Goal: Task Accomplishment & Management: Manage account settings

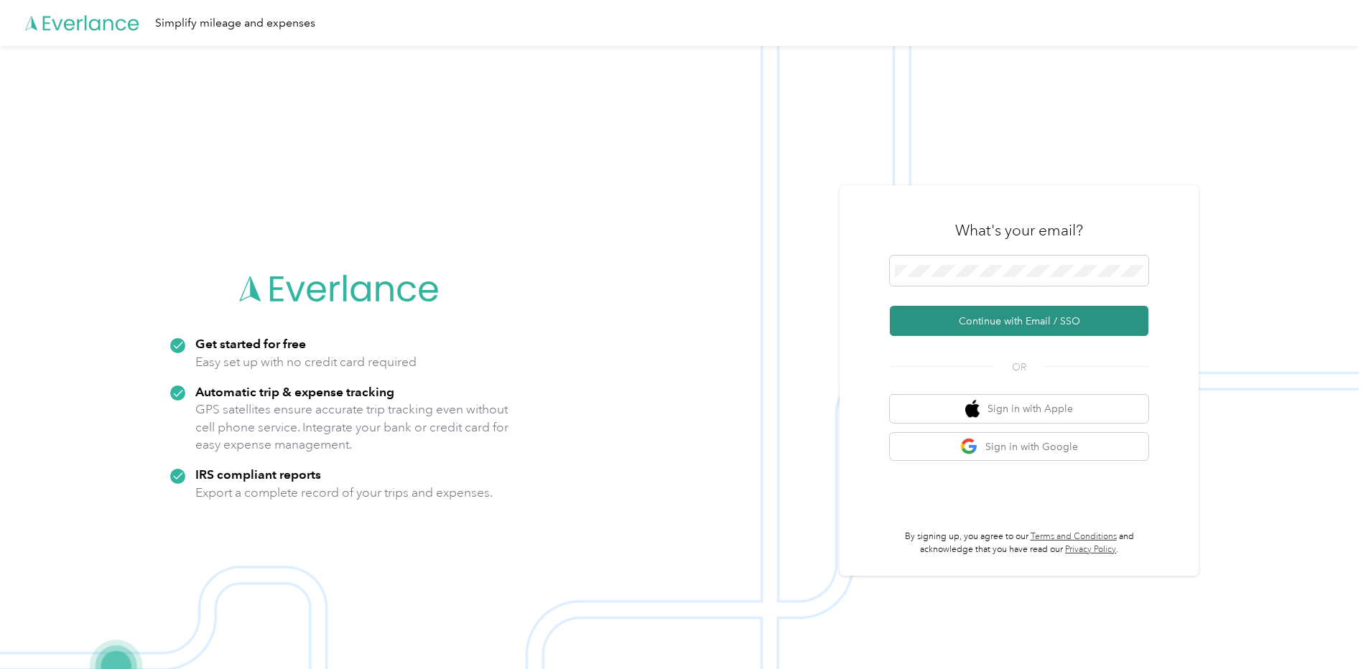
click at [1031, 312] on button "Continue with Email / SSO" at bounding box center [1019, 321] width 258 height 30
click at [1029, 320] on button "Continue with Email / SSO" at bounding box center [1019, 321] width 258 height 30
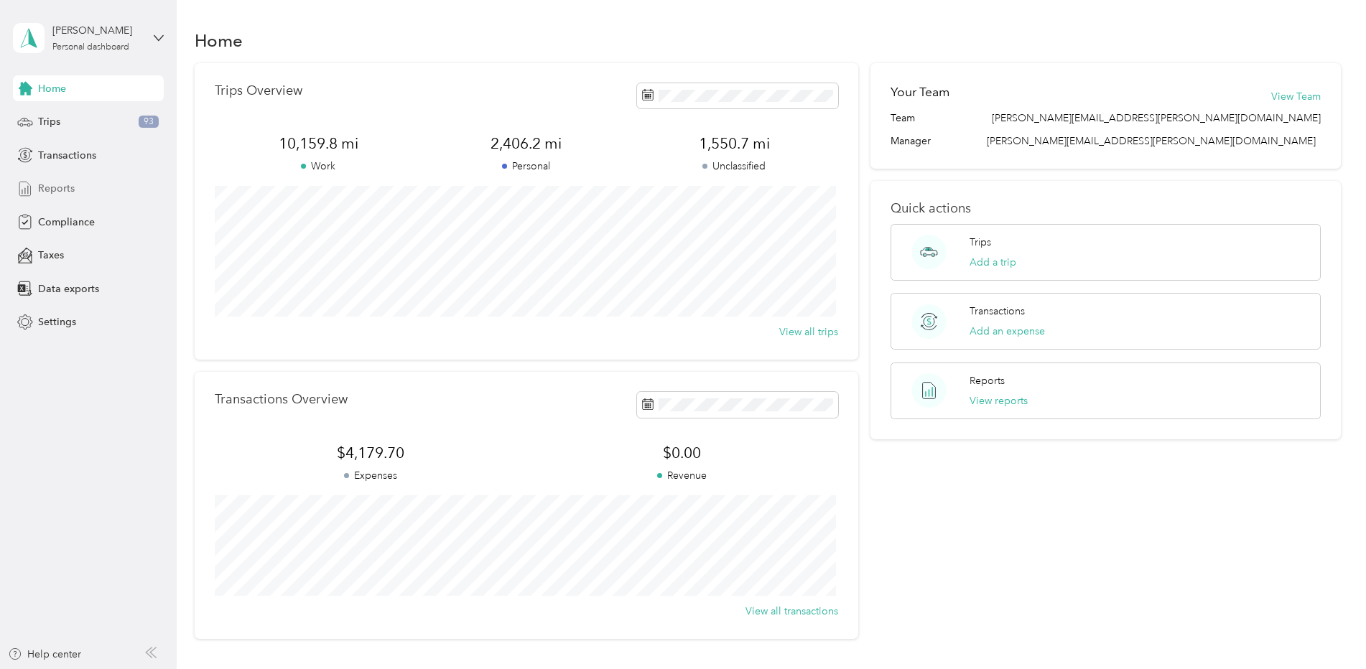
click at [47, 192] on span "Reports" at bounding box center [56, 188] width 37 height 15
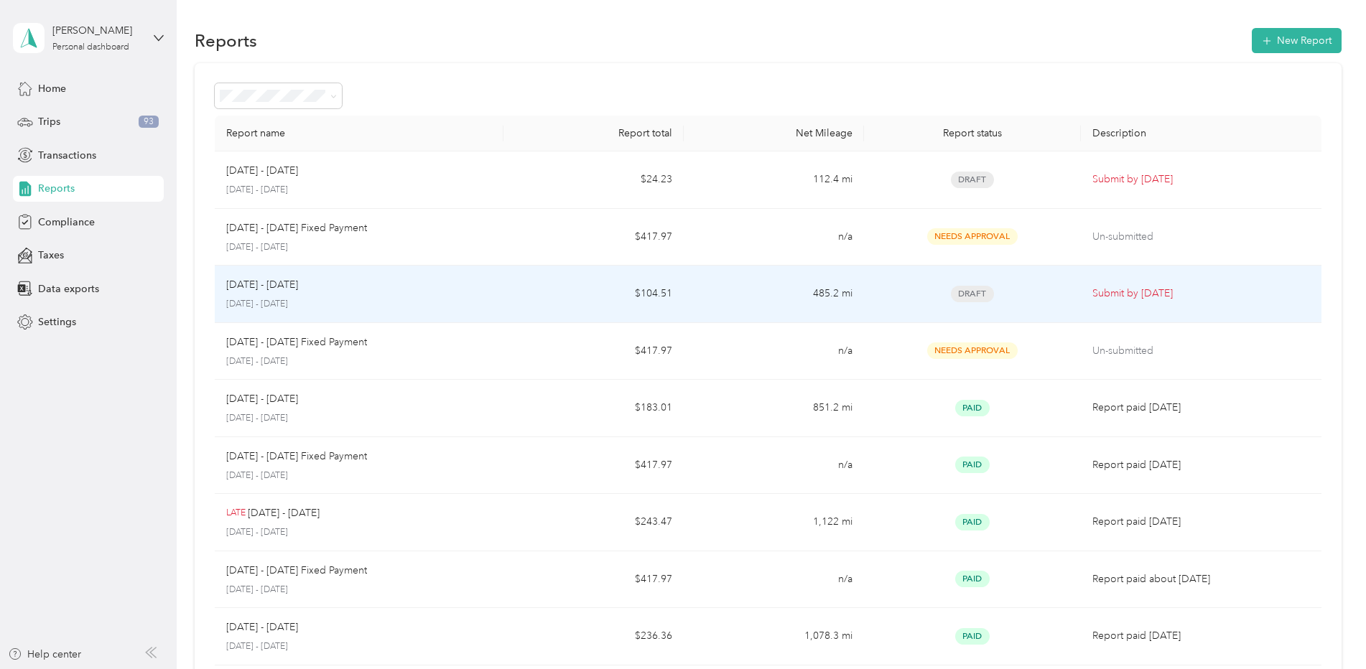
click at [974, 296] on span "Draft" at bounding box center [972, 294] width 43 height 17
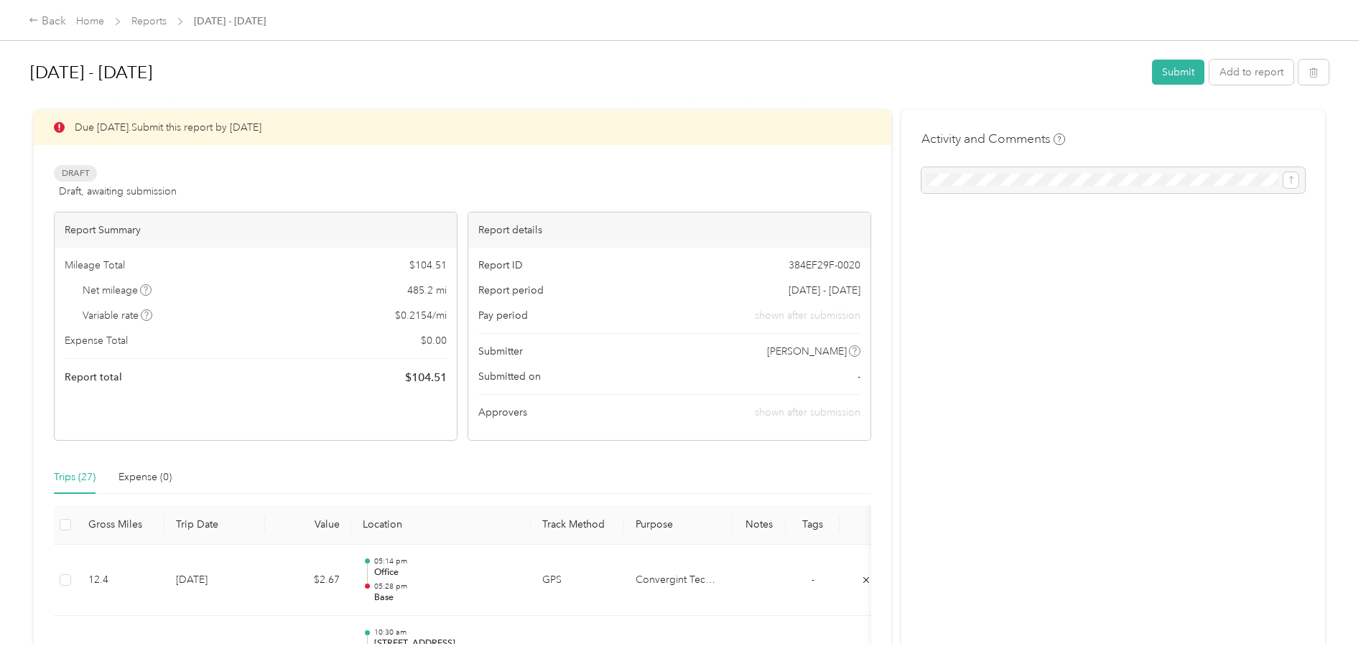
click at [71, 475] on div "Trips (27)" at bounding box center [75, 478] width 42 height 16
click at [1245, 68] on button "Add to report" at bounding box center [1251, 72] width 84 height 25
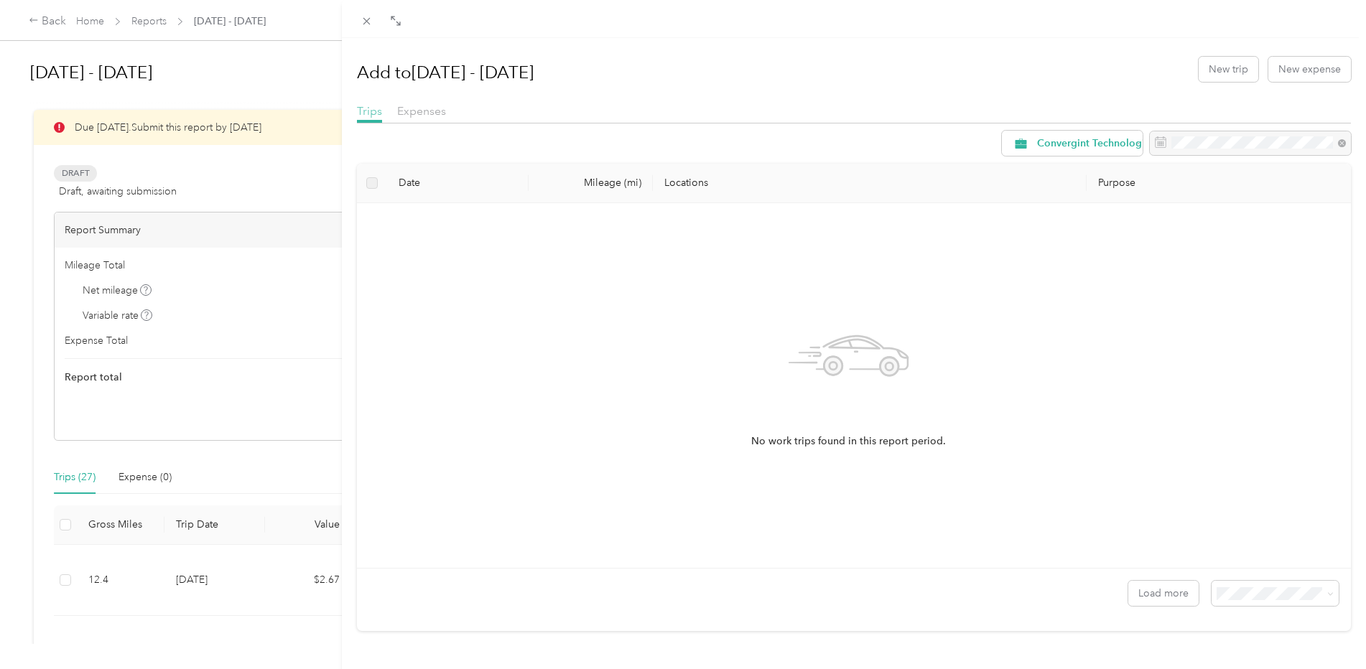
click at [368, 111] on span "Trips" at bounding box center [369, 111] width 25 height 14
click at [1232, 562] on span "100 per load" at bounding box center [1240, 567] width 59 height 12
click at [418, 111] on span "Expenses" at bounding box center [421, 111] width 49 height 14
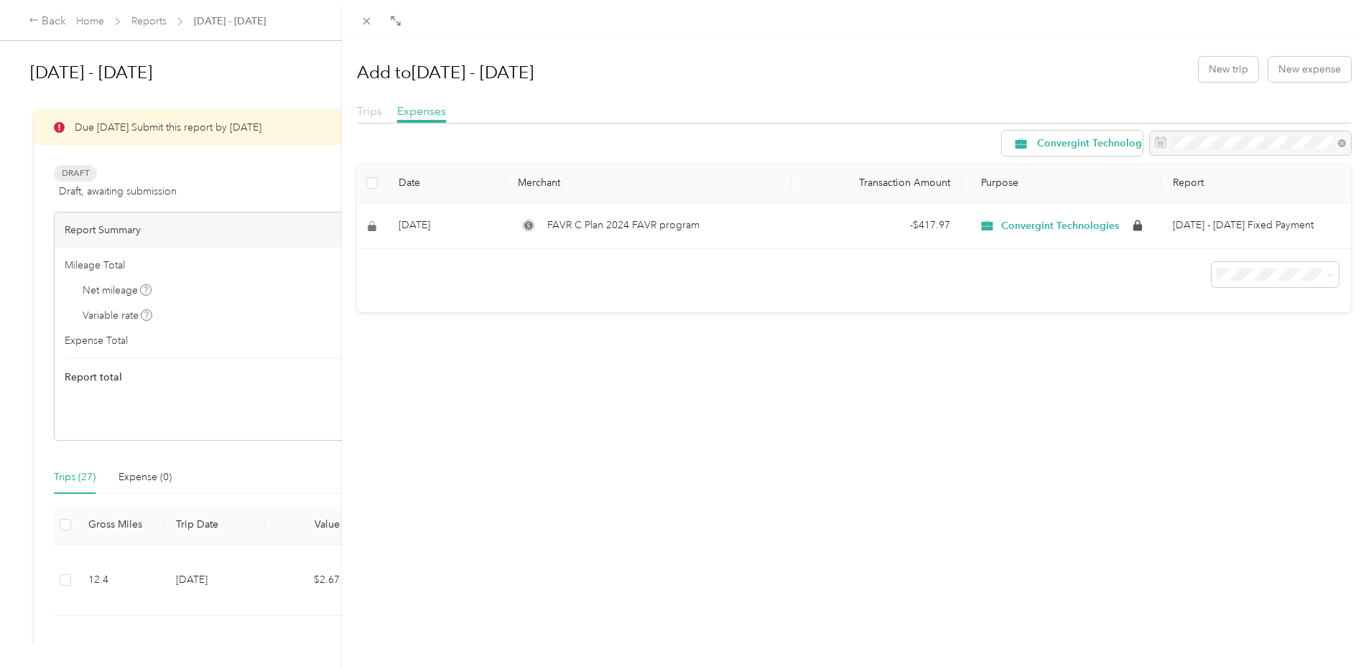
click at [368, 111] on span "Trips" at bounding box center [369, 111] width 25 height 14
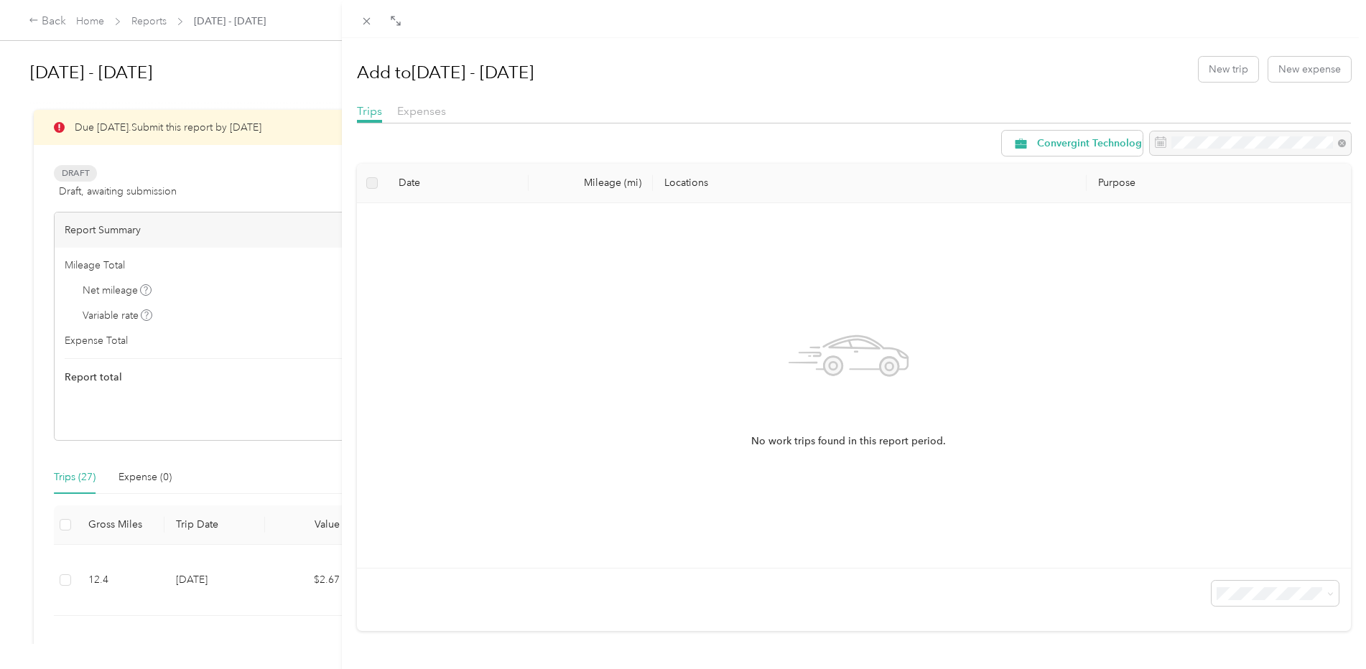
click at [82, 374] on div "Add to [DATE] - [DATE] New trip New expense Trips Expenses Convergint Technolog…" at bounding box center [683, 334] width 1366 height 669
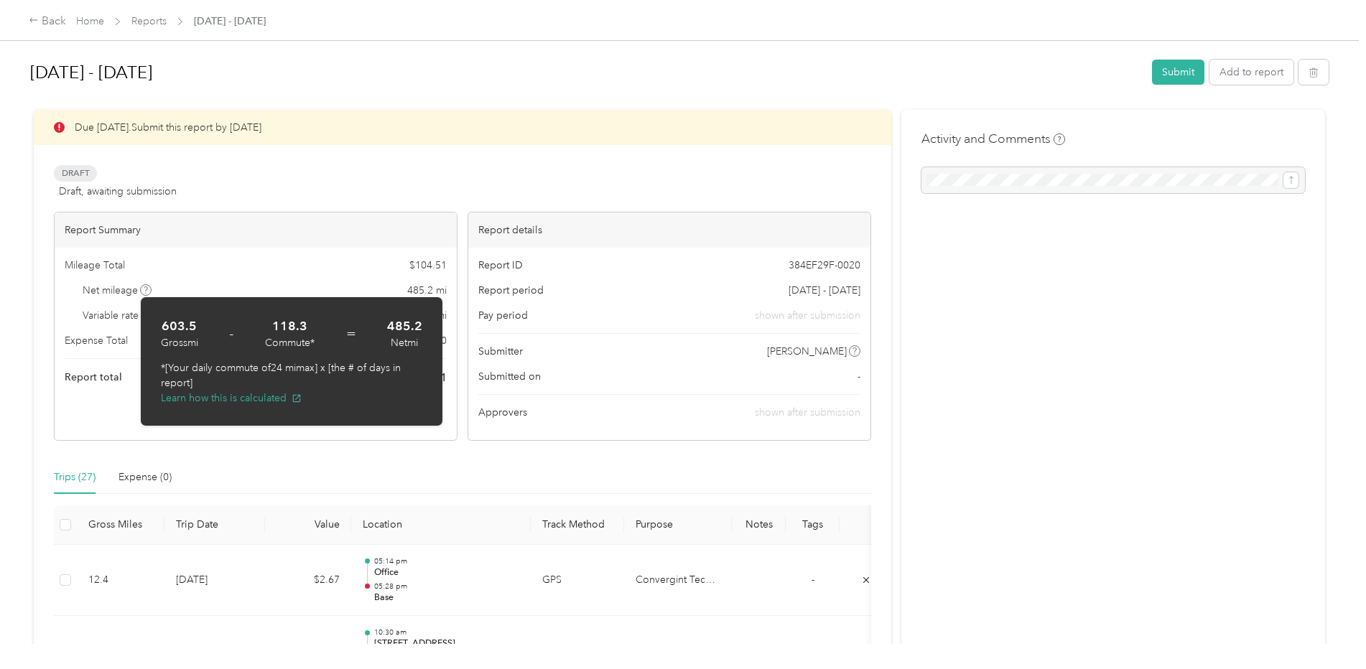
click at [338, 187] on div "Draft Draft, awaiting submission View activity & comments" at bounding box center [462, 182] width 817 height 34
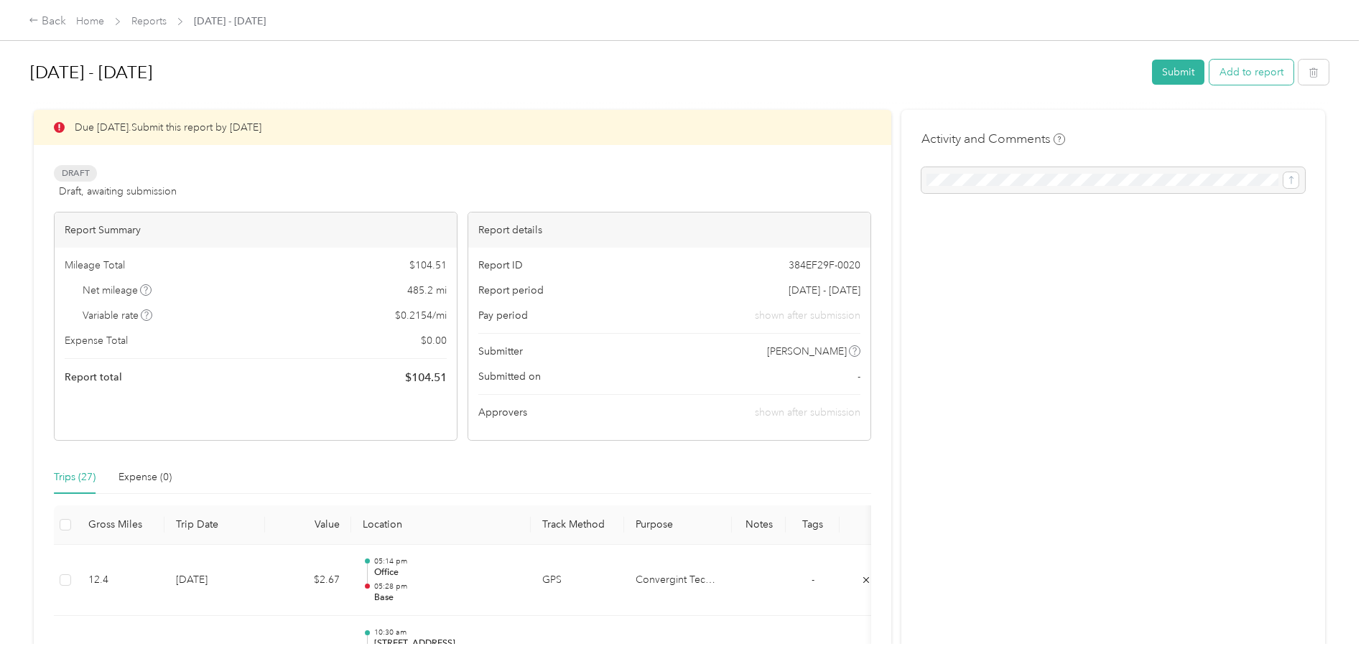
click at [1249, 73] on button "Add to report" at bounding box center [1251, 72] width 84 height 25
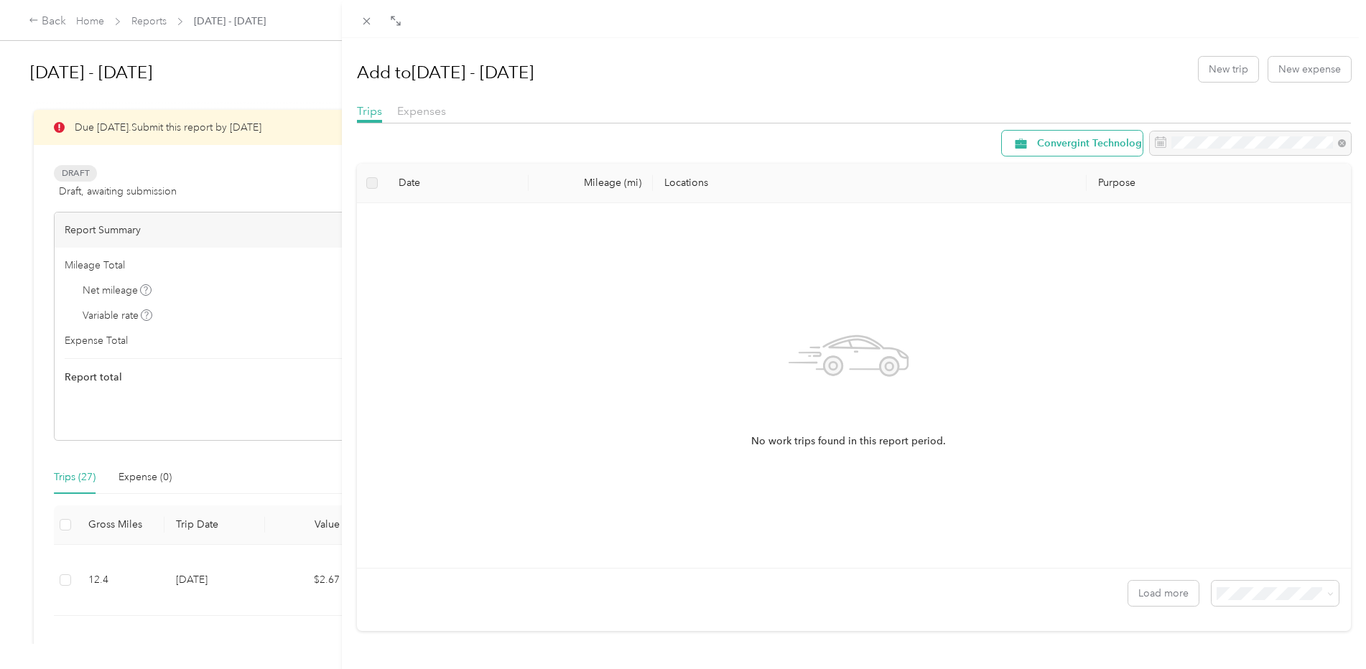
click at [1051, 146] on span "Convergint Technologies" at bounding box center [1096, 144] width 118 height 10
click at [1045, 169] on span "All Purposes" at bounding box center [1094, 169] width 136 height 15
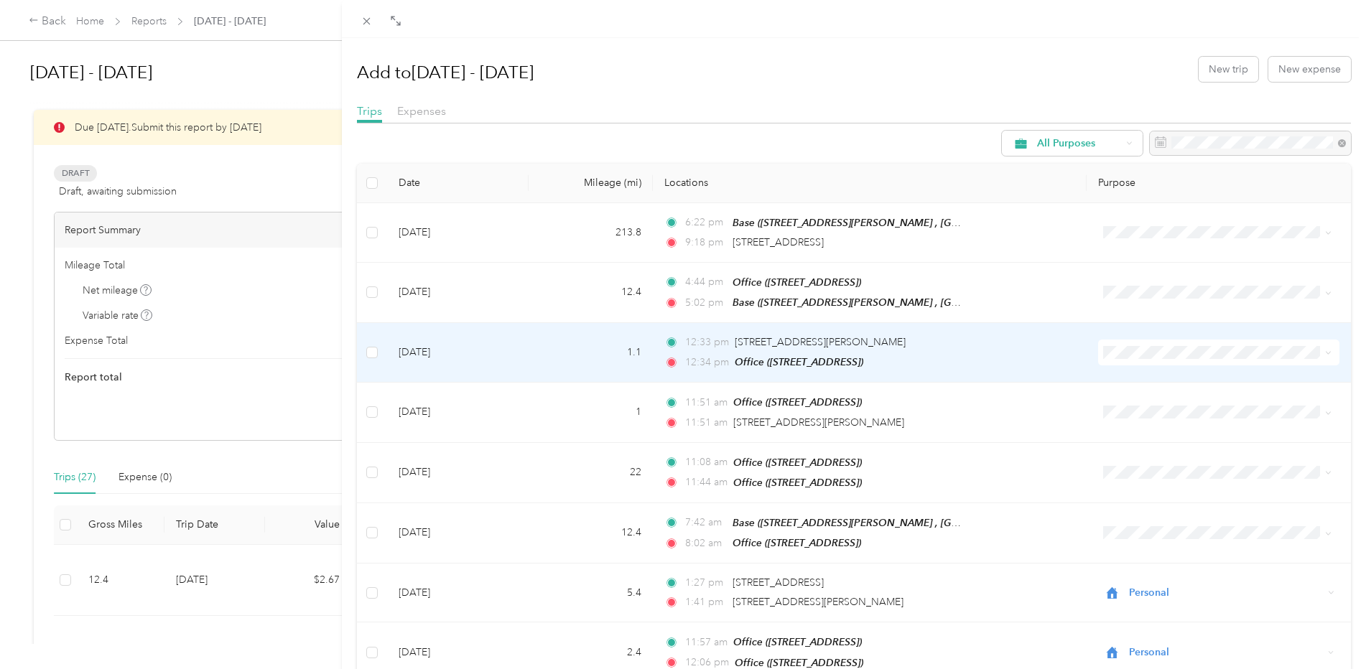
scroll to position [589, 0]
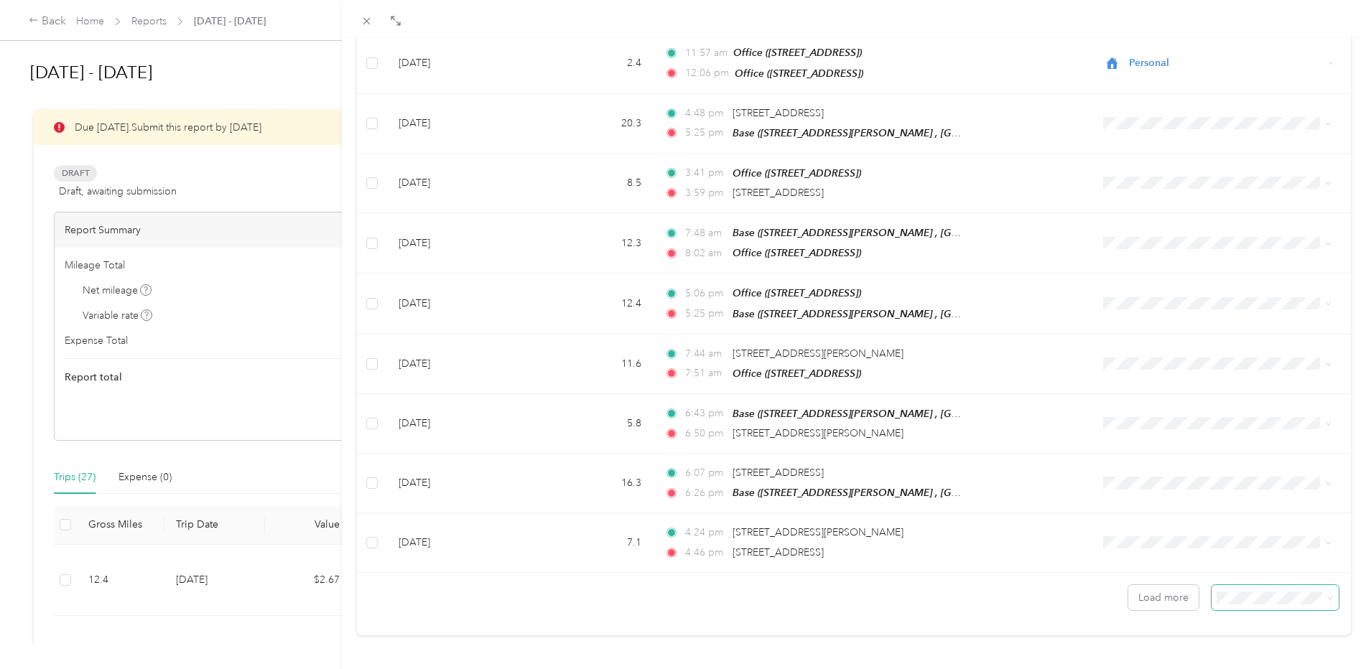
click at [1269, 585] on span at bounding box center [1274, 597] width 127 height 25
click at [1250, 558] on span "100 per load" at bounding box center [1240, 557] width 59 height 12
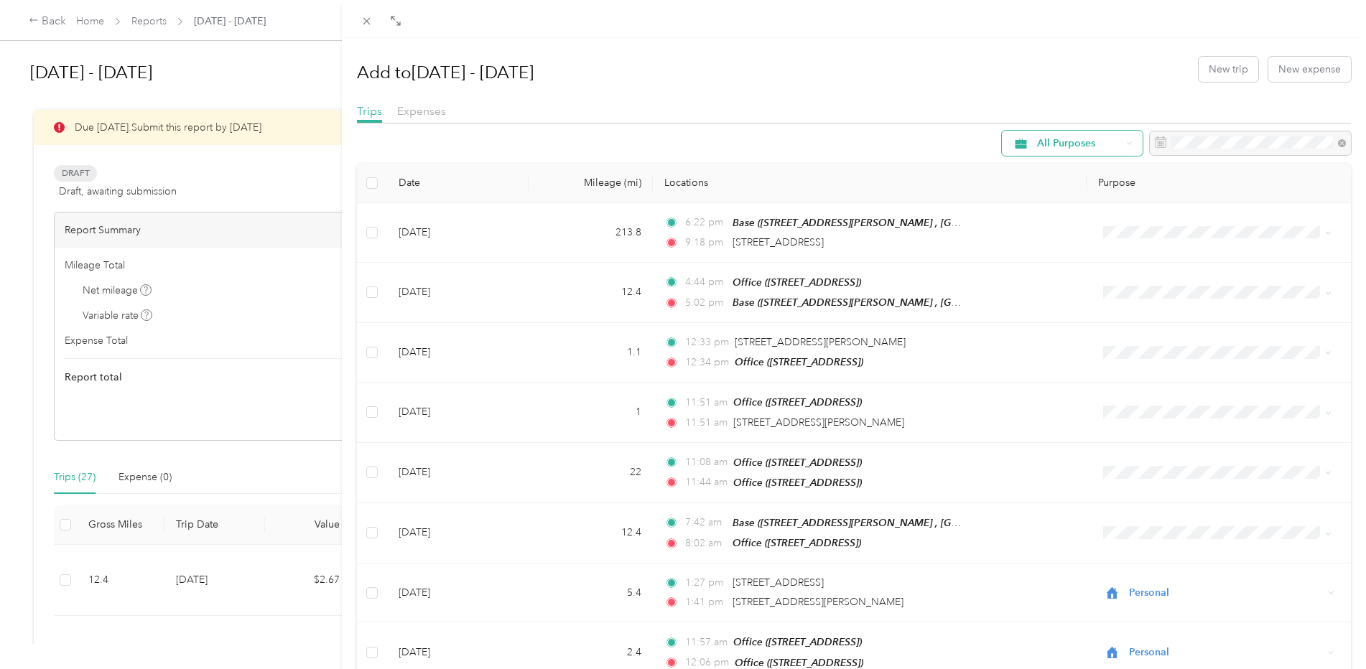
click at [1050, 143] on span "All Purposes" at bounding box center [1079, 144] width 84 height 10
click at [1045, 166] on span "All Purposes" at bounding box center [1085, 161] width 118 height 15
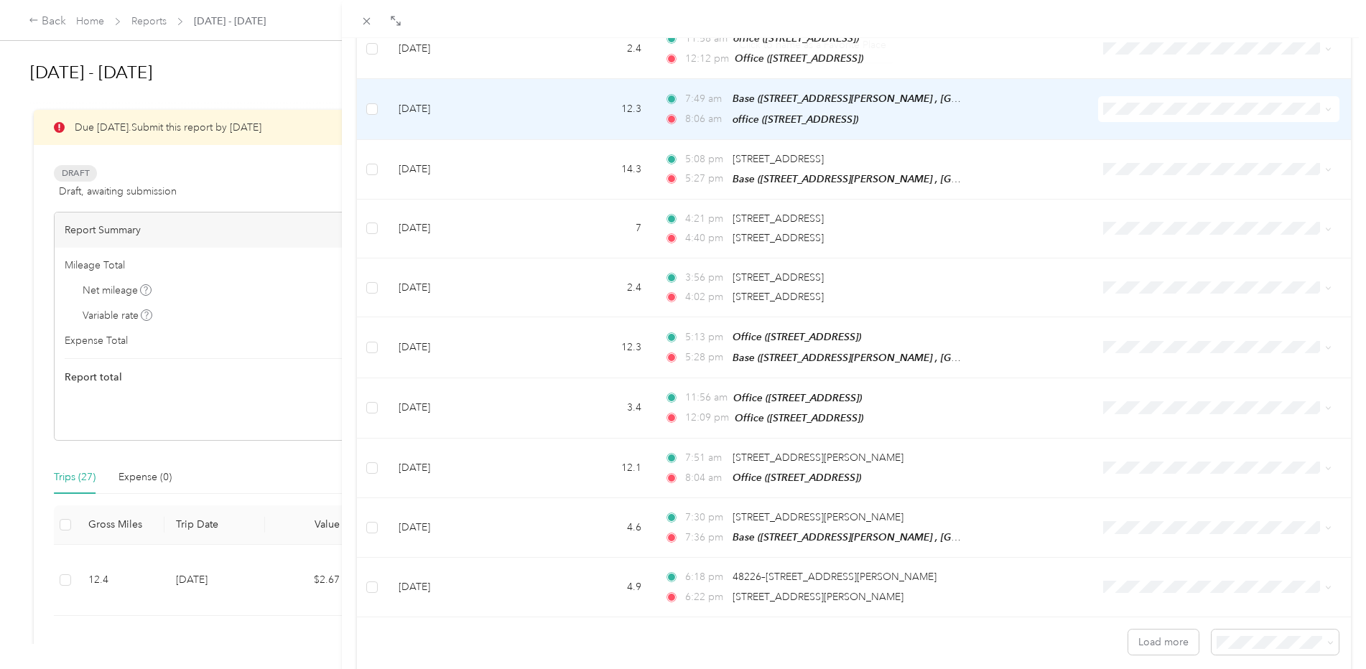
scroll to position [4133, 0]
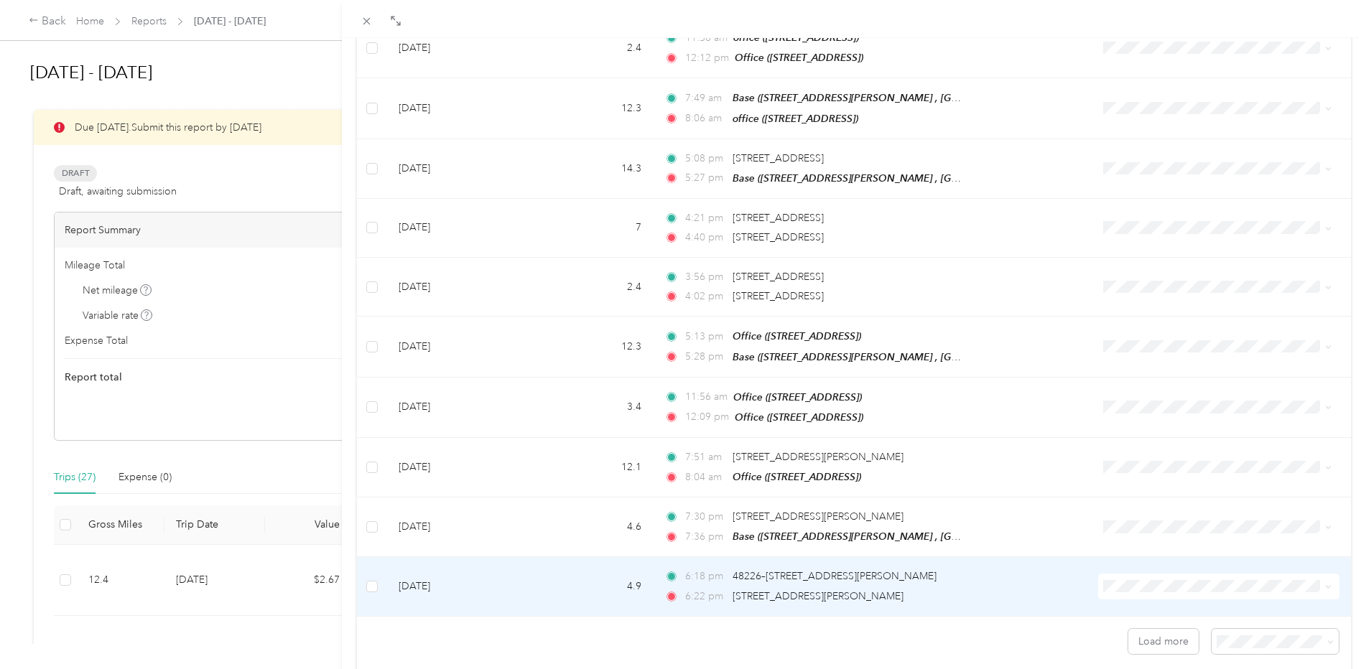
click at [1055, 557] on td "6:18 pm 48226–[STREET_ADDRESS][PERSON_NAME] 6:22 pm [STREET_ADDRESS][PERSON_NAM…" at bounding box center [870, 586] width 434 height 59
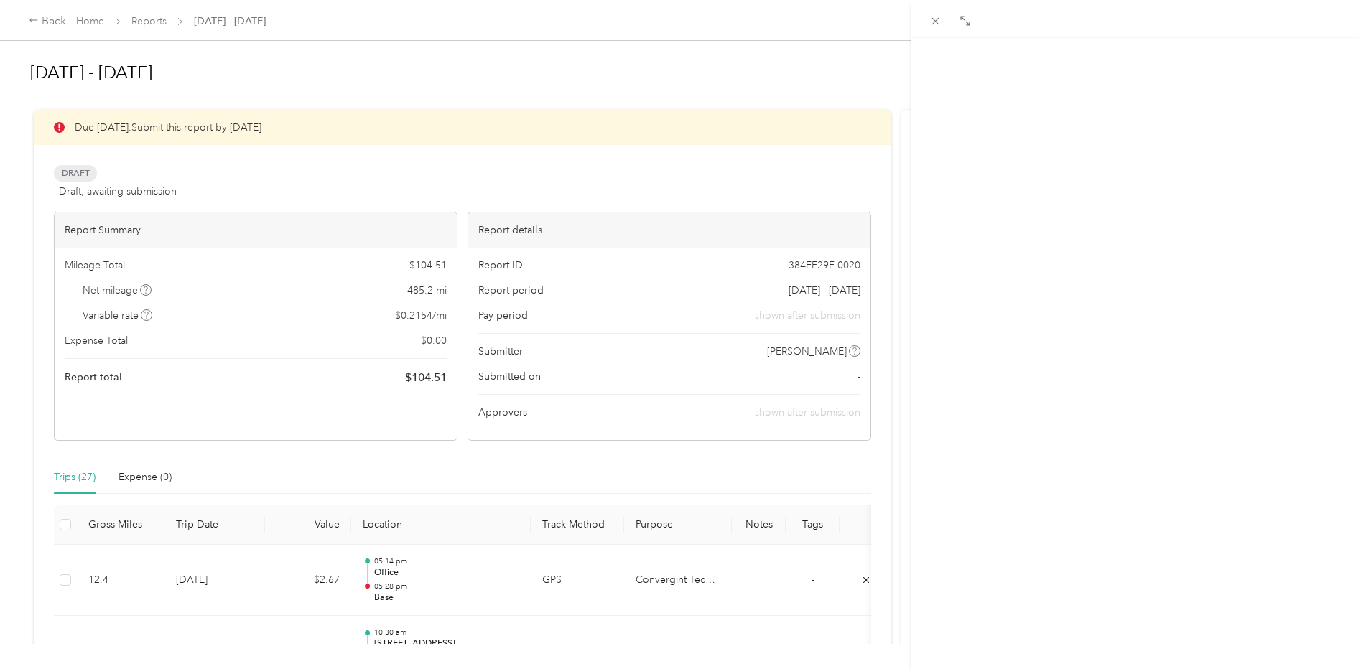
scroll to position [144, 0]
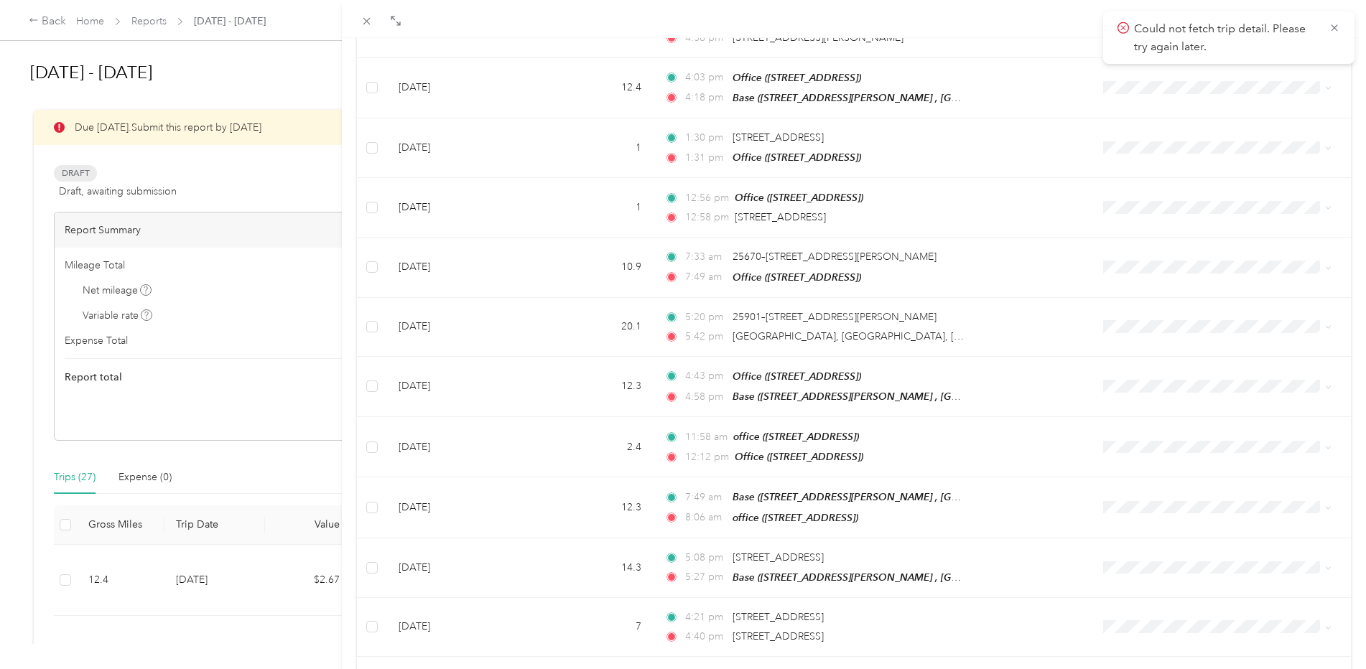
scroll to position [4133, 0]
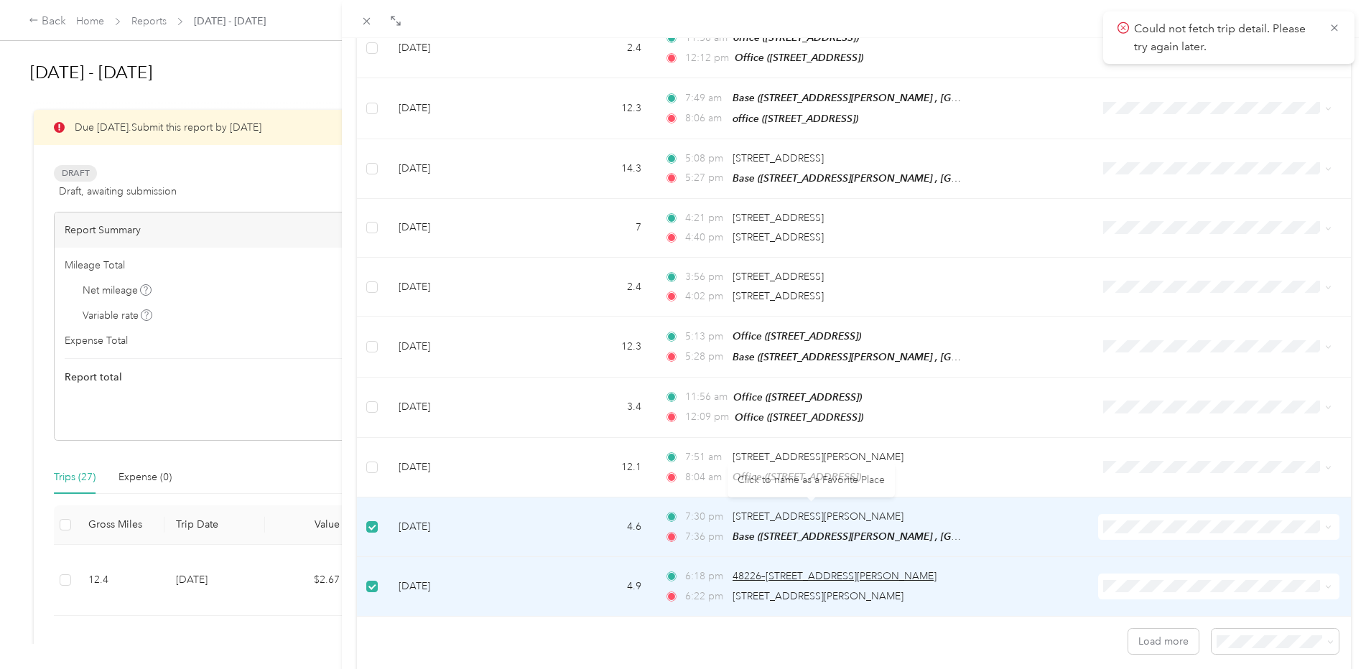
click at [796, 570] on span "48226–[STREET_ADDRESS][PERSON_NAME]" at bounding box center [834, 576] width 204 height 12
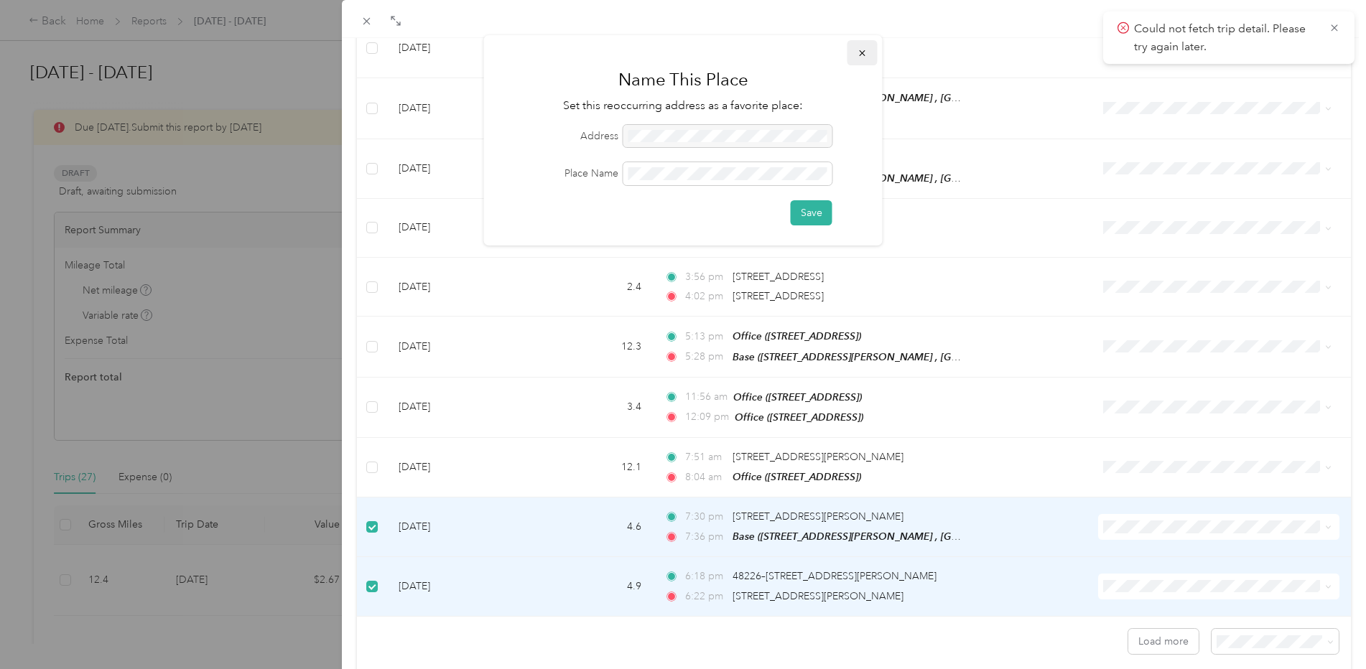
click at [865, 55] on icon "button" at bounding box center [862, 53] width 10 height 10
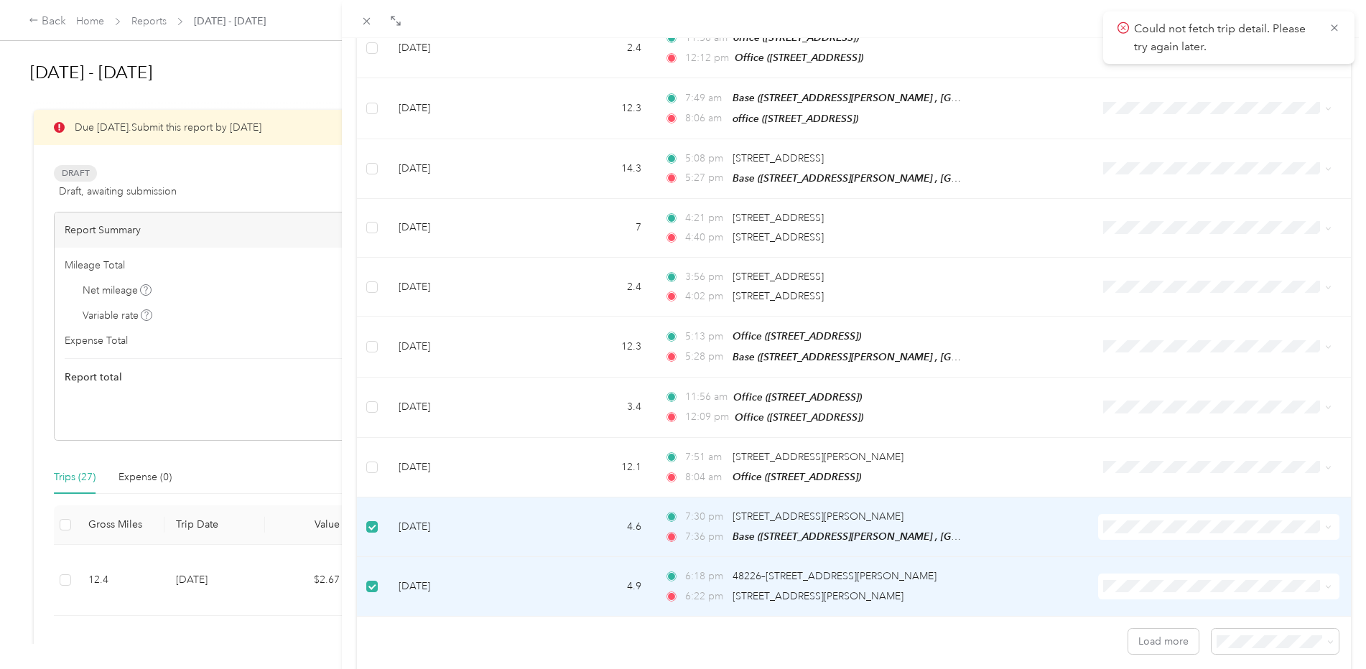
click at [959, 589] on div "6:22 pm [STREET_ADDRESS][PERSON_NAME]" at bounding box center [815, 597] width 302 height 16
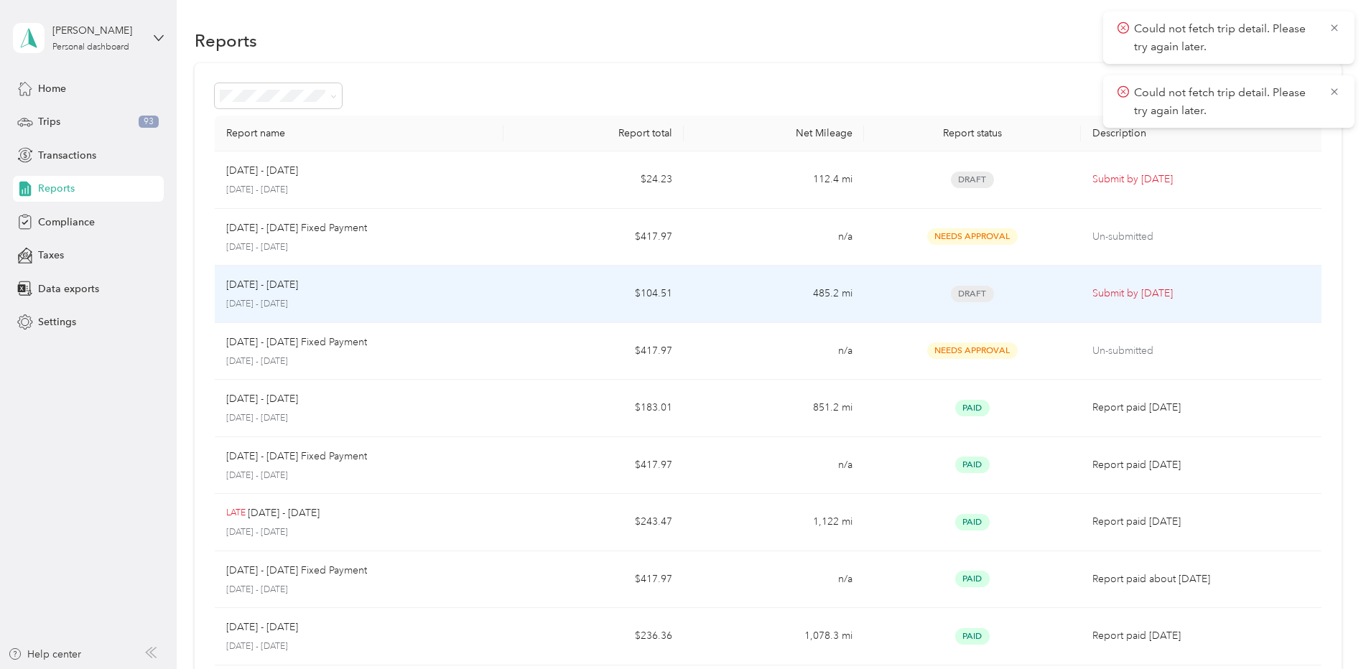
click at [971, 293] on span "Draft" at bounding box center [972, 294] width 43 height 17
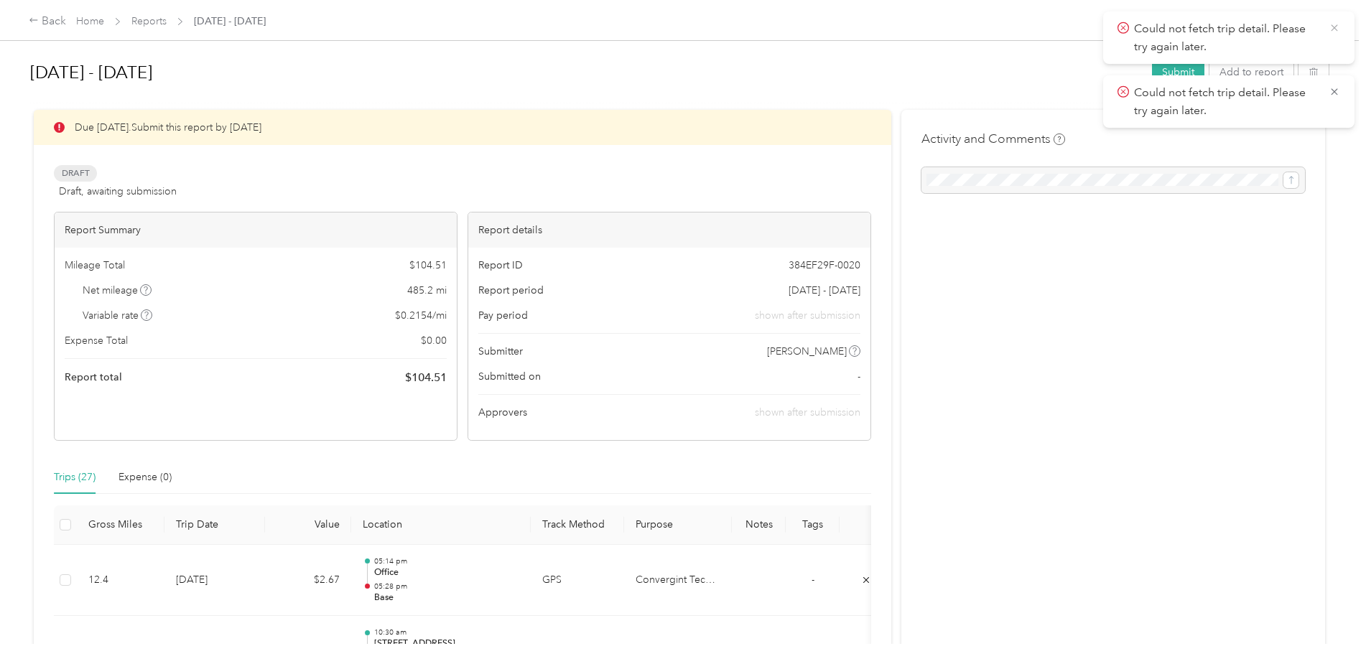
click at [1334, 30] on icon at bounding box center [1333, 28] width 11 height 13
click at [1333, 29] on icon at bounding box center [1333, 27] width 6 height 6
click at [1249, 78] on button "Add to report" at bounding box center [1251, 72] width 84 height 25
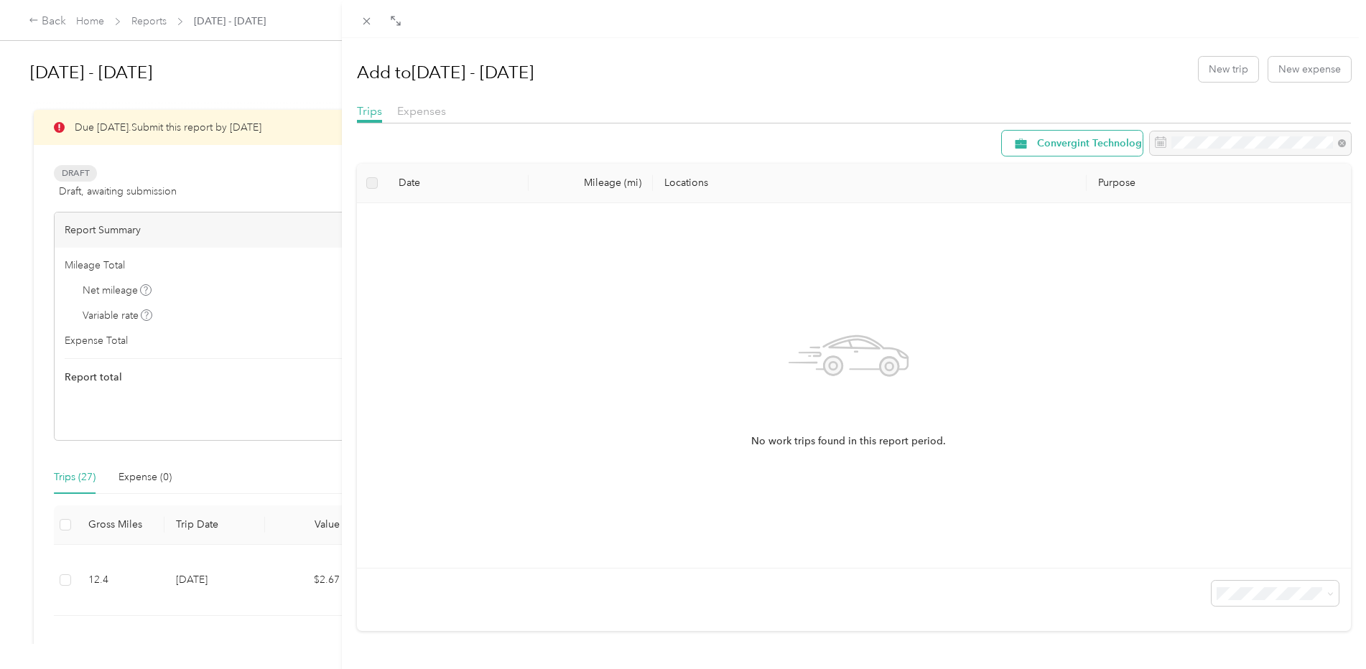
click at [1104, 144] on span "Convergint Technologies" at bounding box center [1096, 144] width 118 height 10
click at [1069, 172] on li "All Purposes" at bounding box center [1081, 169] width 181 height 25
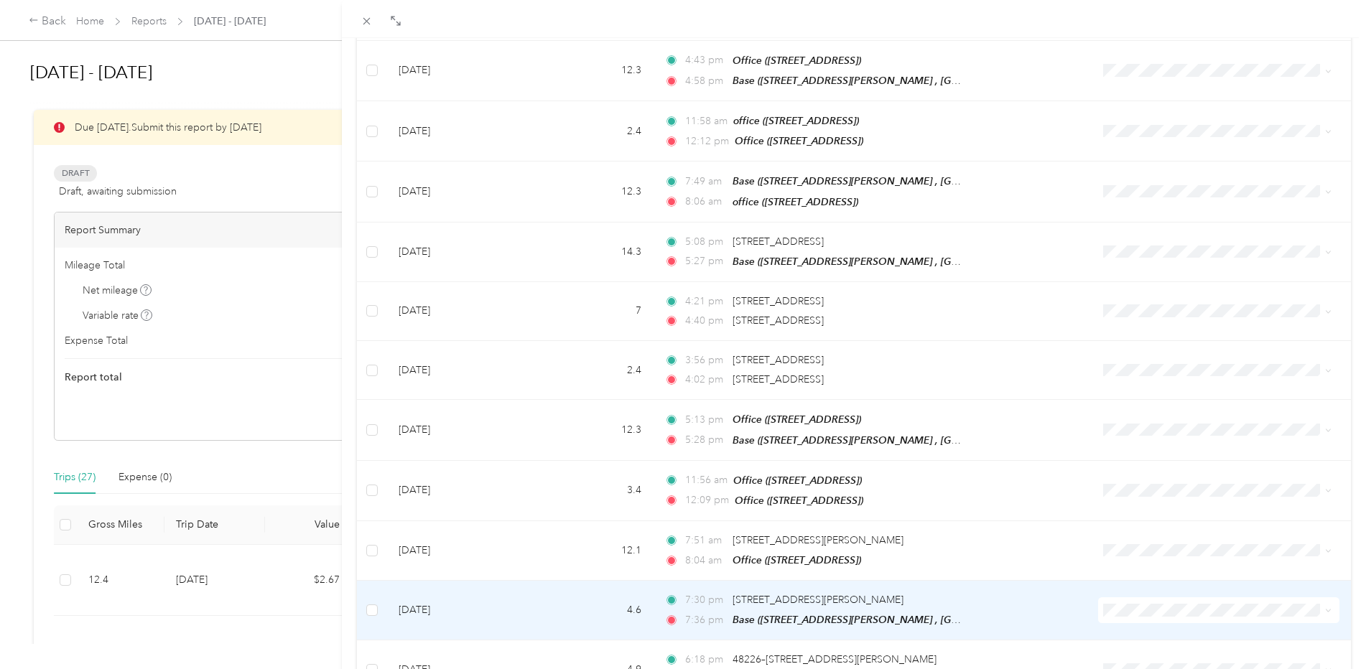
scroll to position [4133, 0]
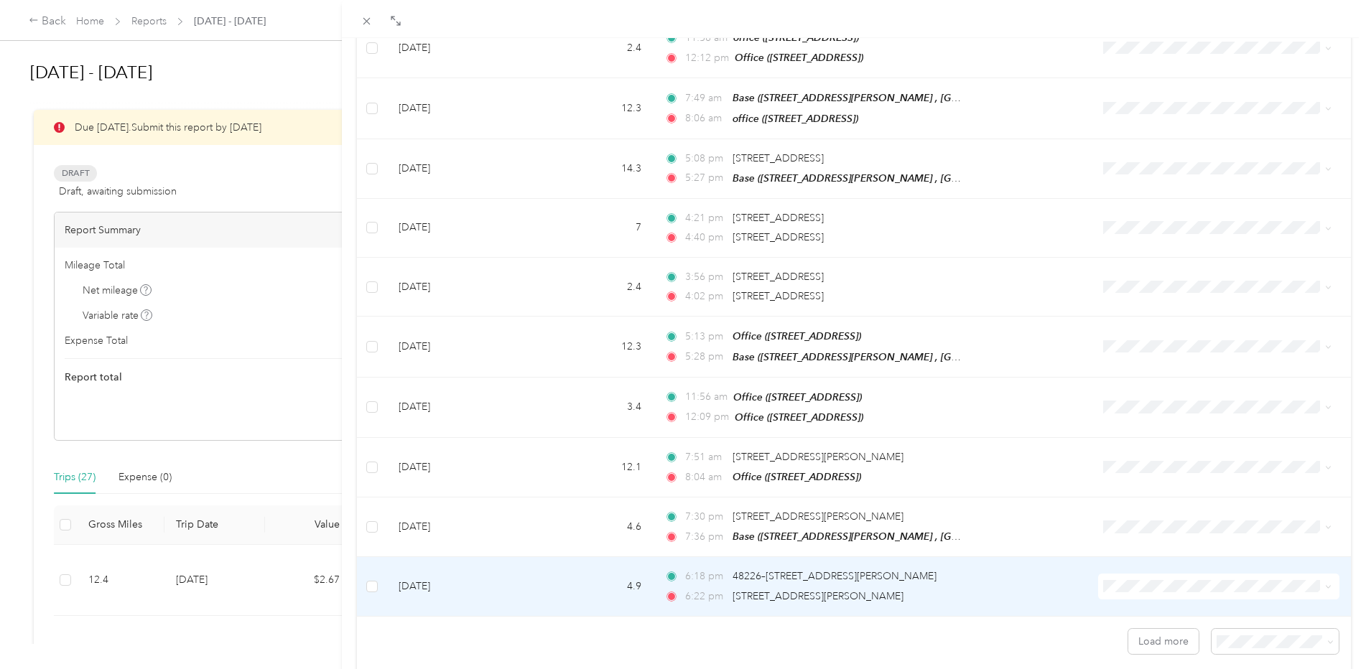
click at [1139, 555] on span "Convergint Technologies" at bounding box center [1222, 552] width 192 height 15
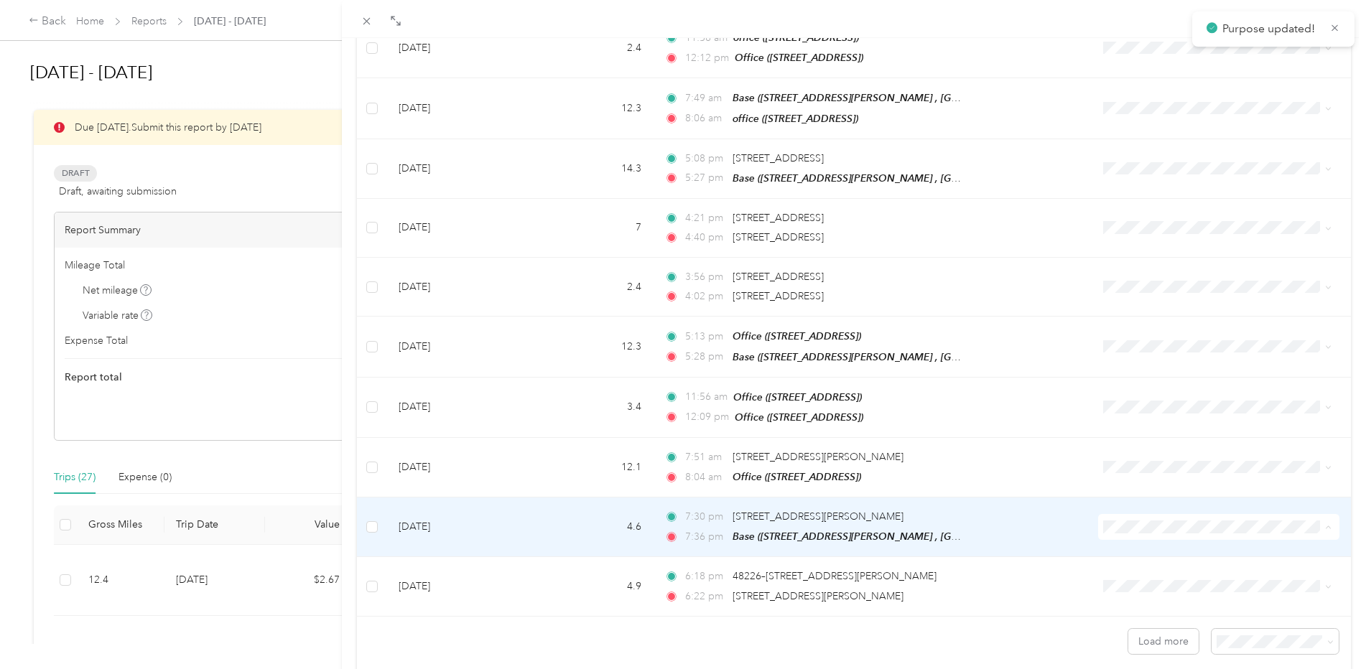
click at [1146, 500] on li "Convergint Technologies" at bounding box center [1210, 496] width 238 height 25
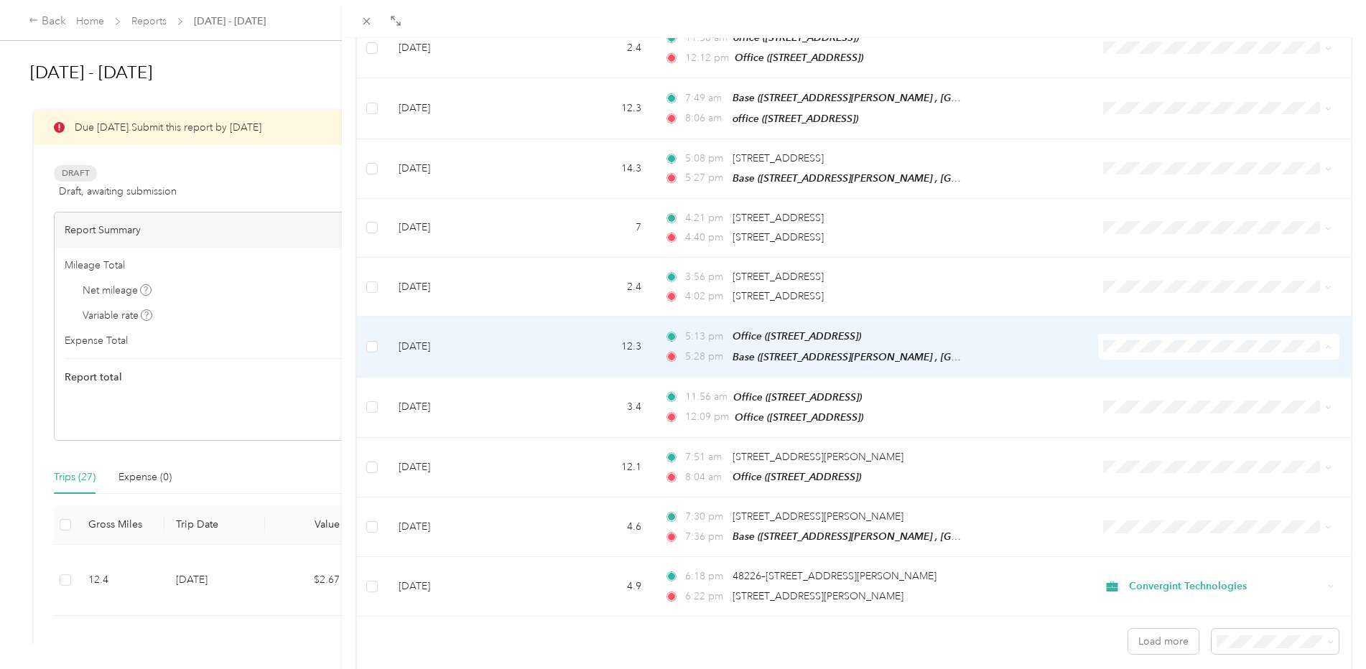
click at [1159, 342] on span "Personal" at bounding box center [1222, 344] width 192 height 15
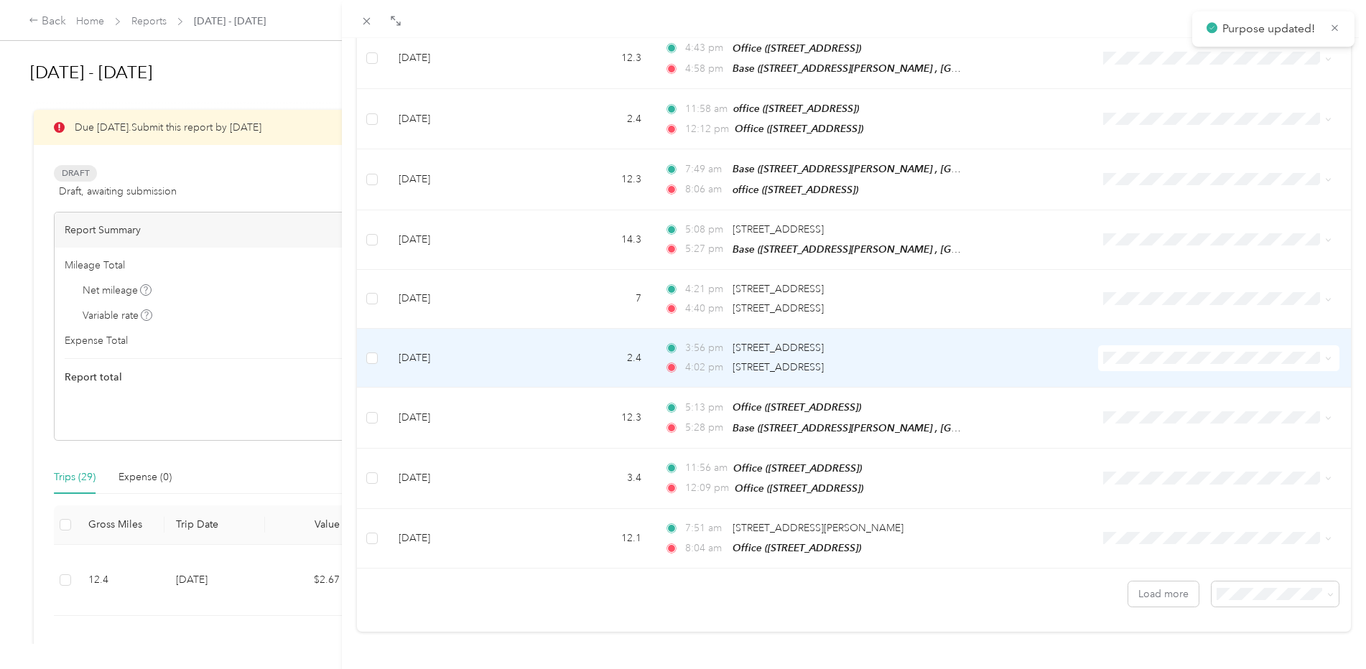
scroll to position [4015, 0]
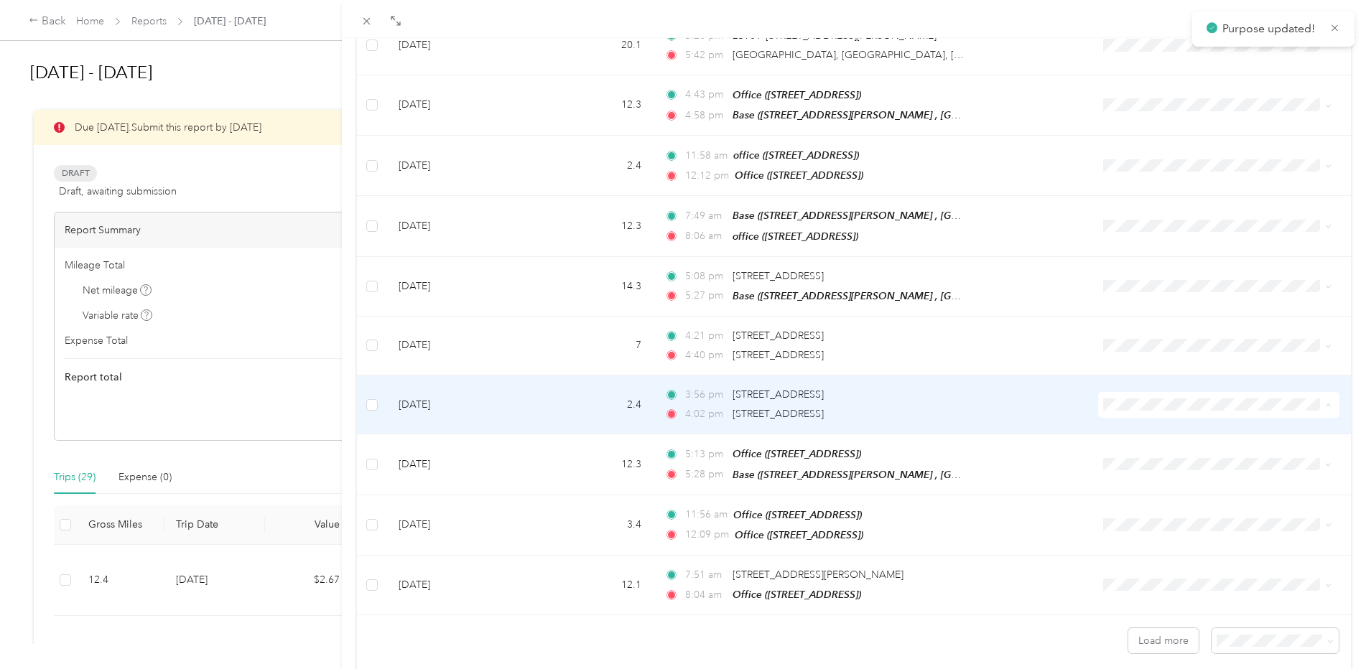
click at [1143, 399] on span "Personal" at bounding box center [1222, 403] width 192 height 15
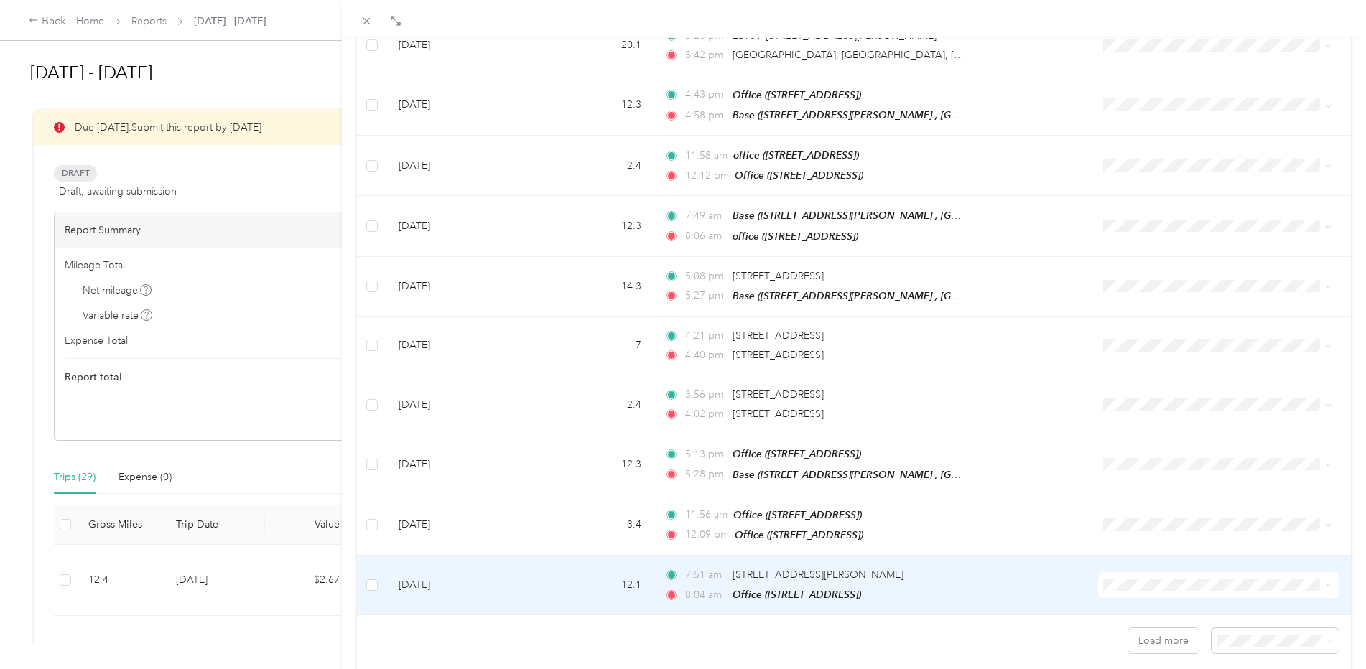
click at [1142, 575] on span "Personal" at bounding box center [1222, 579] width 192 height 15
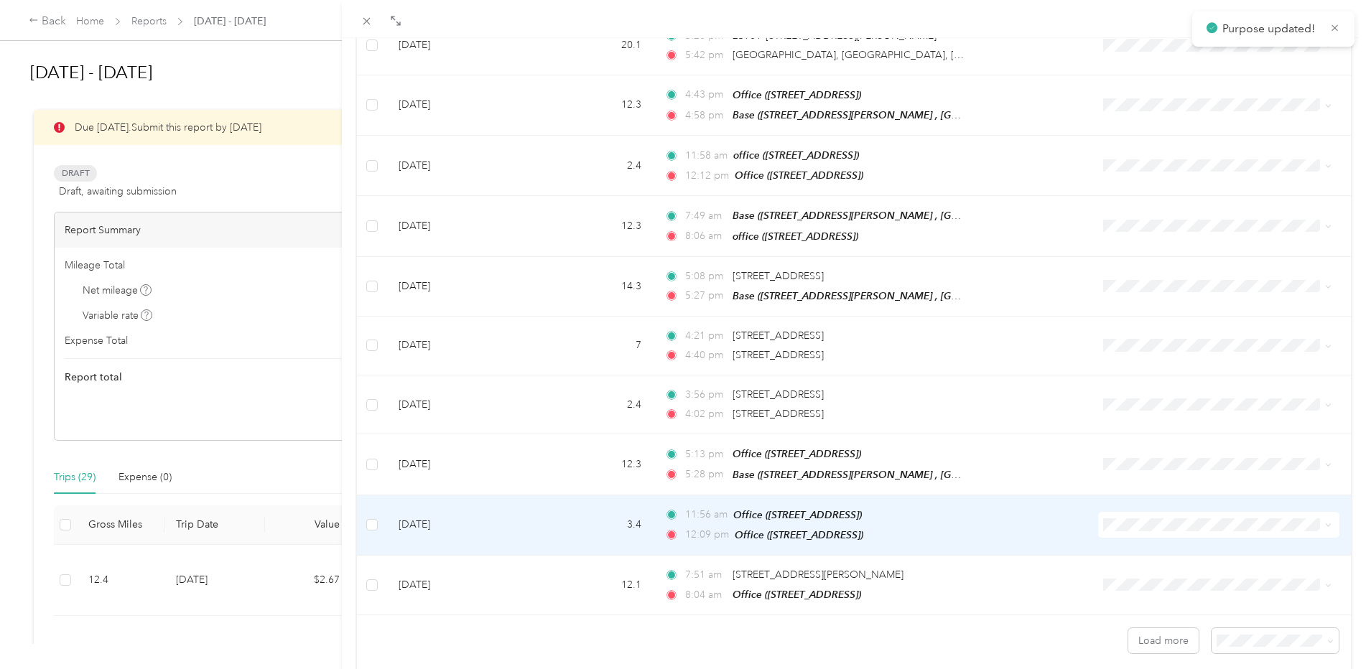
click at [1134, 523] on li "Personal" at bounding box center [1210, 515] width 238 height 25
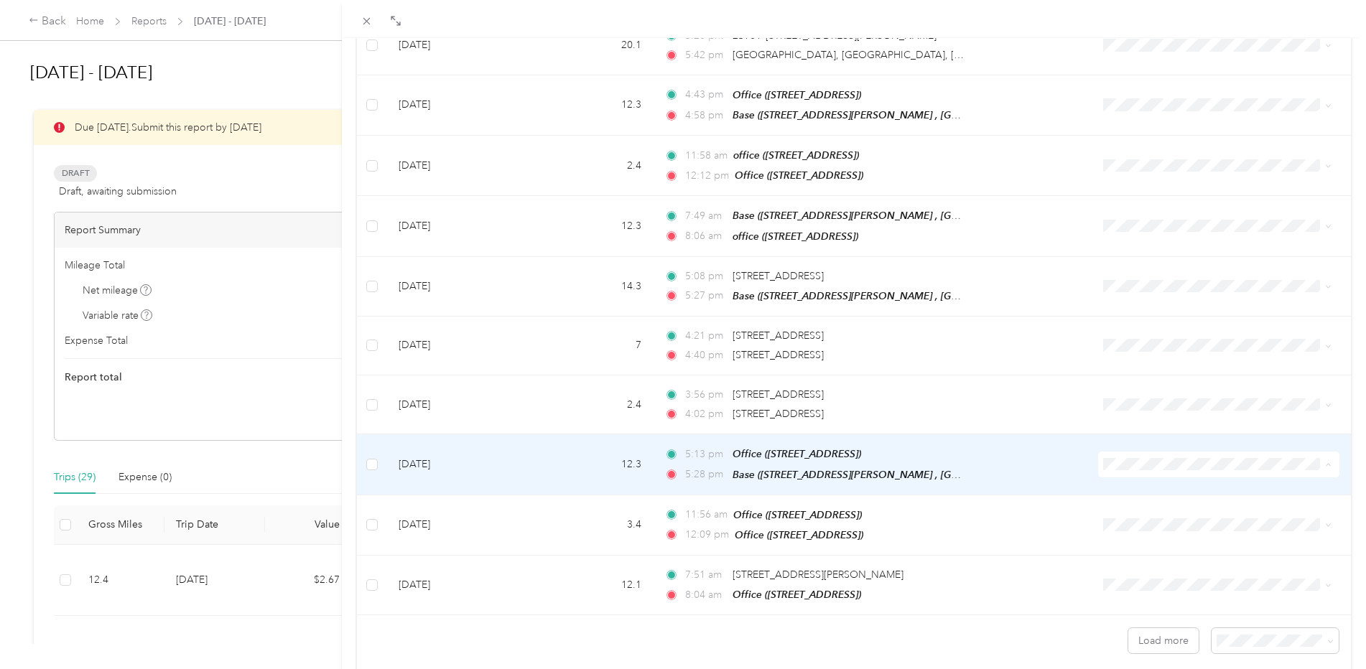
click at [1150, 465] on li "Personal" at bounding box center [1210, 461] width 238 height 25
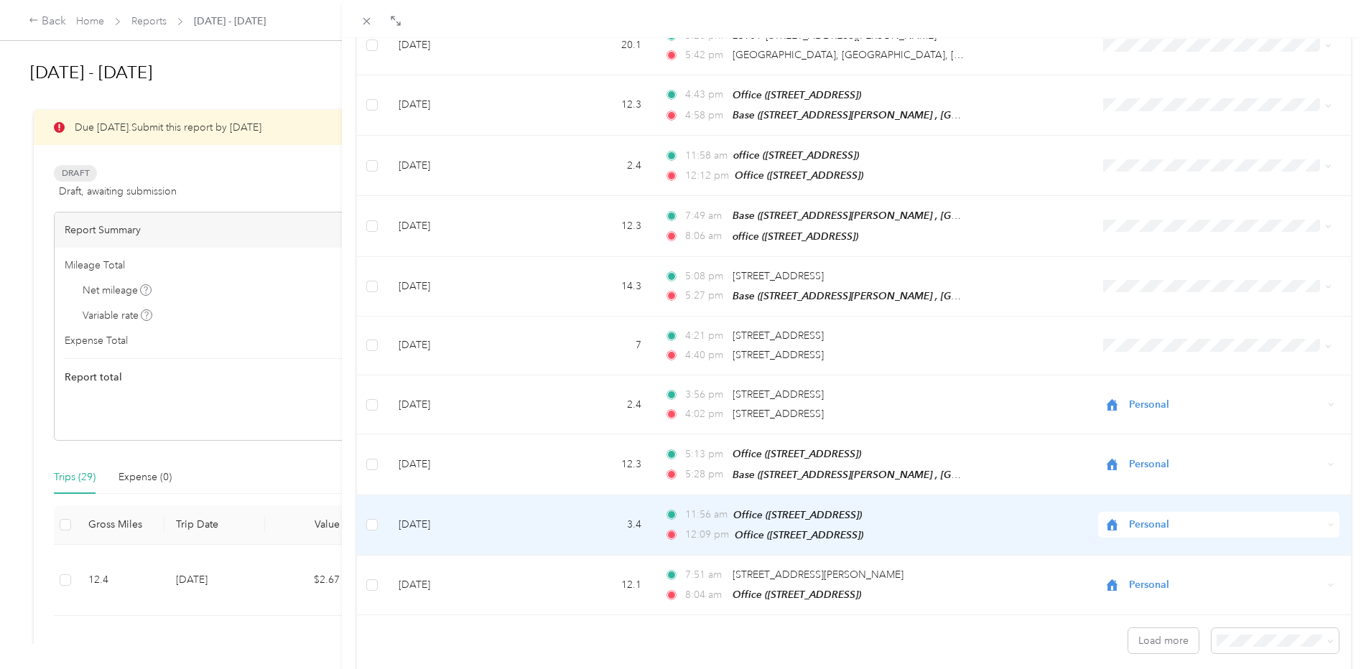
click at [1129, 517] on span "Personal" at bounding box center [1226, 525] width 195 height 16
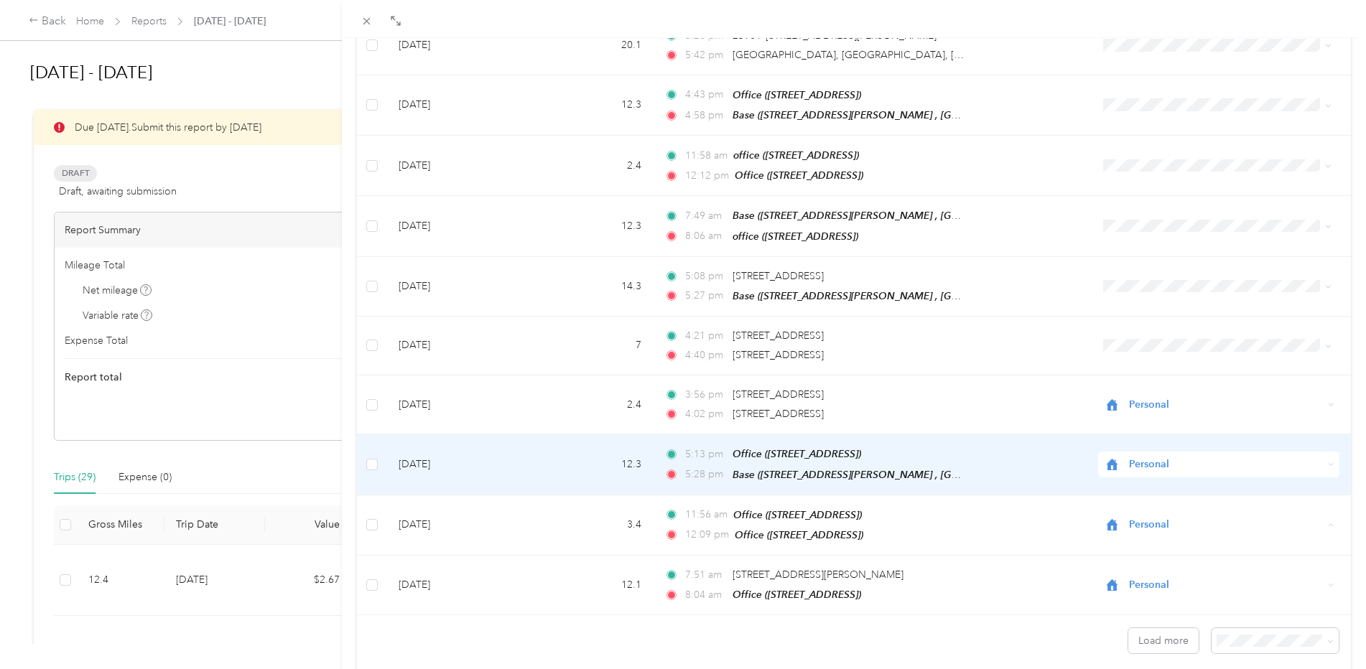
click at [1249, 434] on td "Personal" at bounding box center [1218, 464] width 264 height 60
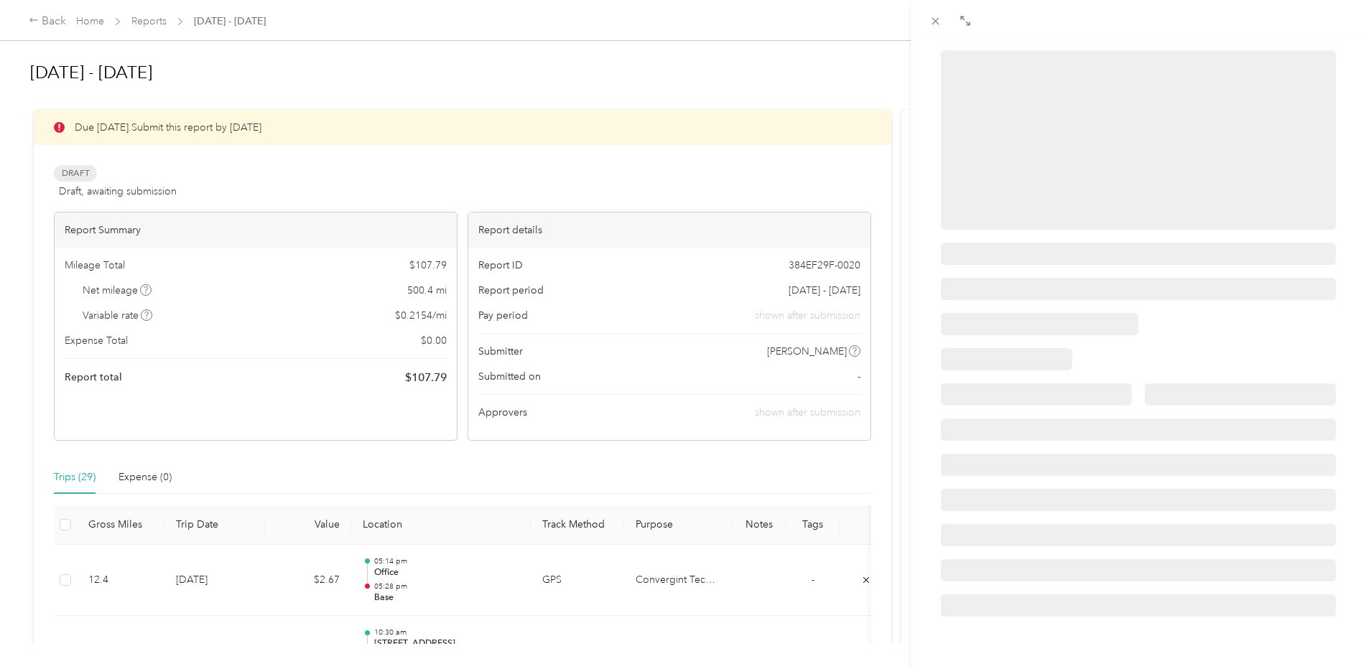
scroll to position [144, 0]
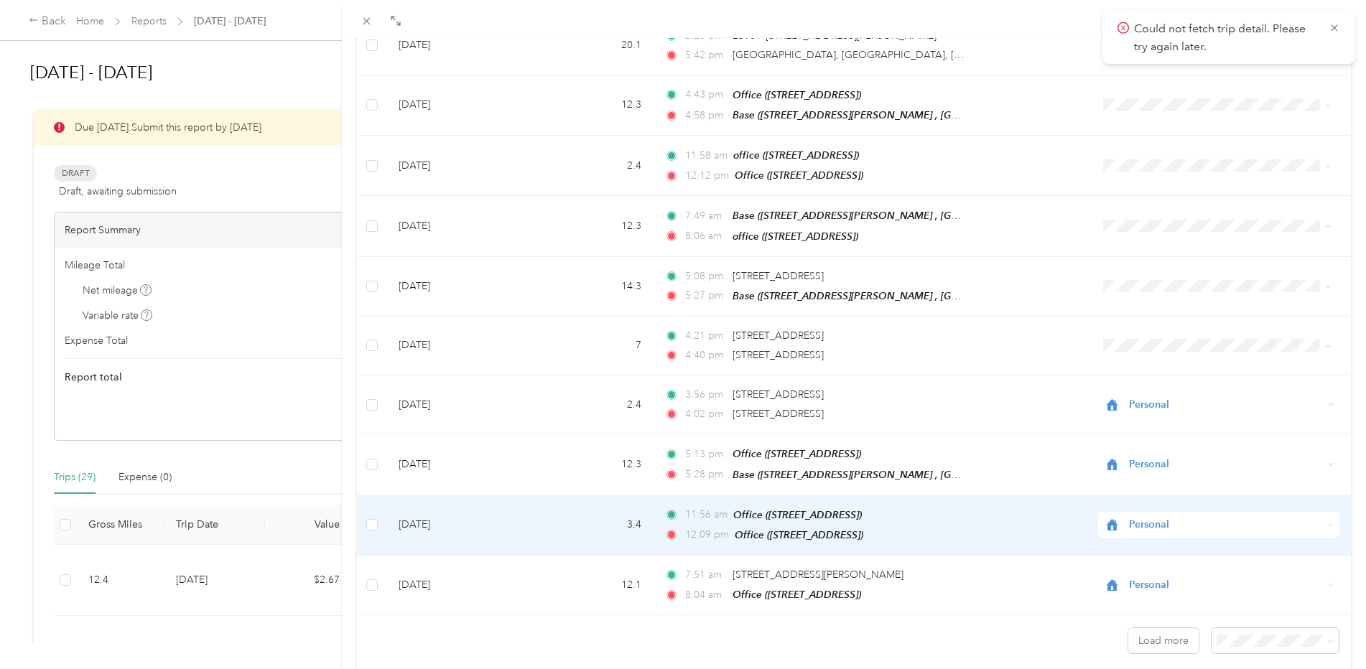
scroll to position [3943, 0]
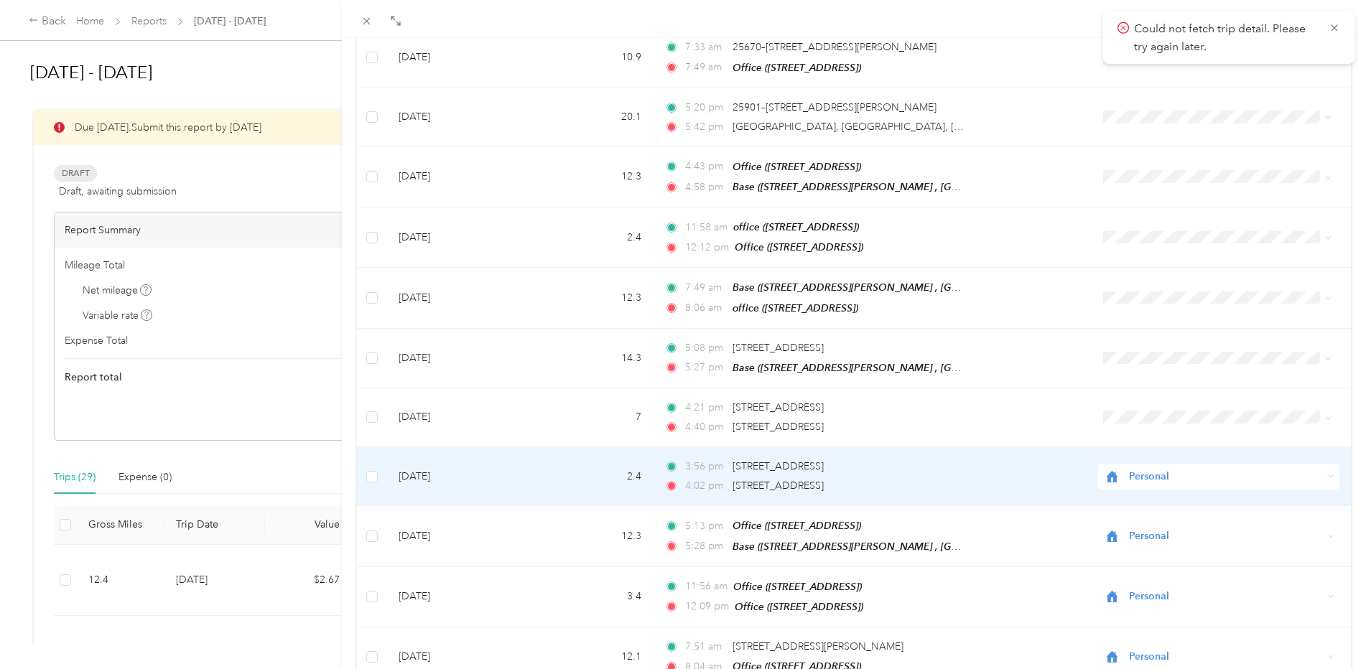
click at [1155, 469] on span "Personal" at bounding box center [1226, 477] width 195 height 16
click at [1163, 449] on span "Convergint Technologies" at bounding box center [1222, 448] width 192 height 15
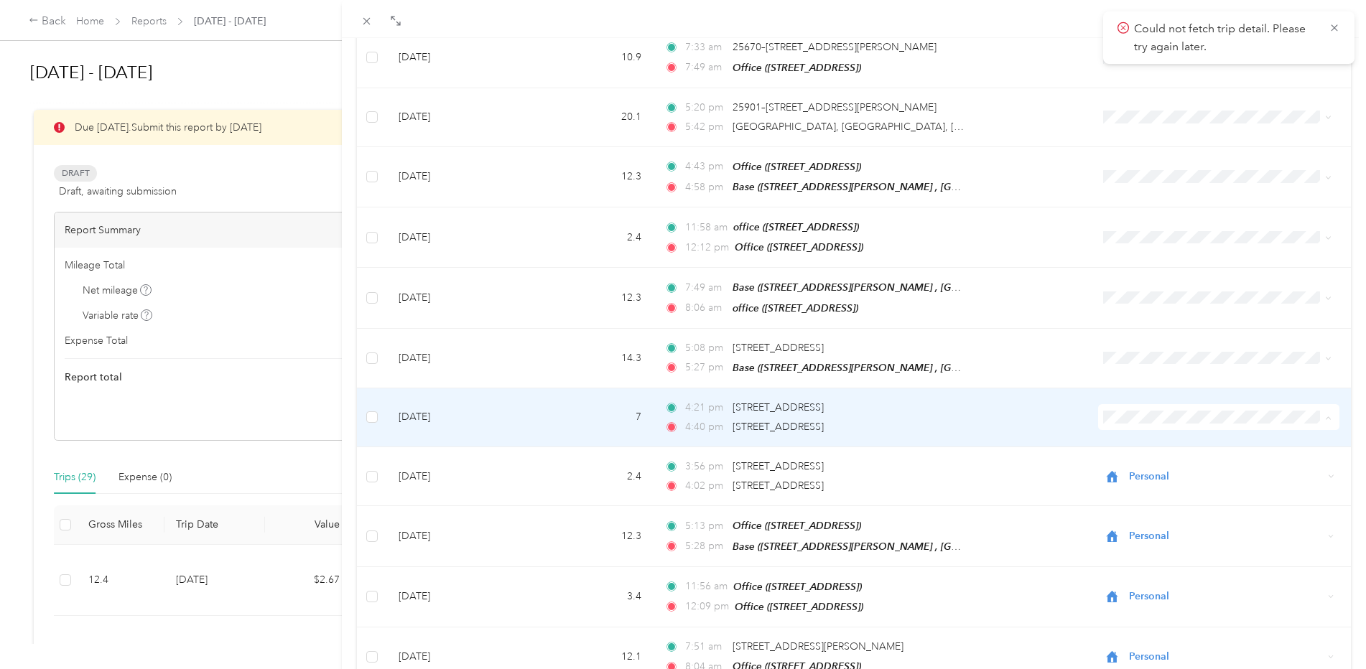
click at [1142, 388] on span "Convergint Technologies" at bounding box center [1222, 390] width 192 height 15
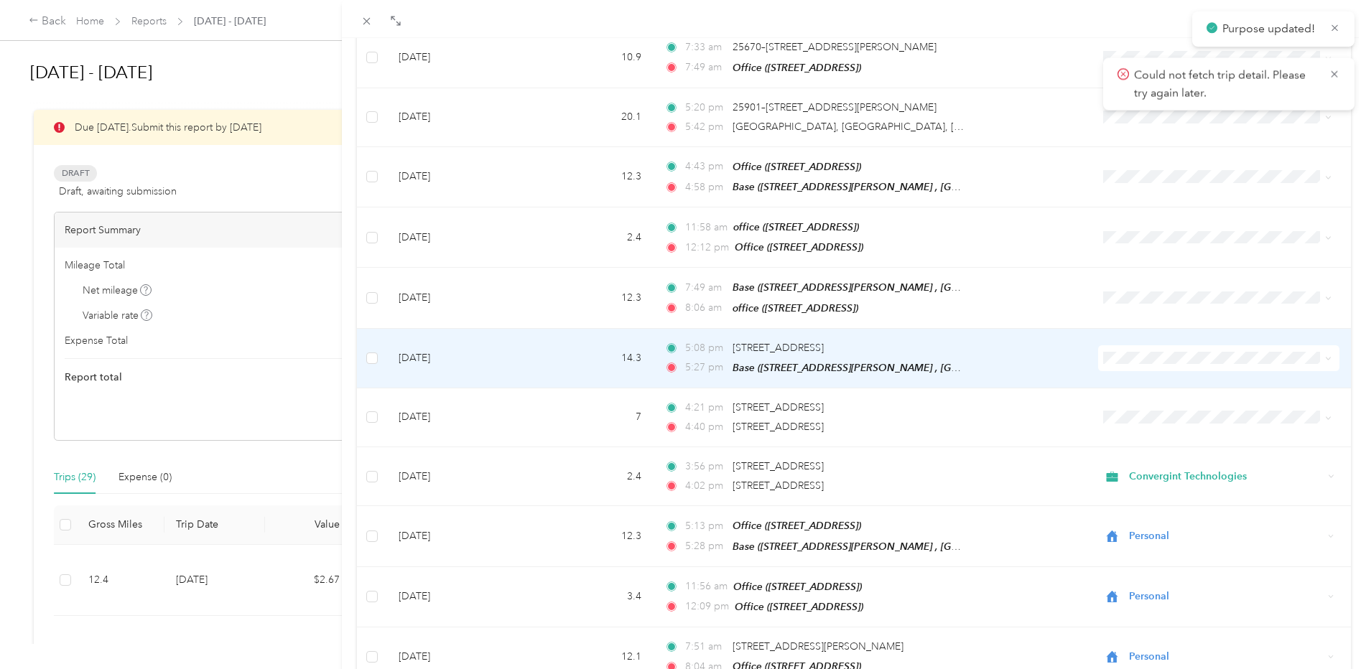
click at [1140, 330] on span "Convergint Technologies" at bounding box center [1222, 324] width 192 height 15
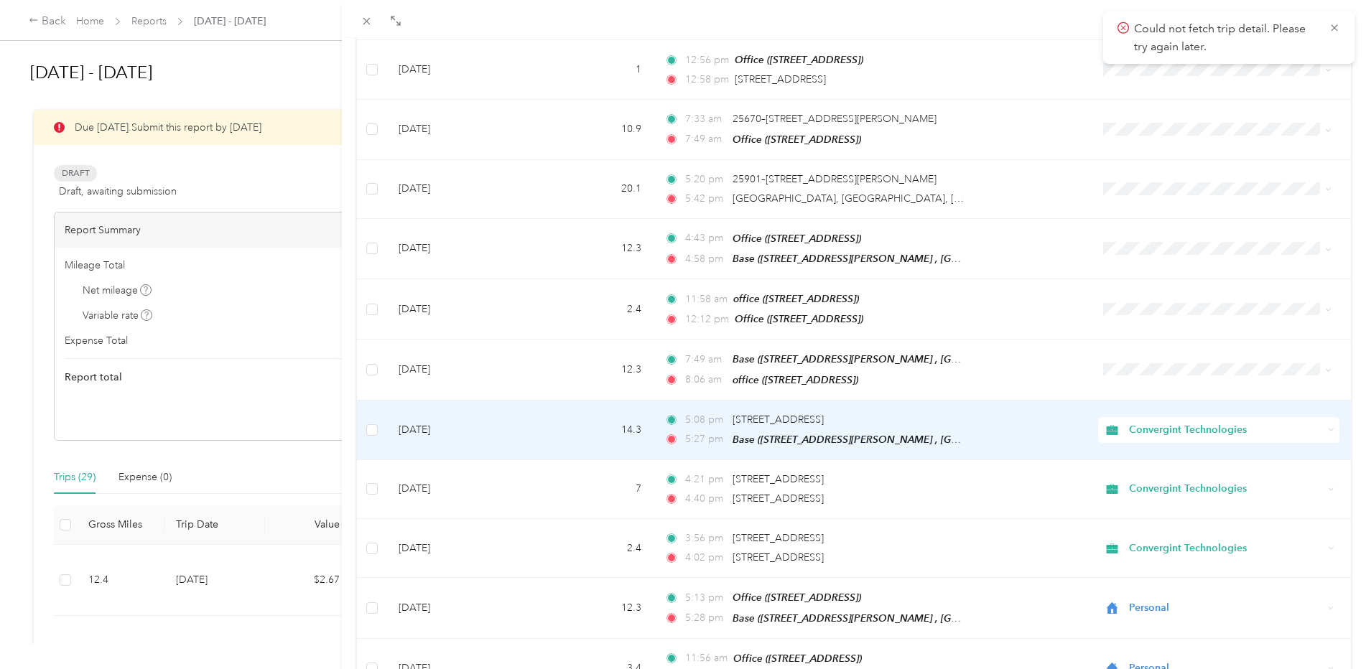
scroll to position [3800, 0]
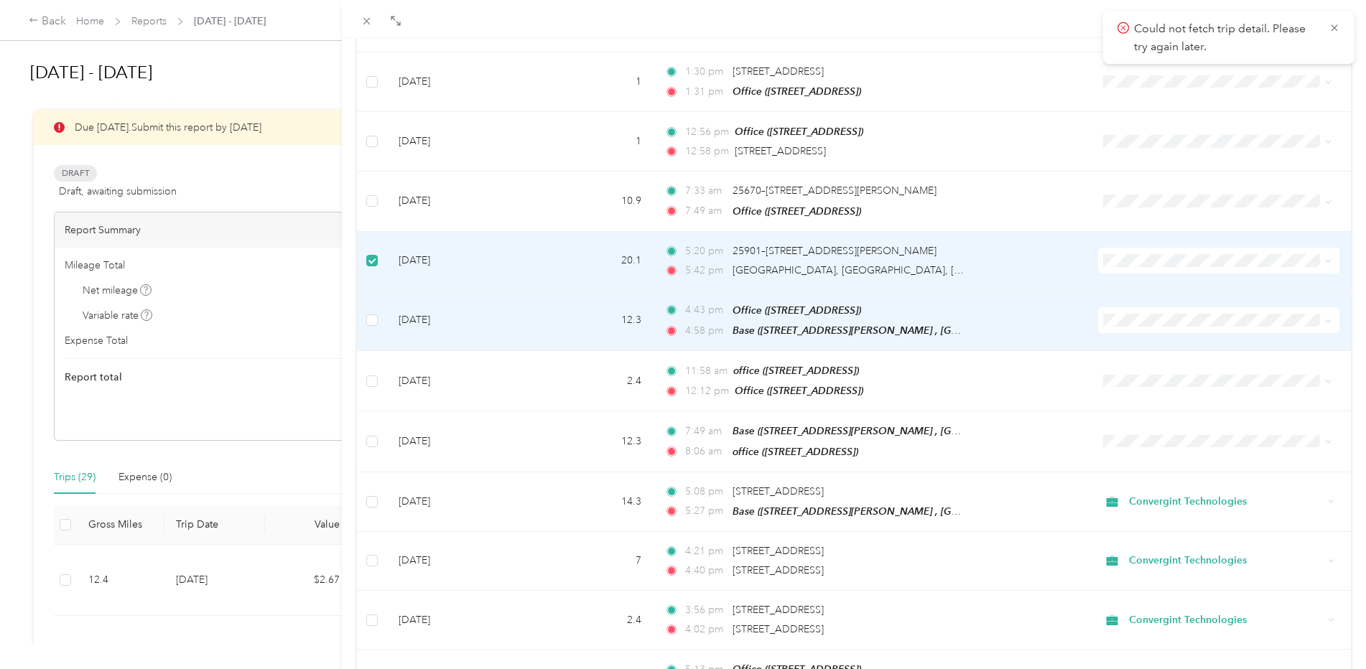
click at [1159, 320] on span "Personal" at bounding box center [1222, 317] width 192 height 15
click at [1137, 323] on span "Personal" at bounding box center [1222, 317] width 192 height 15
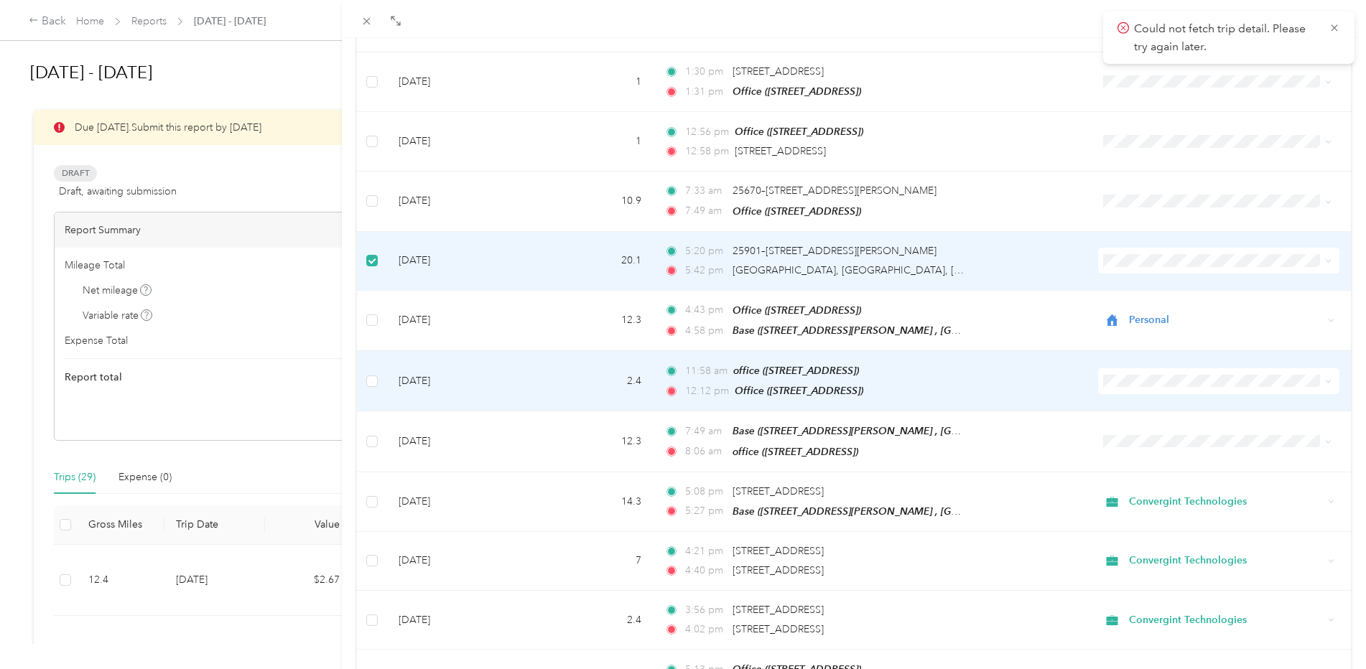
click at [1139, 382] on span "Personal" at bounding box center [1222, 377] width 192 height 15
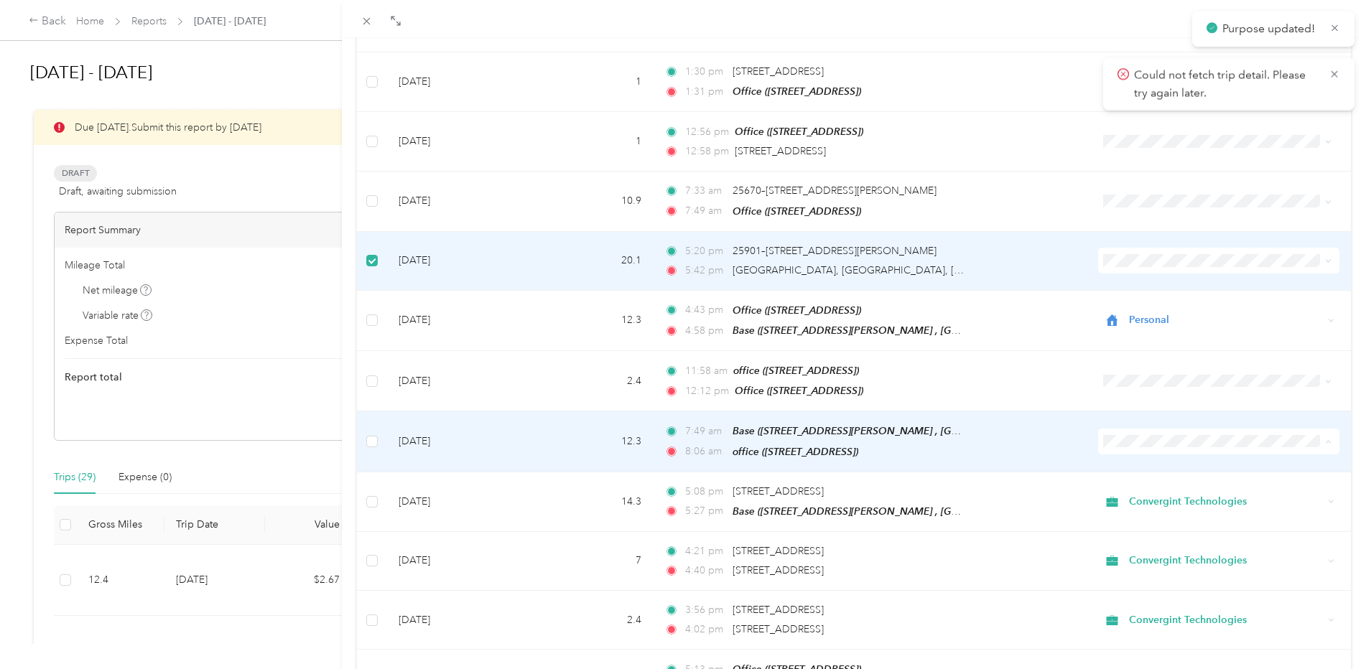
click at [1134, 442] on span "Personal" at bounding box center [1222, 441] width 192 height 15
click at [1150, 441] on span "Personal" at bounding box center [1222, 441] width 192 height 15
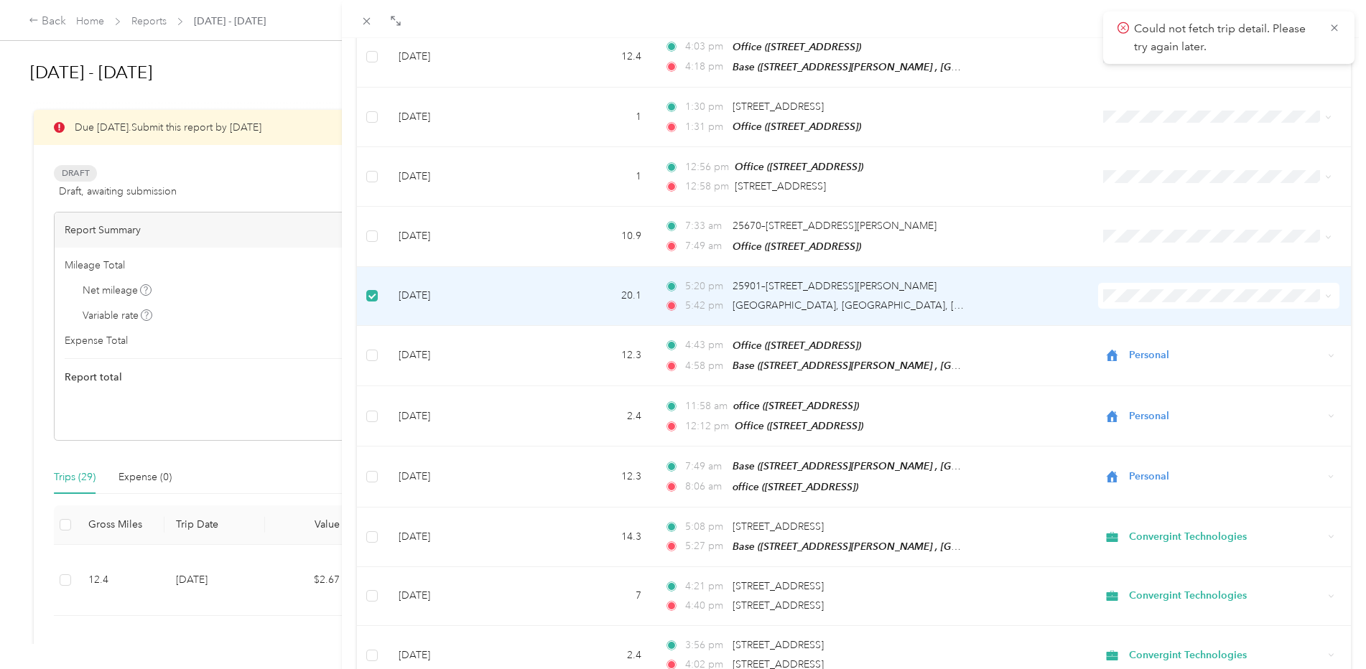
scroll to position [3805, 0]
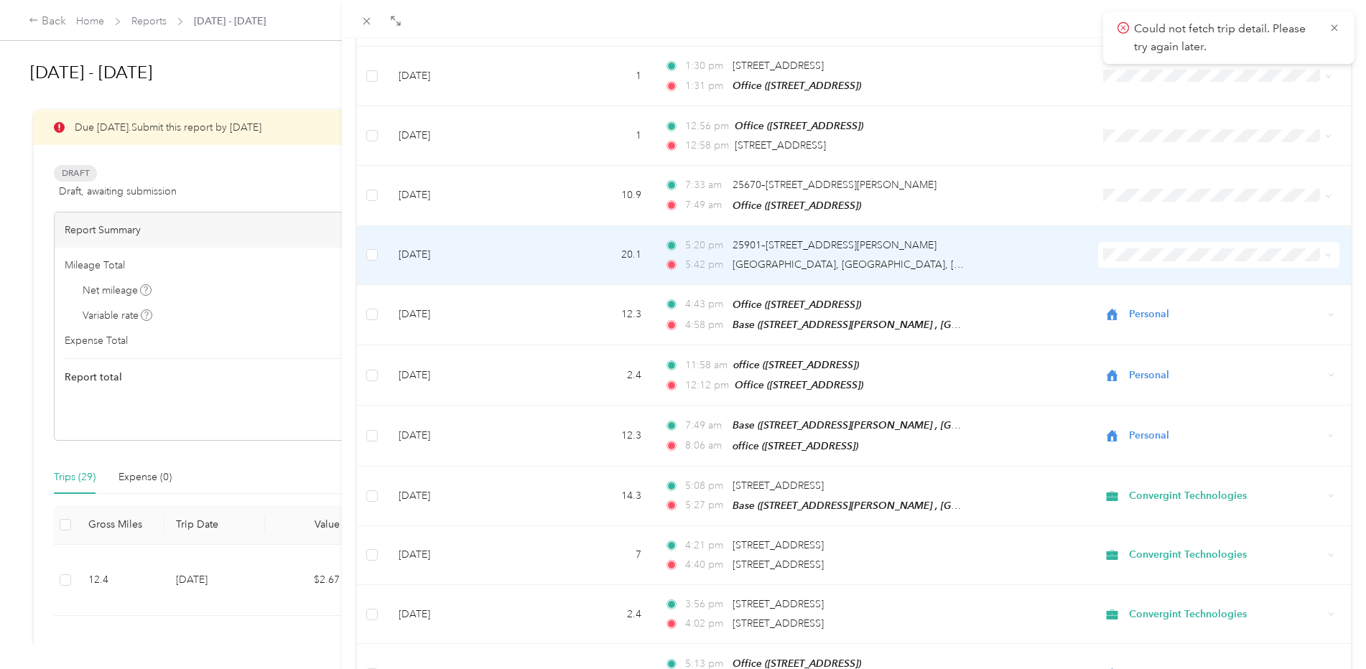
drag, startPoint x: 523, startPoint y: 195, endPoint x: 383, endPoint y: 202, distance: 139.5
click at [383, 226] on td at bounding box center [372, 255] width 30 height 59
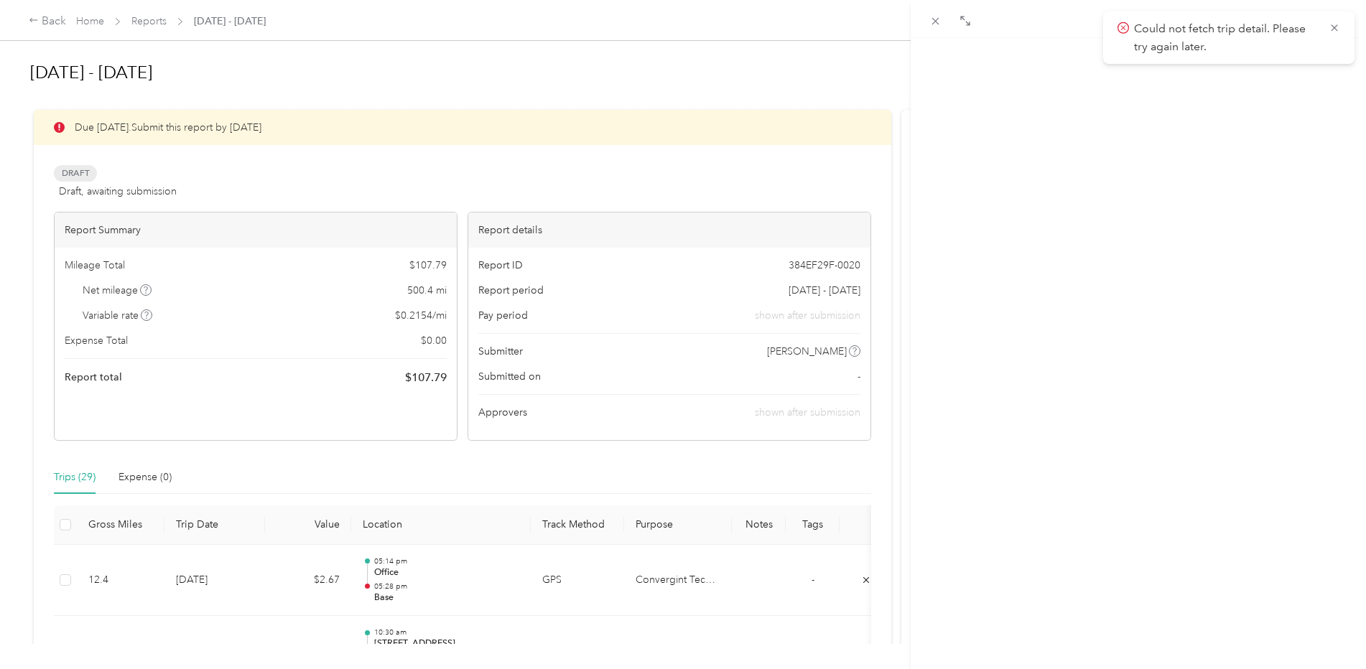
scroll to position [144, 0]
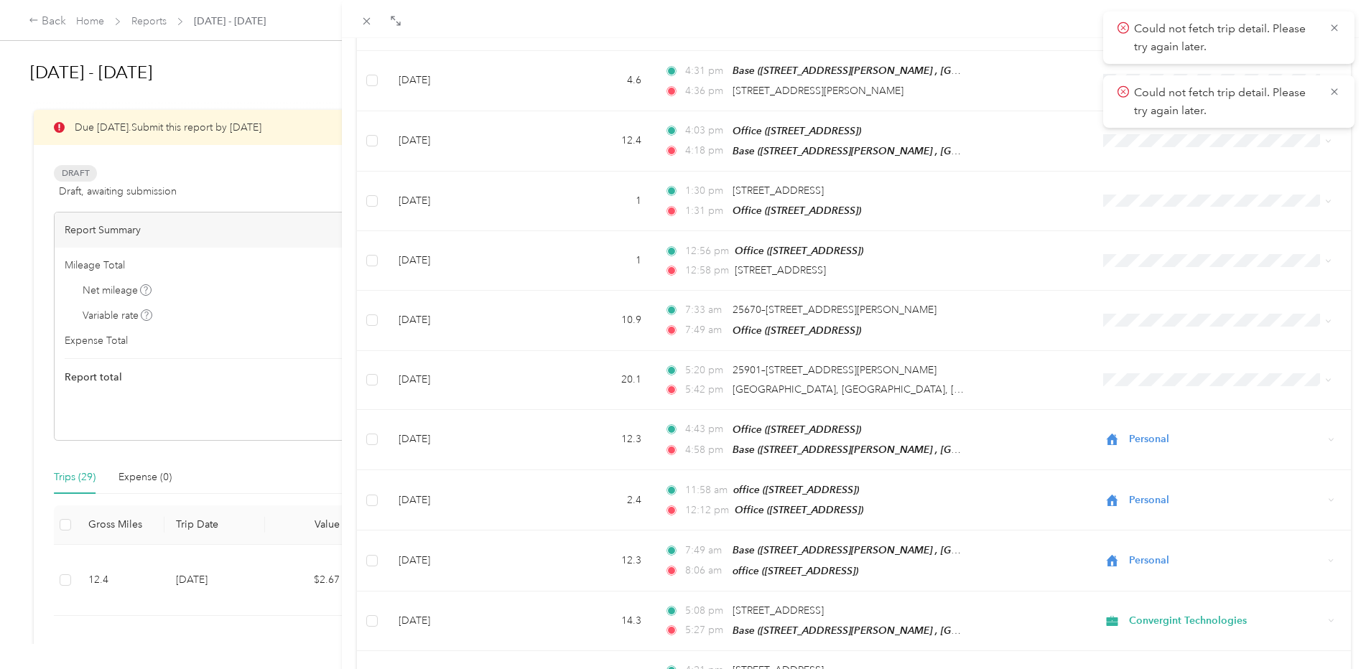
scroll to position [3512, 0]
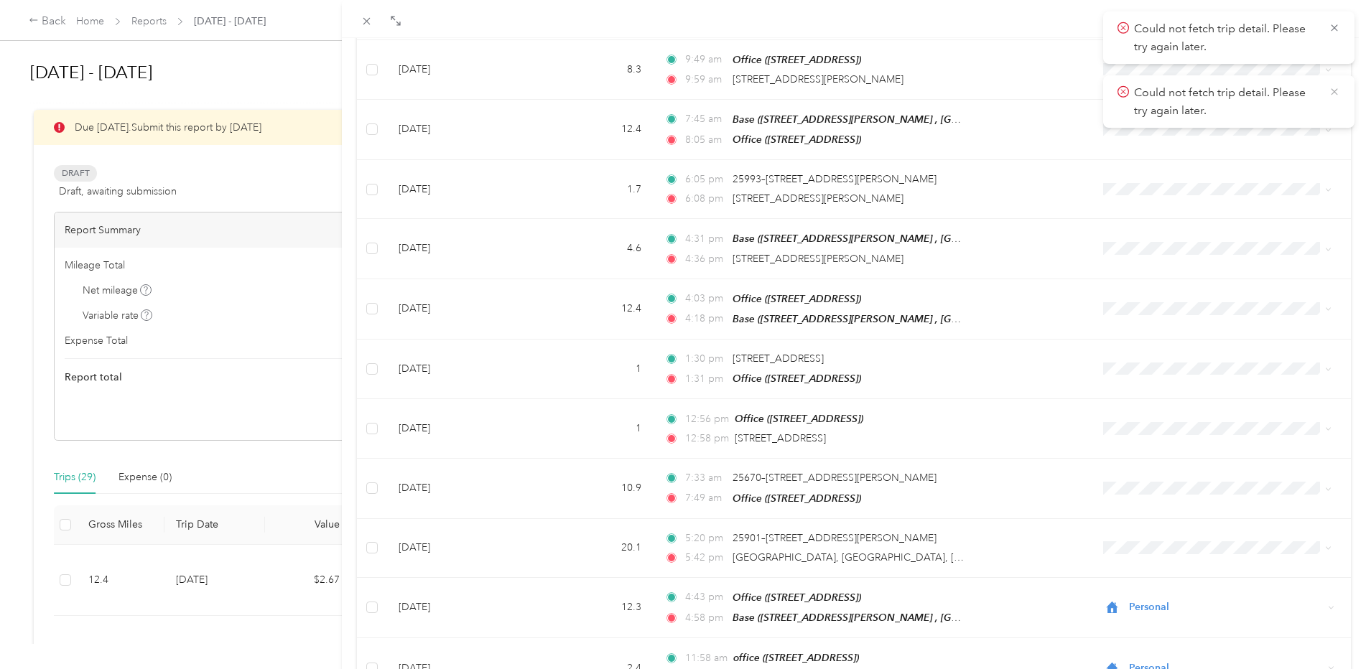
click at [1332, 90] on icon at bounding box center [1333, 91] width 11 height 13
click at [1335, 24] on icon at bounding box center [1333, 28] width 11 height 13
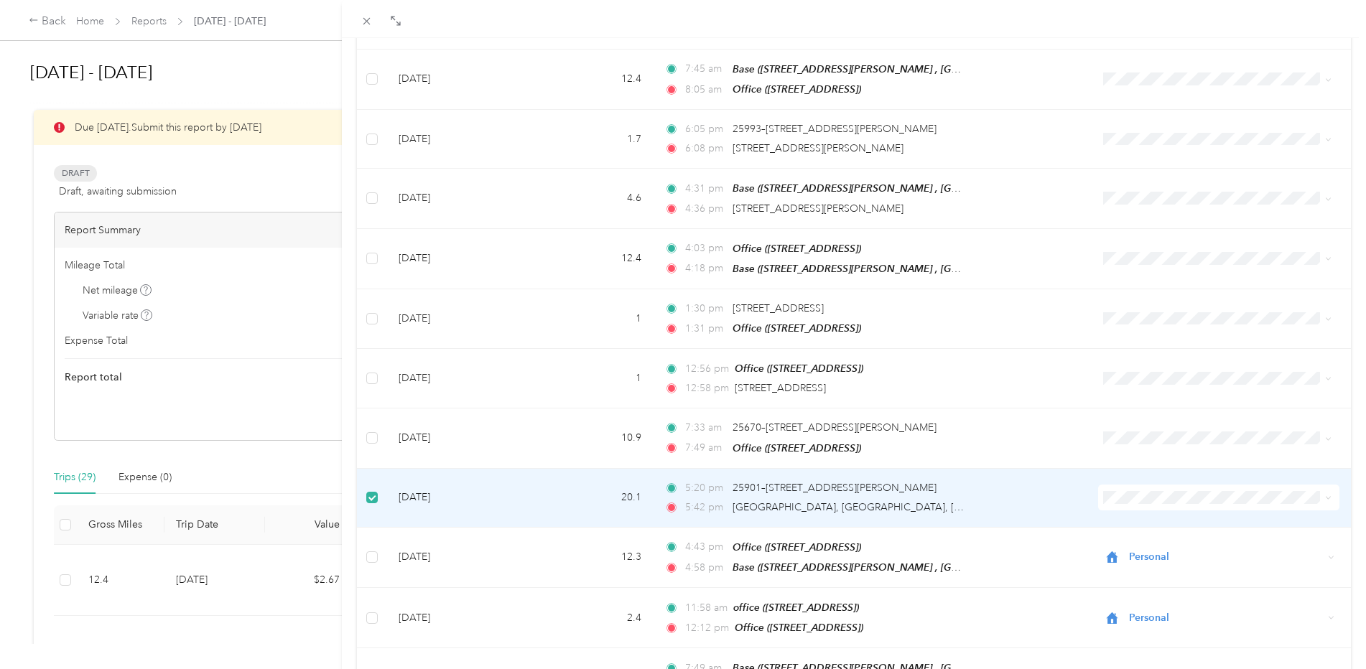
scroll to position [3584, 0]
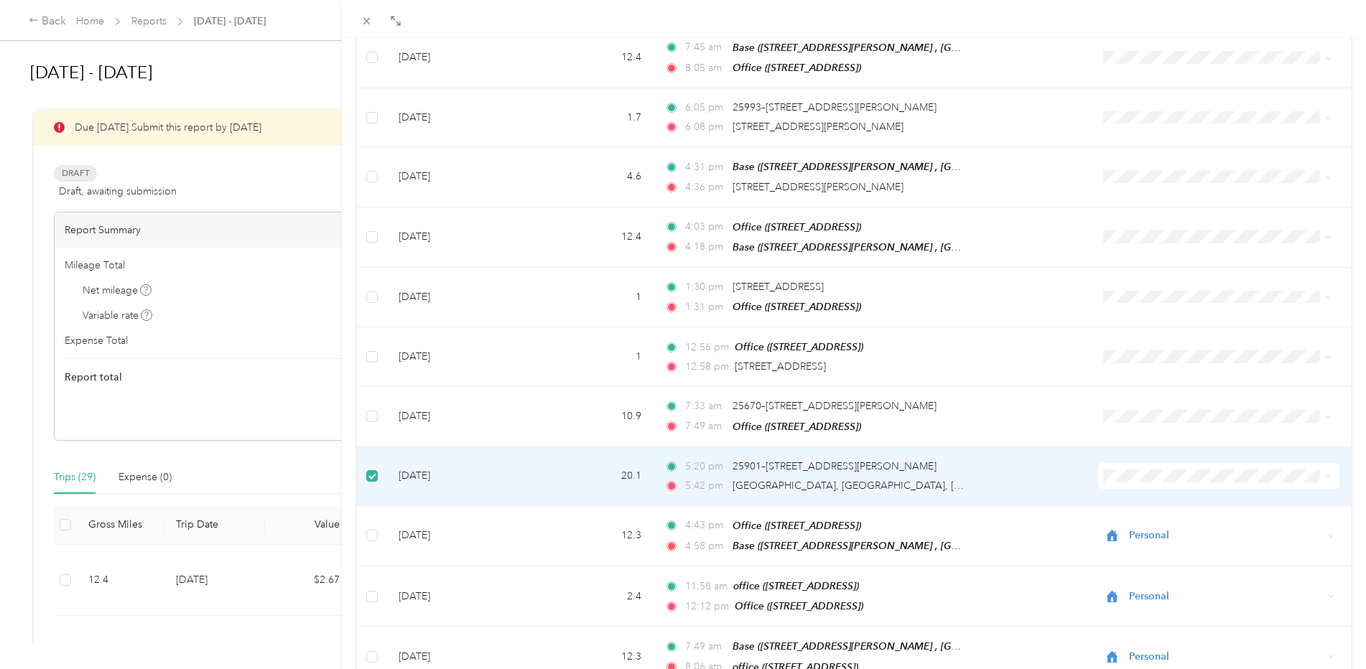
click at [562, 447] on td "20.1" at bounding box center [590, 476] width 124 height 59
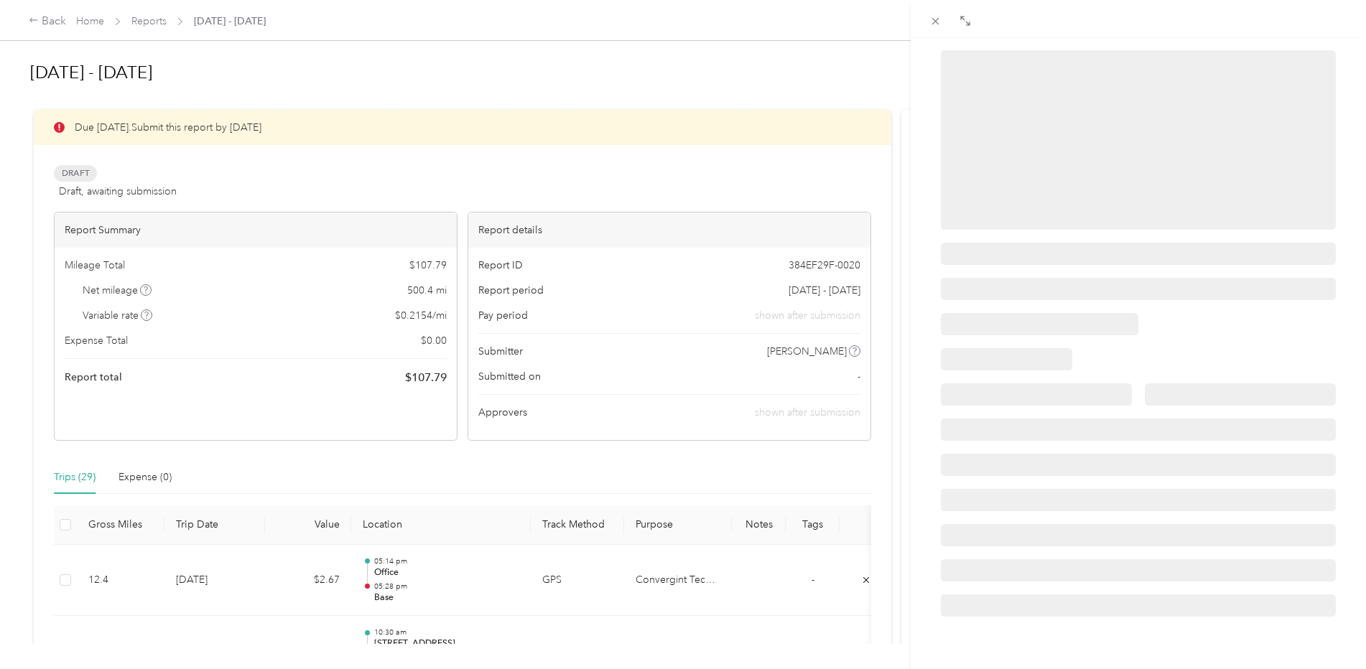
scroll to position [144, 0]
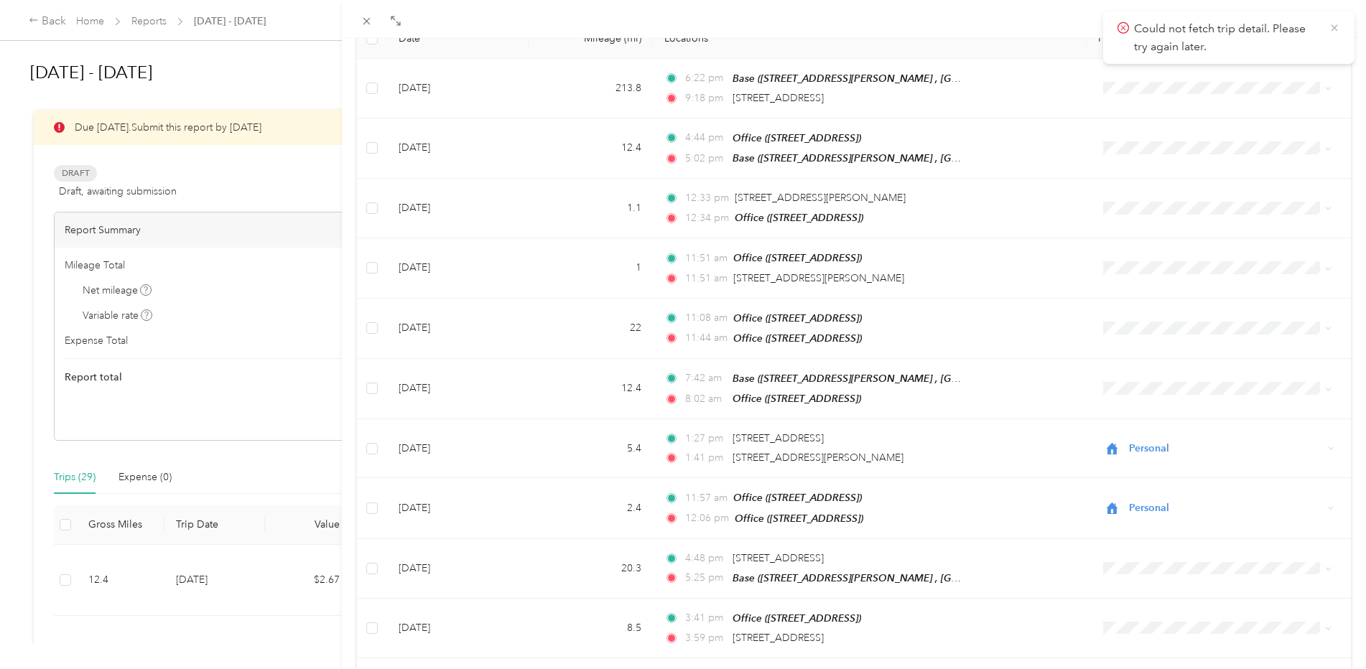
click at [1336, 27] on icon at bounding box center [1333, 28] width 11 height 13
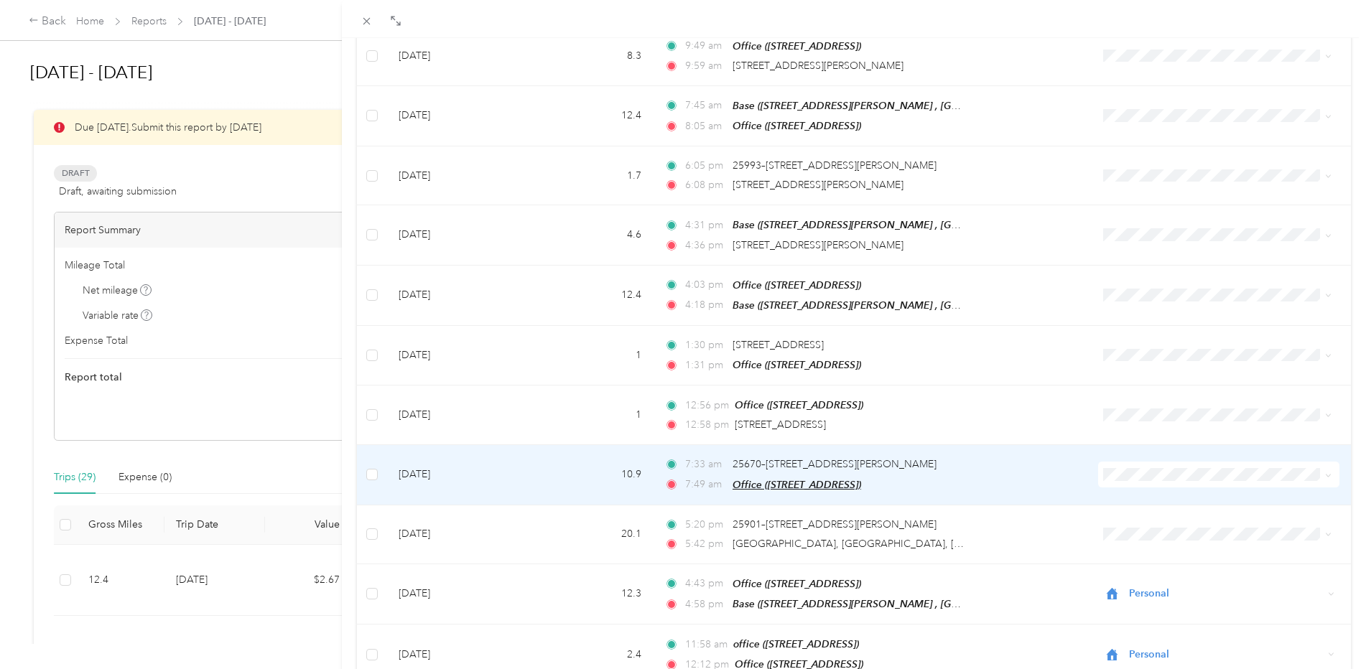
scroll to position [3512, 0]
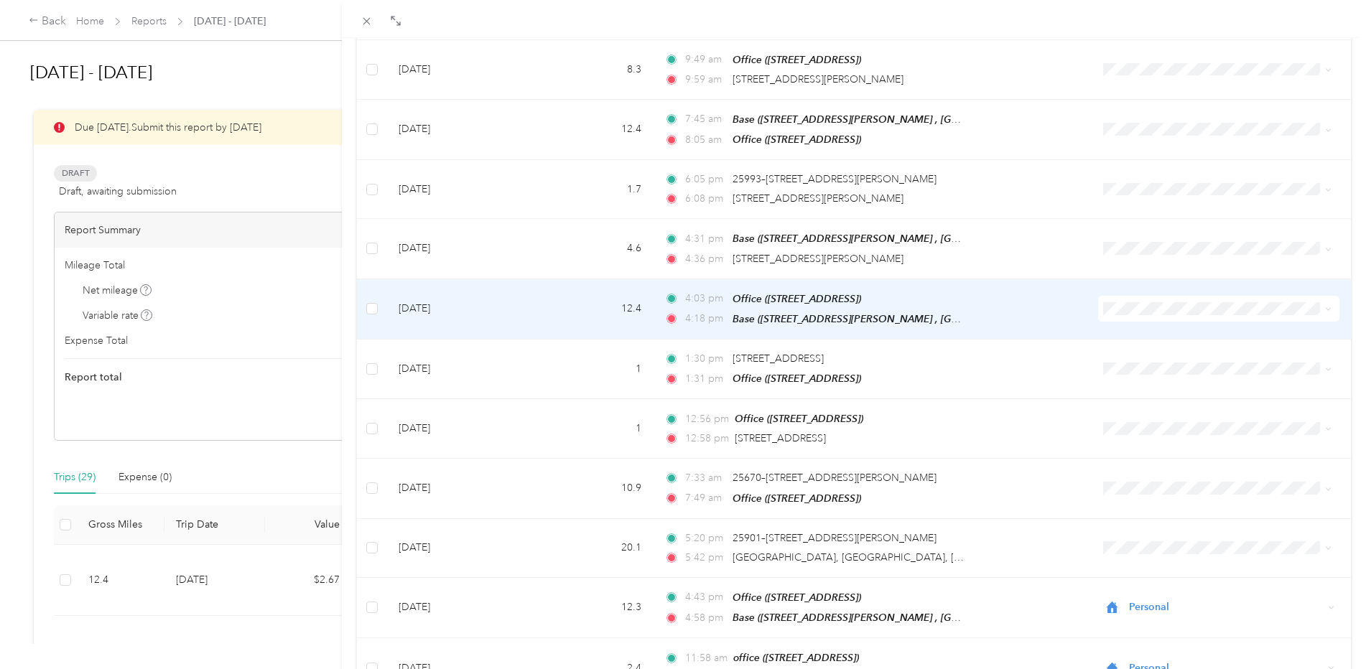
click at [1134, 312] on span "Personal" at bounding box center [1222, 311] width 192 height 15
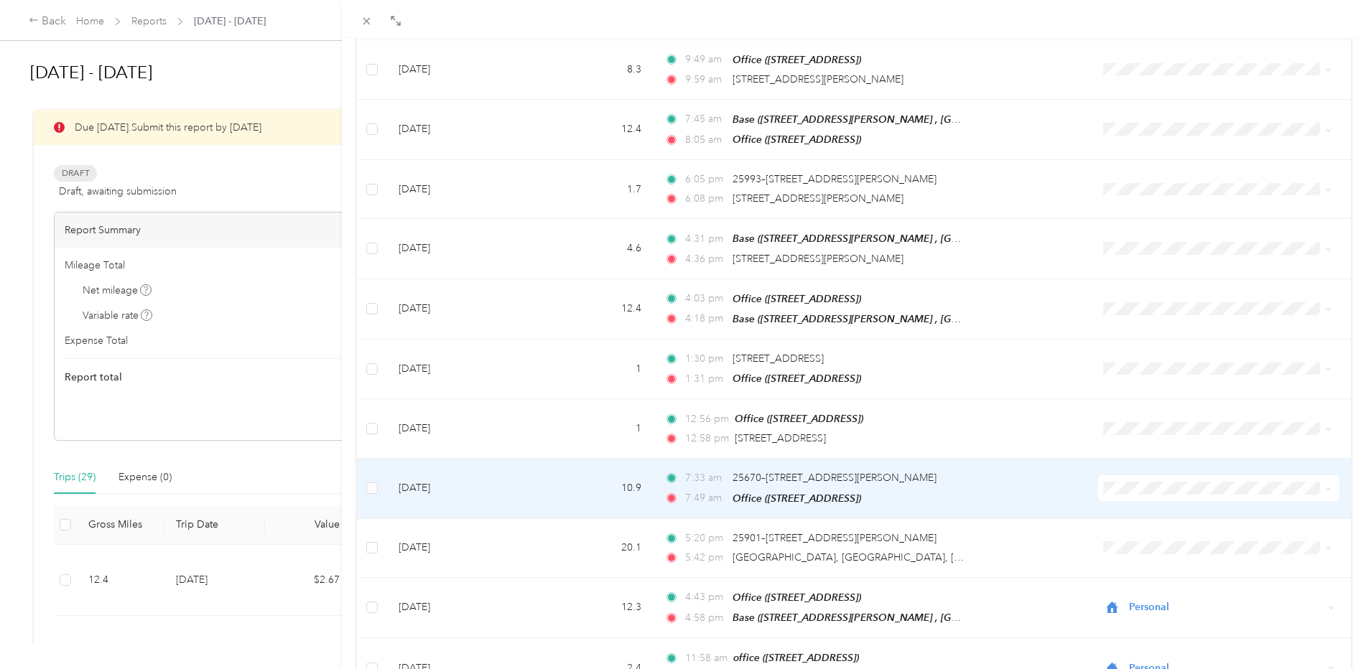
click at [1147, 492] on span "Personal" at bounding box center [1222, 492] width 192 height 15
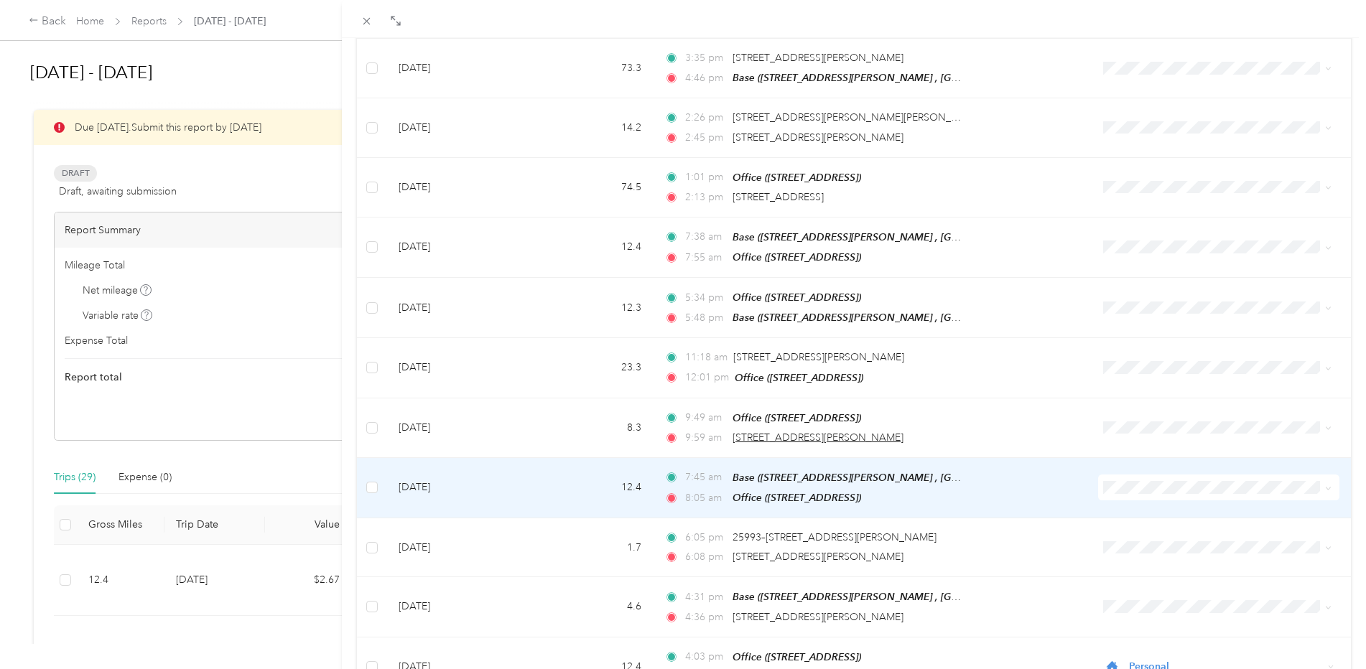
scroll to position [3153, 0]
click at [1150, 470] on span "Convergint Technologies" at bounding box center [1222, 471] width 192 height 15
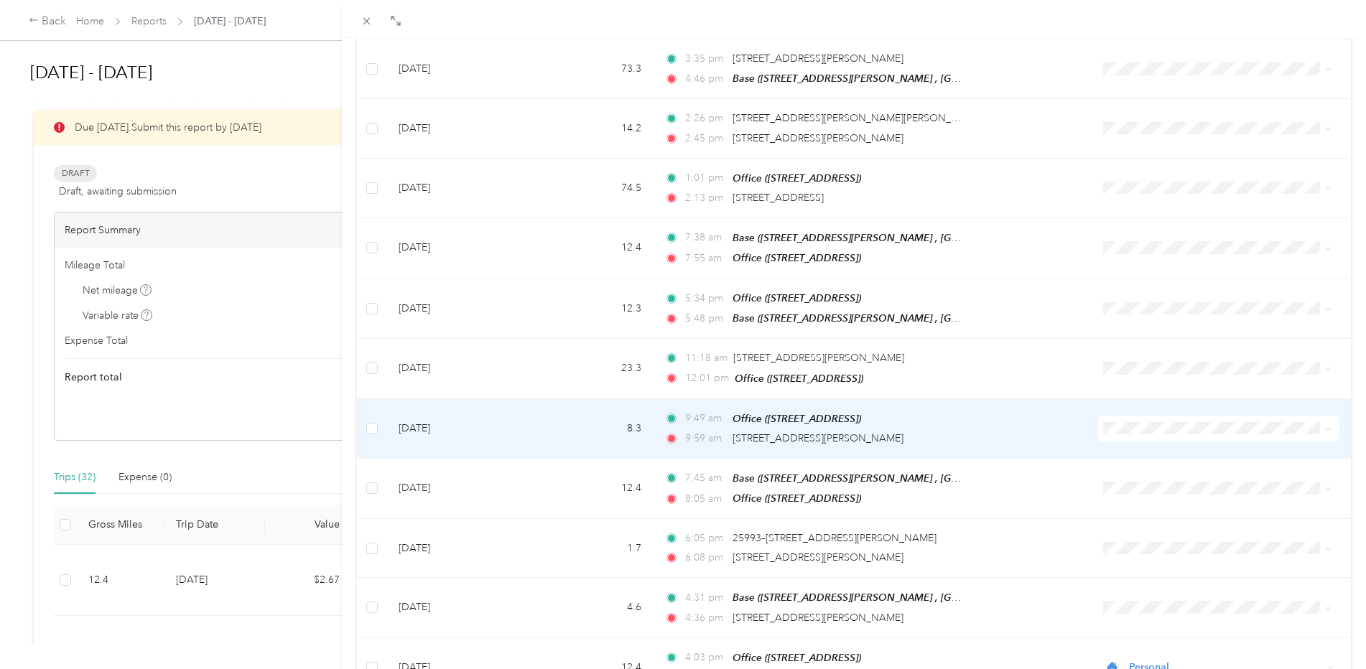
click at [1137, 415] on li "Convergint Technologies" at bounding box center [1209, 412] width 238 height 25
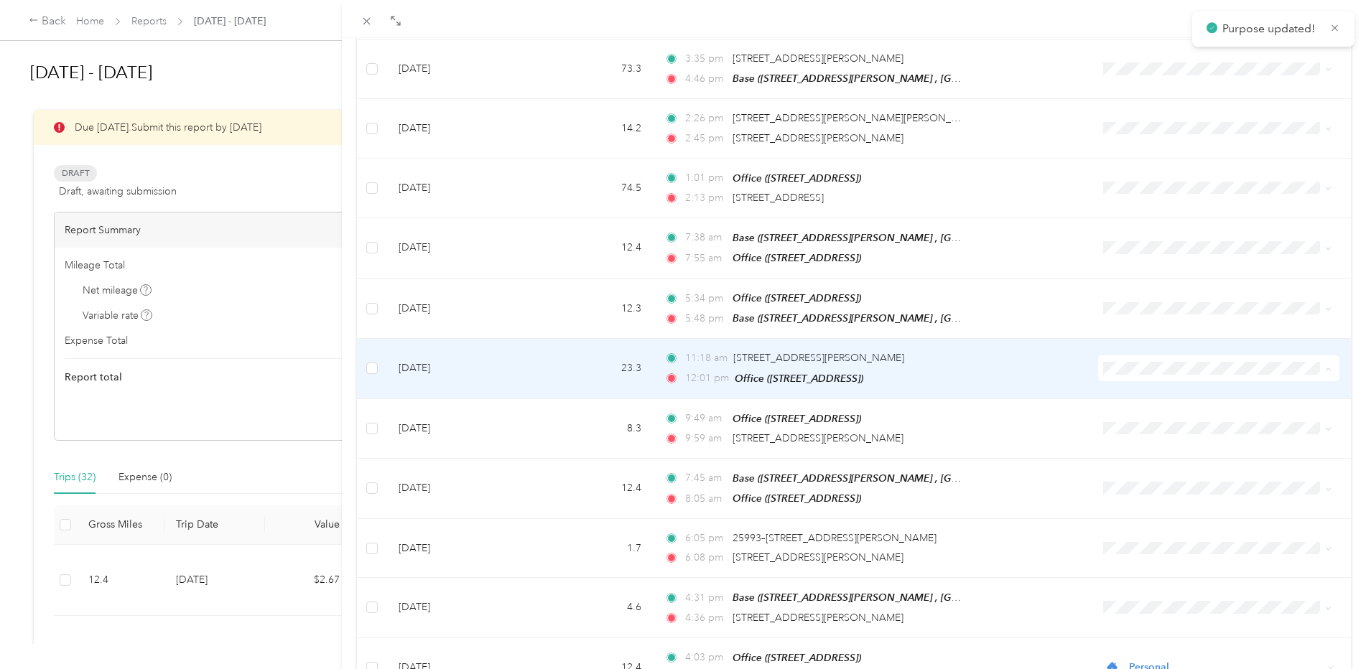
click at [1127, 353] on span "Convergint Technologies" at bounding box center [1222, 353] width 192 height 15
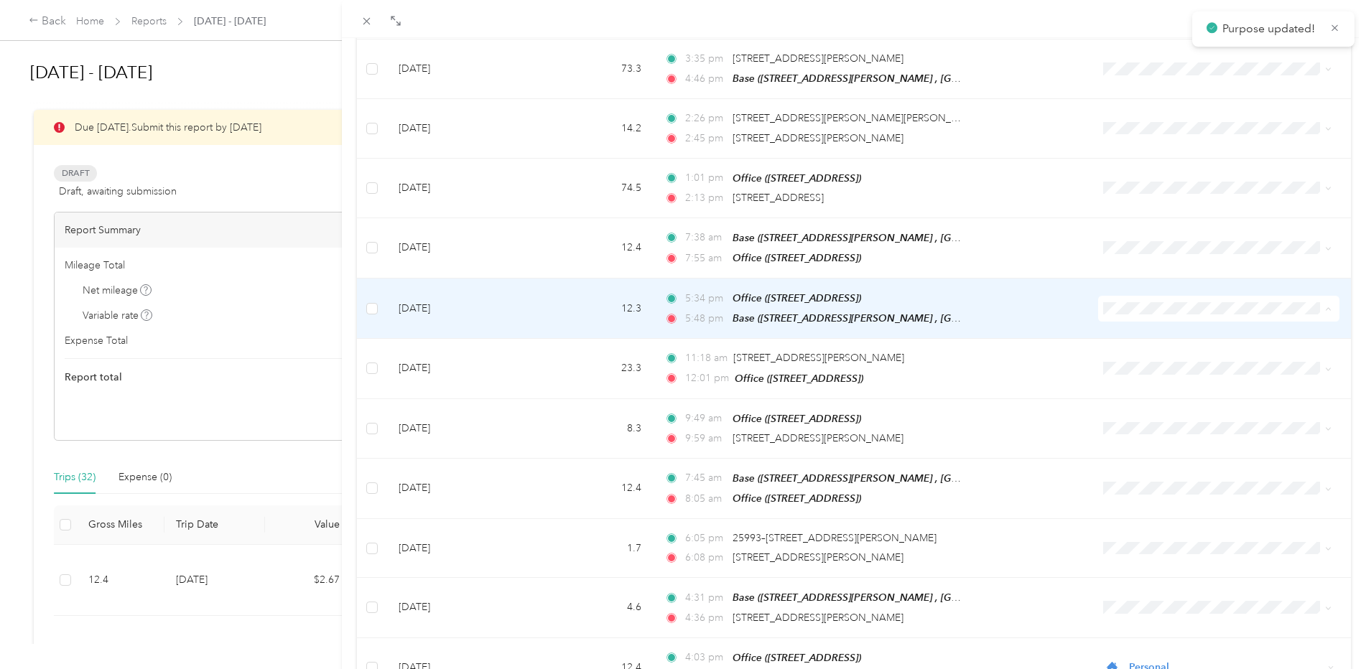
click at [1142, 293] on span "Convergint Technologies" at bounding box center [1222, 294] width 192 height 15
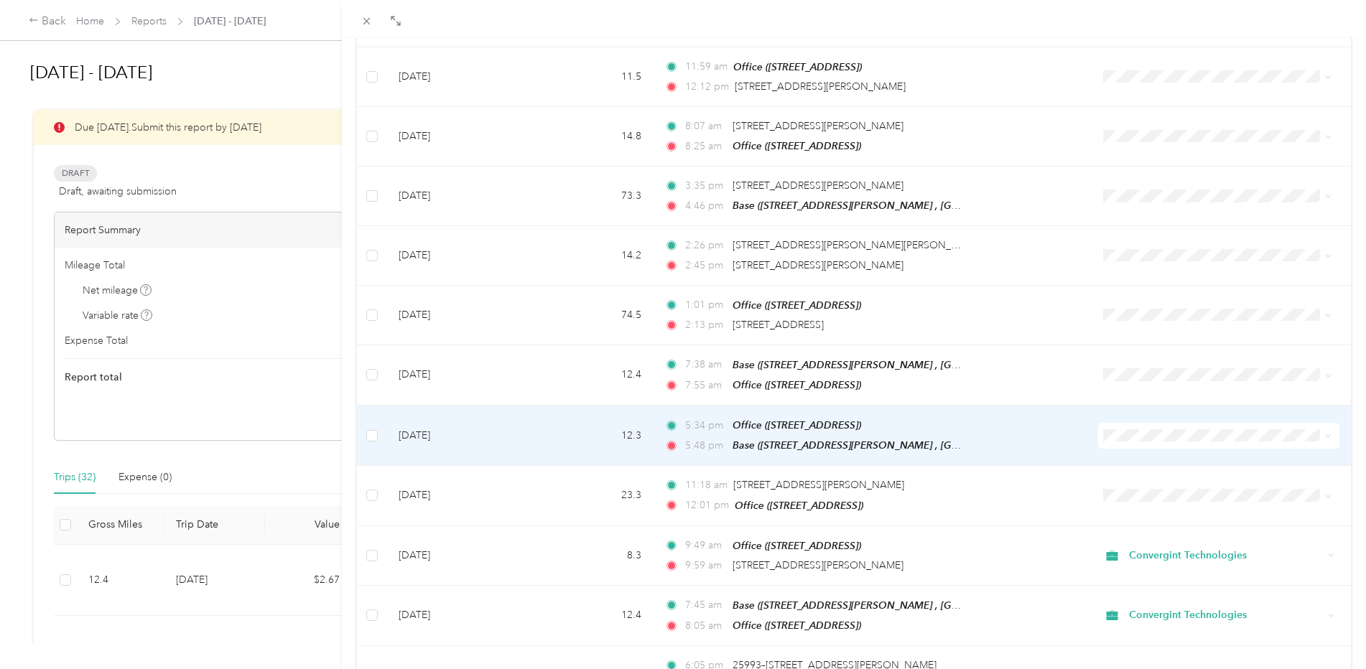
scroll to position [3010, 0]
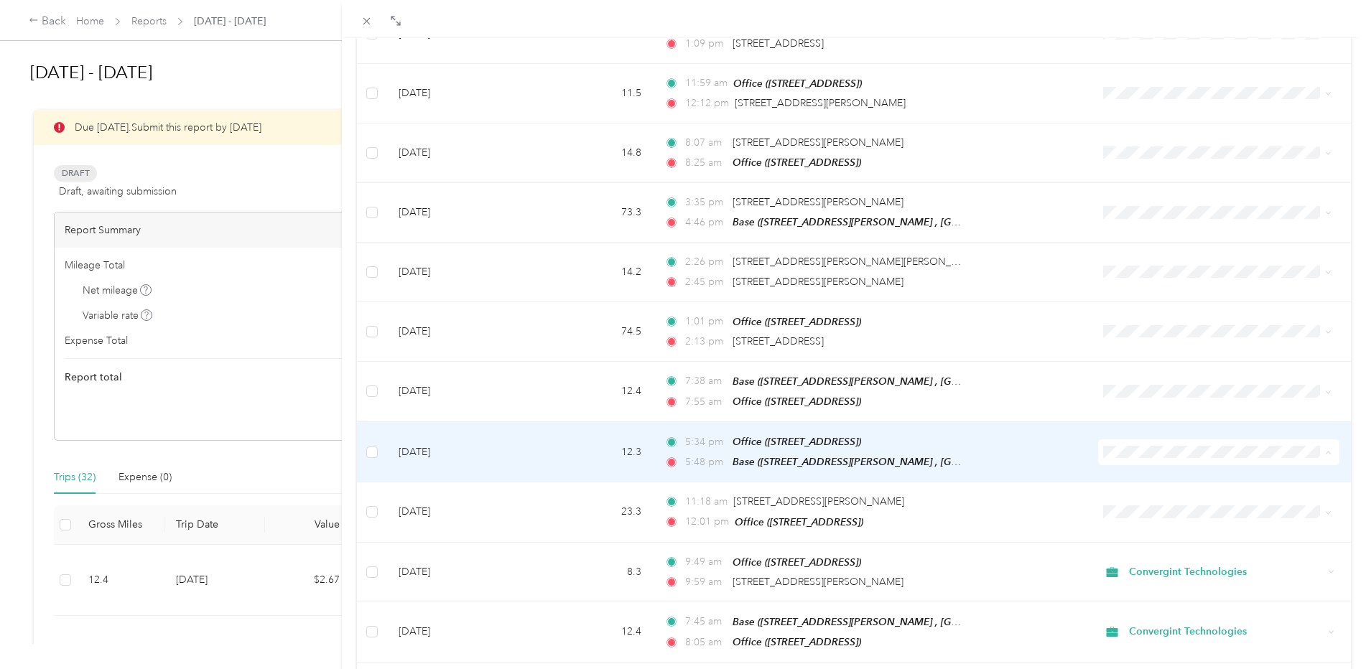
click at [1153, 442] on li "Convergint Technologies" at bounding box center [1209, 438] width 238 height 25
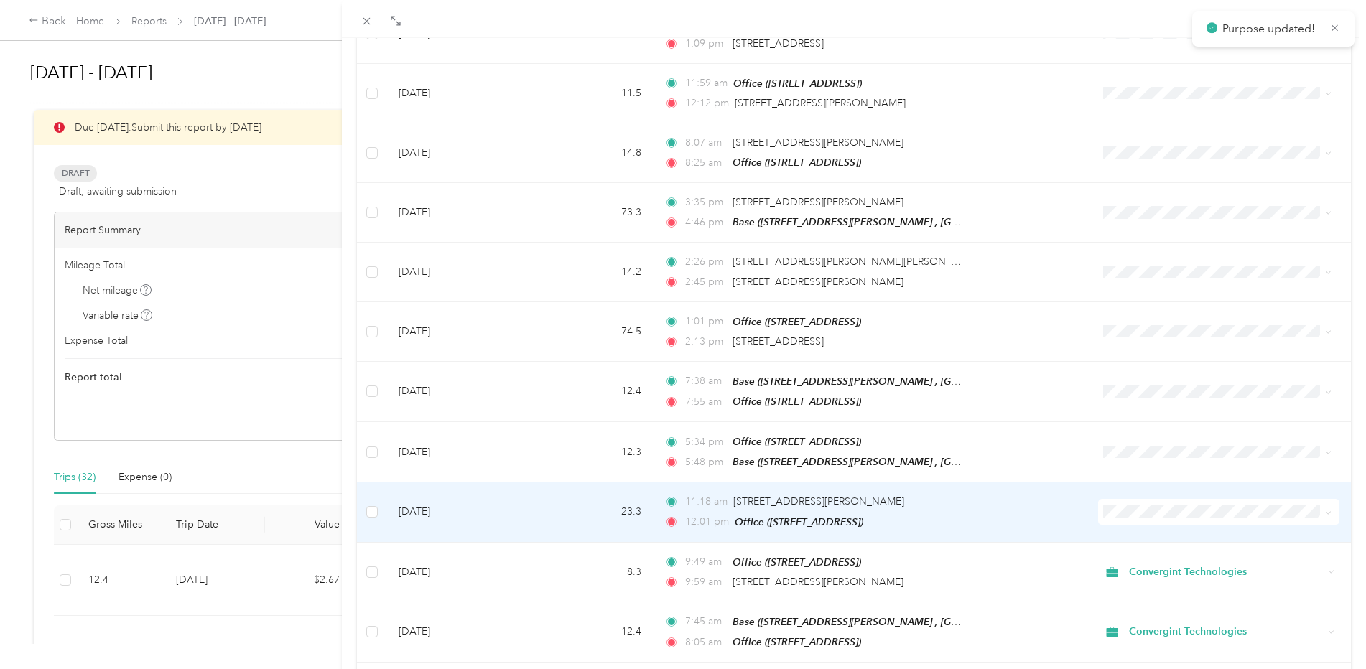
click at [1160, 495] on span "Convergint Technologies" at bounding box center [1222, 492] width 192 height 15
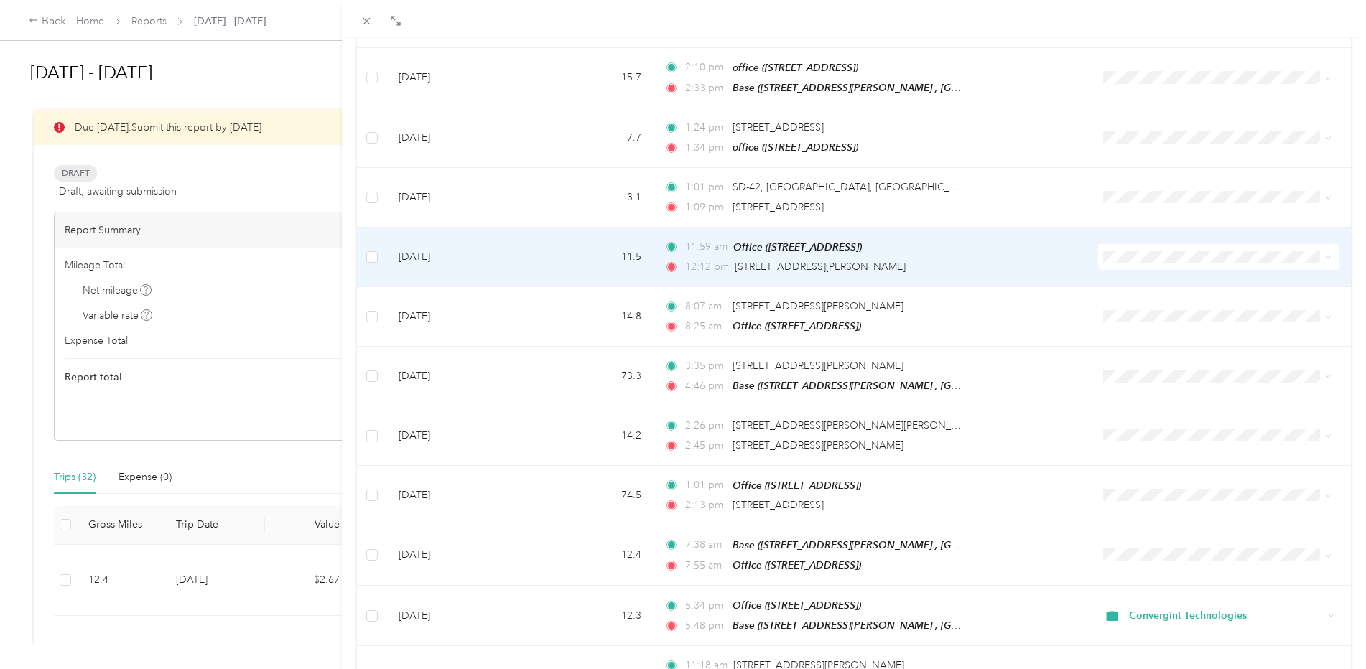
scroll to position [2866, 0]
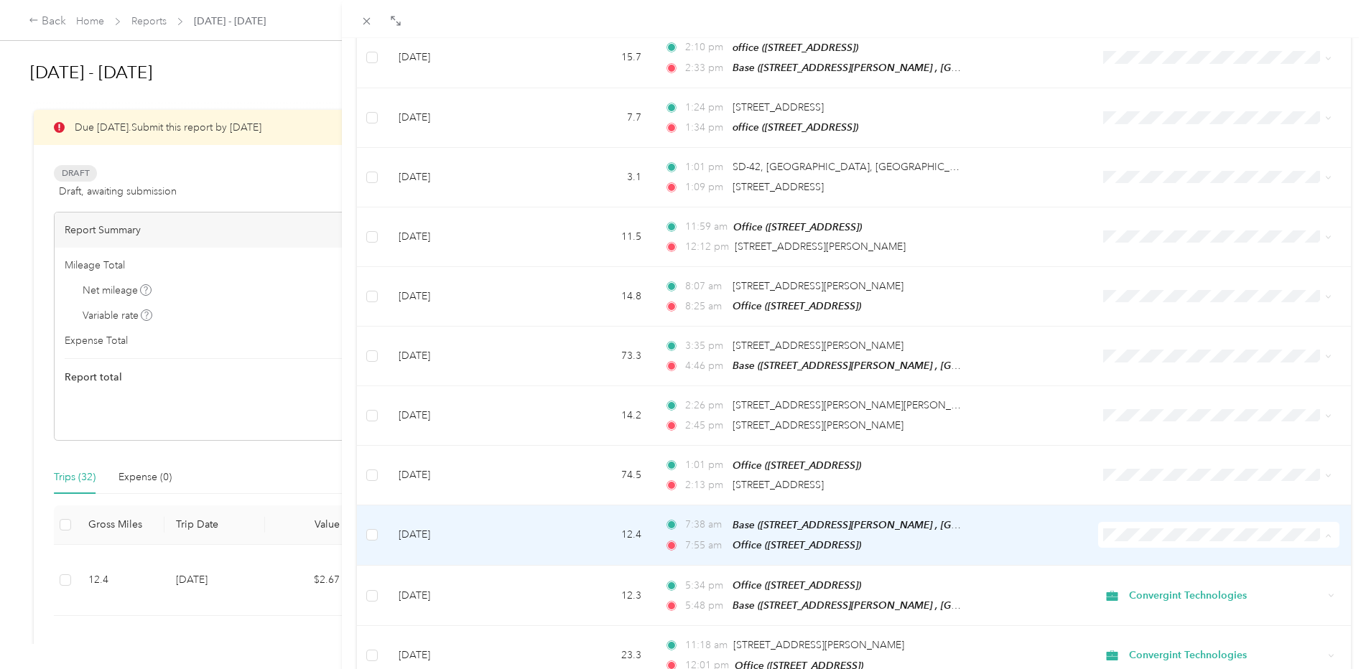
click at [1152, 520] on span "Convergint Technologies" at bounding box center [1222, 522] width 192 height 15
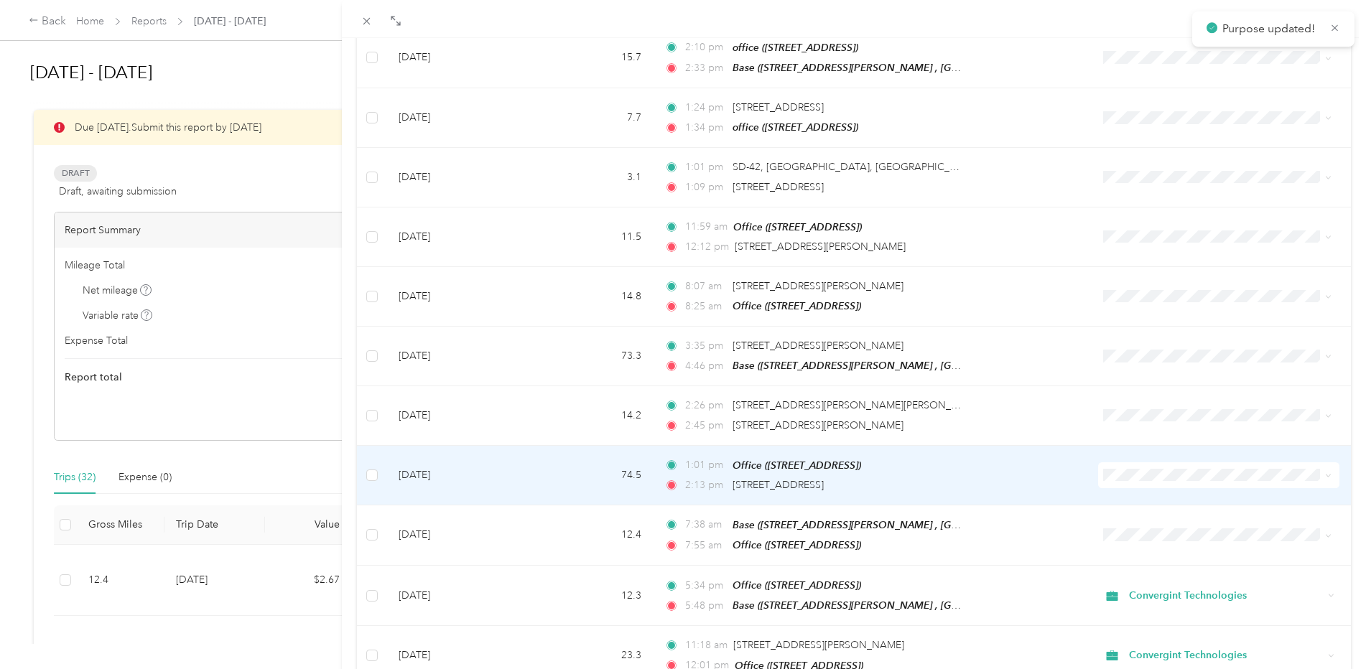
click at [1155, 465] on li "Convergint Technologies" at bounding box center [1209, 463] width 238 height 25
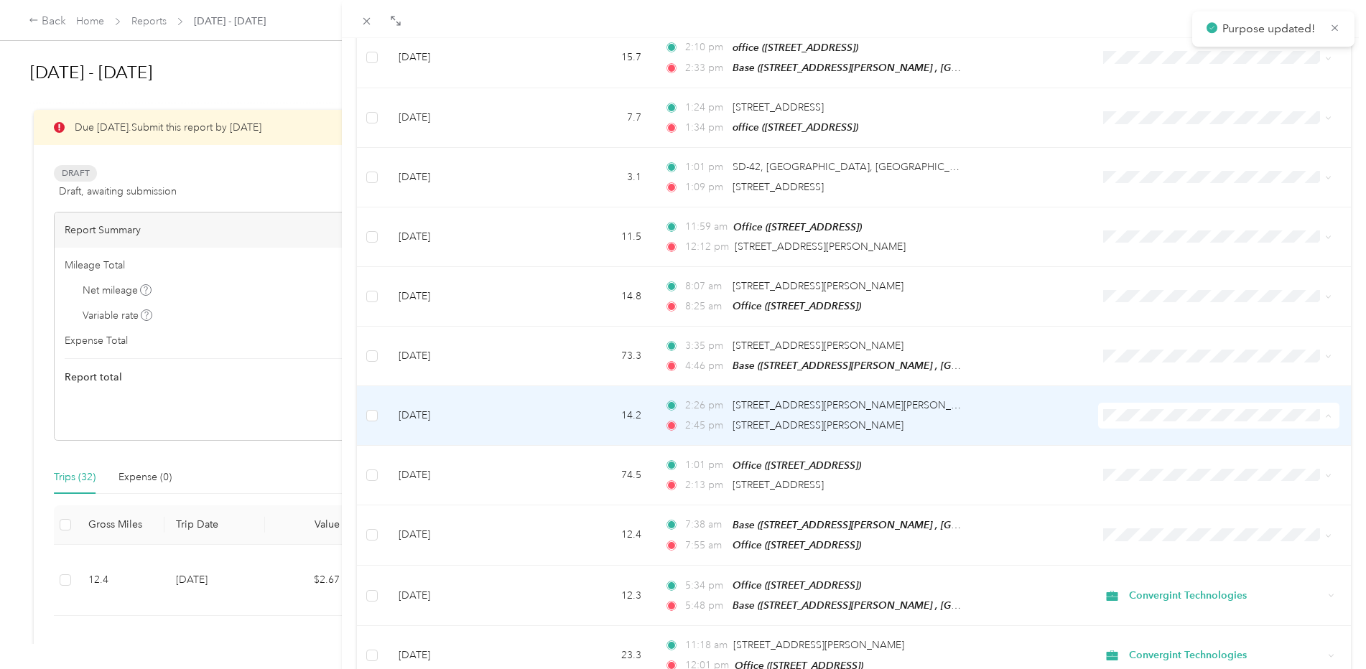
click at [1164, 401] on span "Convergint Technologies" at bounding box center [1222, 404] width 192 height 15
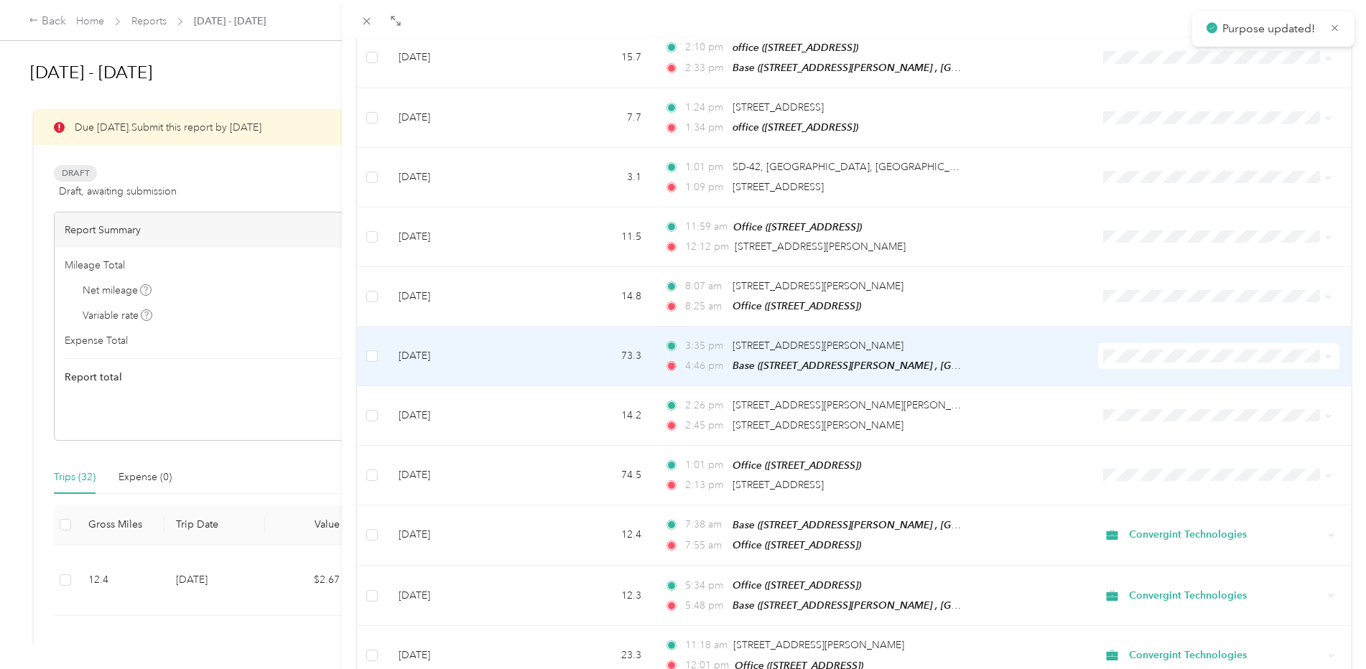
click at [1173, 339] on span "Convergint Technologies" at bounding box center [1222, 345] width 192 height 15
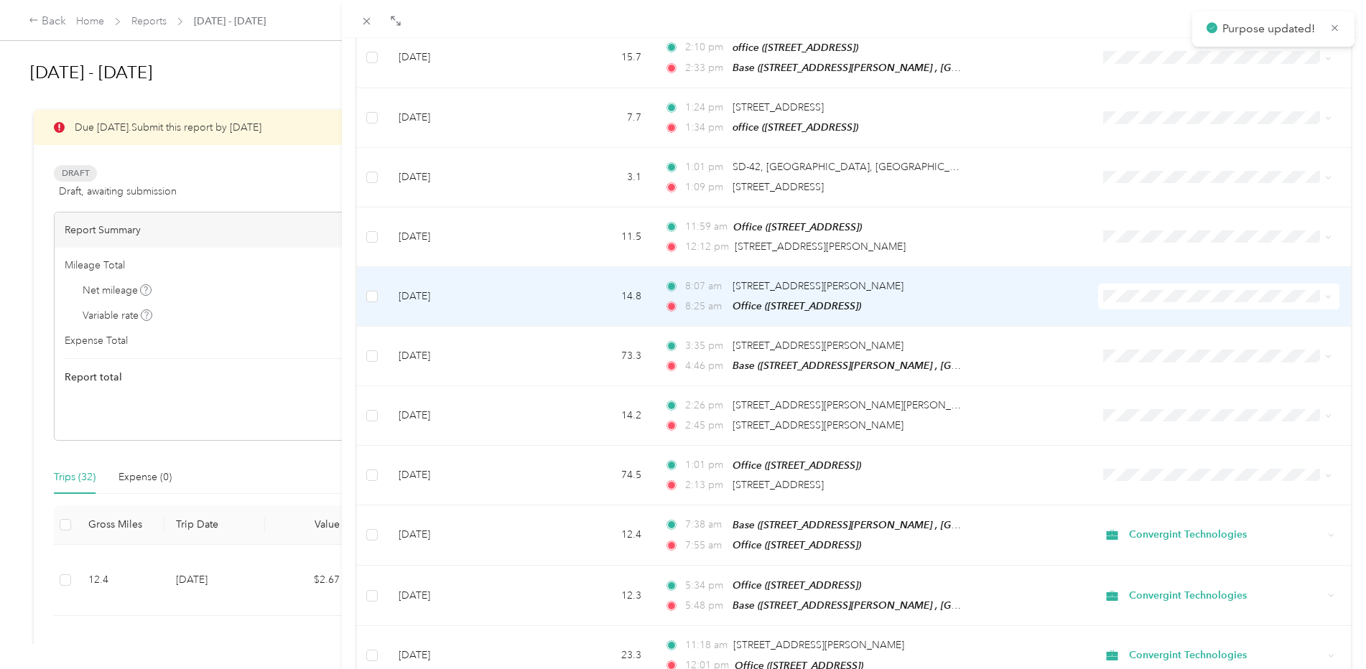
click at [1176, 286] on span "Convergint Technologies" at bounding box center [1222, 286] width 192 height 15
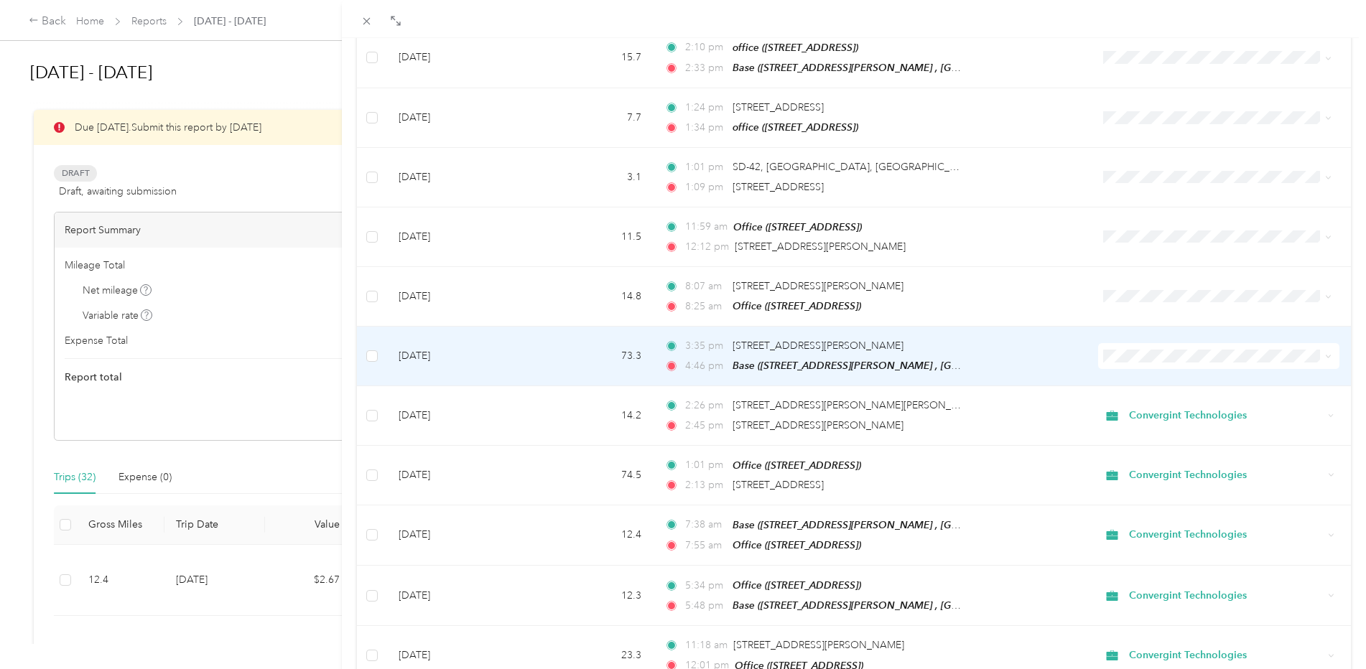
click at [1169, 345] on span "Convergint Technologies" at bounding box center [1222, 339] width 192 height 15
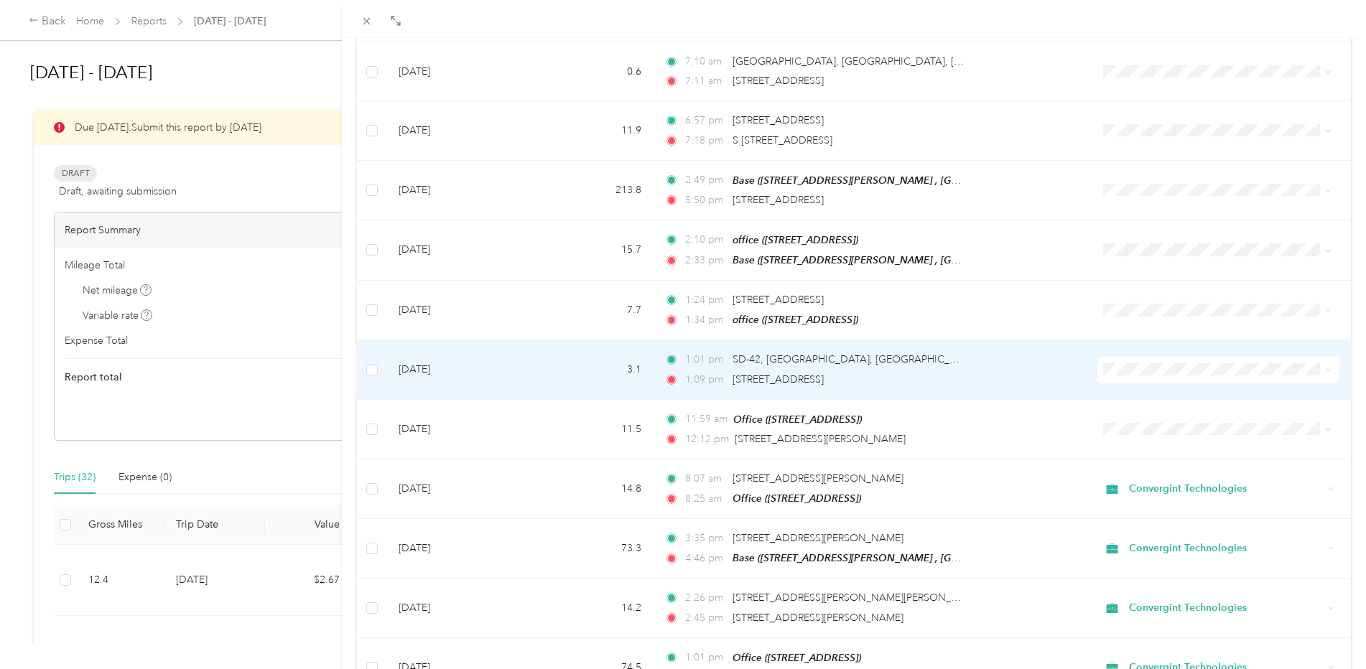
scroll to position [2651, 0]
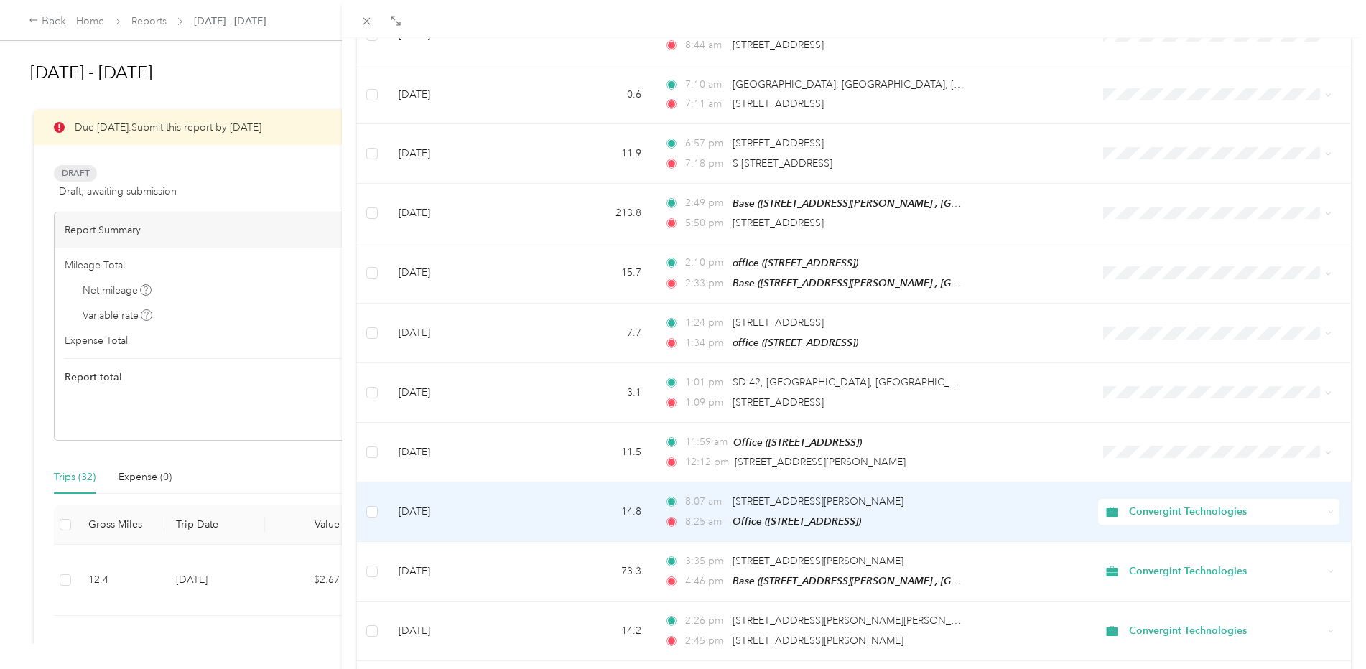
click at [1162, 504] on span "Convergint Technologies" at bounding box center [1226, 512] width 195 height 16
click at [1154, 526] on span "Personal" at bounding box center [1222, 521] width 192 height 15
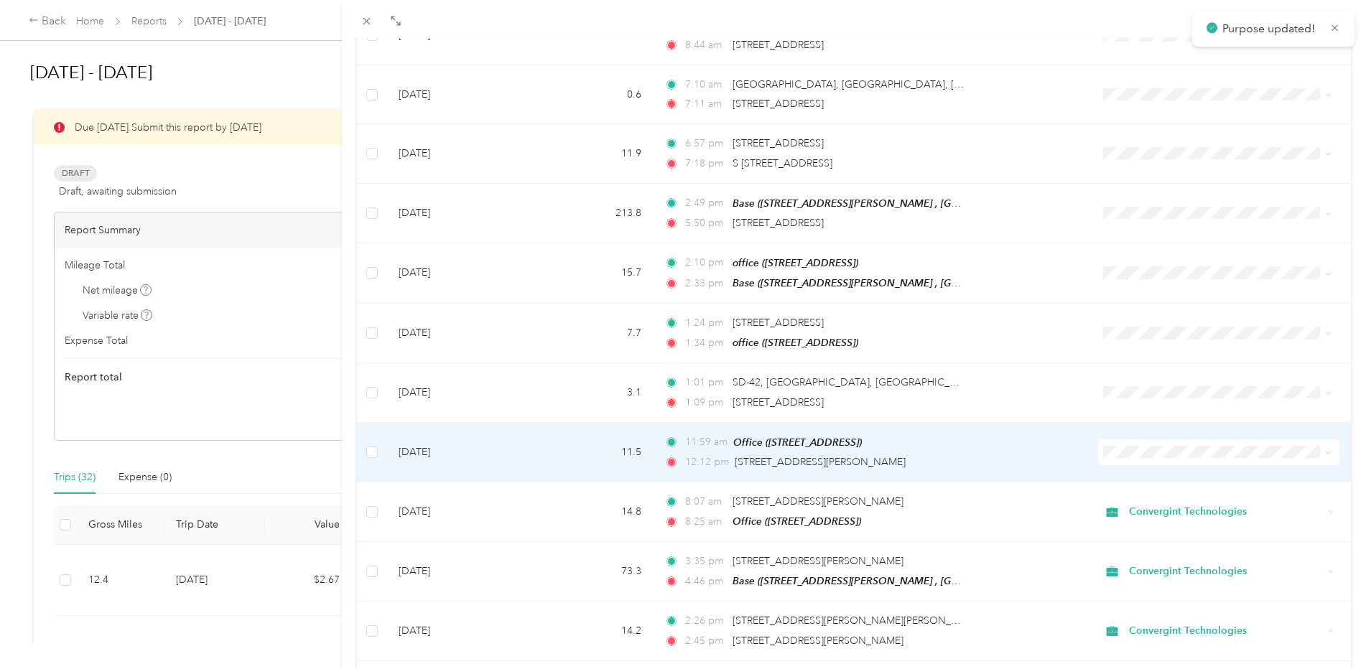
click at [1140, 466] on span "Personal" at bounding box center [1222, 466] width 192 height 15
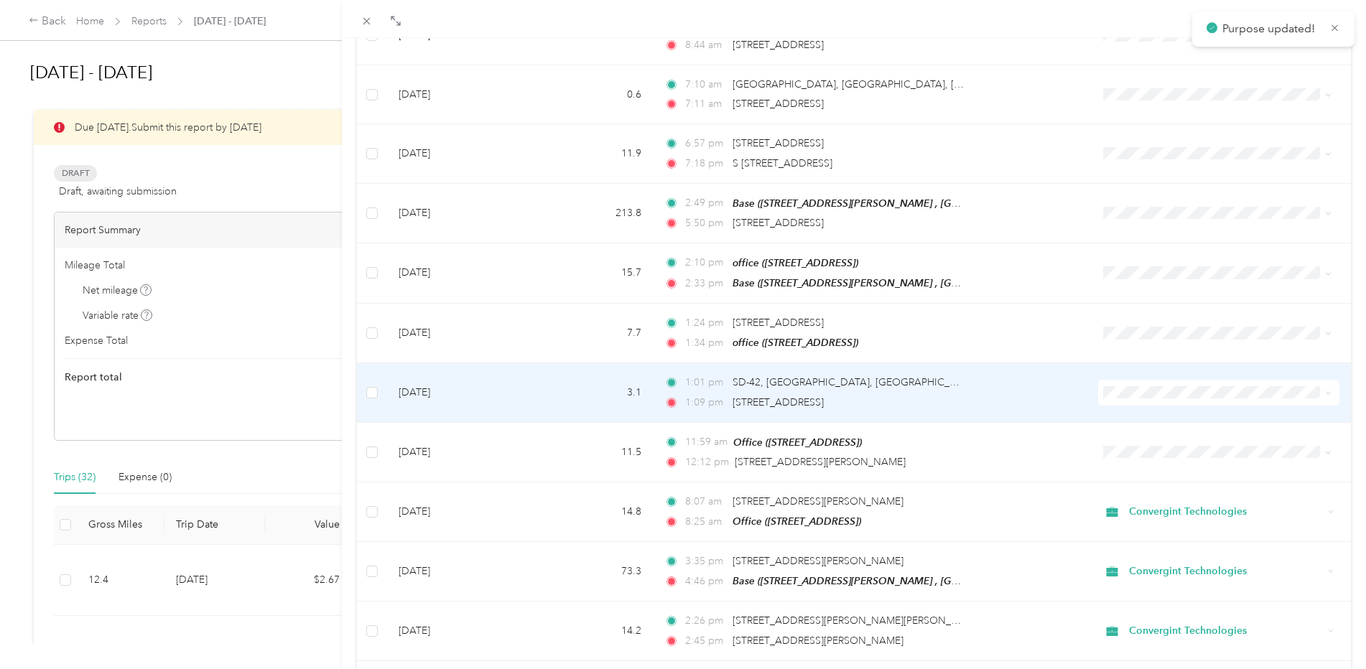
click at [1134, 405] on span "Personal" at bounding box center [1222, 400] width 192 height 15
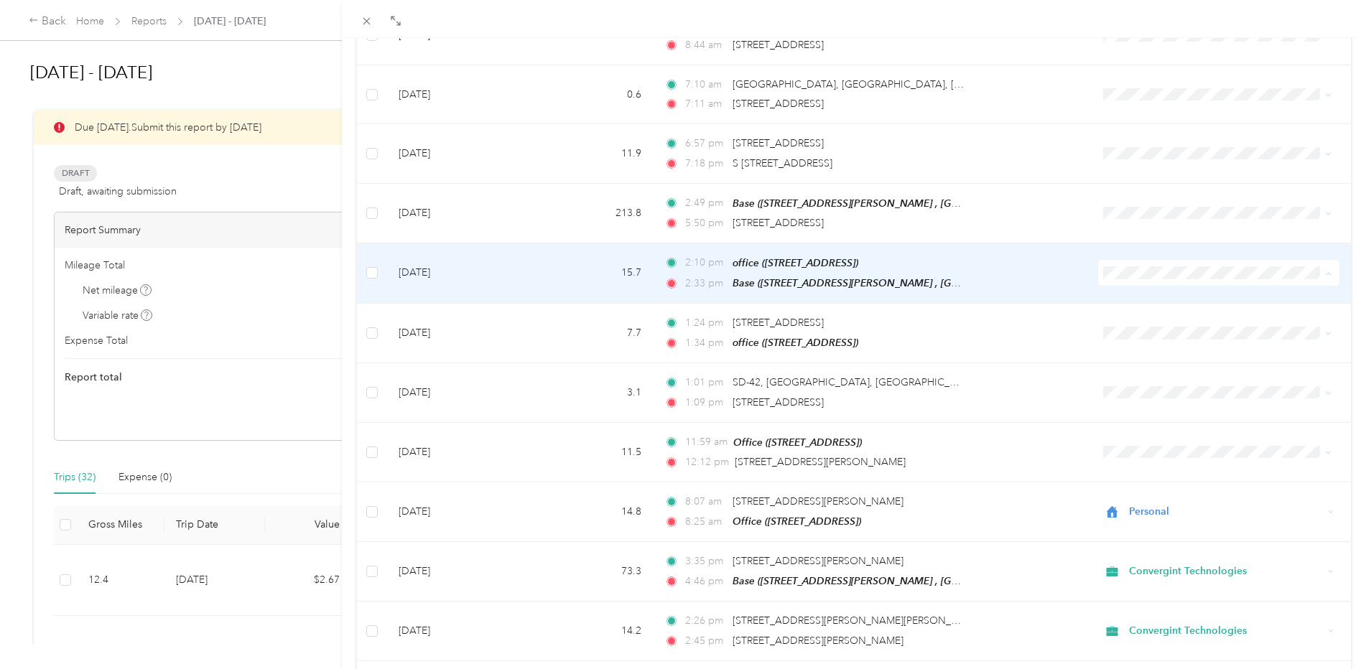
click at [1140, 290] on span "Personal" at bounding box center [1222, 290] width 192 height 15
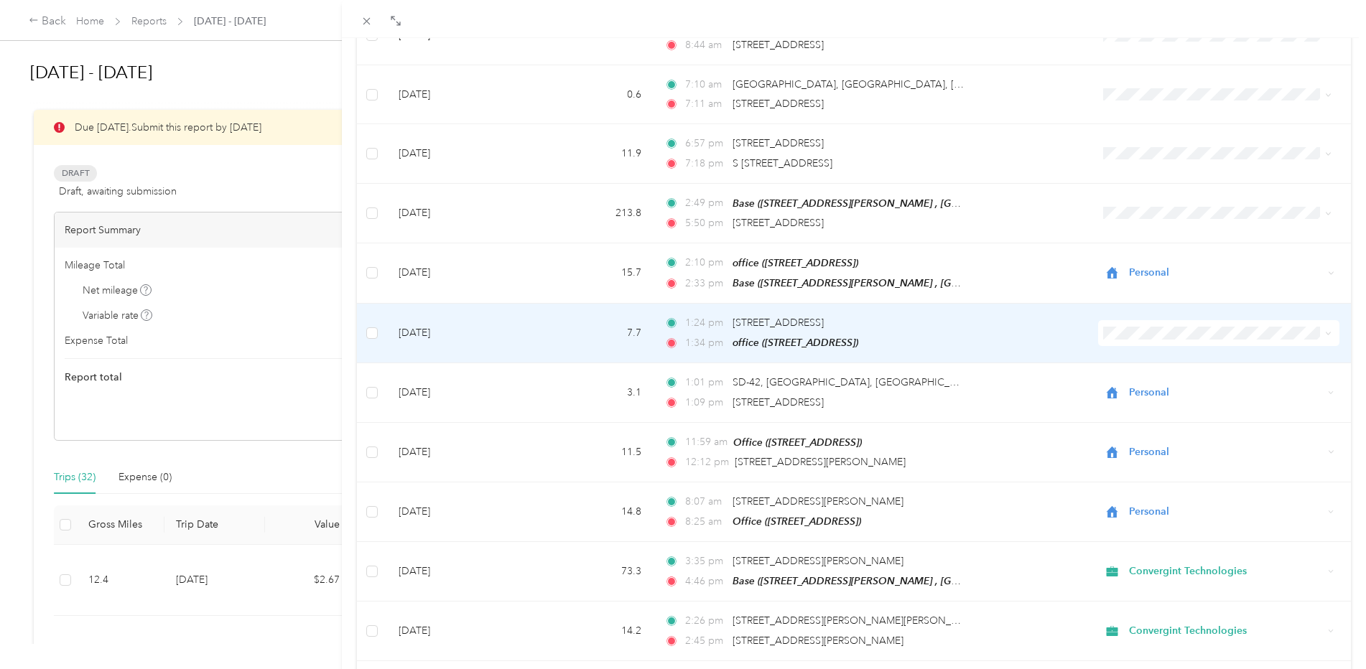
click at [1140, 347] on span "Personal" at bounding box center [1222, 349] width 192 height 15
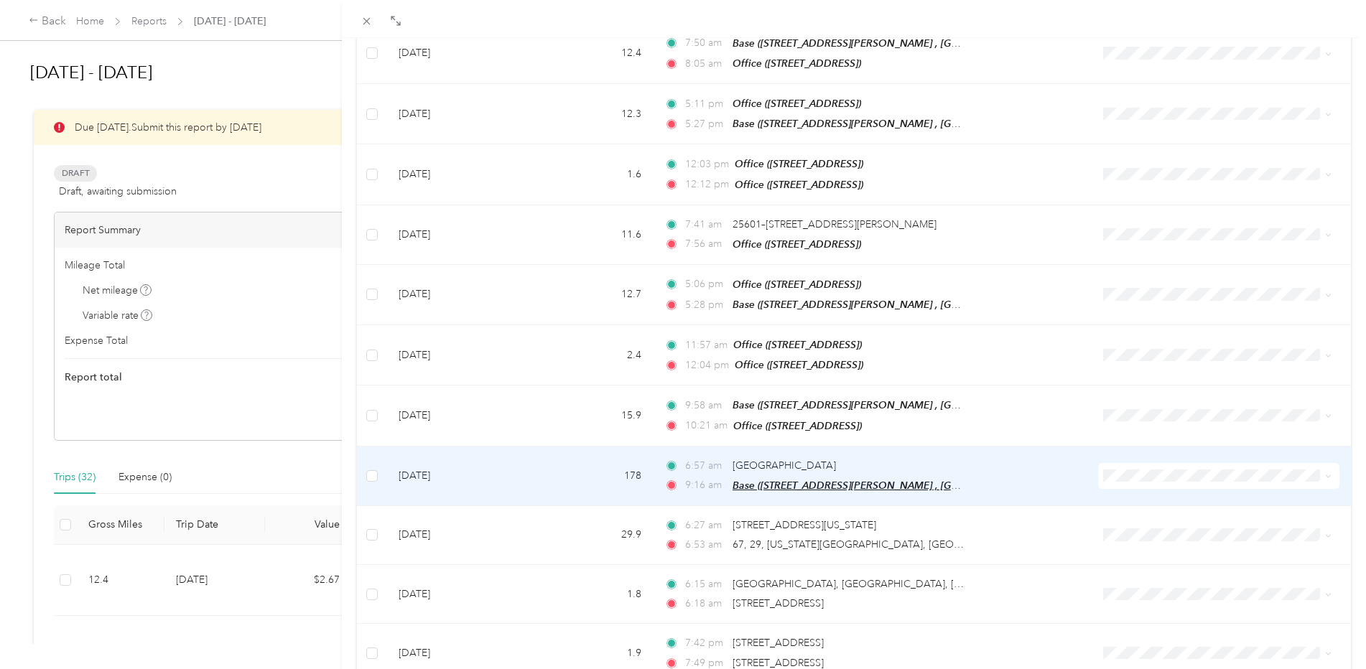
scroll to position [1646, 0]
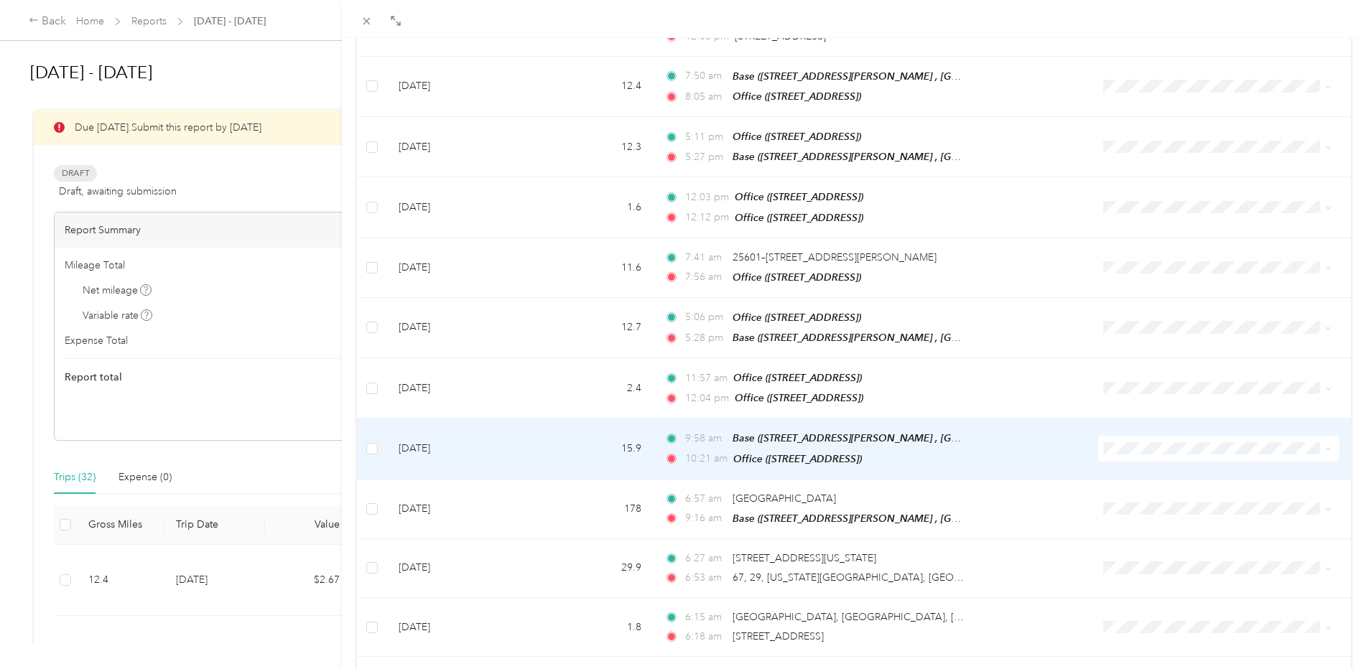
click at [1155, 470] on span "Personal" at bounding box center [1222, 469] width 192 height 15
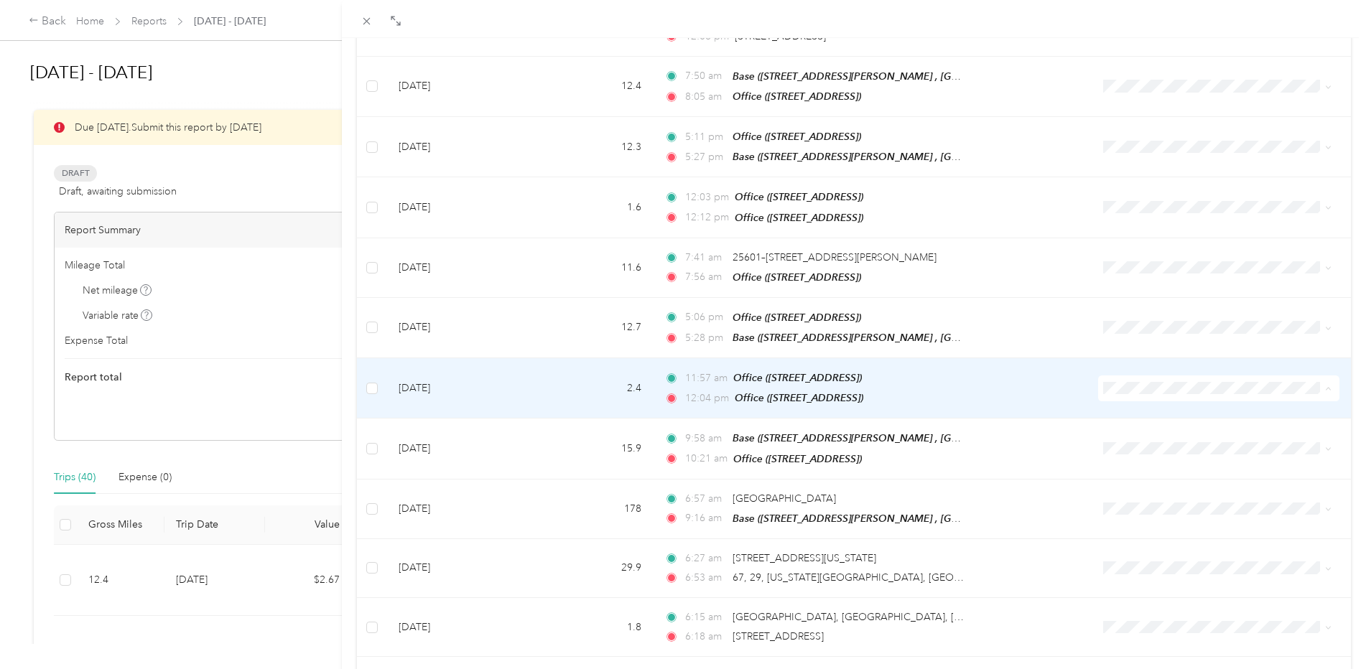
click at [1137, 410] on span "Personal" at bounding box center [1222, 410] width 192 height 15
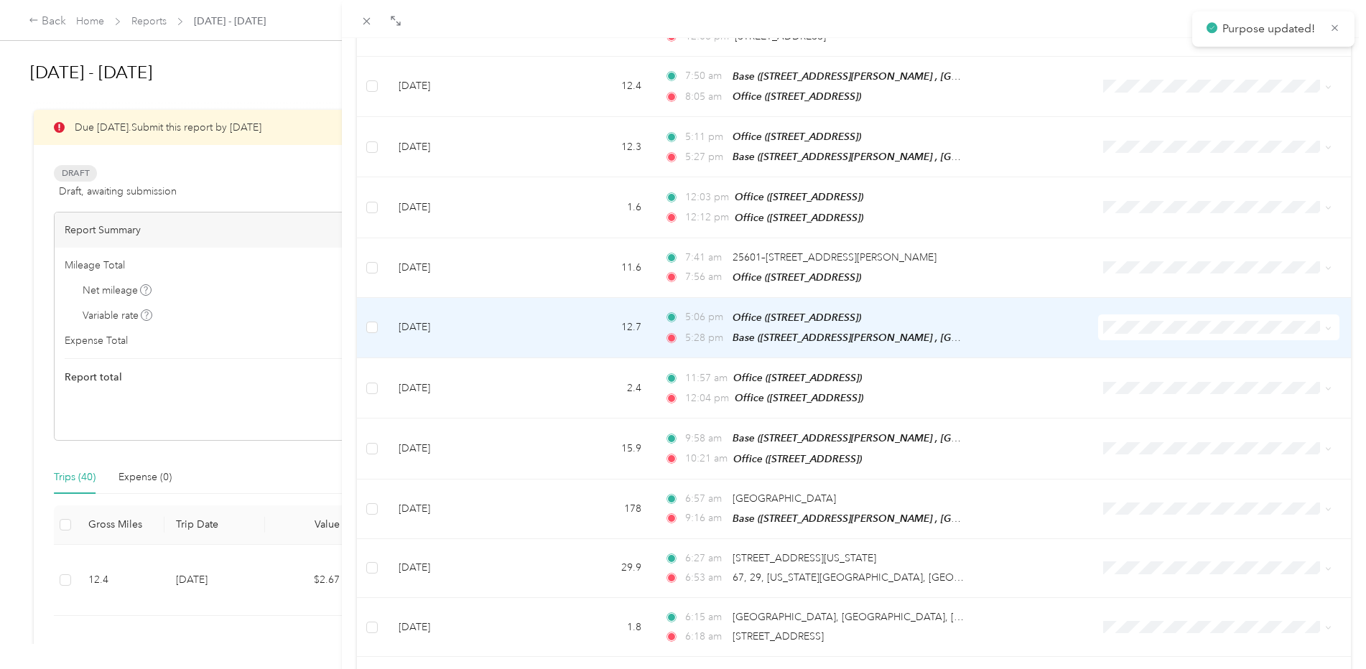
click at [1138, 349] on span "Personal" at bounding box center [1222, 350] width 192 height 15
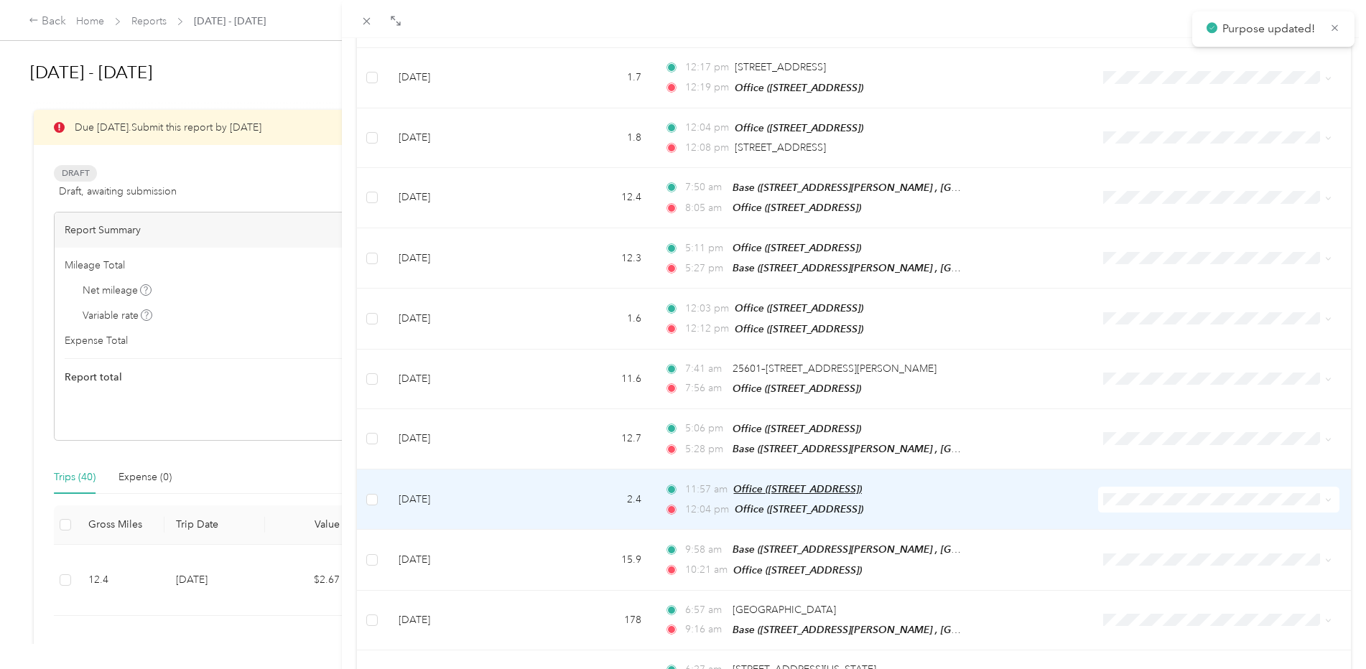
scroll to position [1502, 0]
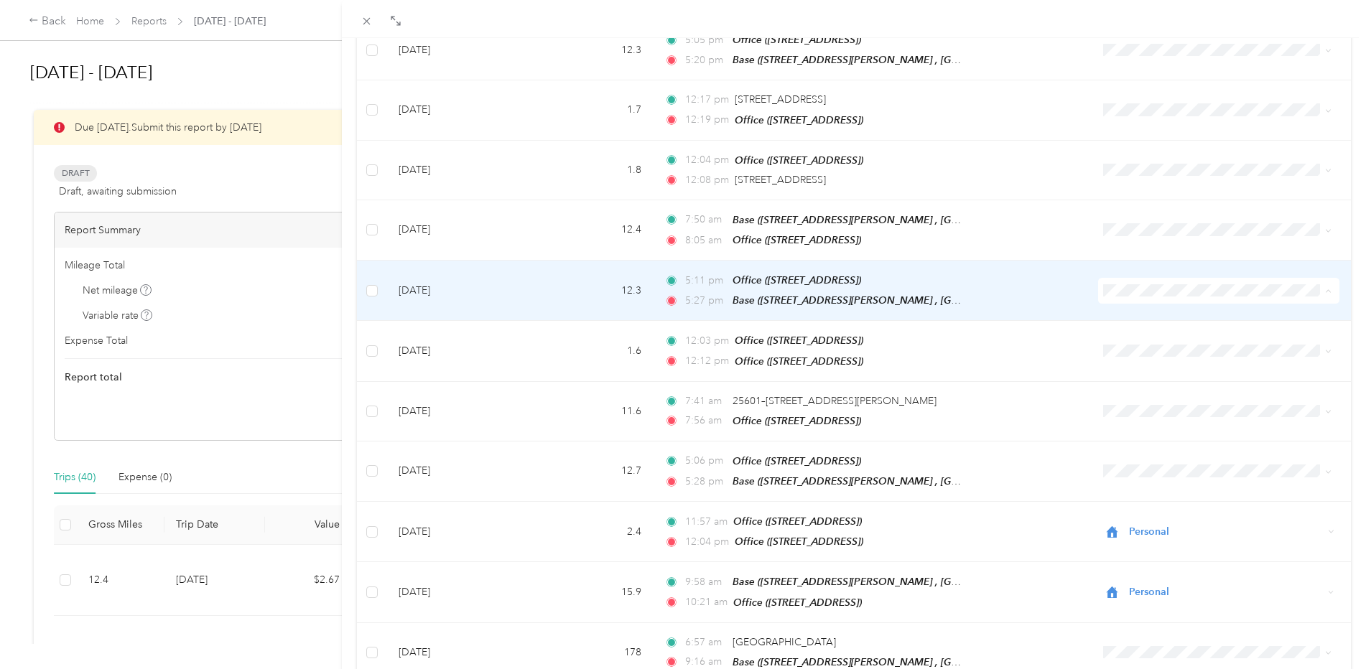
click at [1139, 316] on span "Personal" at bounding box center [1222, 317] width 192 height 15
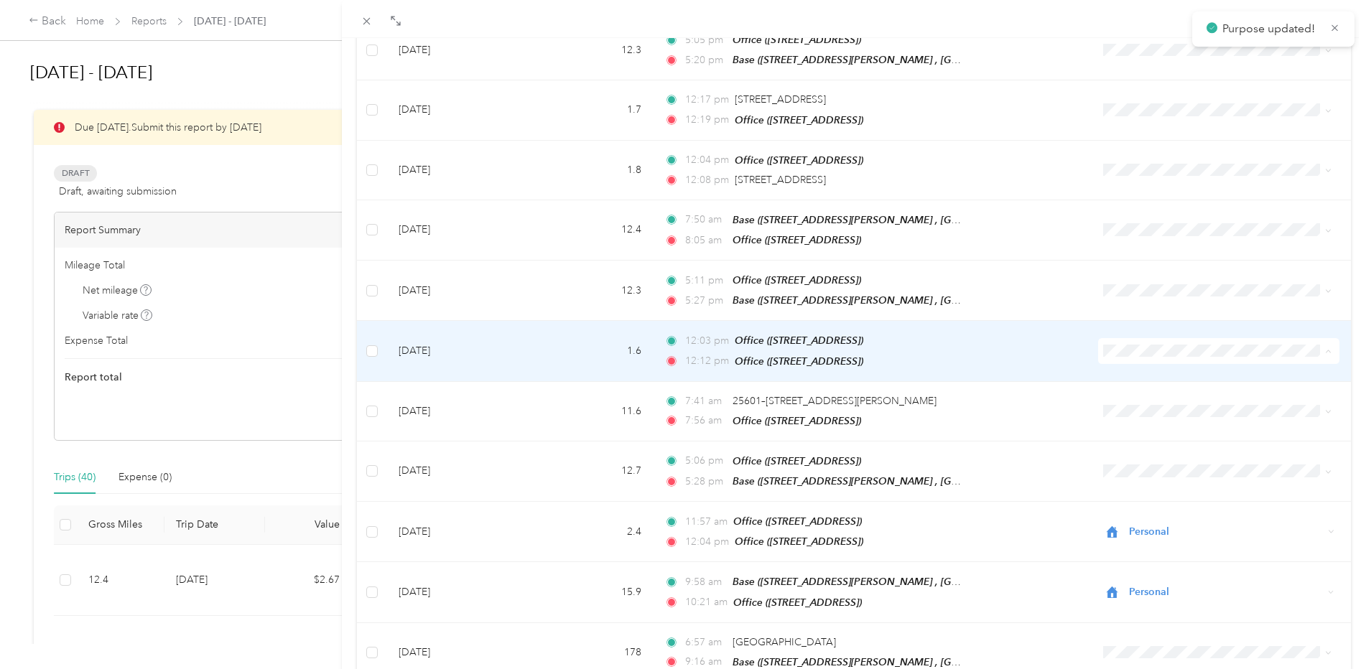
click at [1146, 373] on span "Personal" at bounding box center [1222, 376] width 192 height 15
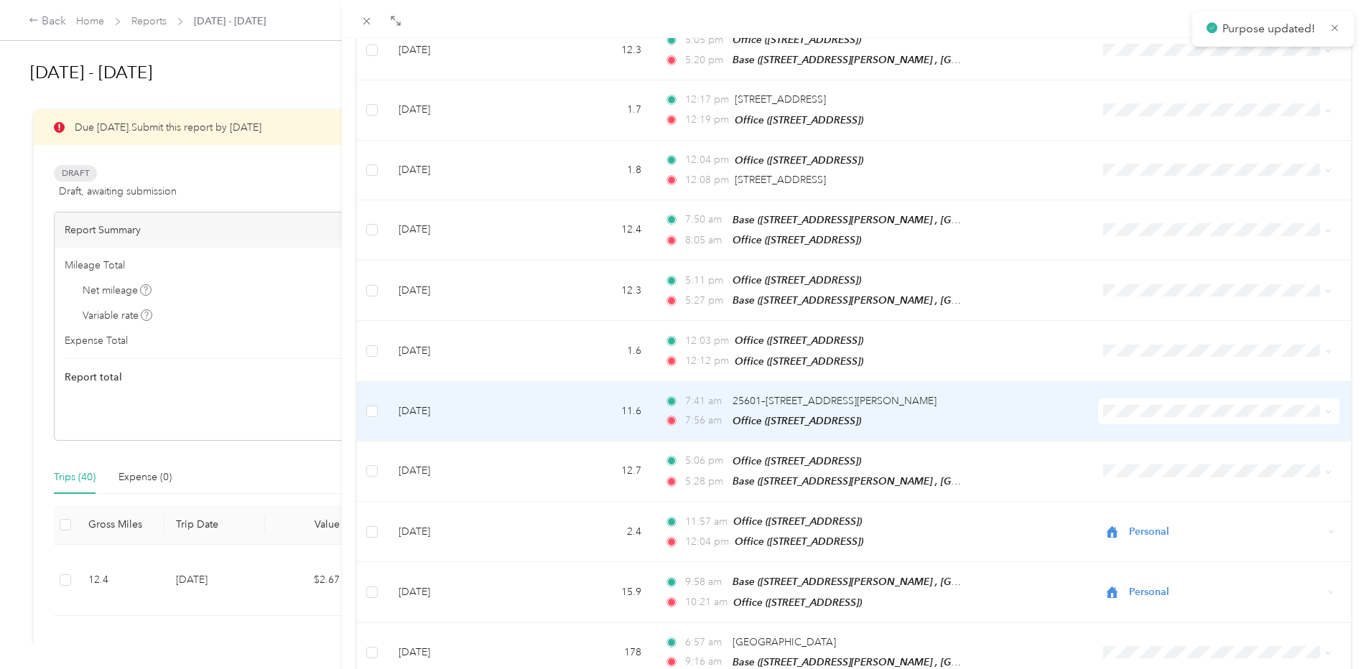
click at [1139, 432] on span "Personal" at bounding box center [1222, 435] width 192 height 15
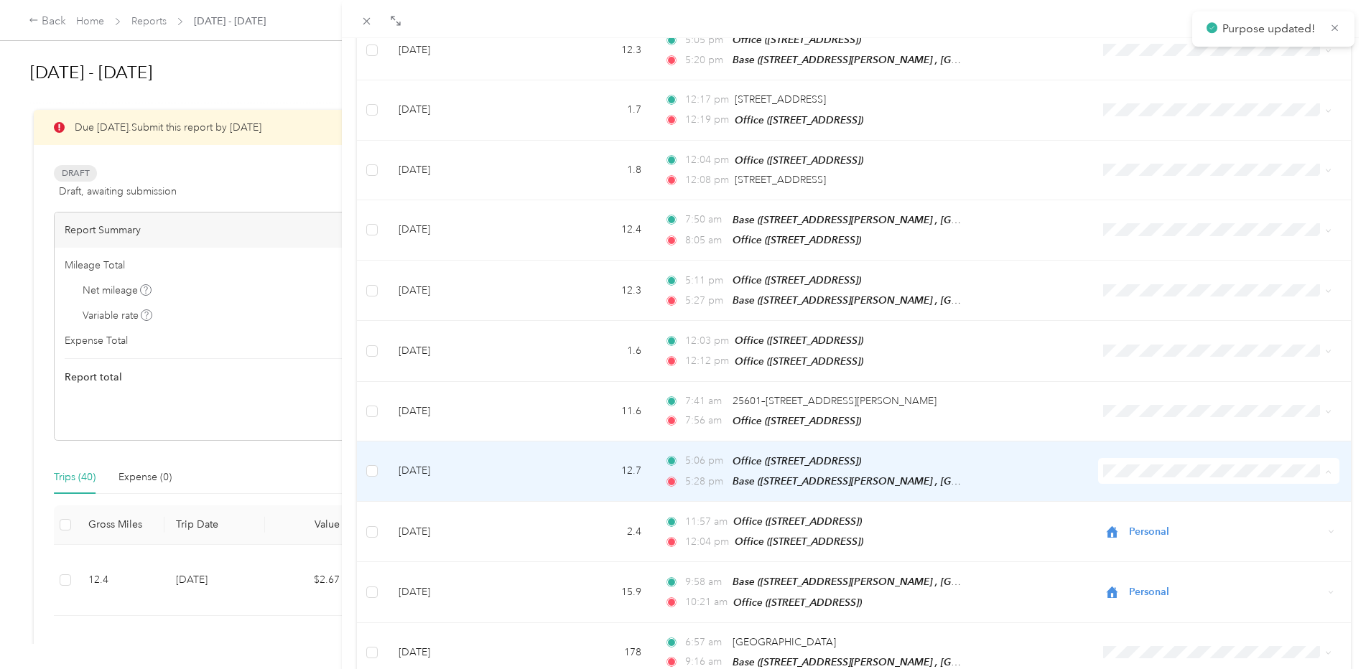
click at [1147, 498] on li "Personal" at bounding box center [1209, 494] width 238 height 25
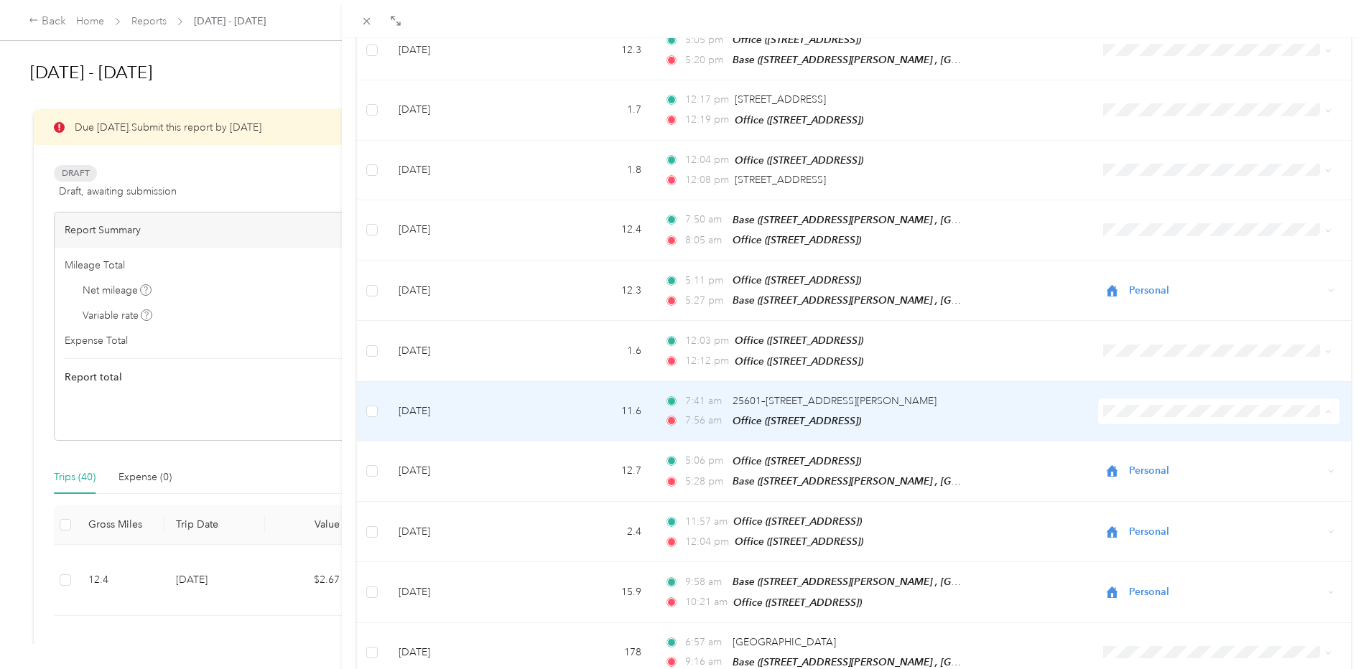
click at [1157, 433] on span "Personal" at bounding box center [1222, 435] width 192 height 15
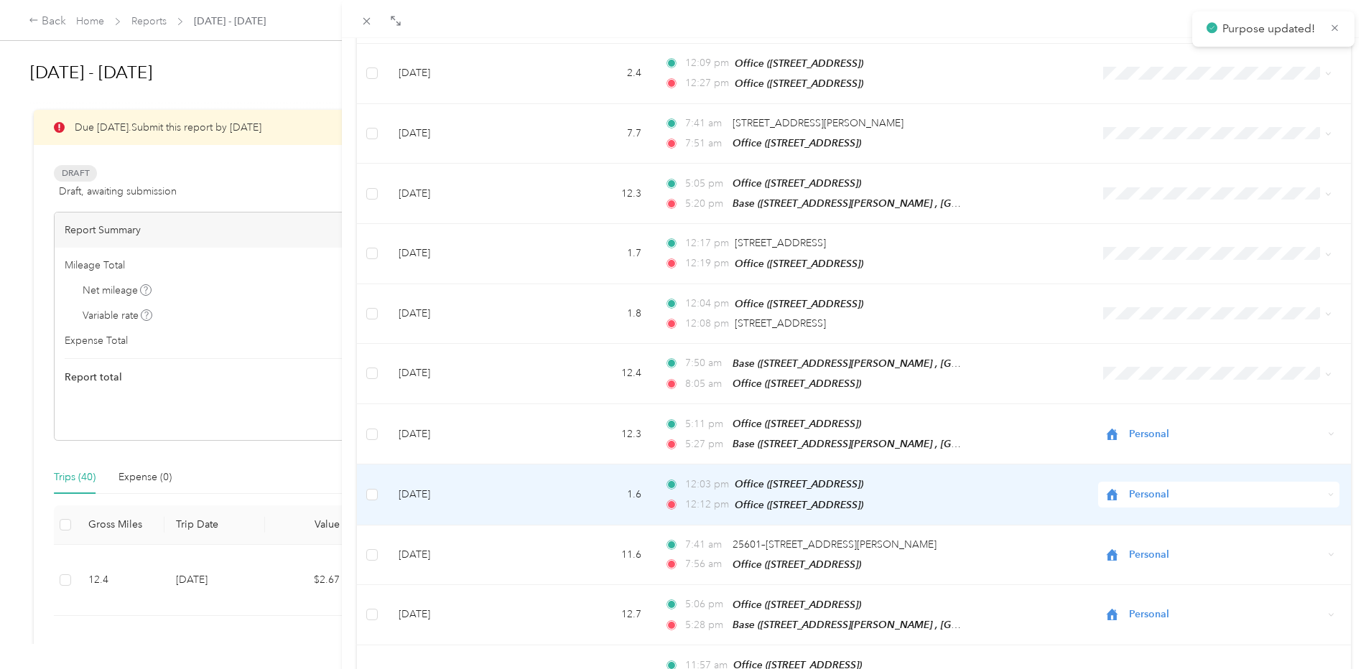
scroll to position [1287, 0]
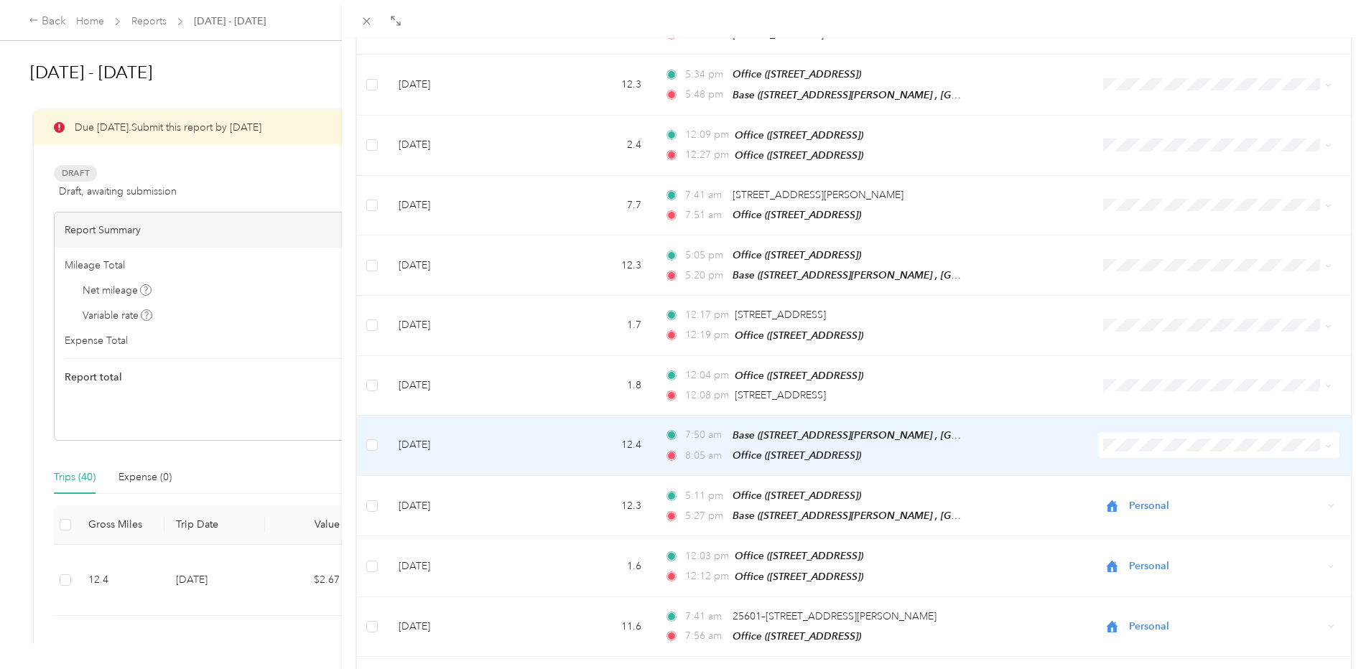
click at [1129, 467] on span "Personal" at bounding box center [1222, 472] width 192 height 15
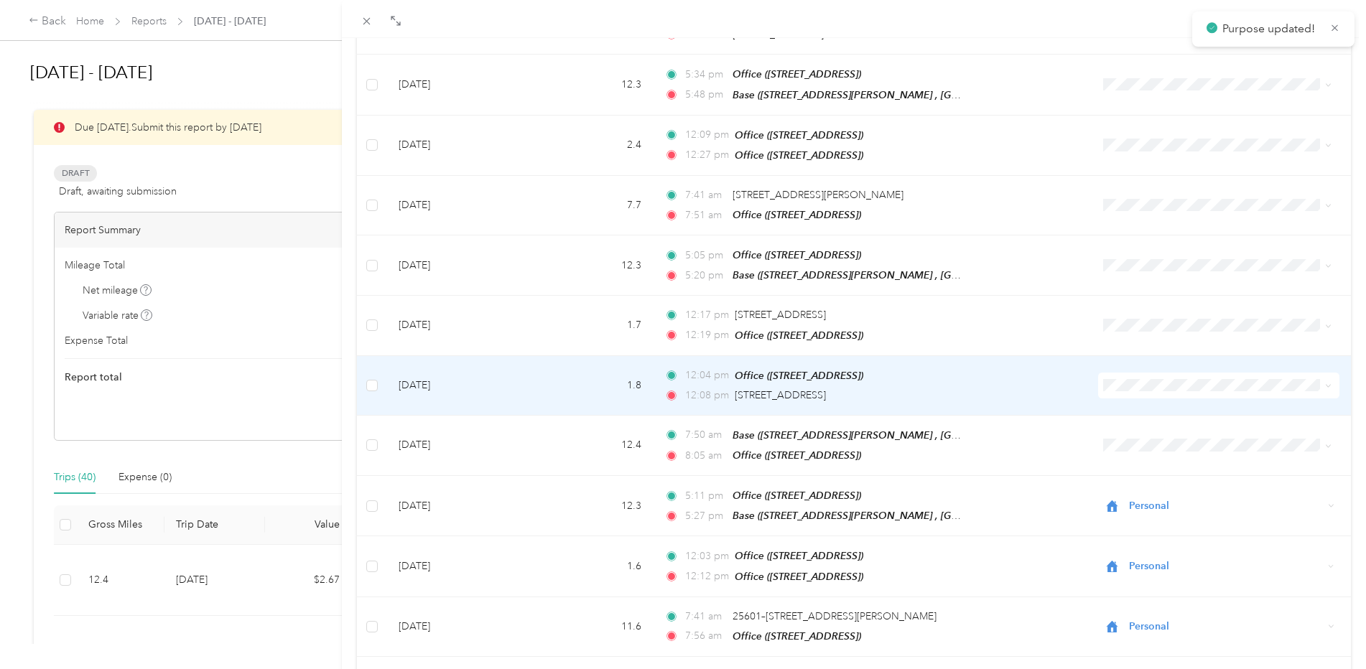
click at [1134, 414] on span "Personal" at bounding box center [1222, 410] width 192 height 15
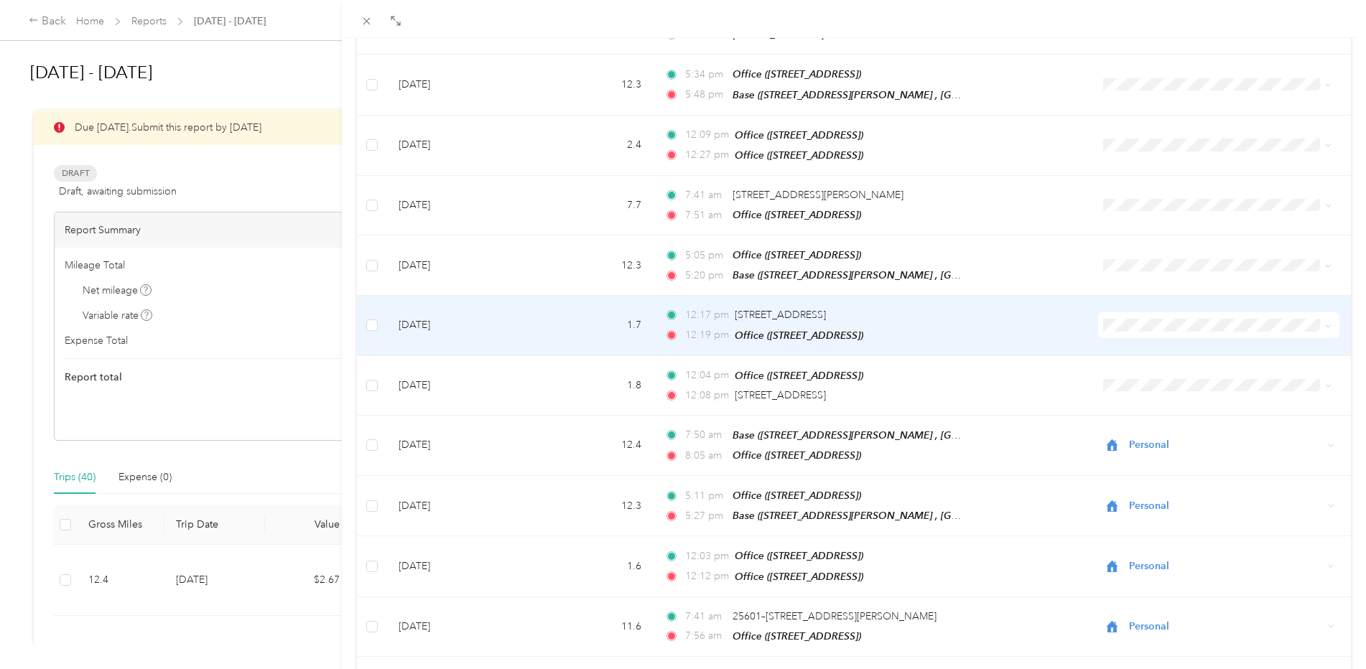
click at [1150, 355] on span "Personal" at bounding box center [1222, 352] width 192 height 15
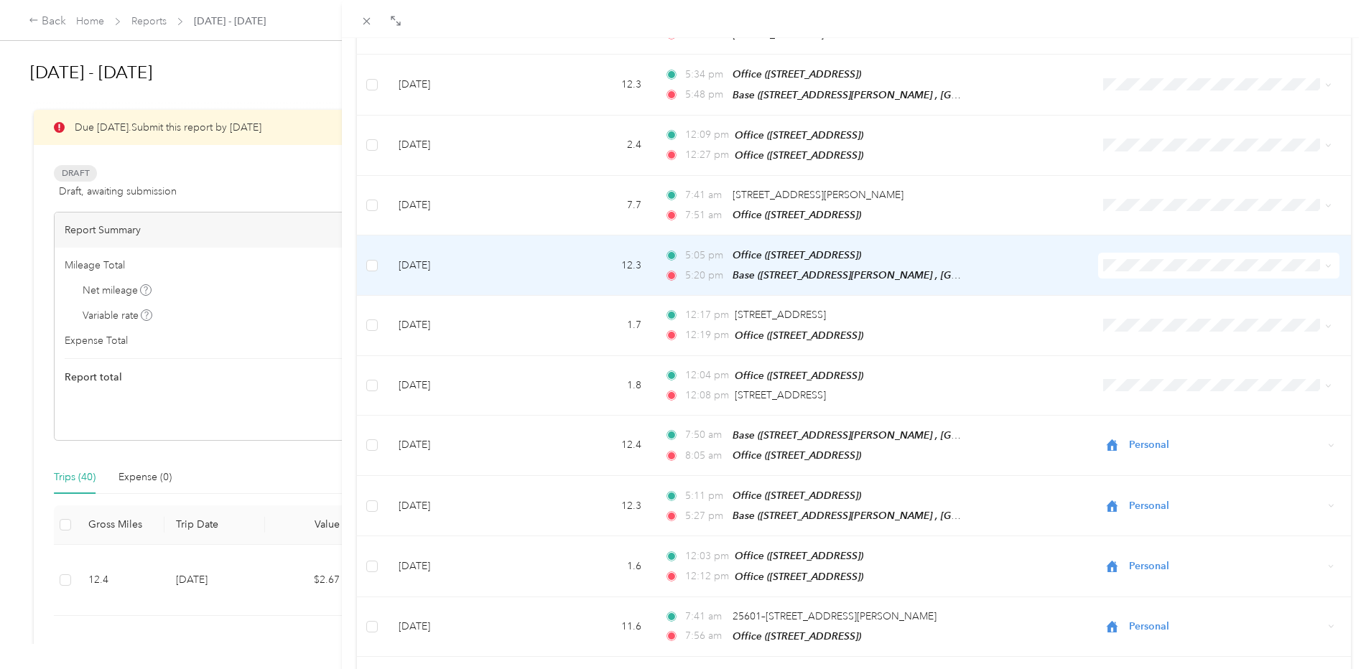
click at [1111, 253] on span at bounding box center [1218, 266] width 241 height 26
click at [1139, 291] on span "Personal" at bounding box center [1222, 296] width 192 height 15
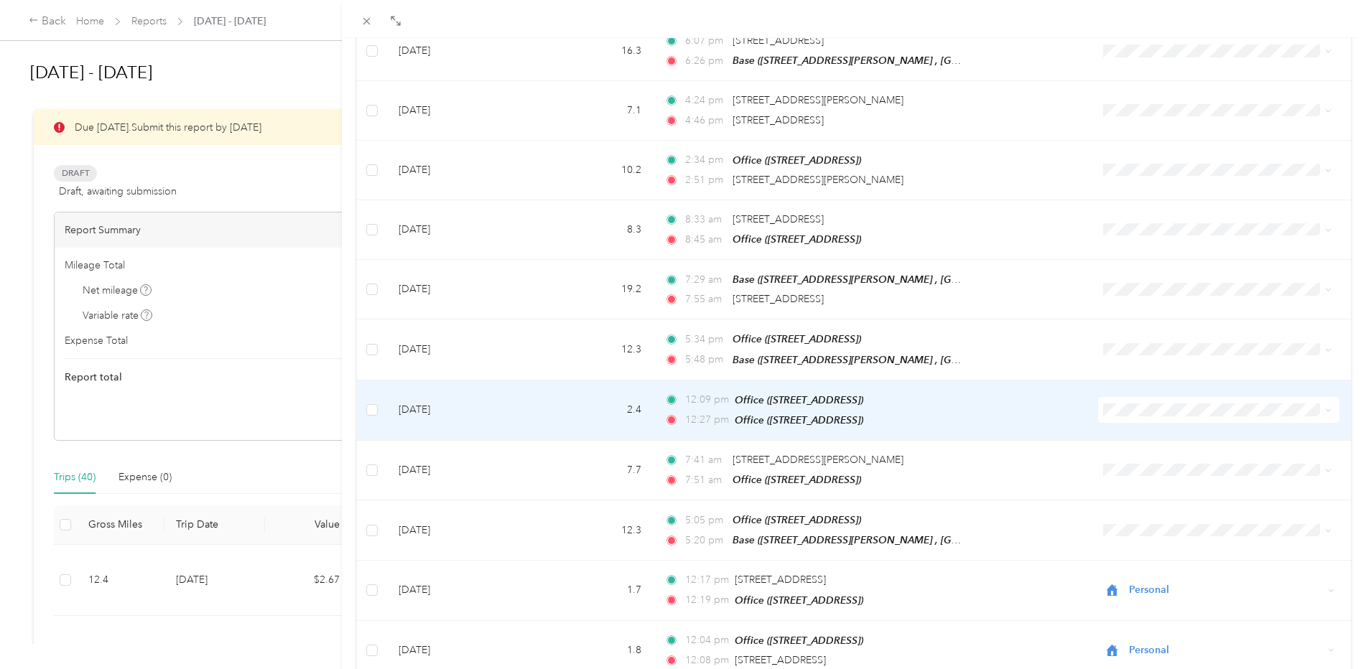
scroll to position [999, 0]
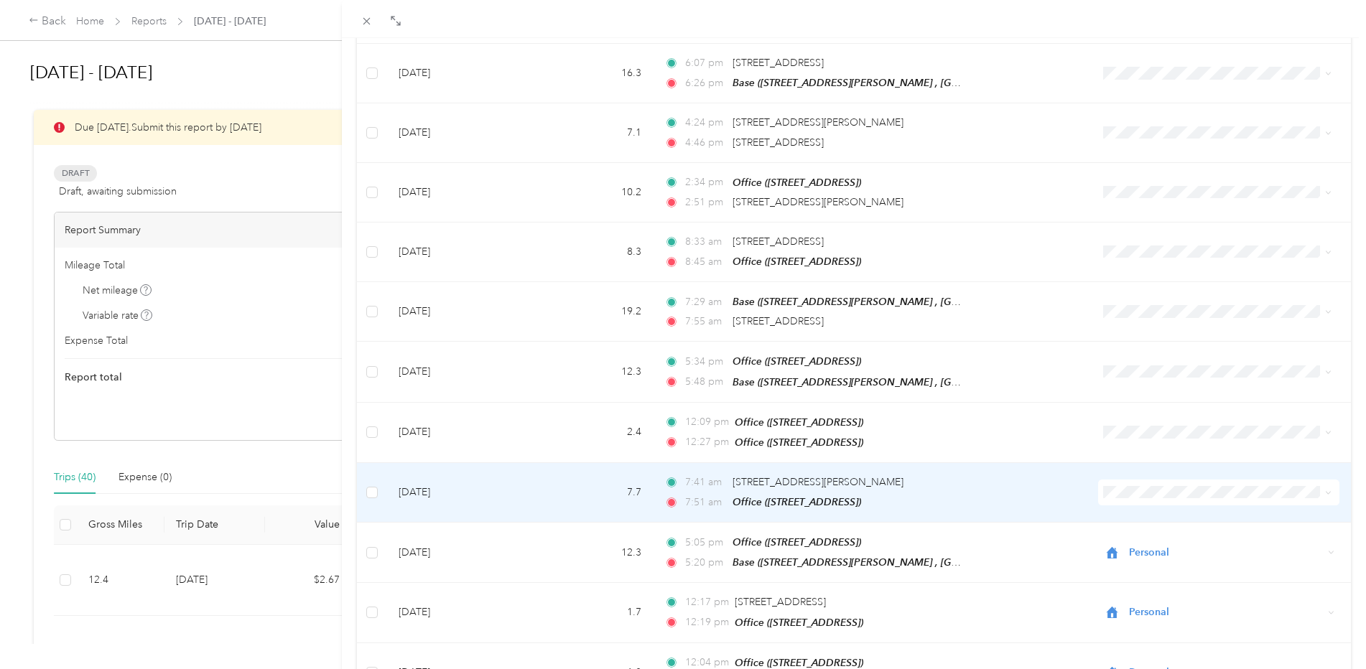
click at [1140, 523] on span "Personal" at bounding box center [1222, 519] width 192 height 15
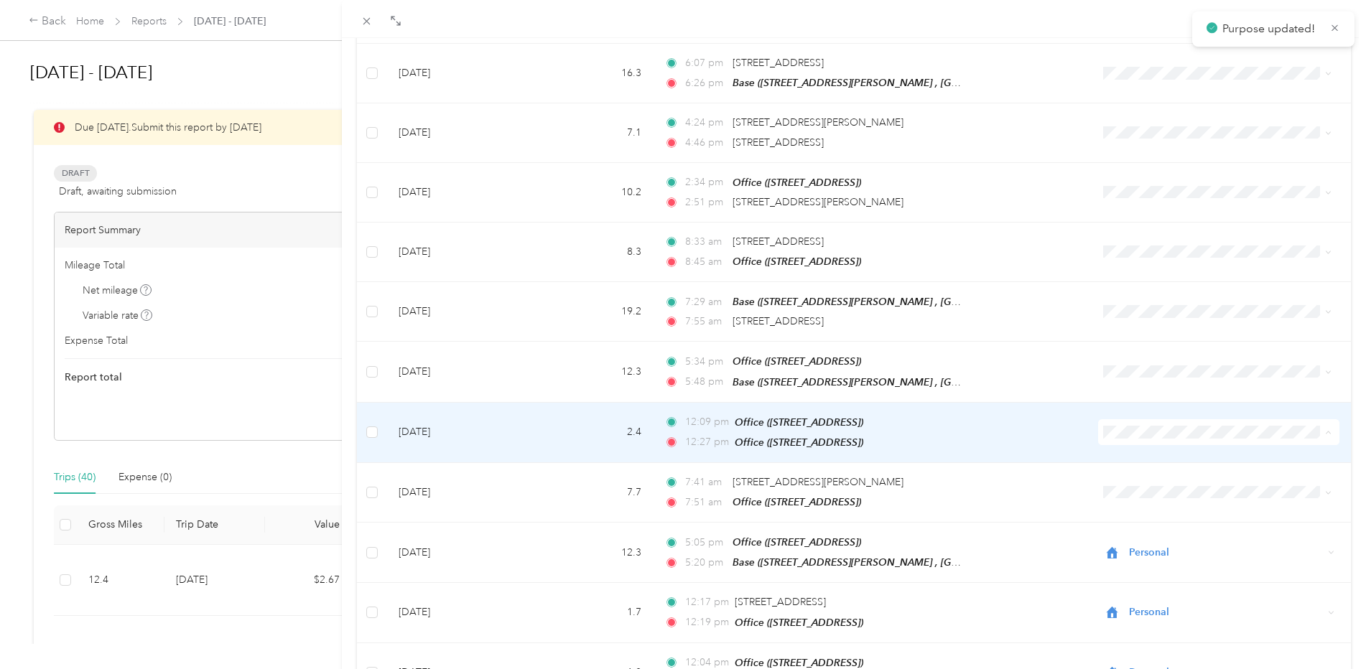
click at [1133, 464] on span "Personal" at bounding box center [1222, 465] width 192 height 15
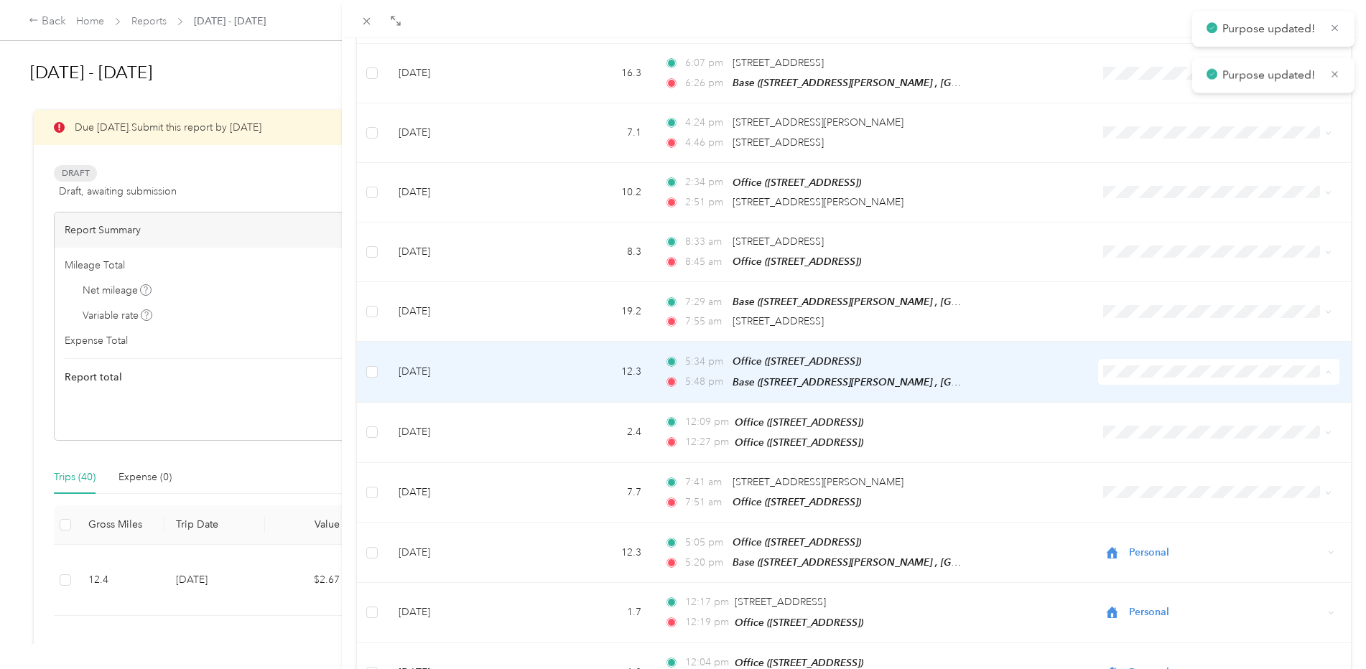
click at [1138, 404] on span "Personal" at bounding box center [1222, 406] width 192 height 15
click at [1109, 363] on span at bounding box center [1218, 372] width 241 height 26
click at [1142, 401] on span "Personal" at bounding box center [1222, 406] width 192 height 15
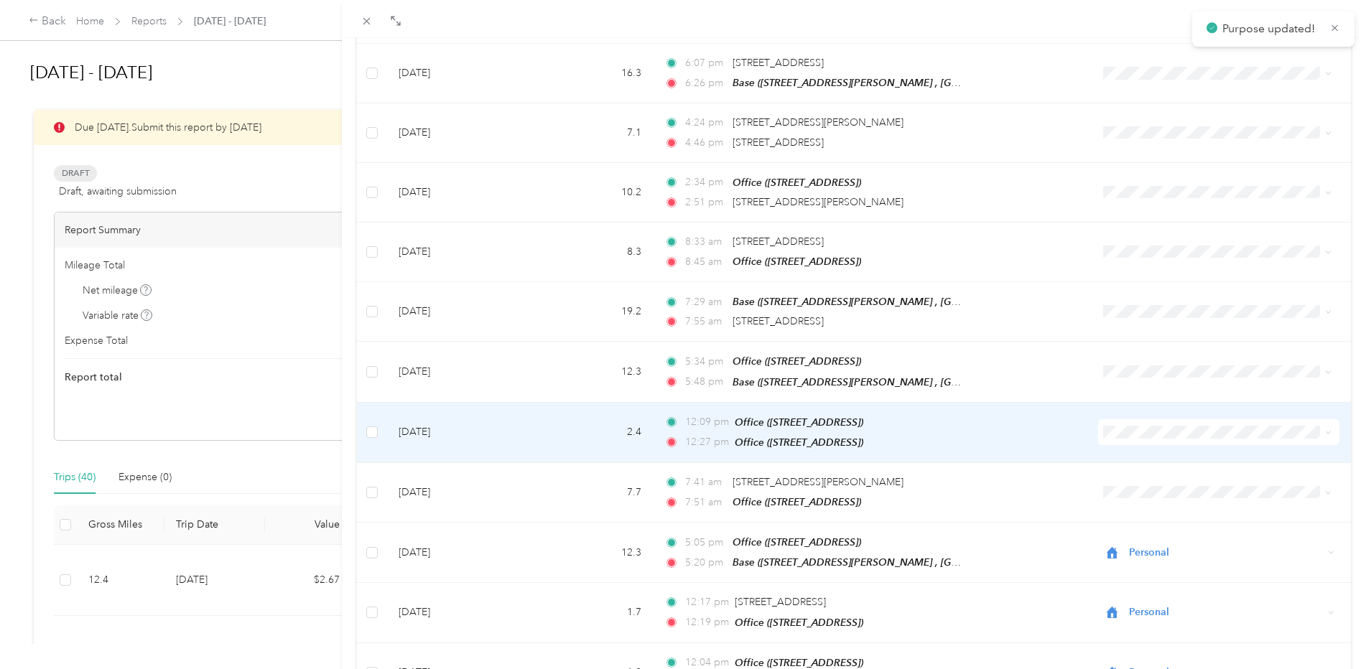
click at [1135, 466] on span "Personal" at bounding box center [1222, 465] width 192 height 15
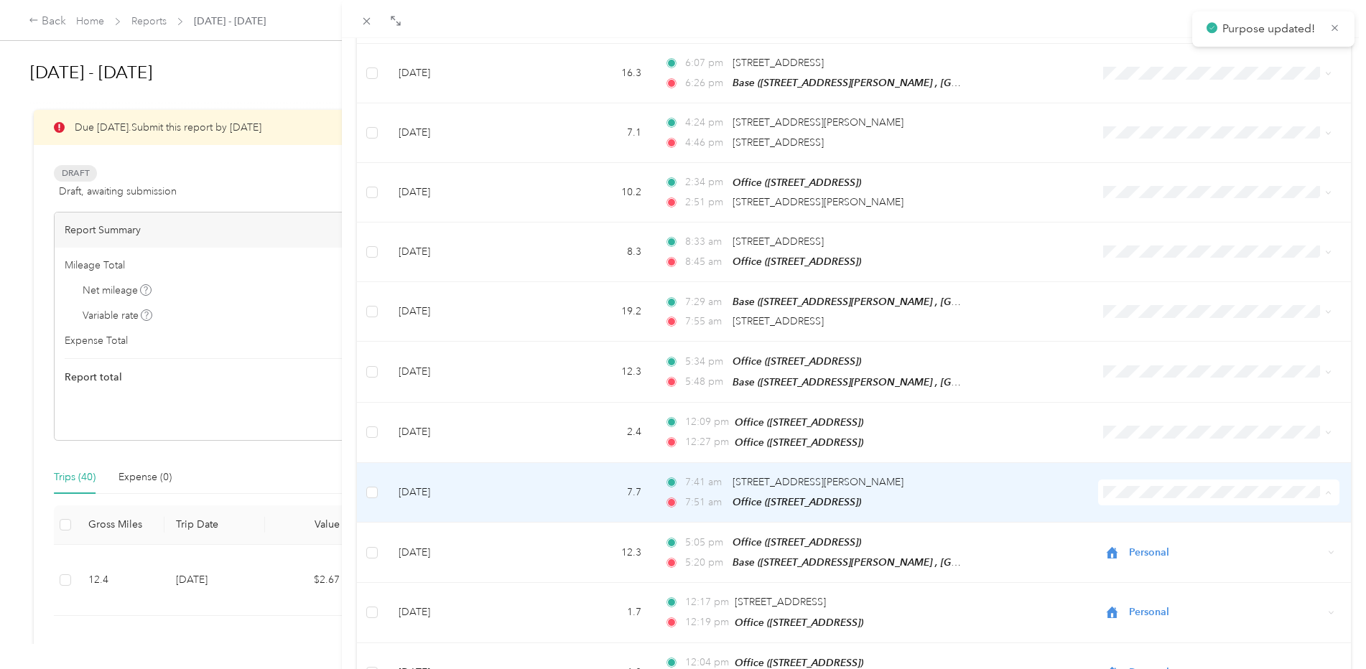
click at [1148, 519] on span "Personal" at bounding box center [1222, 524] width 192 height 15
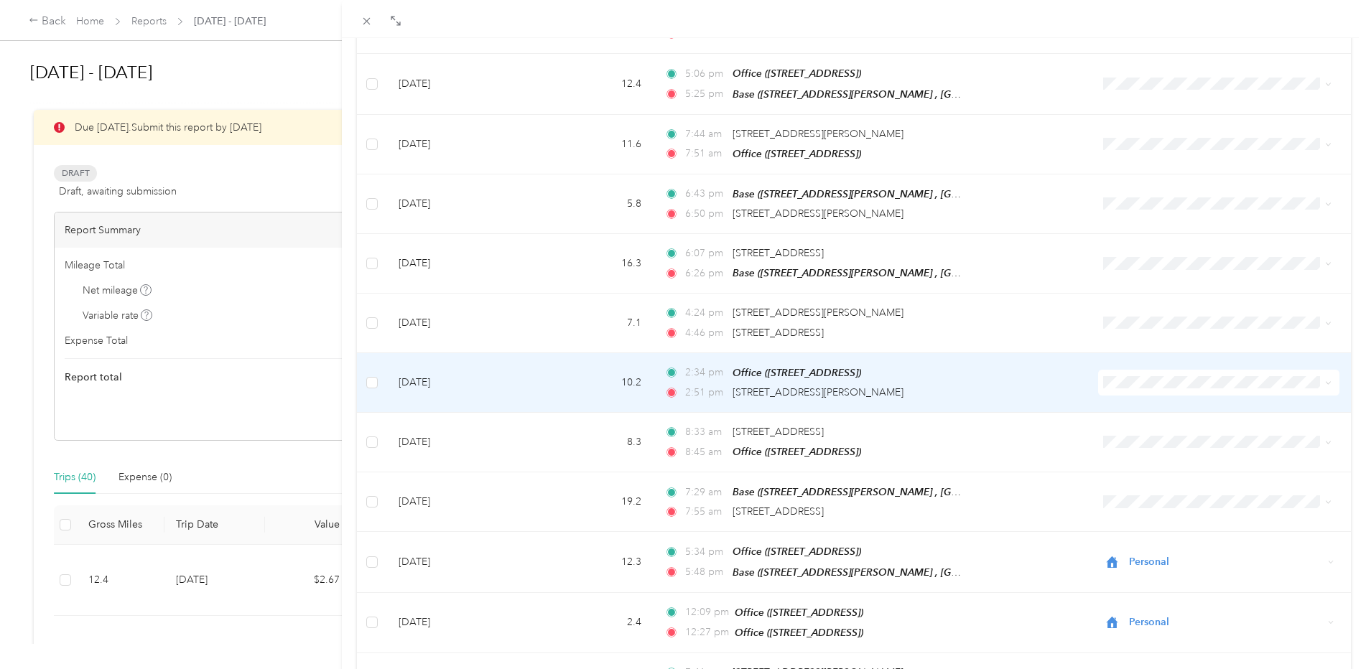
scroll to position [784, 0]
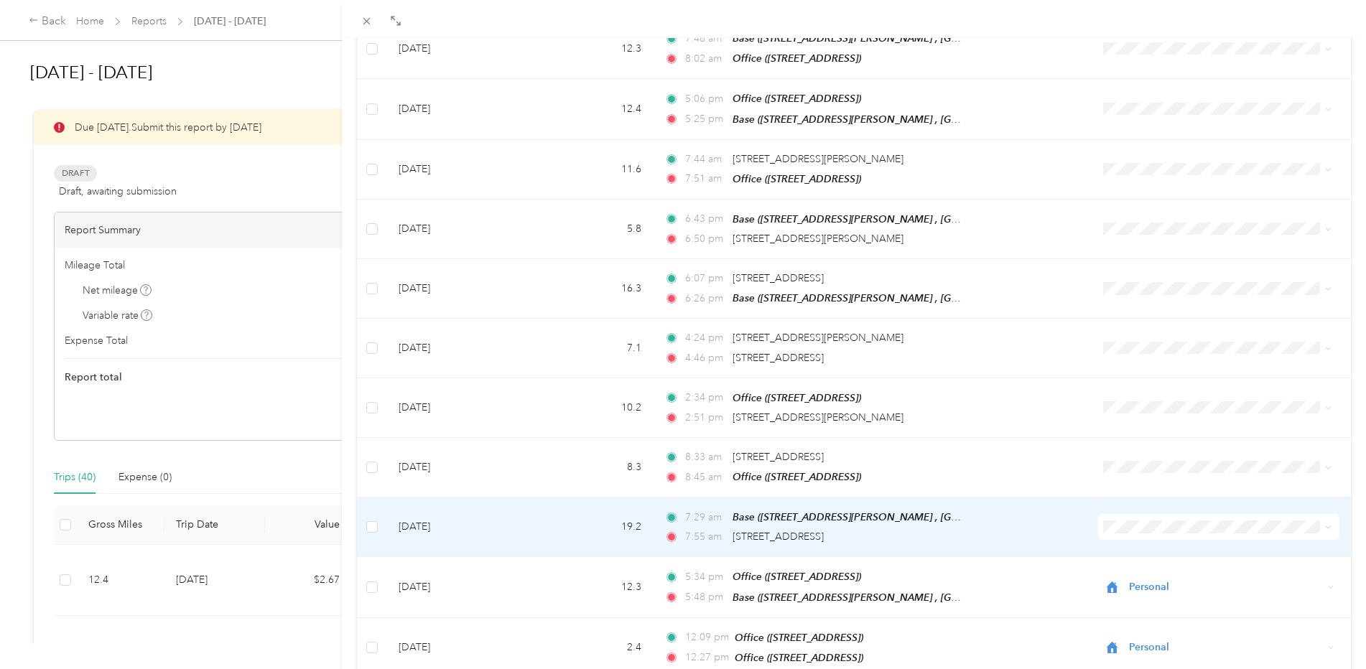
click at [1151, 539] on span "Convergint Technologies" at bounding box center [1222, 537] width 192 height 15
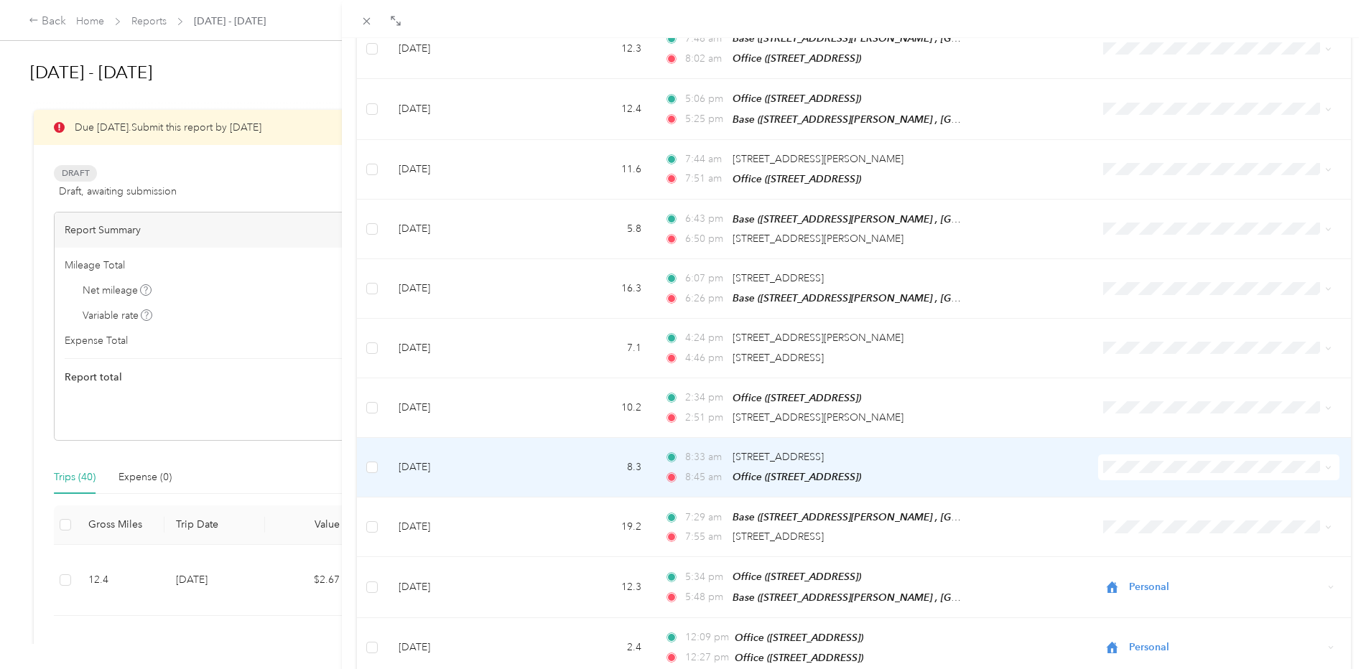
click at [1135, 504] on li "Personal" at bounding box center [1209, 498] width 238 height 25
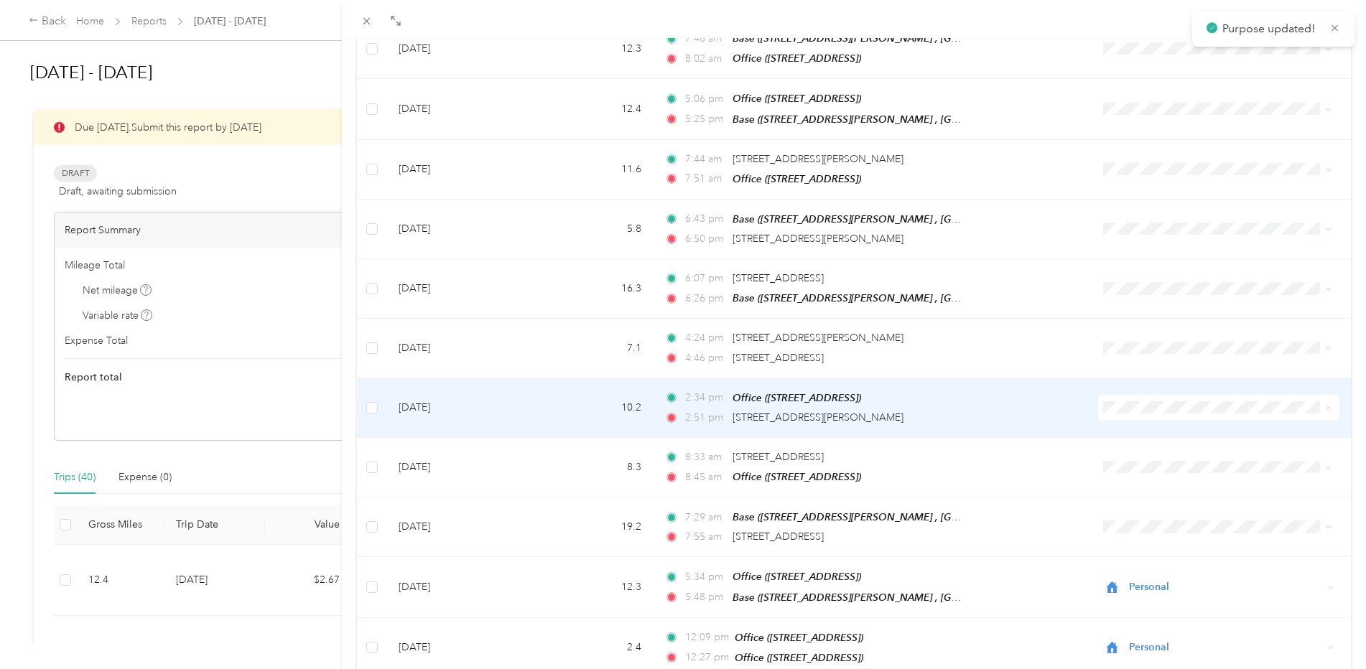
click at [1139, 418] on span "Convergint Technologies" at bounding box center [1222, 419] width 192 height 15
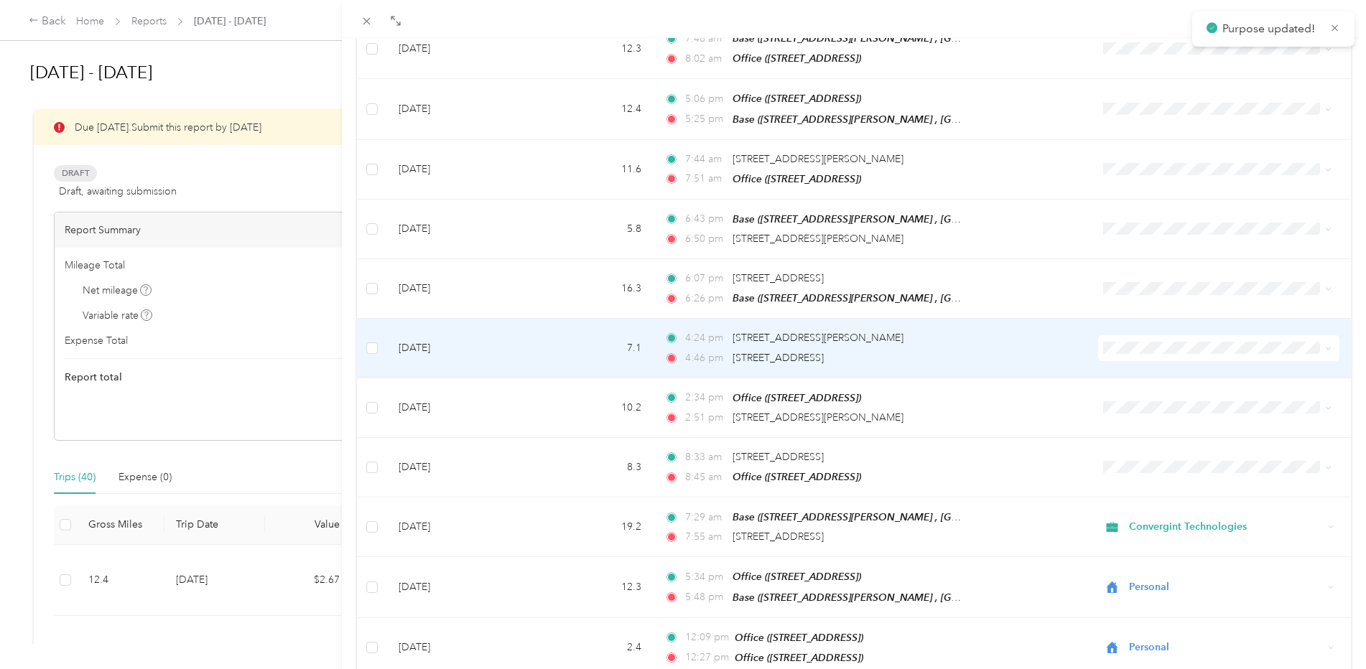
click at [1135, 360] on span "Convergint Technologies" at bounding box center [1222, 356] width 192 height 15
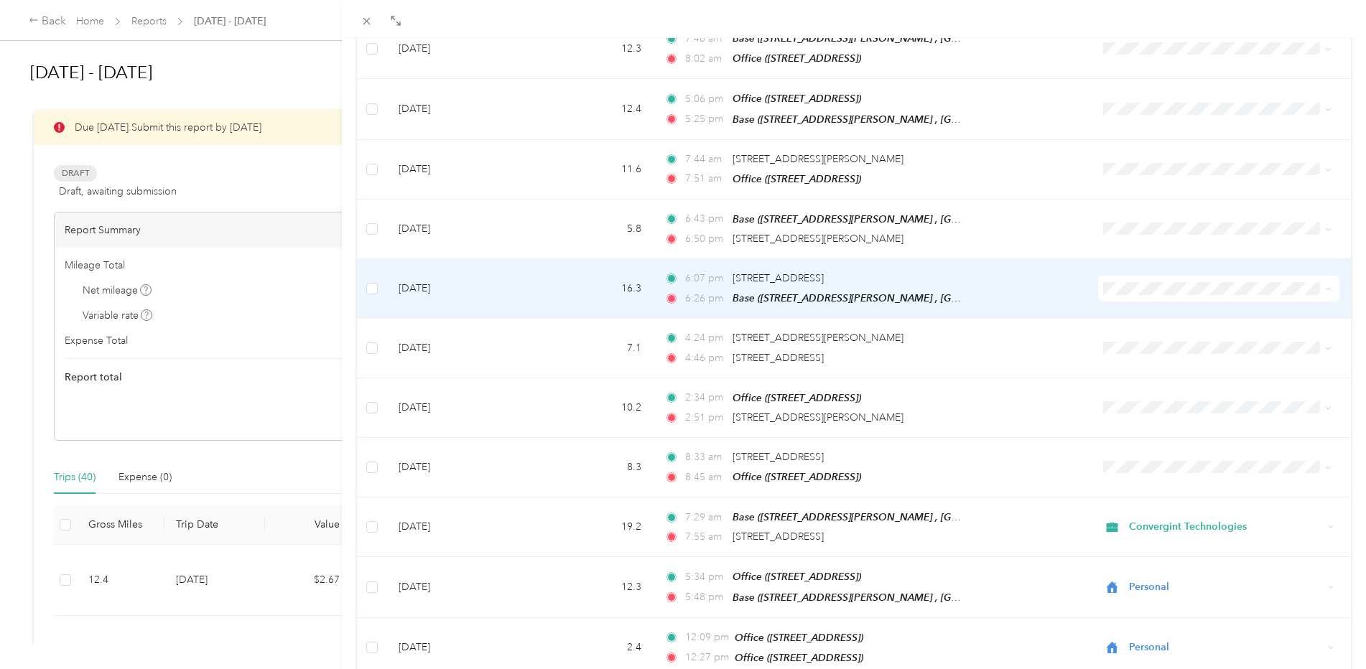
click at [1134, 299] on span "Convergint Technologies" at bounding box center [1222, 301] width 192 height 15
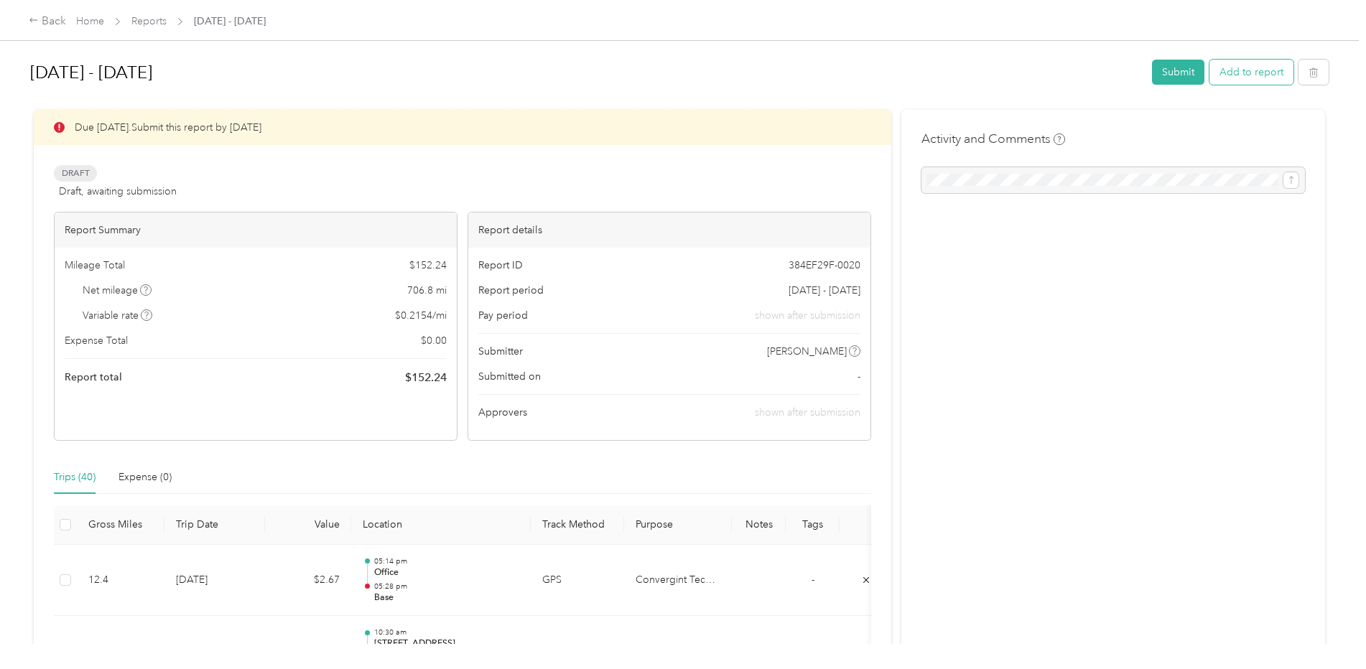
click at [1230, 79] on button "Add to report" at bounding box center [1251, 72] width 84 height 25
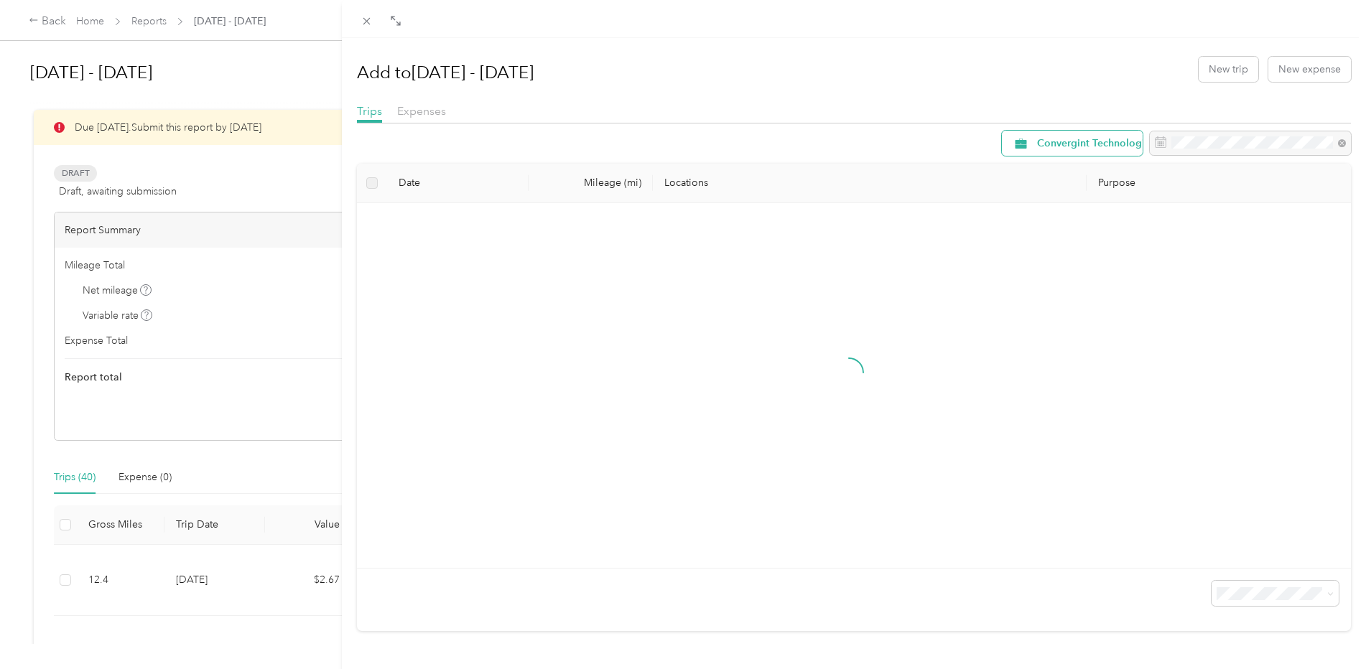
click at [1048, 149] on div "Convergint Technologies" at bounding box center [1072, 143] width 141 height 25
click at [1052, 172] on li "All Purposes" at bounding box center [1081, 169] width 181 height 25
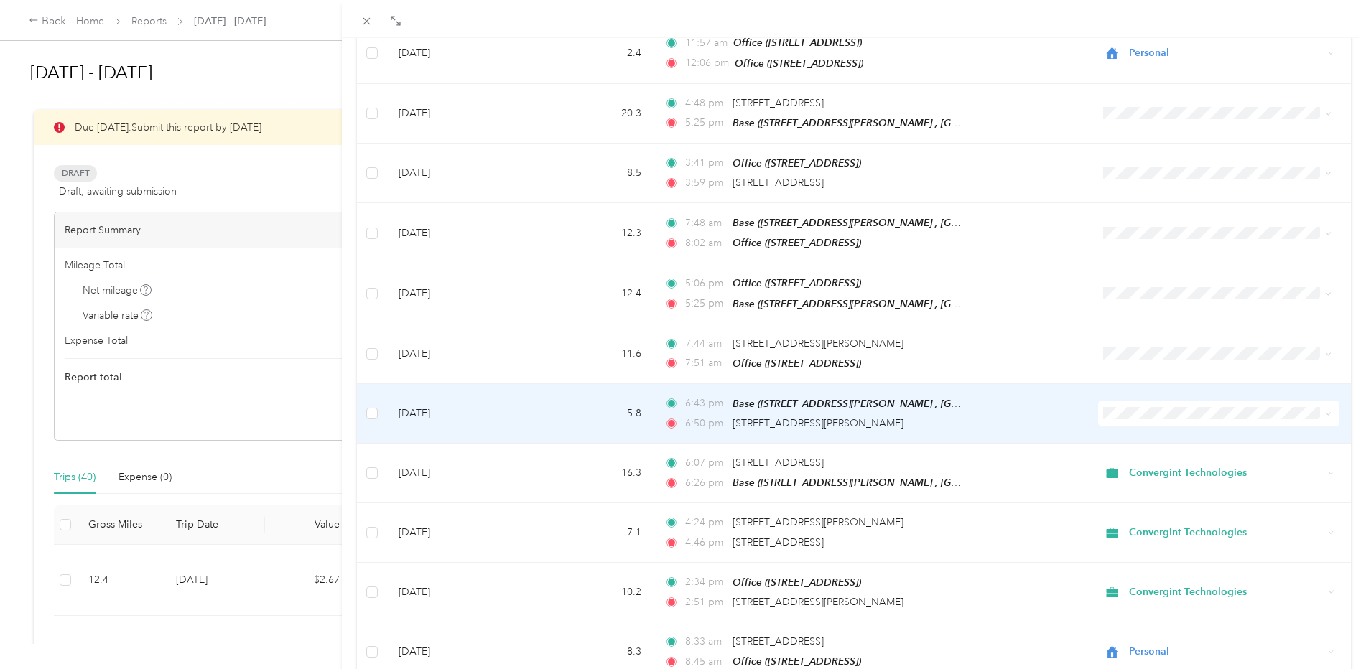
scroll to position [574, 0]
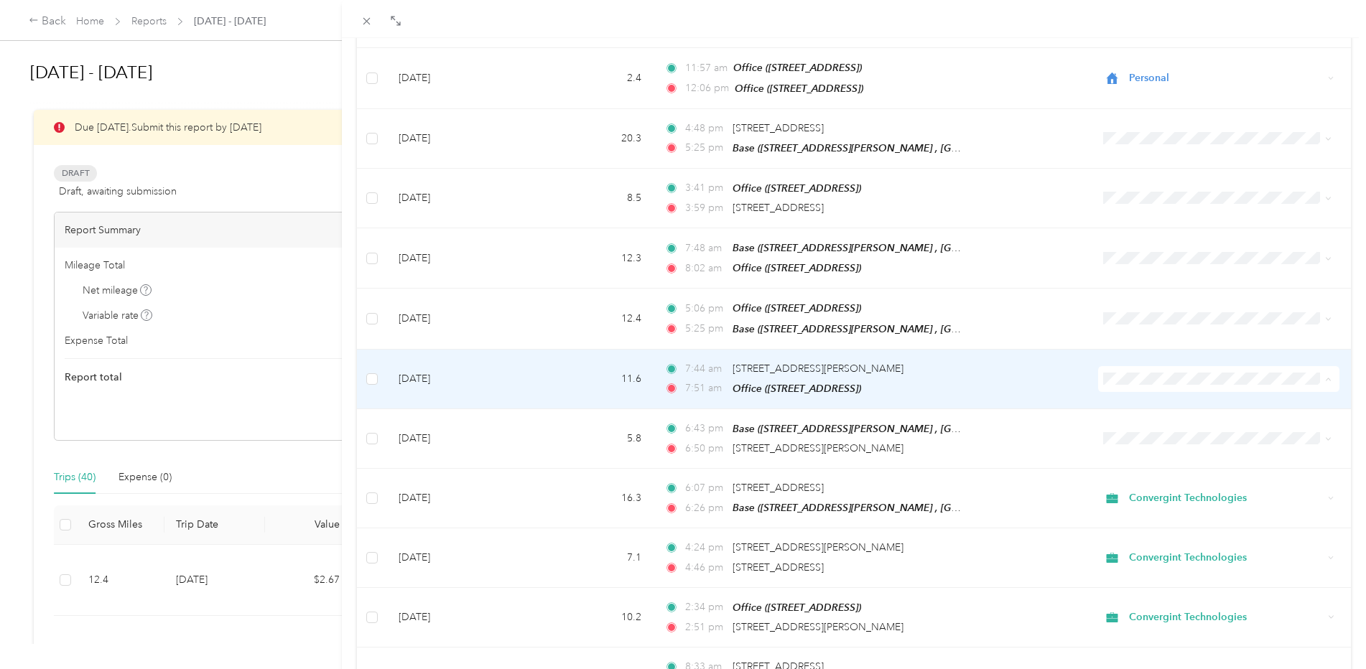
click at [1146, 417] on span "Personal" at bounding box center [1222, 418] width 192 height 15
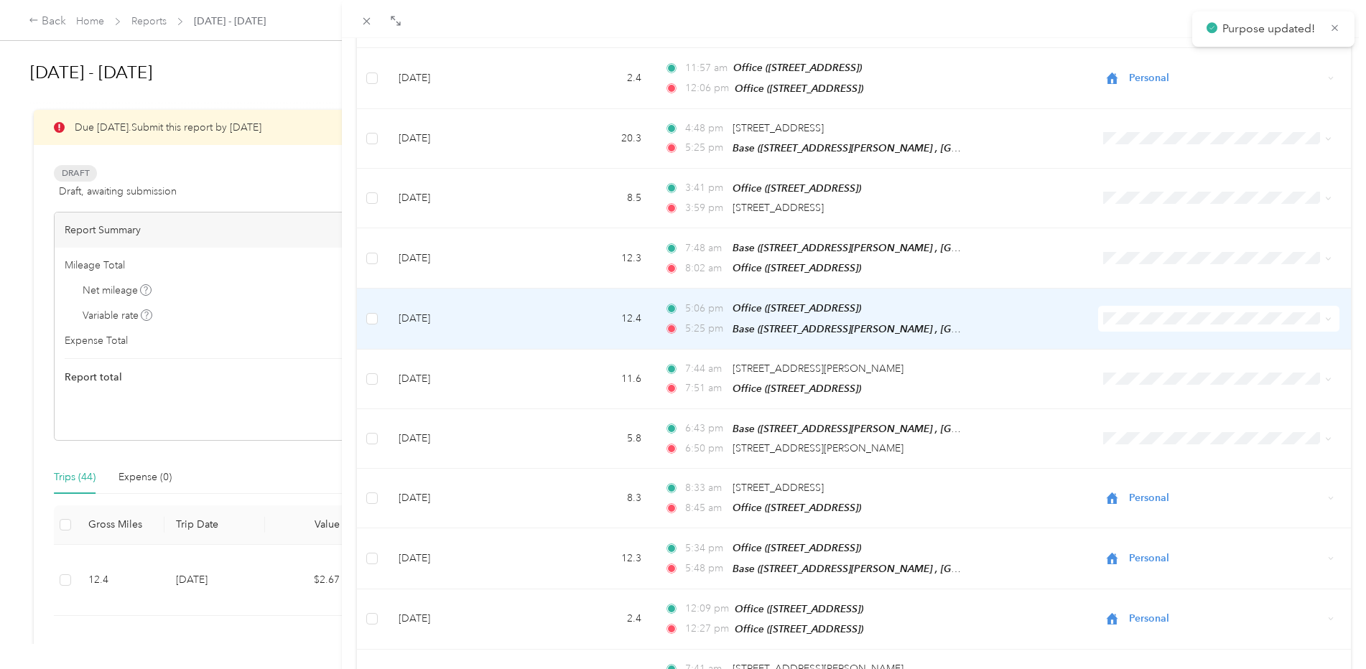
click at [1135, 362] on li "Personal" at bounding box center [1210, 358] width 238 height 25
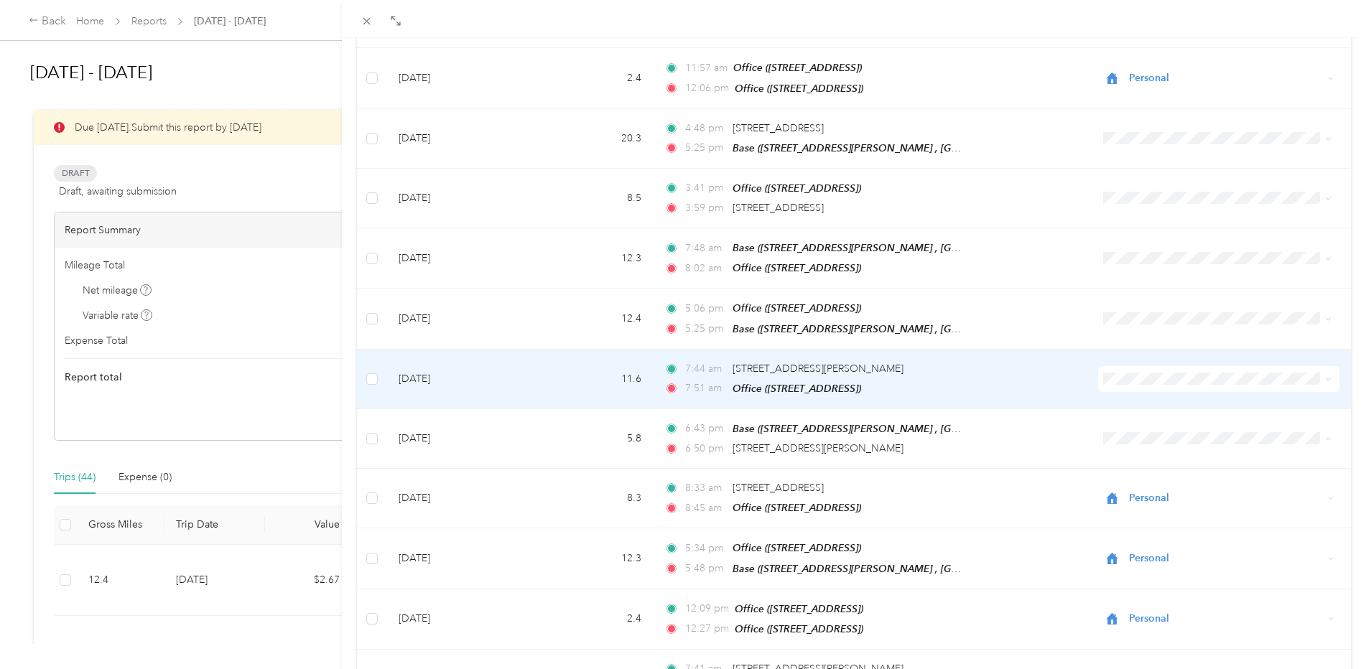
click at [1258, 378] on span at bounding box center [1218, 379] width 241 height 26
click at [1134, 418] on span "Personal" at bounding box center [1222, 413] width 192 height 15
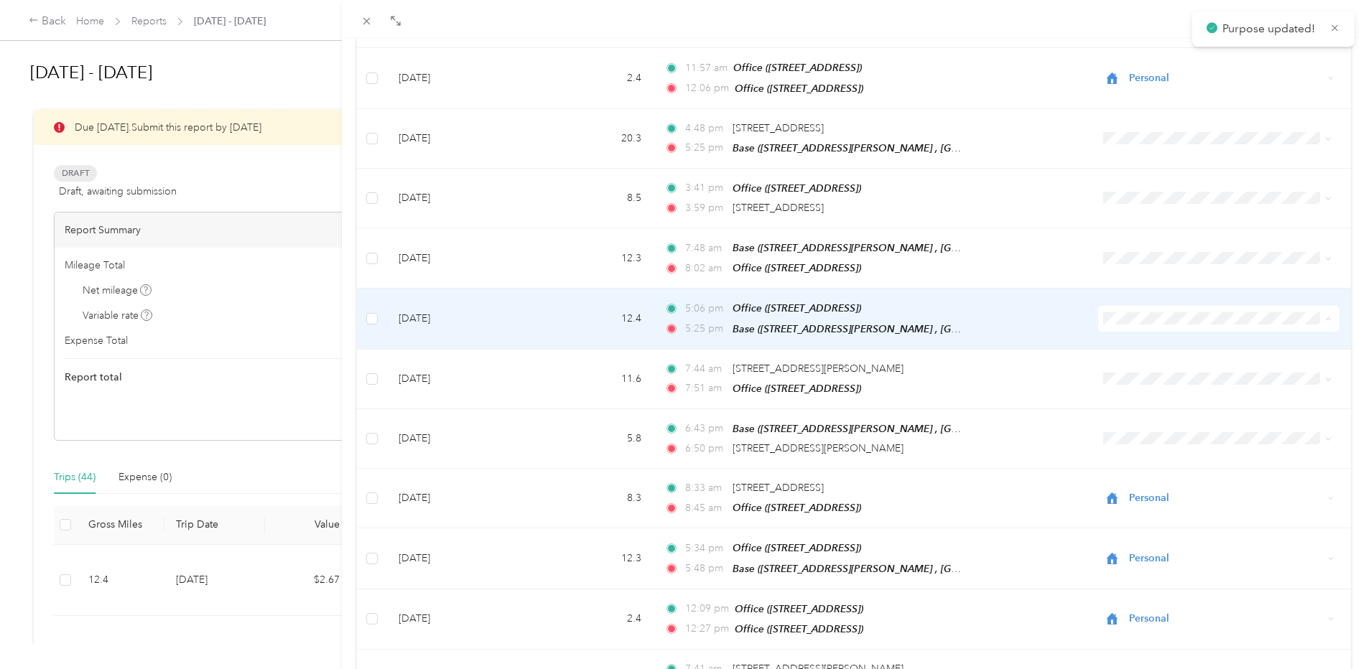
click at [1139, 358] on span "Personal" at bounding box center [1222, 359] width 192 height 15
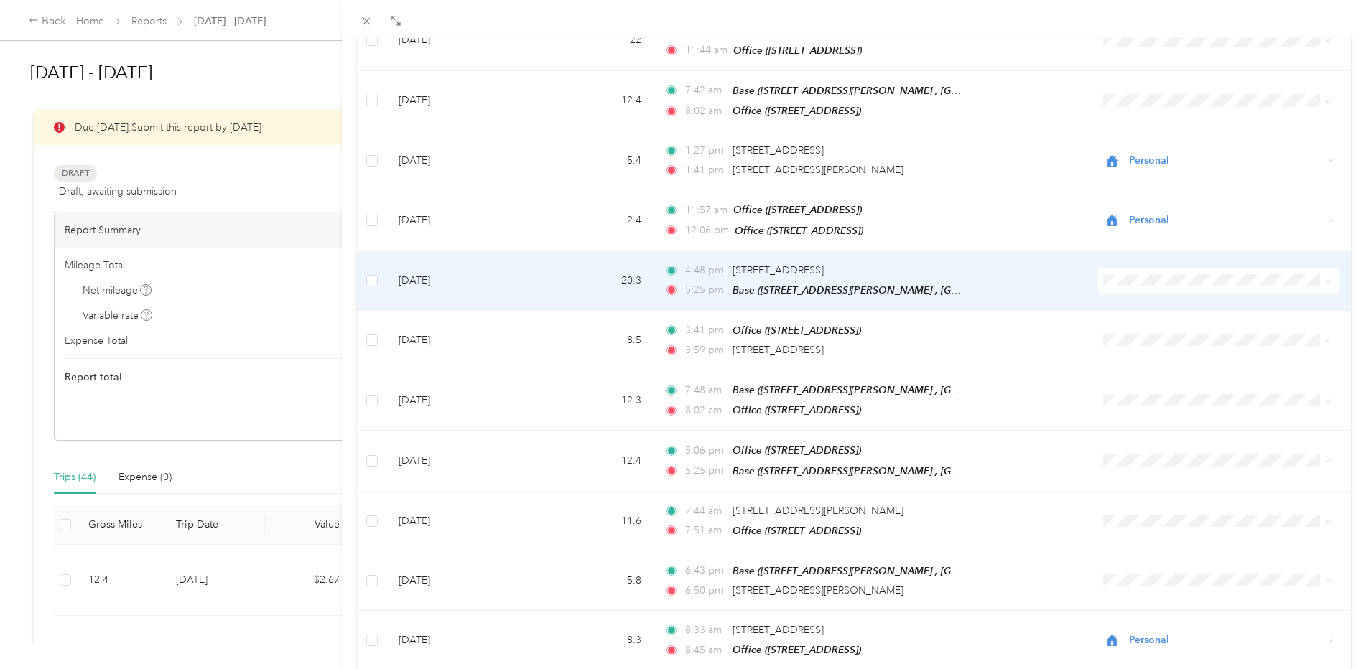
scroll to position [431, 0]
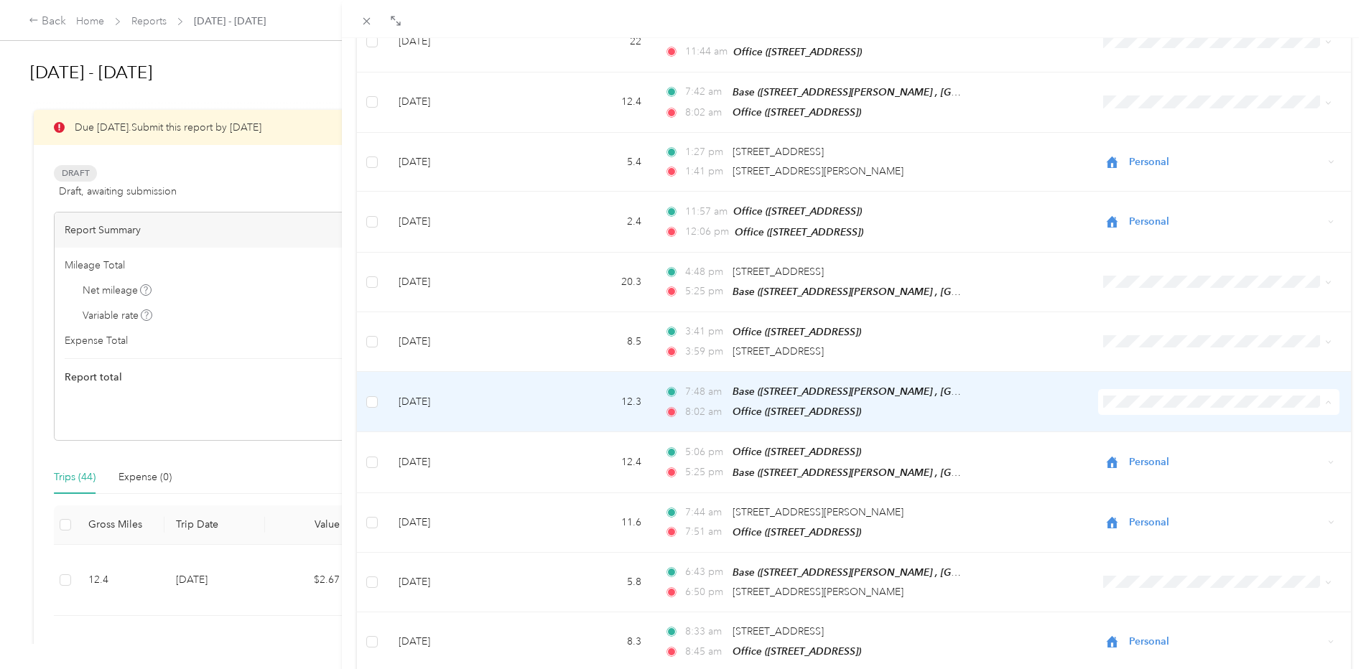
click at [1128, 439] on span "Personal" at bounding box center [1222, 444] width 192 height 15
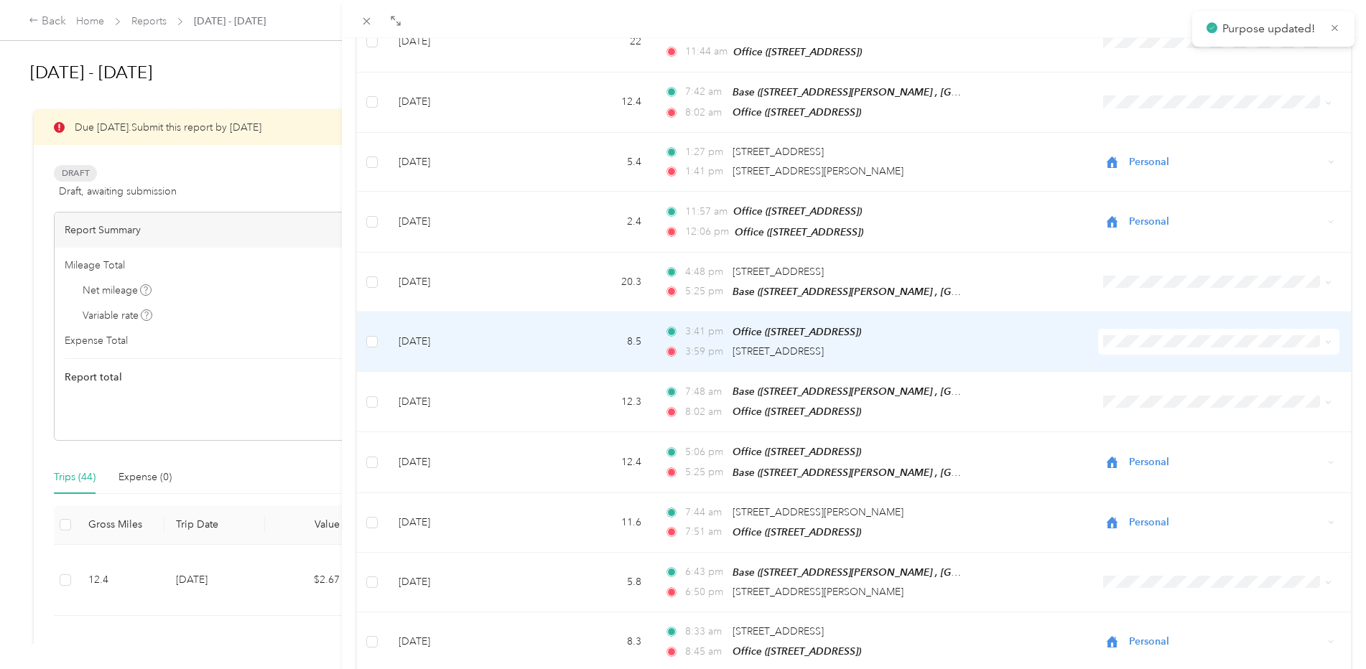
click at [1127, 382] on span "Personal" at bounding box center [1222, 382] width 192 height 15
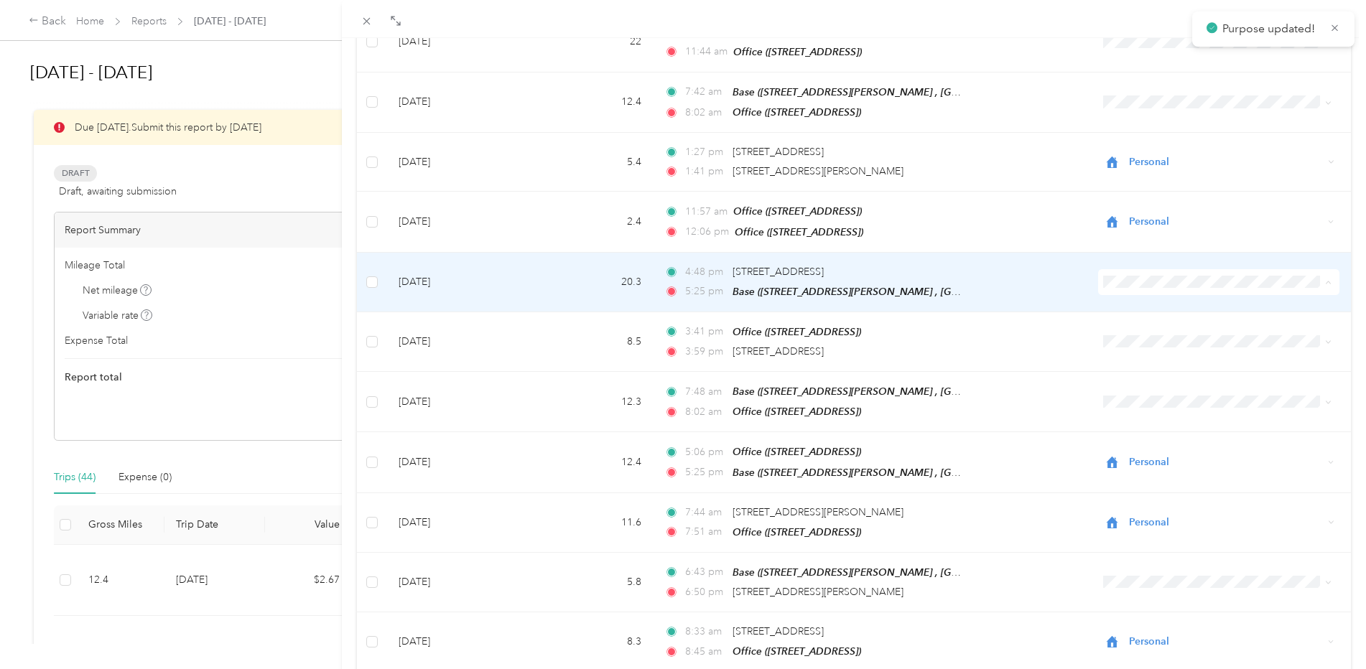
click at [1136, 327] on span "Personal" at bounding box center [1222, 325] width 192 height 15
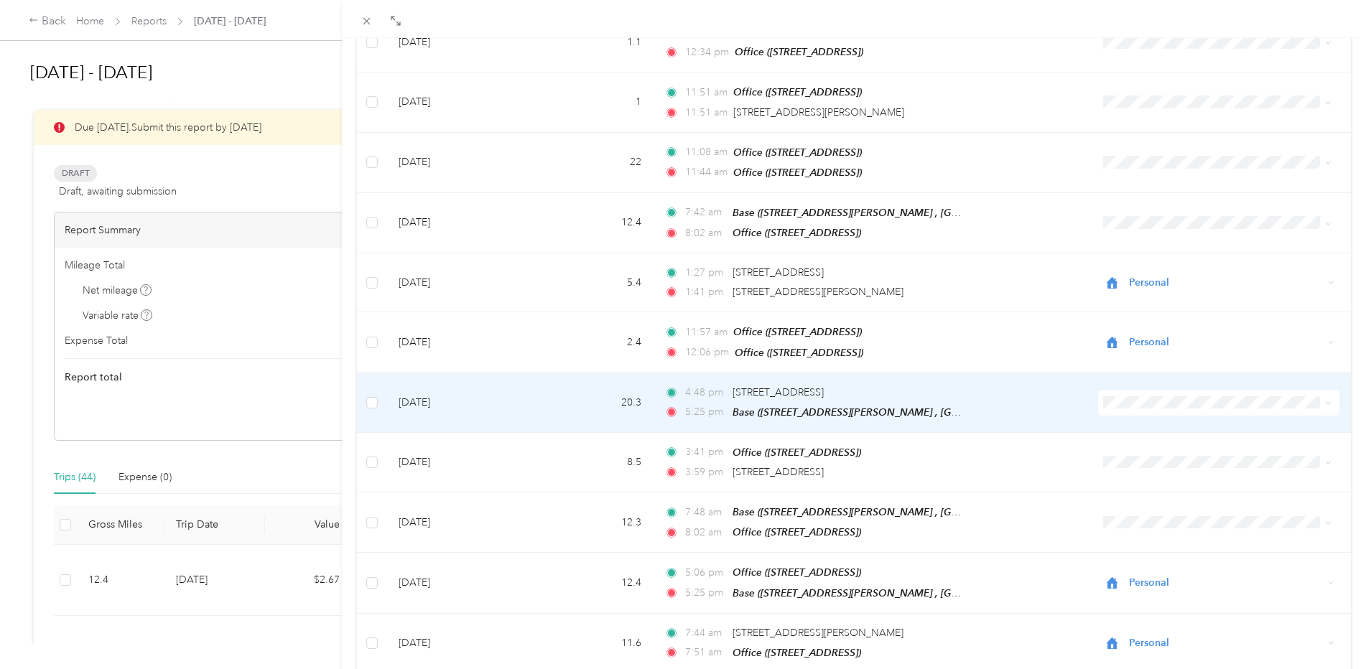
scroll to position [287, 0]
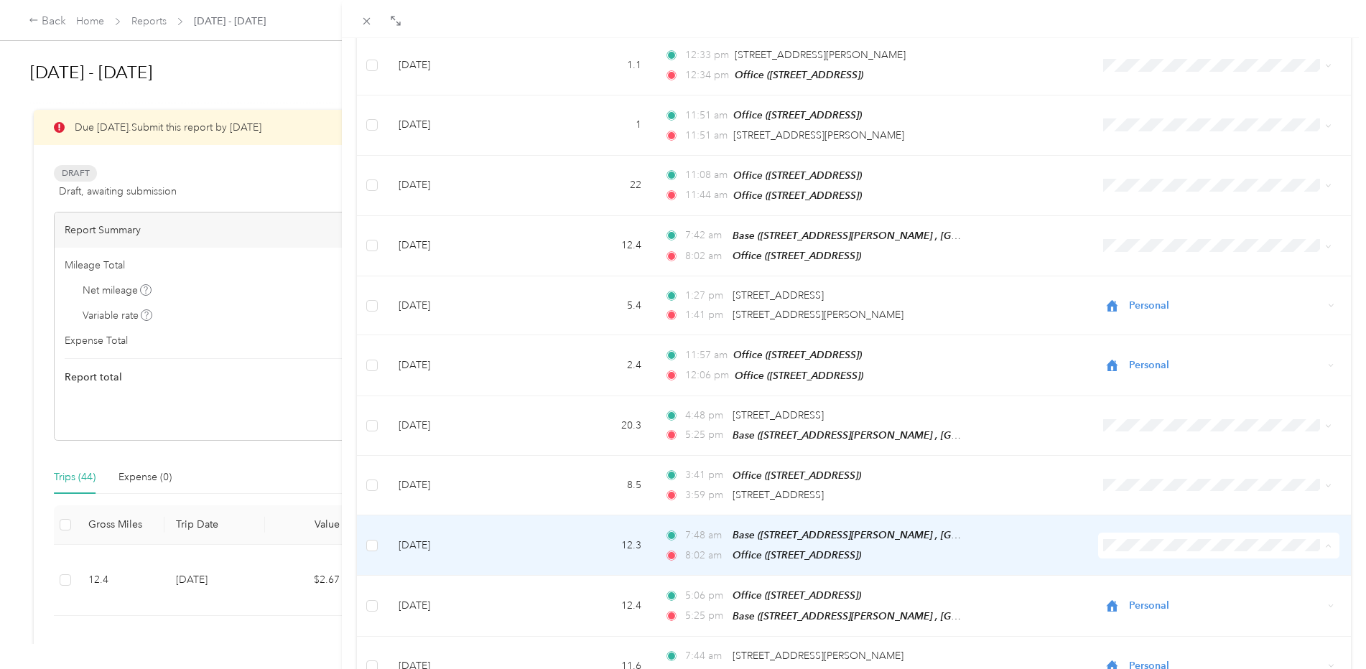
click at [1140, 589] on span "Personal" at bounding box center [1222, 587] width 192 height 15
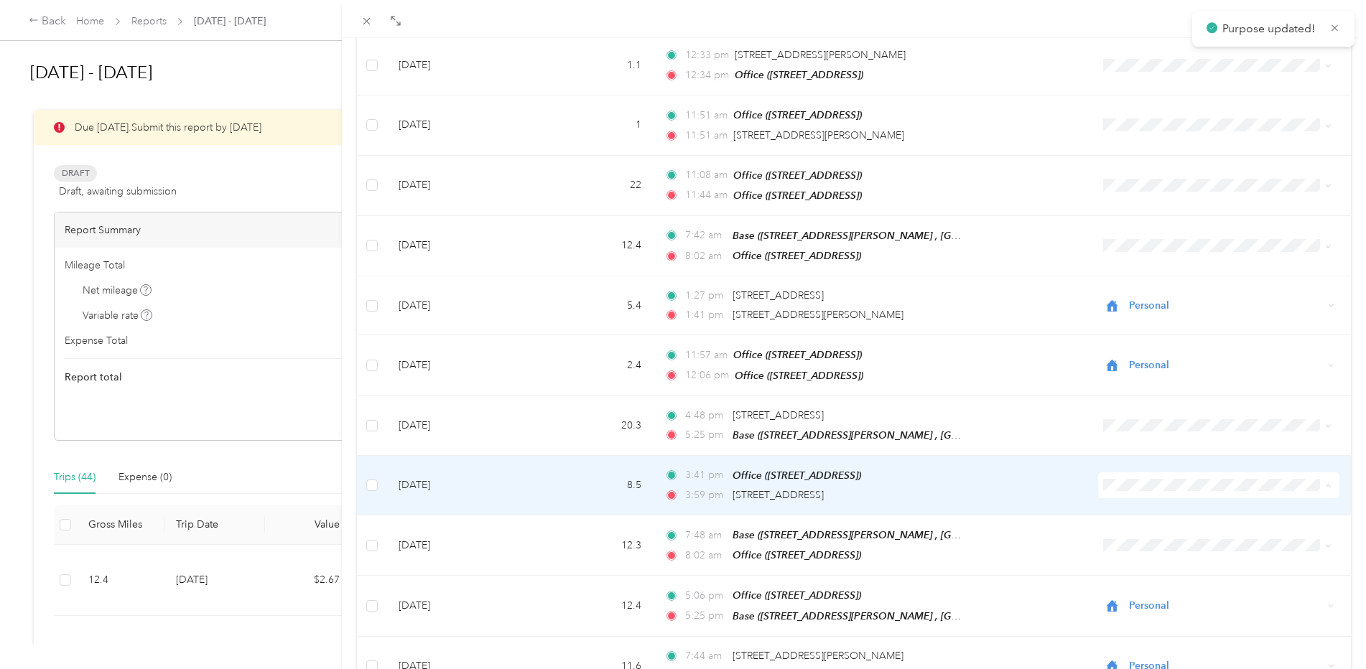
click at [1143, 528] on span "Personal" at bounding box center [1222, 528] width 192 height 15
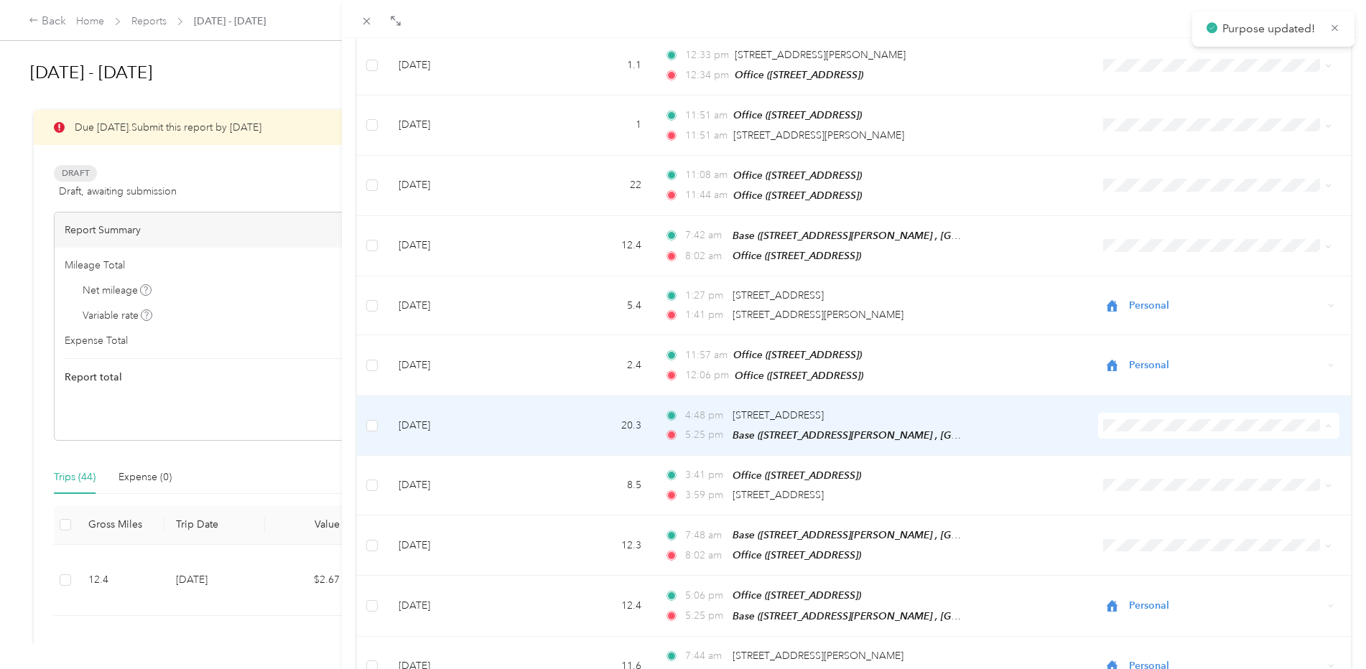
click at [1142, 466] on span "Personal" at bounding box center [1222, 469] width 192 height 15
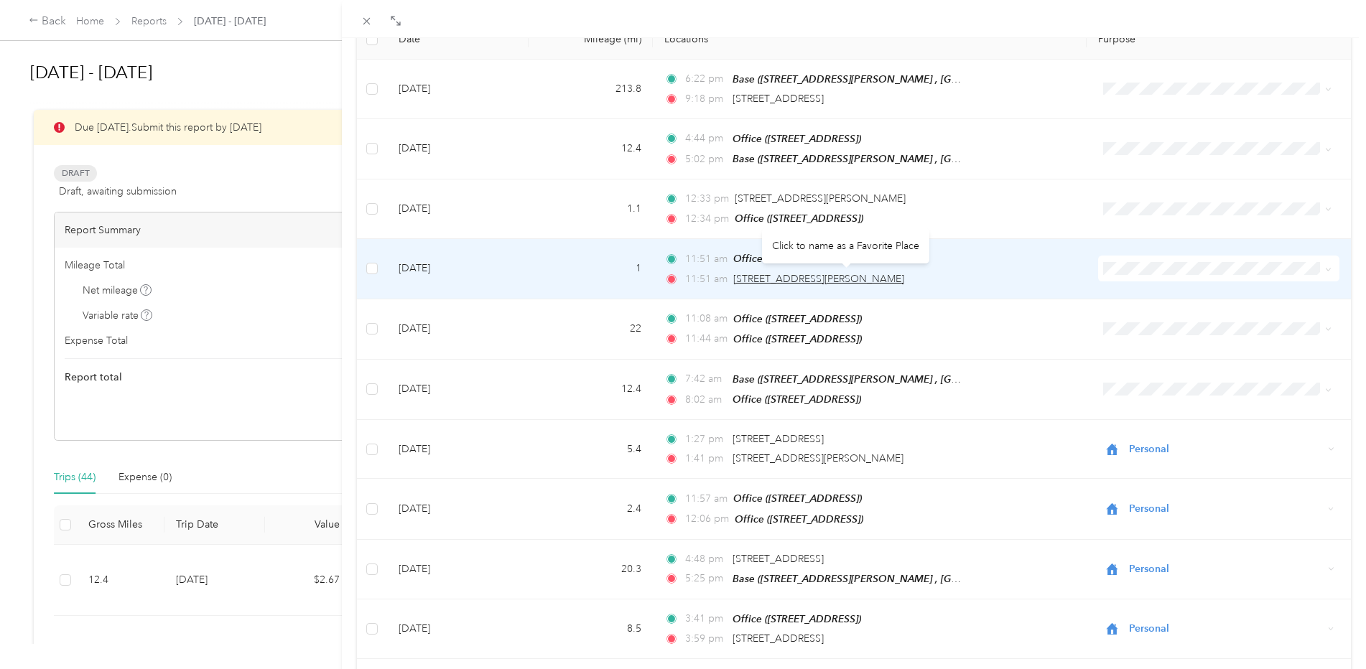
scroll to position [72, 0]
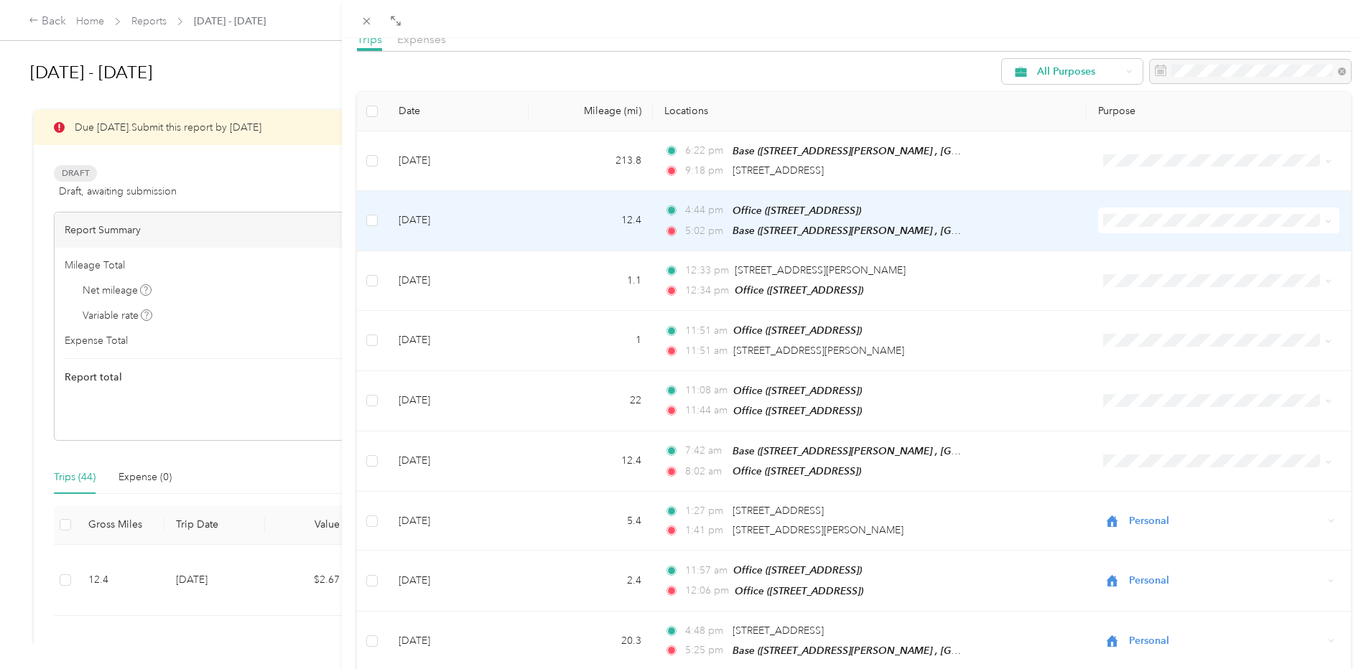
click at [1138, 274] on li "Personal" at bounding box center [1210, 265] width 238 height 25
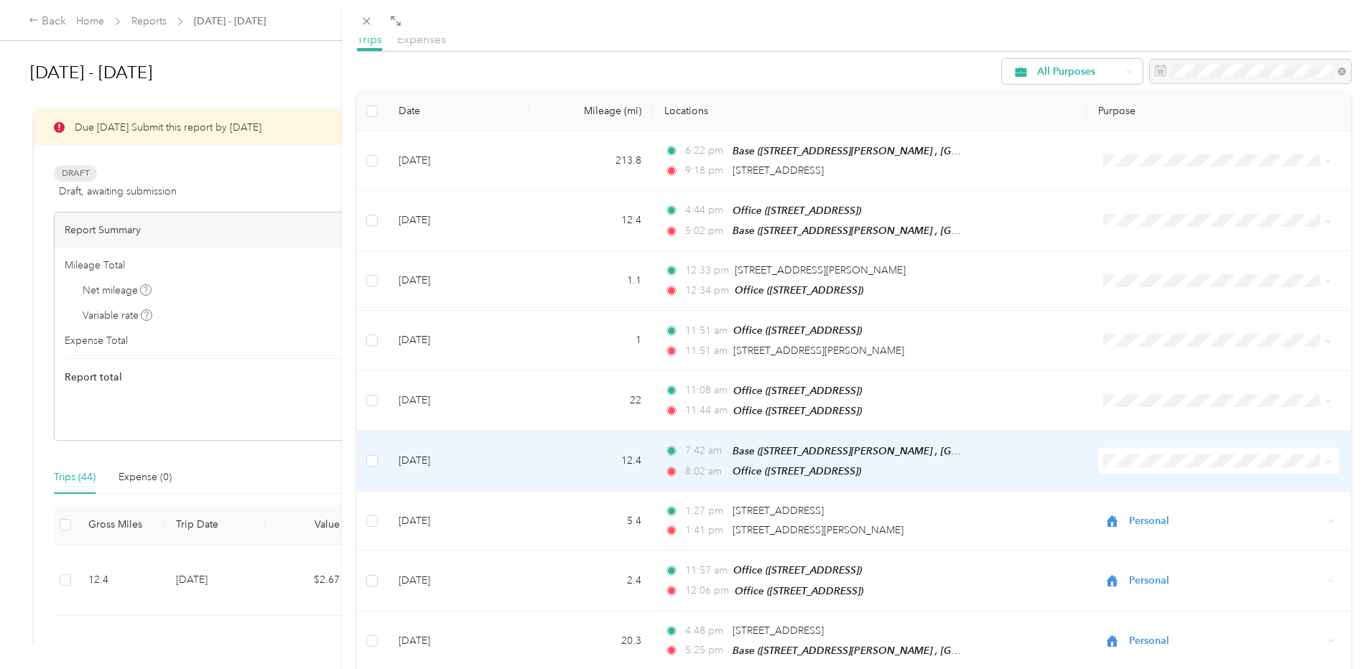
click at [1145, 507] on span "Personal" at bounding box center [1222, 507] width 192 height 15
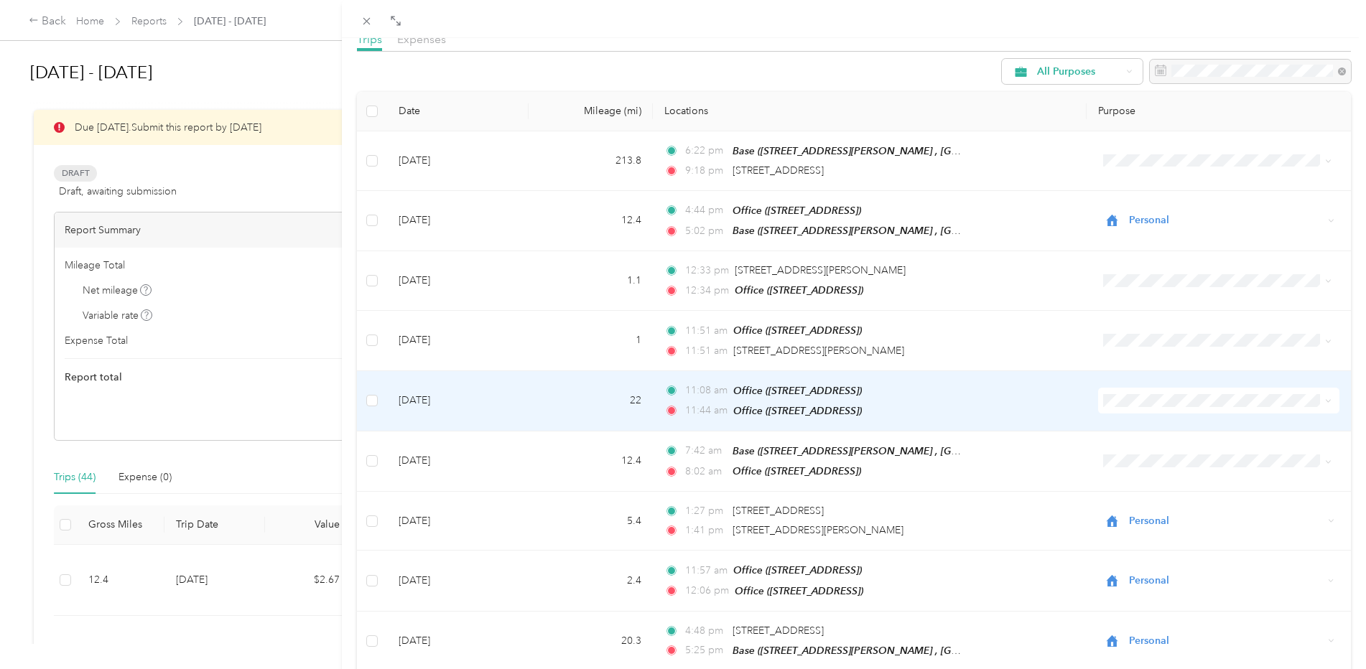
click at [994, 395] on td "11:08 am Office ([STREET_ADDRESS]) 11:44 am Office ([STREET_ADDRESS])" at bounding box center [870, 401] width 434 height 60
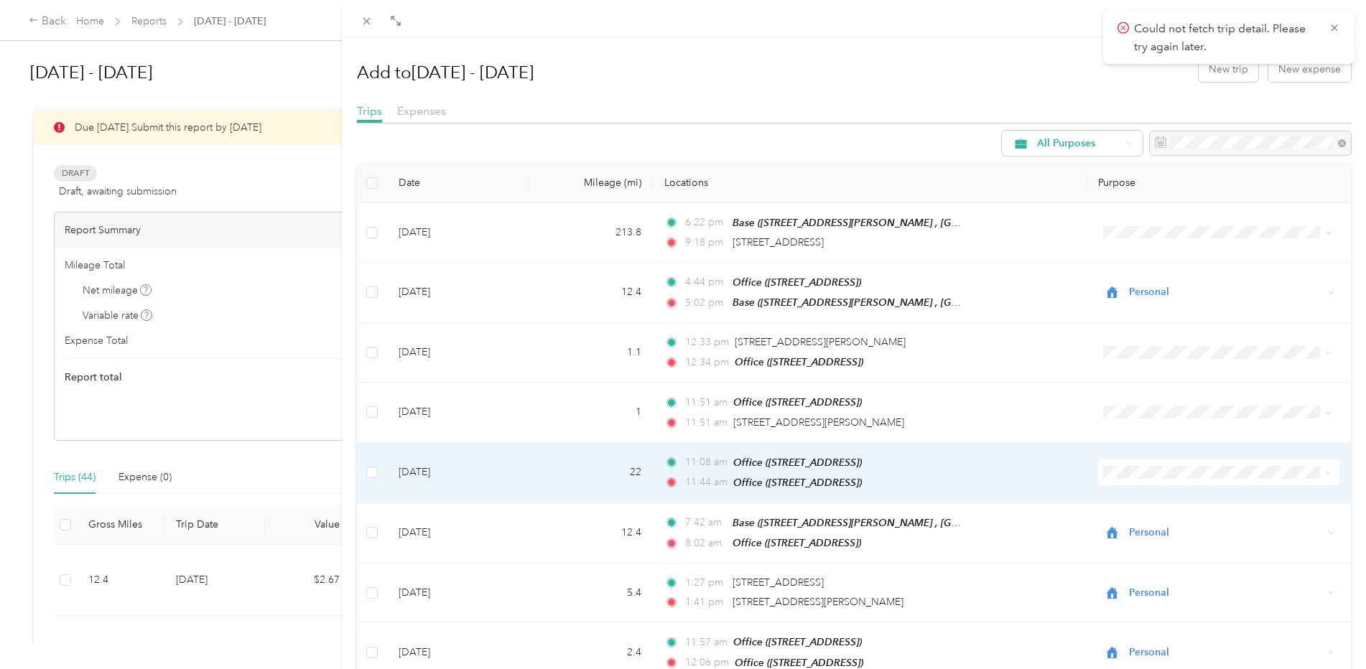
click at [999, 465] on td "11:08 am Office ([STREET_ADDRESS]) 11:44 am Office ([STREET_ADDRESS])" at bounding box center [870, 473] width 434 height 60
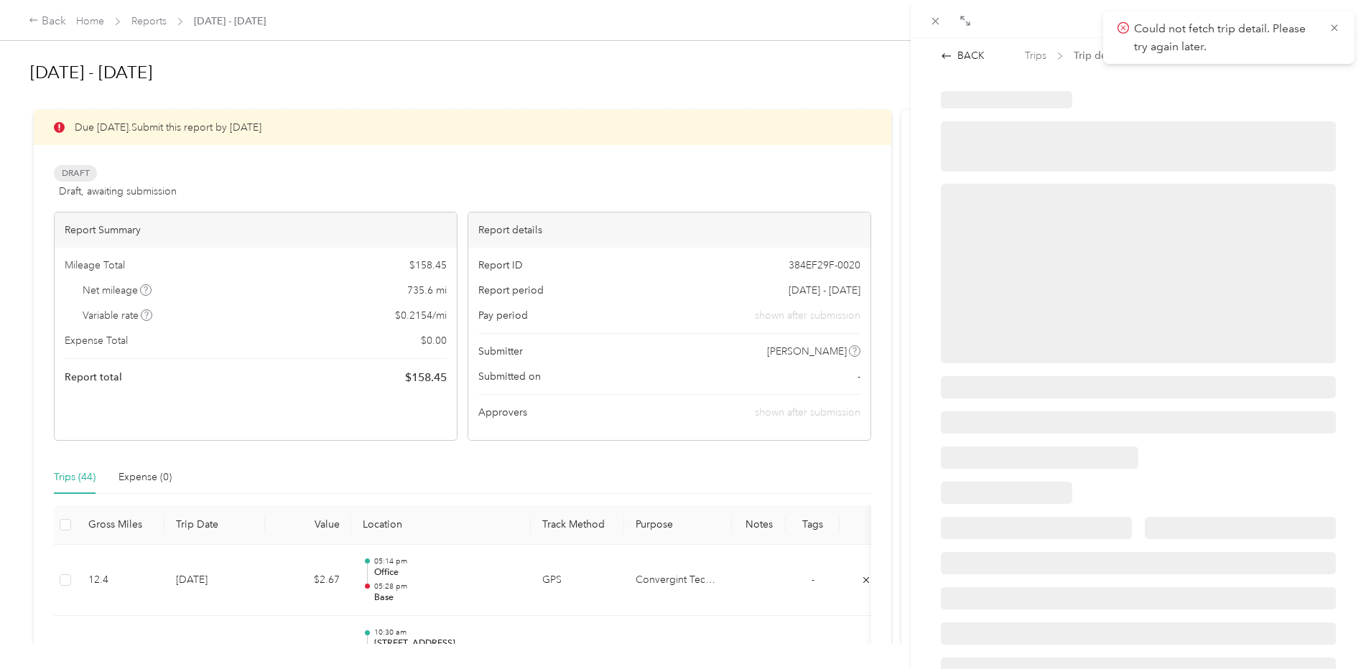
click at [1107, 284] on div at bounding box center [1138, 274] width 395 height 180
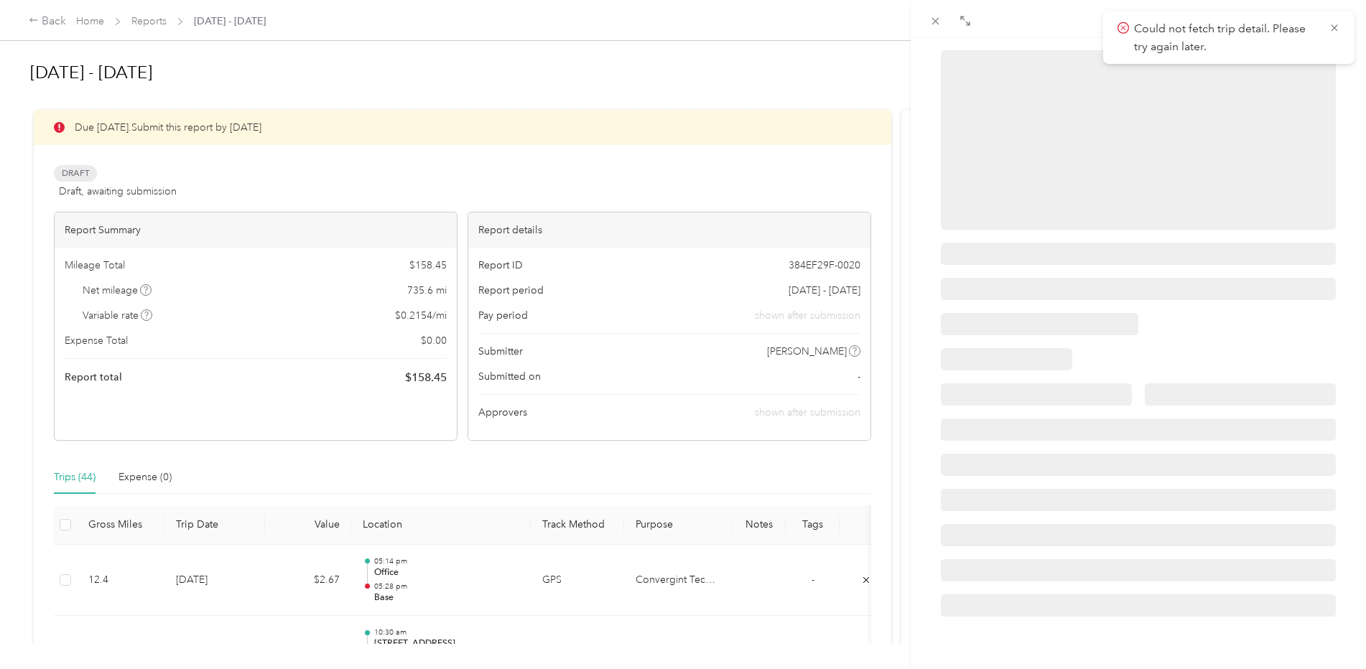
scroll to position [144, 0]
click at [555, 579] on div "BACK Trips Trip detail" at bounding box center [683, 334] width 1366 height 669
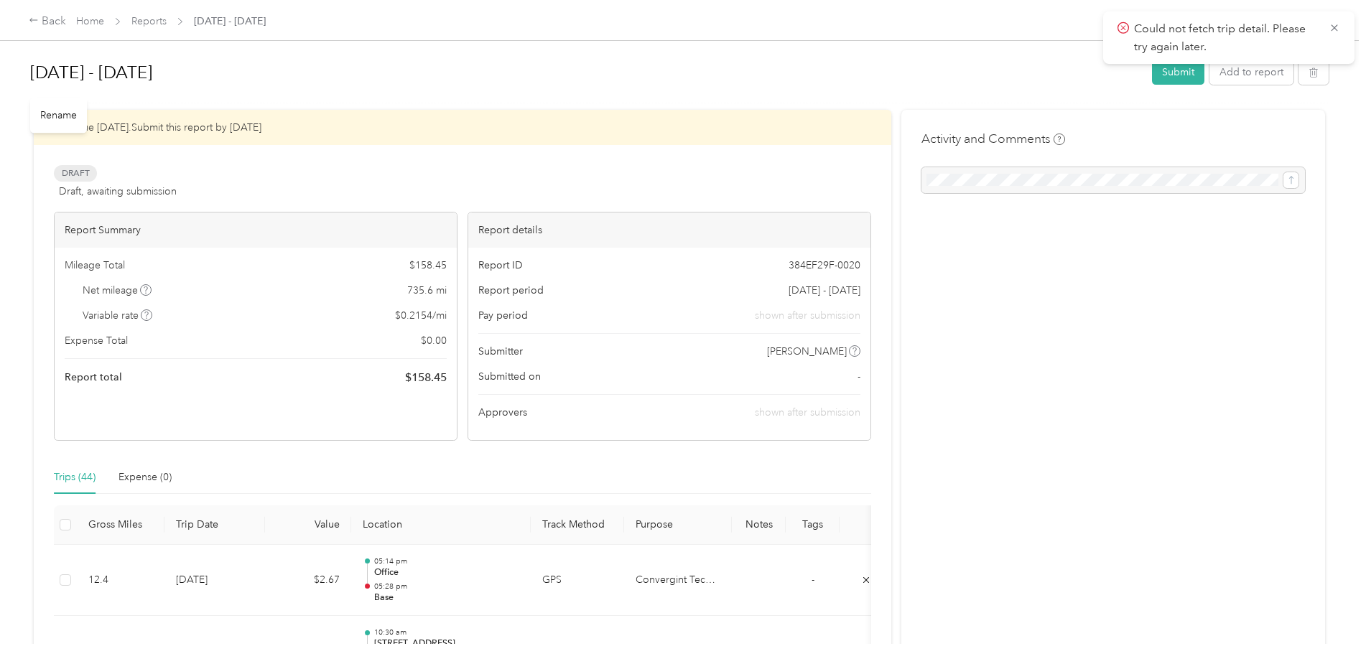
click at [996, 74] on h1 "[DATE] - [DATE]" at bounding box center [585, 72] width 1111 height 34
click at [1335, 27] on icon at bounding box center [1333, 27] width 6 height 6
click at [1254, 72] on button "Add to report" at bounding box center [1251, 72] width 84 height 25
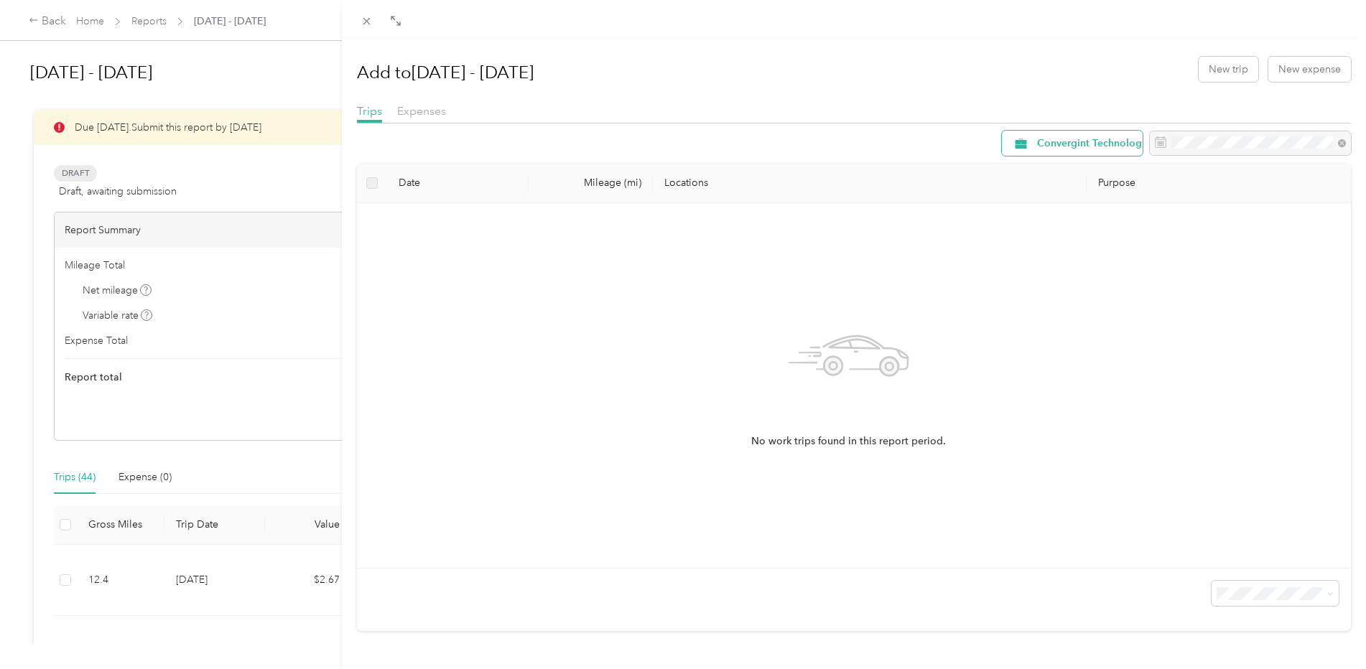
click at [1076, 140] on span "Convergint Technologies" at bounding box center [1096, 144] width 118 height 10
click at [1060, 172] on span "All Purposes" at bounding box center [1094, 169] width 136 height 15
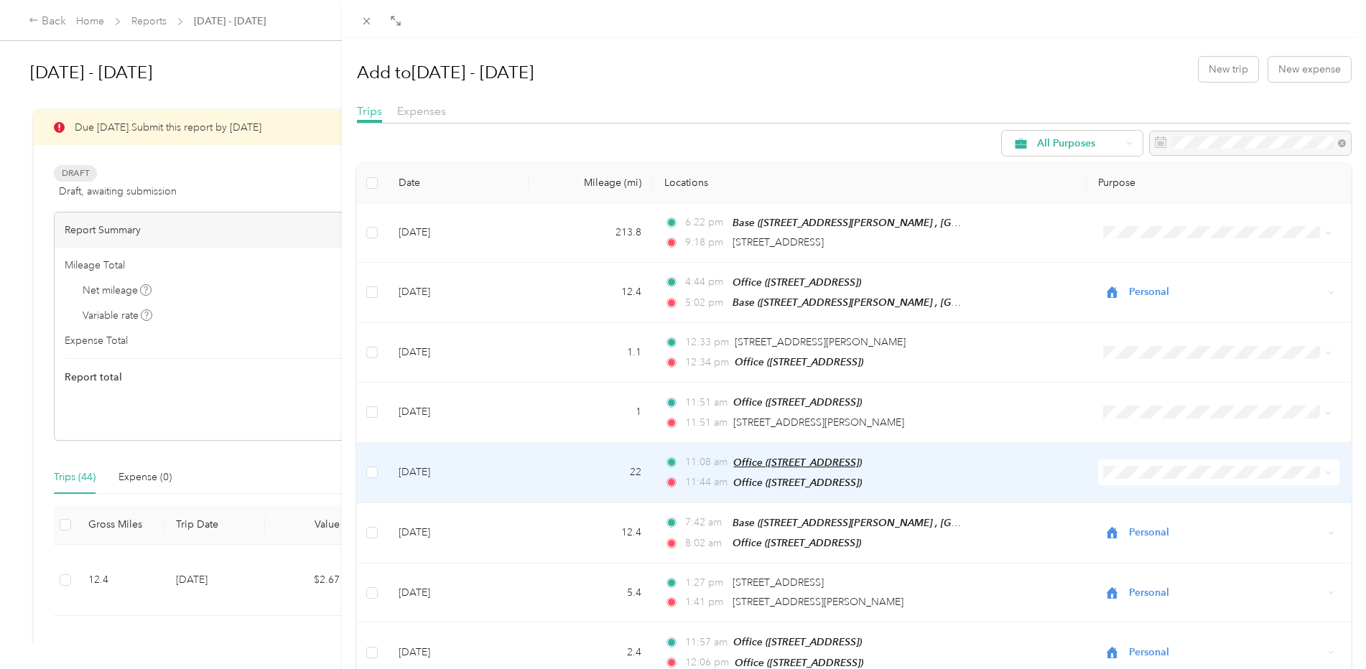
click at [778, 459] on span "Office ([STREET_ADDRESS])" at bounding box center [797, 462] width 129 height 11
click at [1015, 474] on td "11:08 am Office ([STREET_ADDRESS]) 11:44 am Office ([STREET_ADDRESS])" at bounding box center [870, 473] width 434 height 60
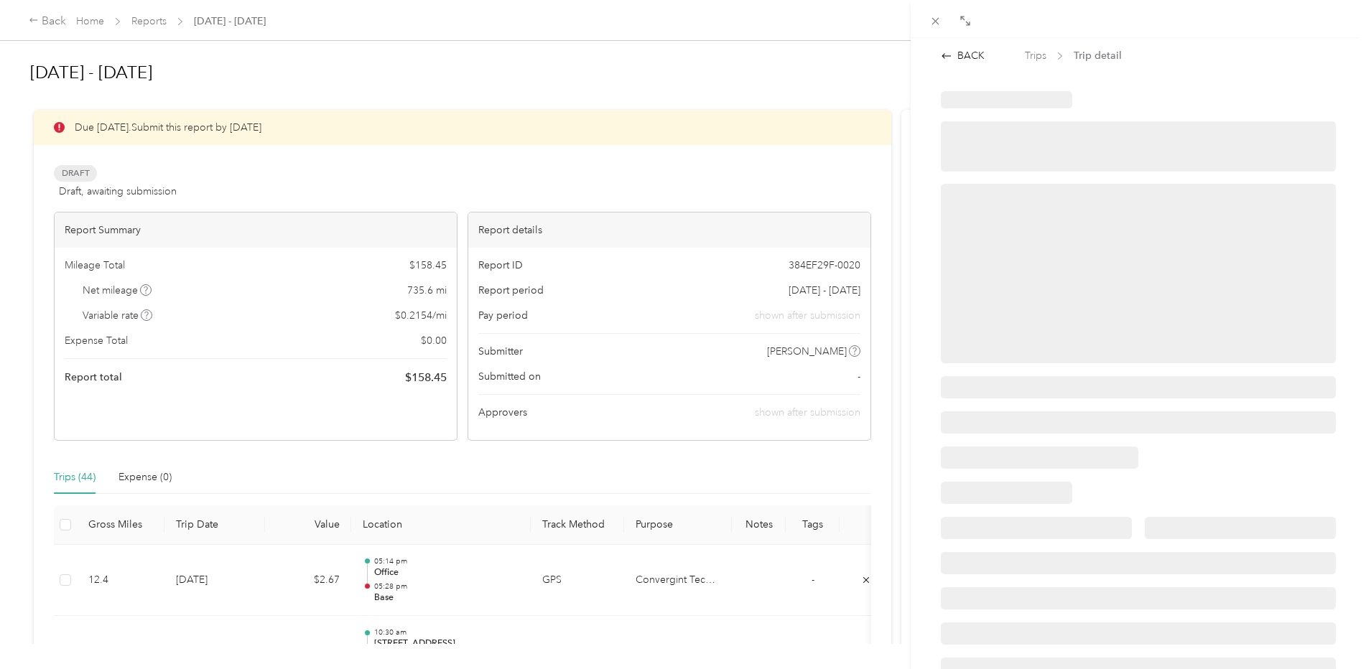
click at [1090, 55] on span "Trip detail" at bounding box center [1097, 55] width 48 height 15
click at [1088, 52] on span "Trip detail" at bounding box center [1097, 55] width 48 height 15
click at [968, 54] on div "BACK" at bounding box center [963, 55] width 44 height 15
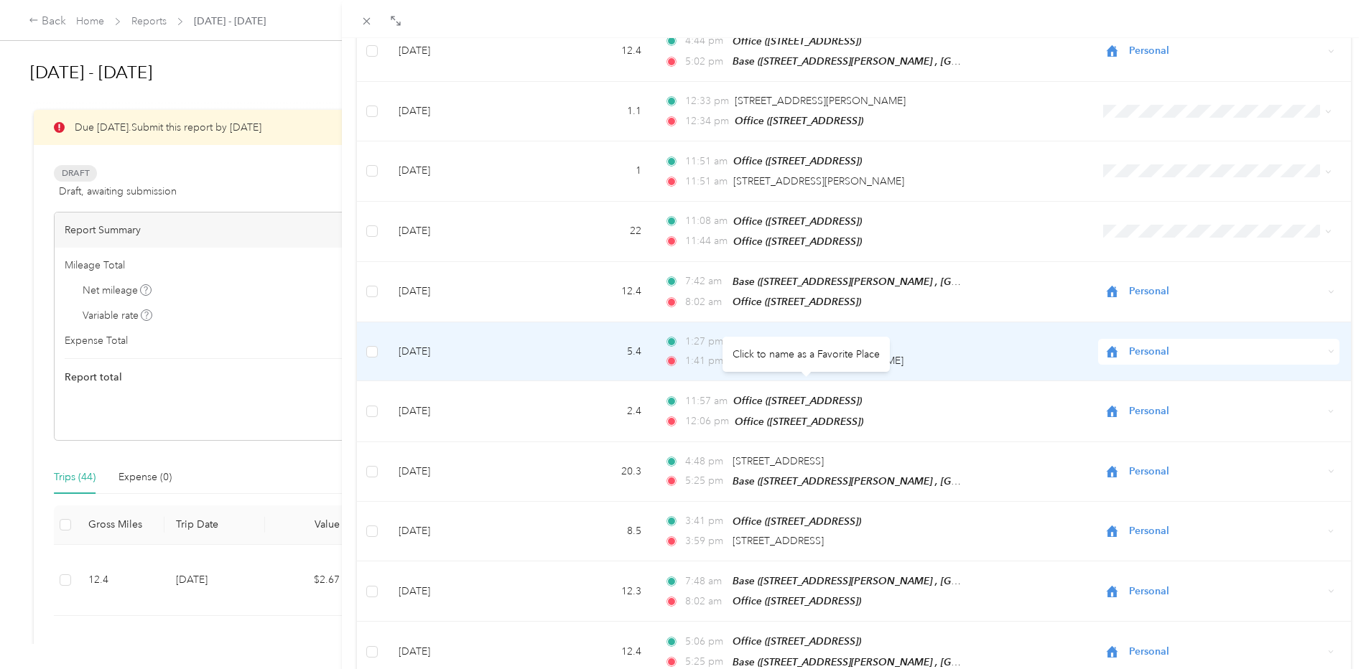
scroll to position [287, 0]
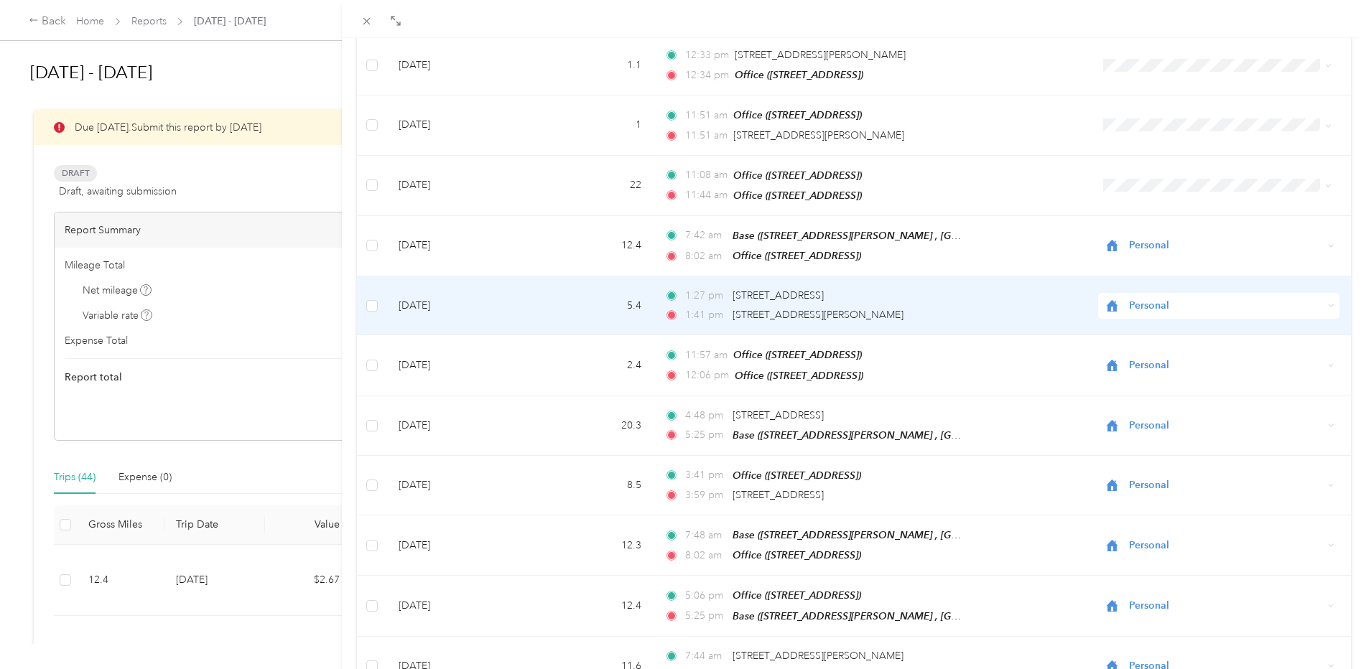
click at [1134, 298] on span "Personal" at bounding box center [1226, 306] width 195 height 16
click at [1159, 326] on span "Convergint Technologies" at bounding box center [1222, 323] width 192 height 15
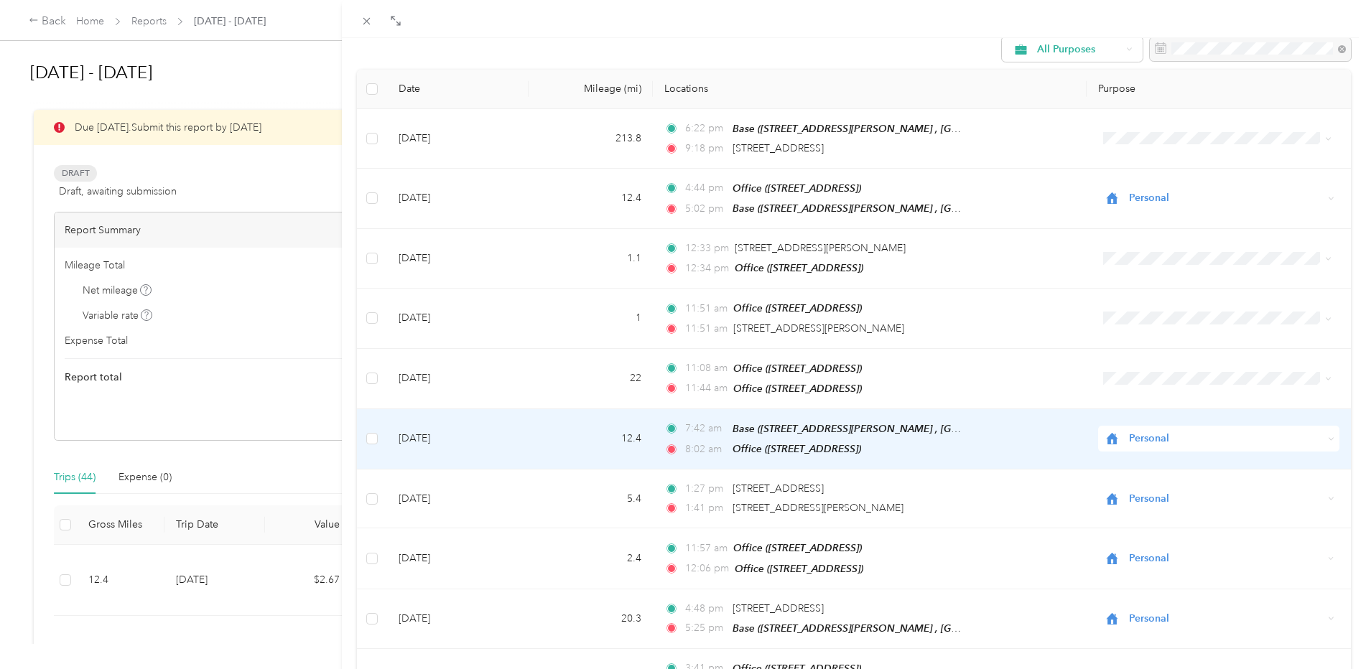
scroll to position [72, 0]
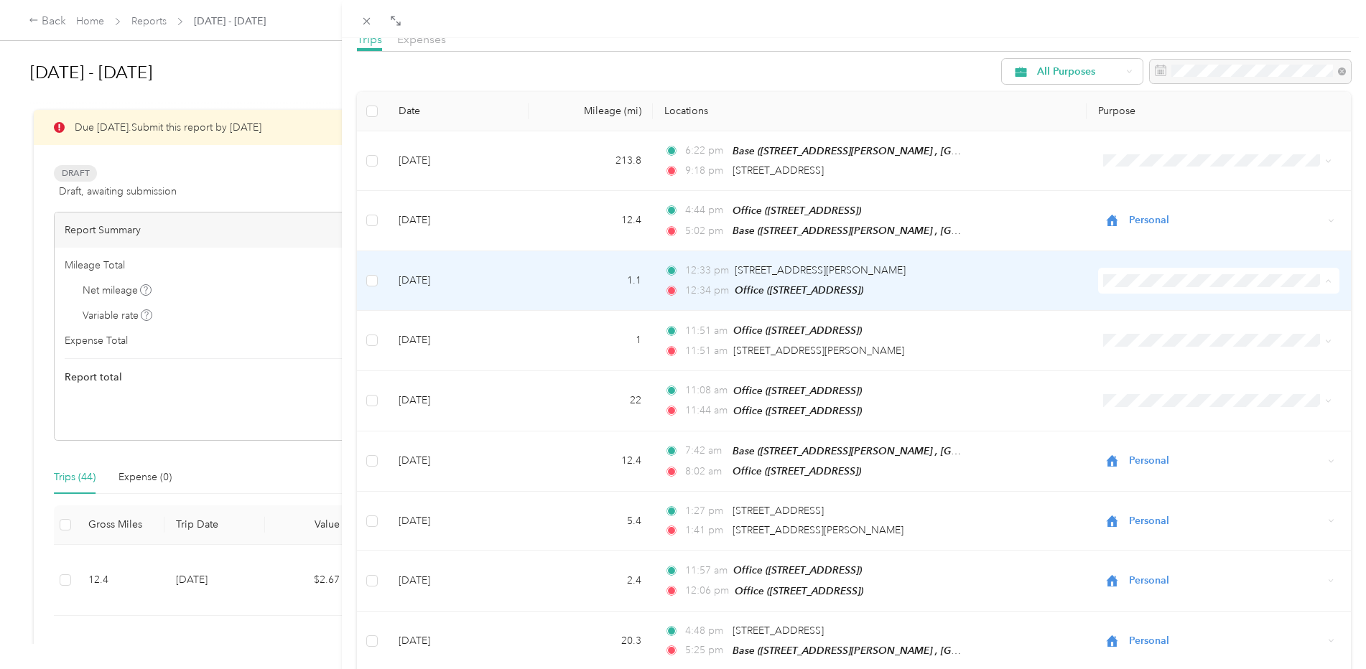
click at [1161, 332] on span "Personal" at bounding box center [1222, 330] width 192 height 15
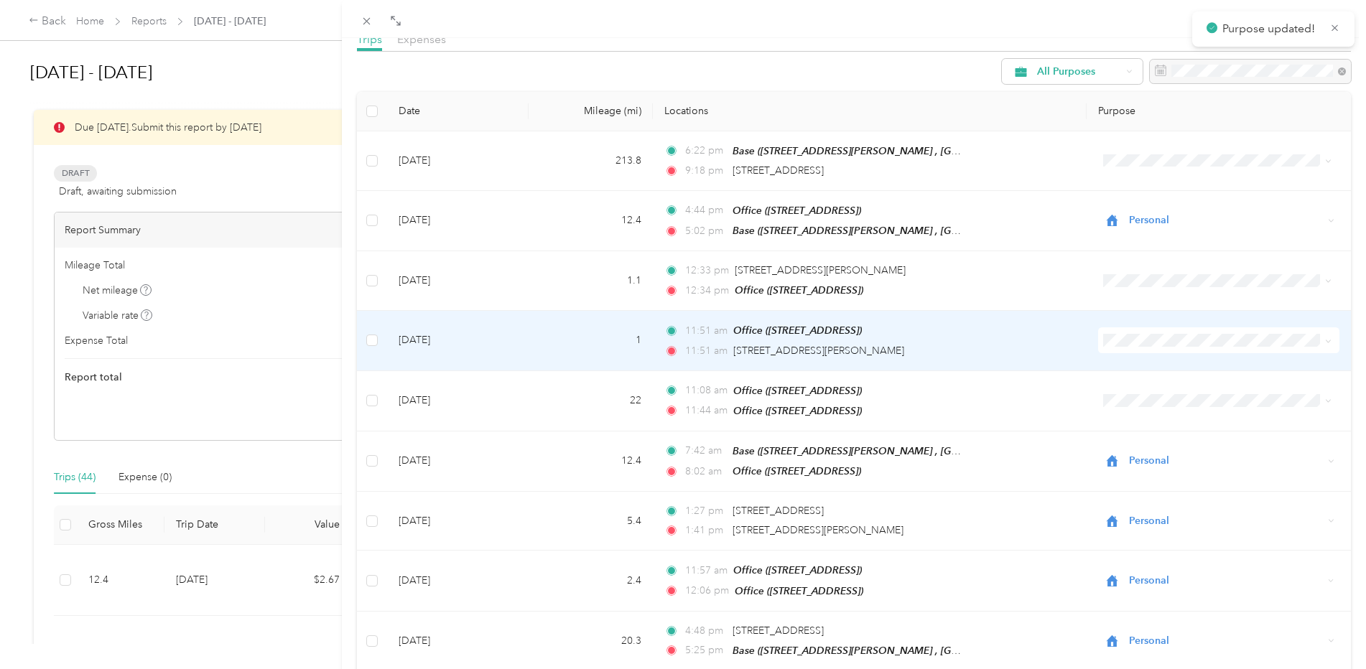
click at [1145, 389] on span "Personal" at bounding box center [1222, 385] width 192 height 15
click at [1133, 383] on span "Personal" at bounding box center [1222, 386] width 192 height 15
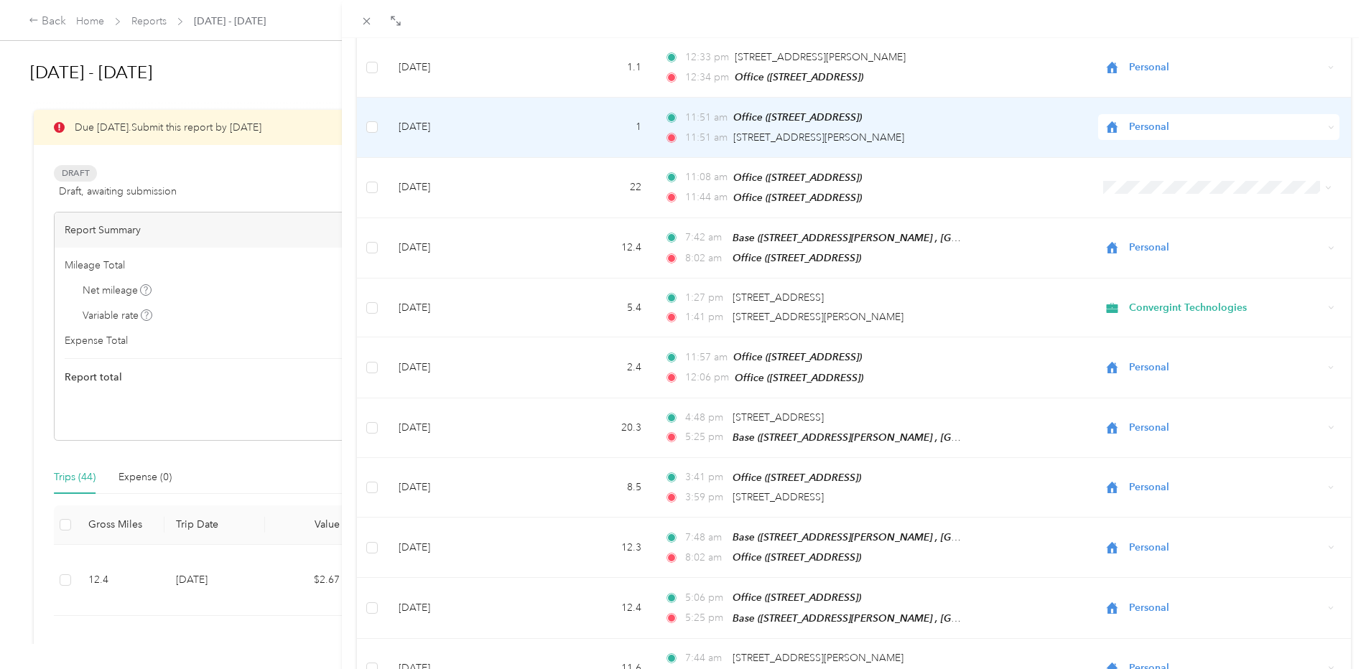
scroll to position [287, 0]
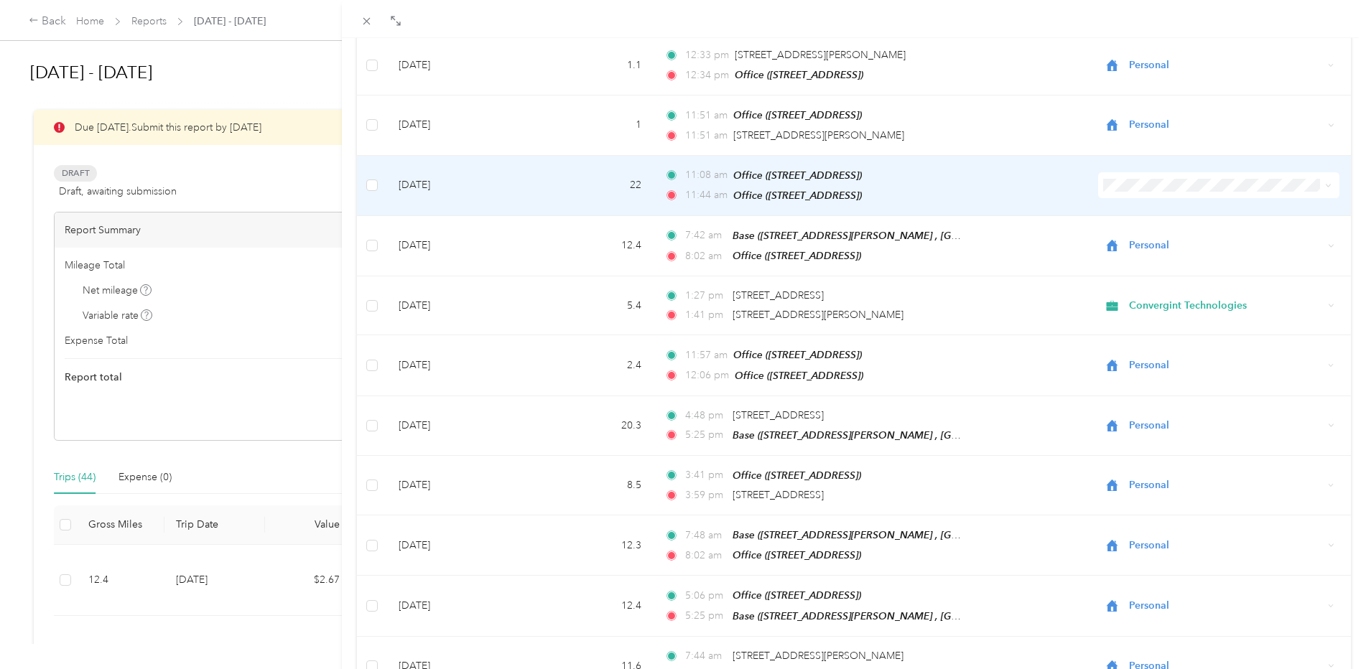
click at [1148, 192] on span at bounding box center [1218, 185] width 241 height 26
click at [1136, 233] on span "Personal" at bounding box center [1222, 230] width 192 height 15
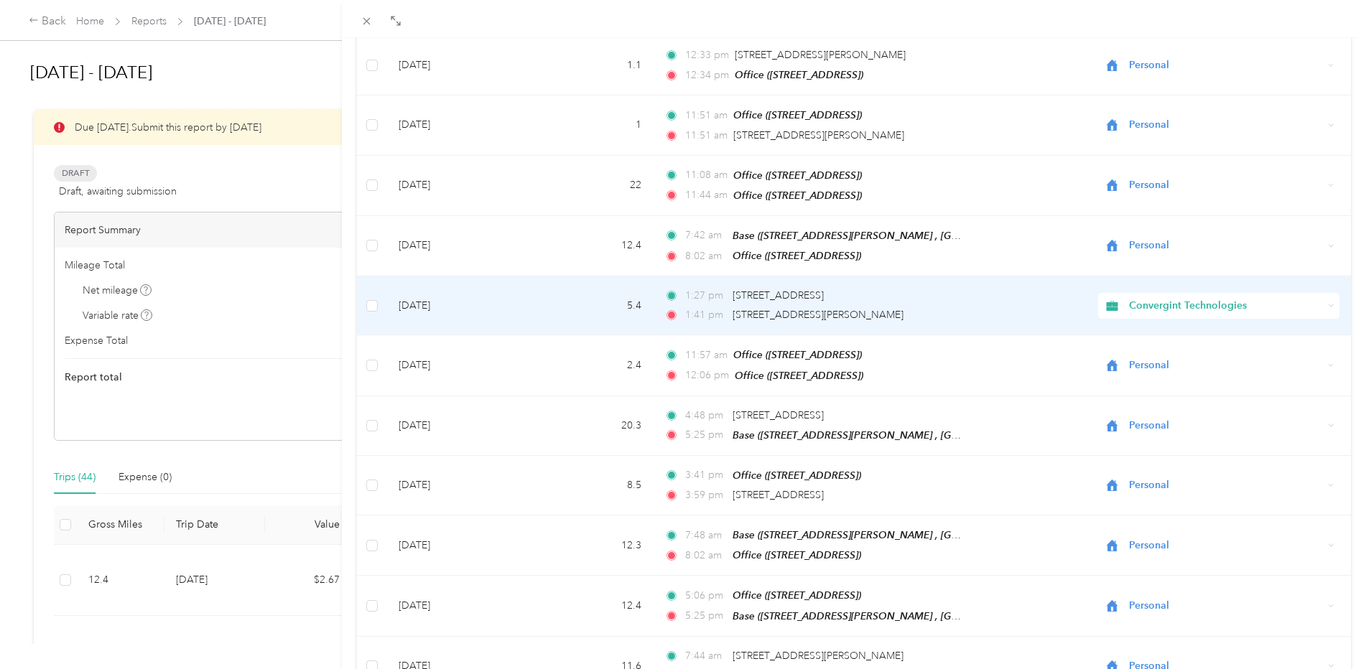
click at [1142, 298] on span "Convergint Technologies" at bounding box center [1226, 306] width 195 height 16
click at [1157, 347] on span "Personal" at bounding box center [1222, 351] width 192 height 15
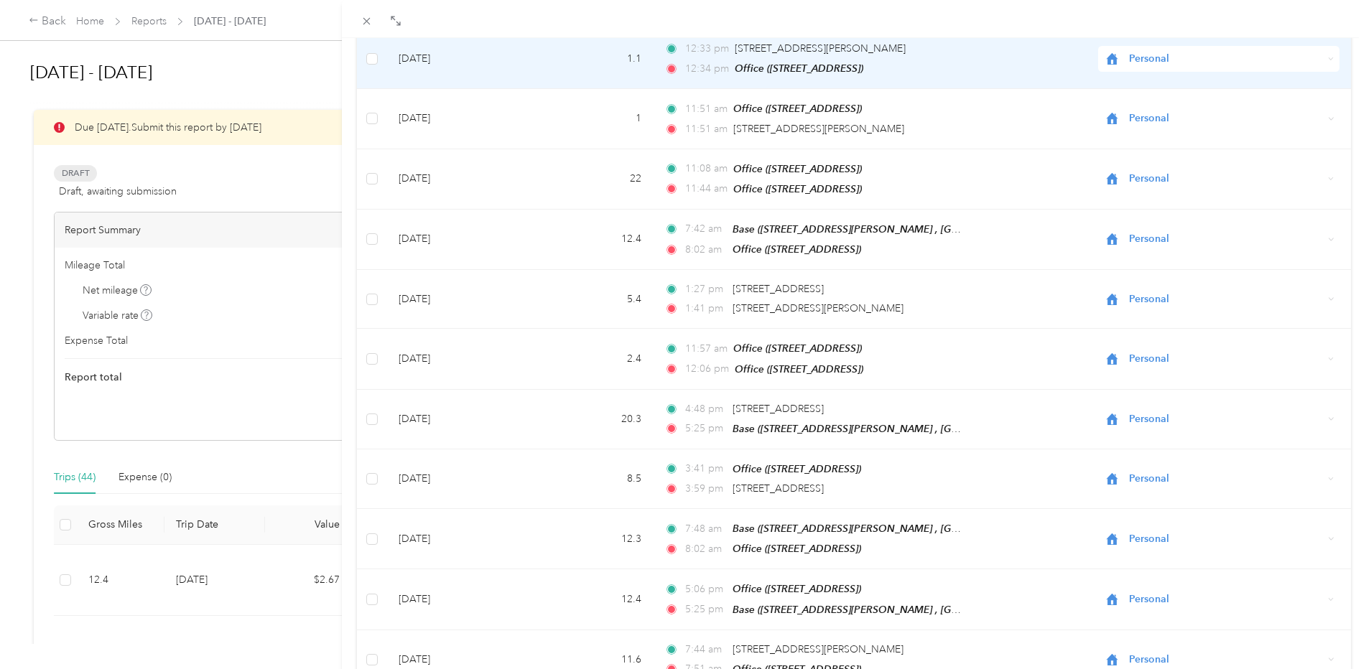
scroll to position [0, 0]
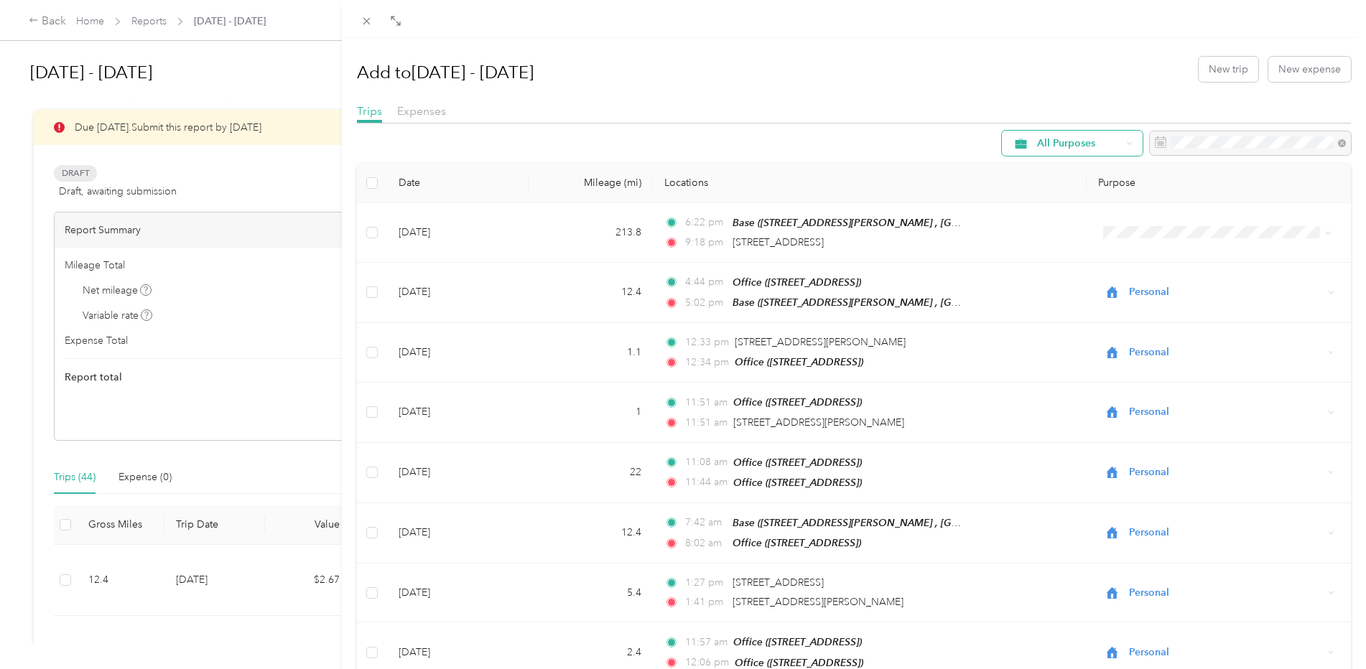
click at [1126, 142] on icon at bounding box center [1129, 143] width 6 height 6
click at [1053, 192] on span "Unclassified" at bounding box center [1085, 194] width 118 height 15
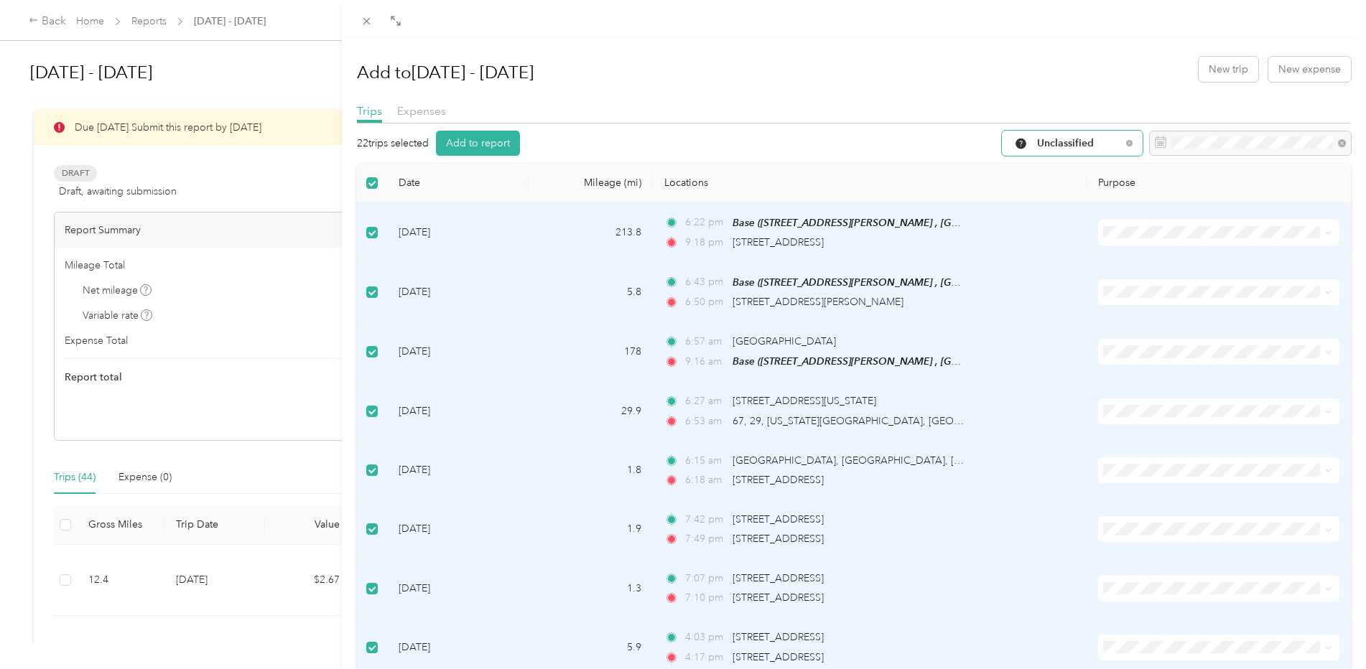
drag, startPoint x: 534, startPoint y: 298, endPoint x: 584, endPoint y: 267, distance: 58.4
click at [584, 267] on td "5.8" at bounding box center [590, 293] width 124 height 60
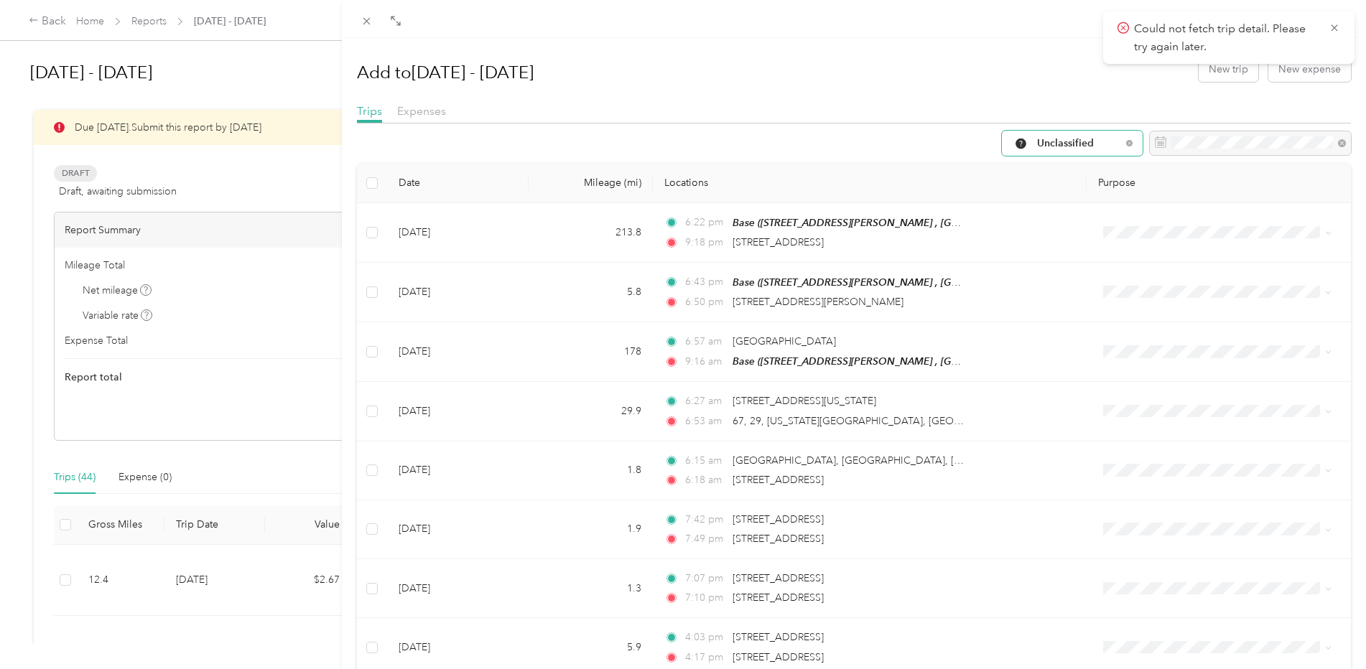
click at [1068, 145] on span "Unclassified" at bounding box center [1079, 144] width 84 height 10
click at [1063, 221] on span "Convergint Technologies" at bounding box center [1085, 219] width 118 height 15
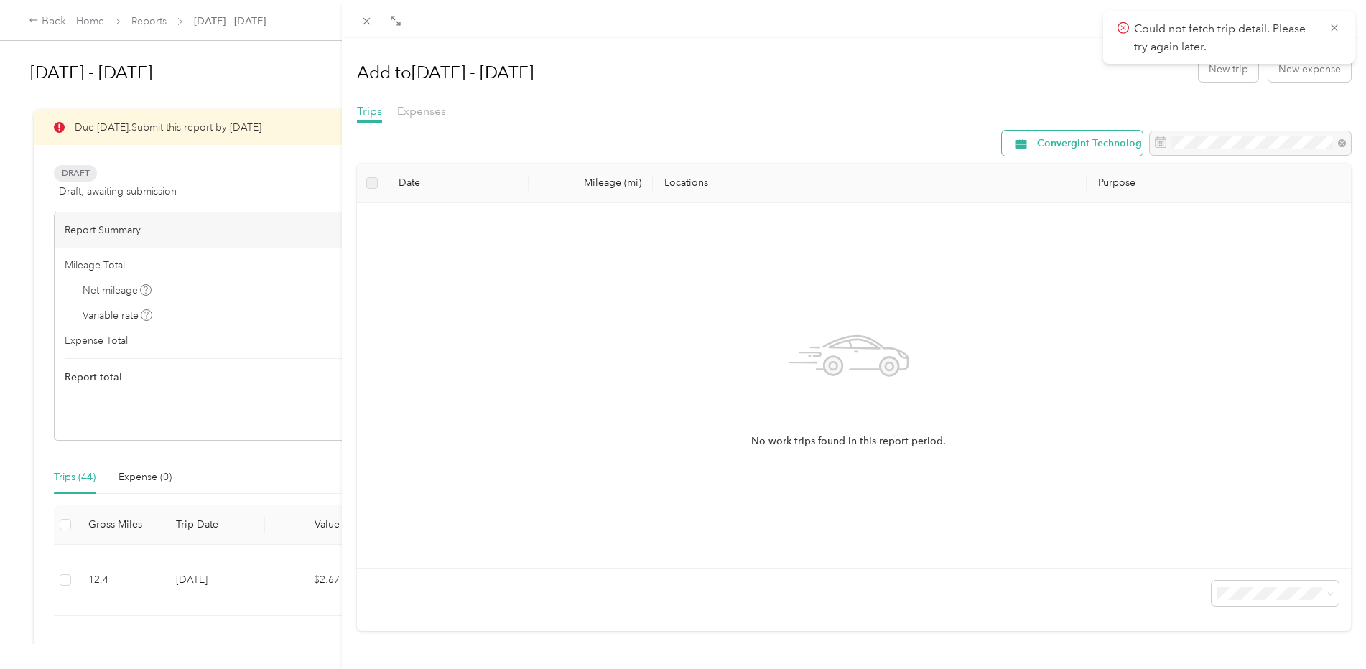
click at [1065, 145] on span "Convergint Technologies" at bounding box center [1096, 144] width 118 height 10
click at [1063, 171] on span "All Purposes" at bounding box center [1094, 166] width 136 height 15
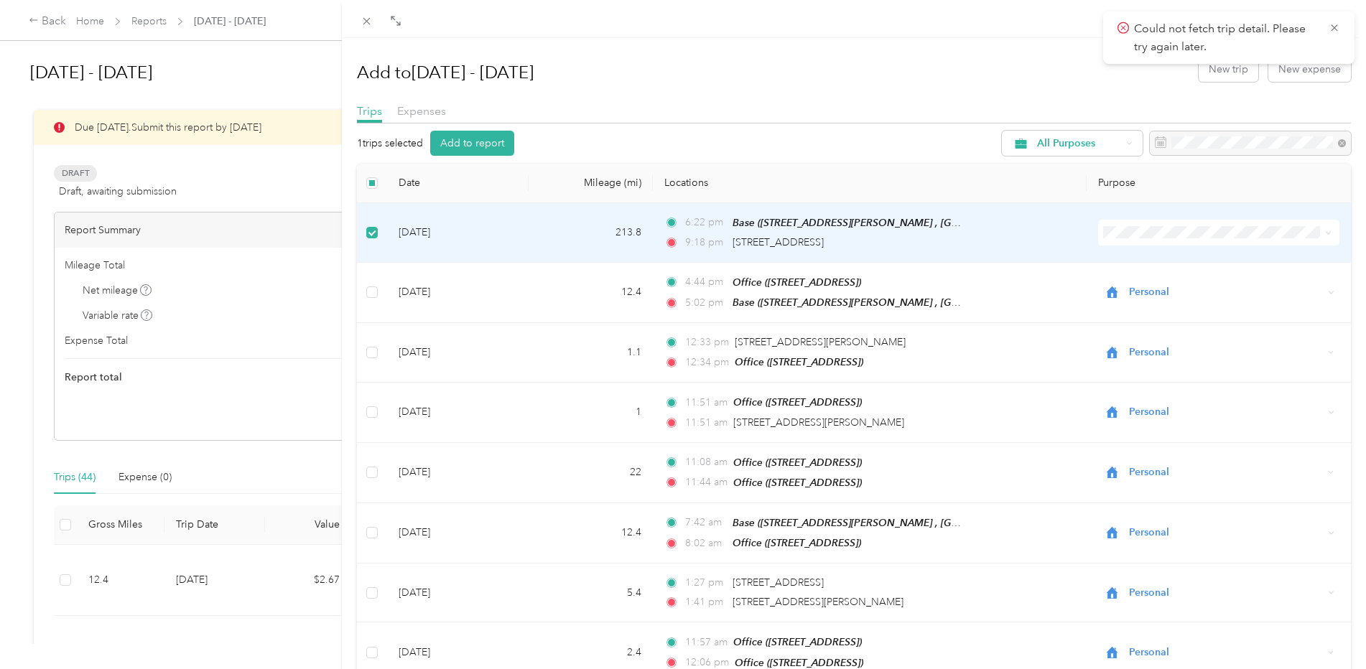
drag, startPoint x: 526, startPoint y: 236, endPoint x: 638, endPoint y: 143, distance: 145.8
click at [638, 143] on div "1 trips selected Add to report All Purposes" at bounding box center [854, 143] width 994 height 25
click at [1336, 28] on icon at bounding box center [1333, 28] width 11 height 13
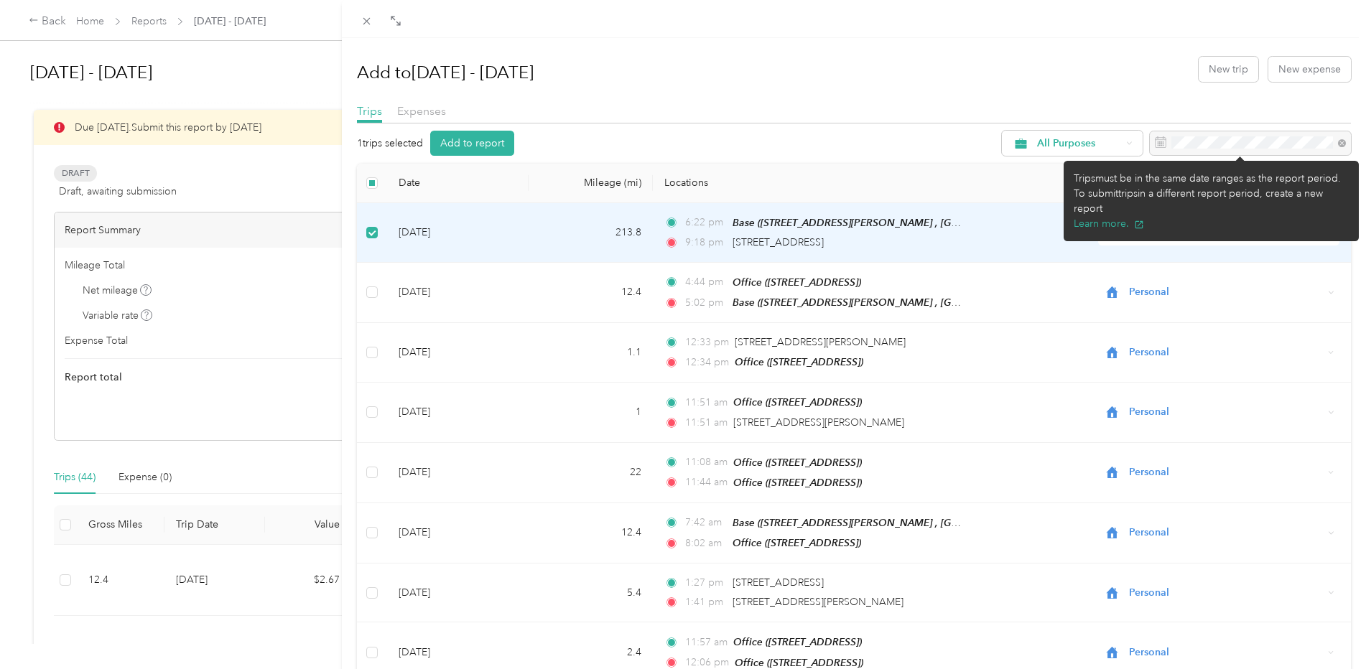
click at [1183, 141] on div at bounding box center [1250, 143] width 201 height 24
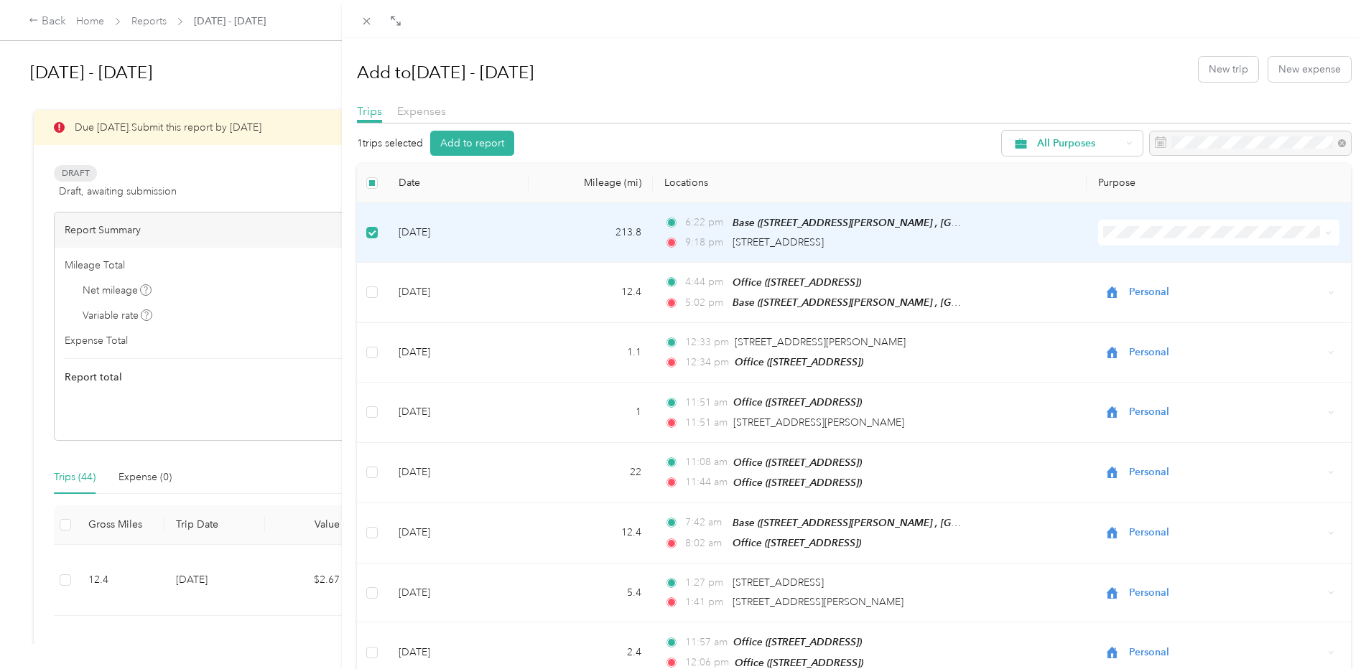
click at [76, 173] on div "Add to [DATE] - [DATE] New trip New expense Trips Expenses 1 trips selected Add…" at bounding box center [683, 334] width 1366 height 669
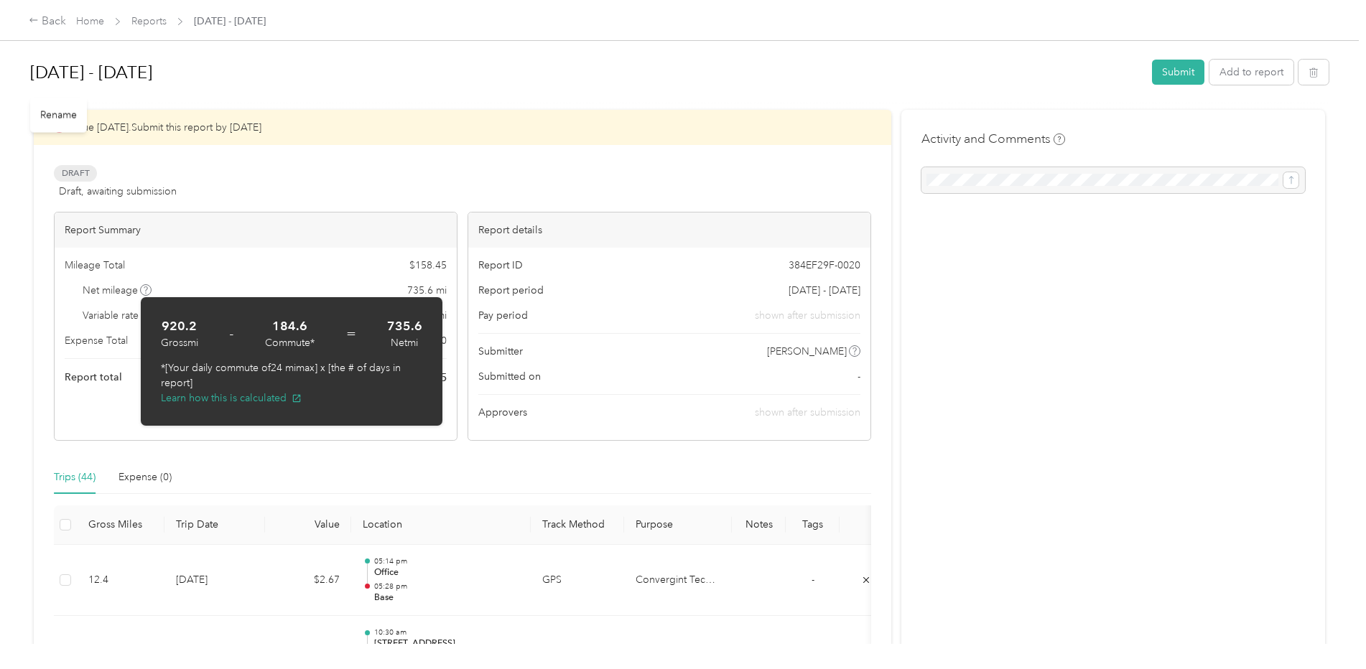
click at [603, 79] on h1 "[DATE] - [DATE]" at bounding box center [585, 72] width 1111 height 34
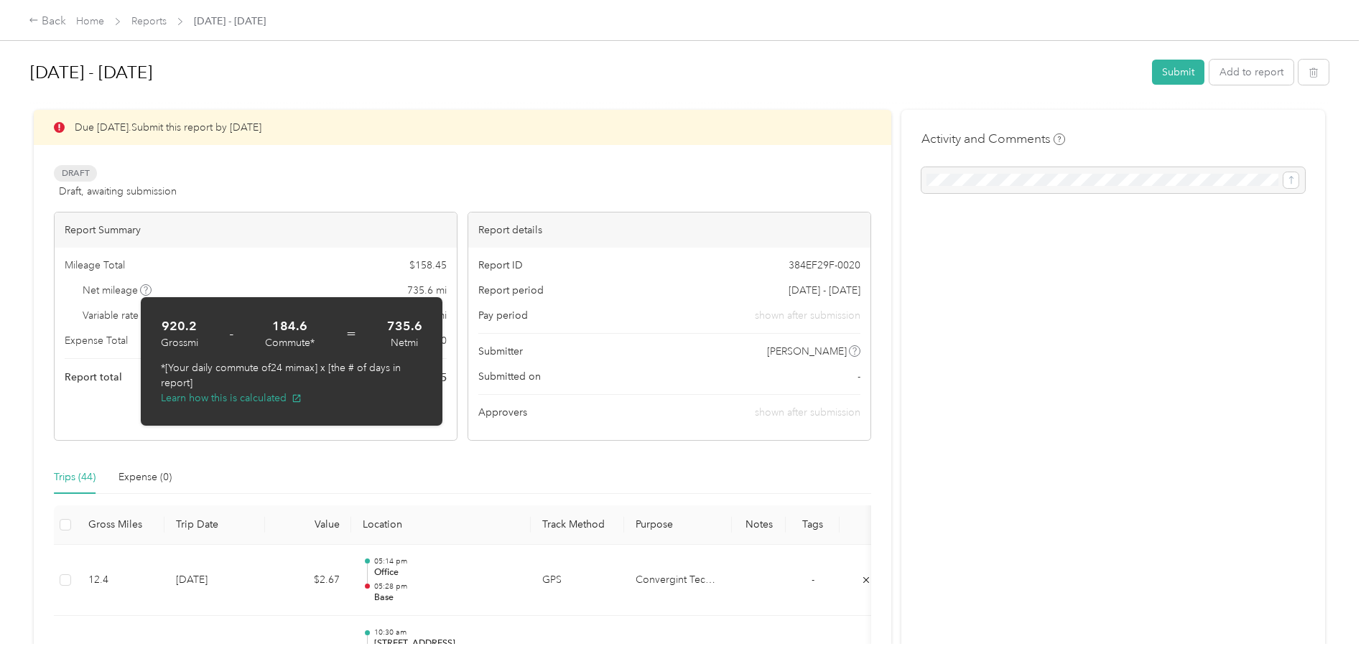
click at [118, 315] on span "Variable rate" at bounding box center [118, 315] width 70 height 15
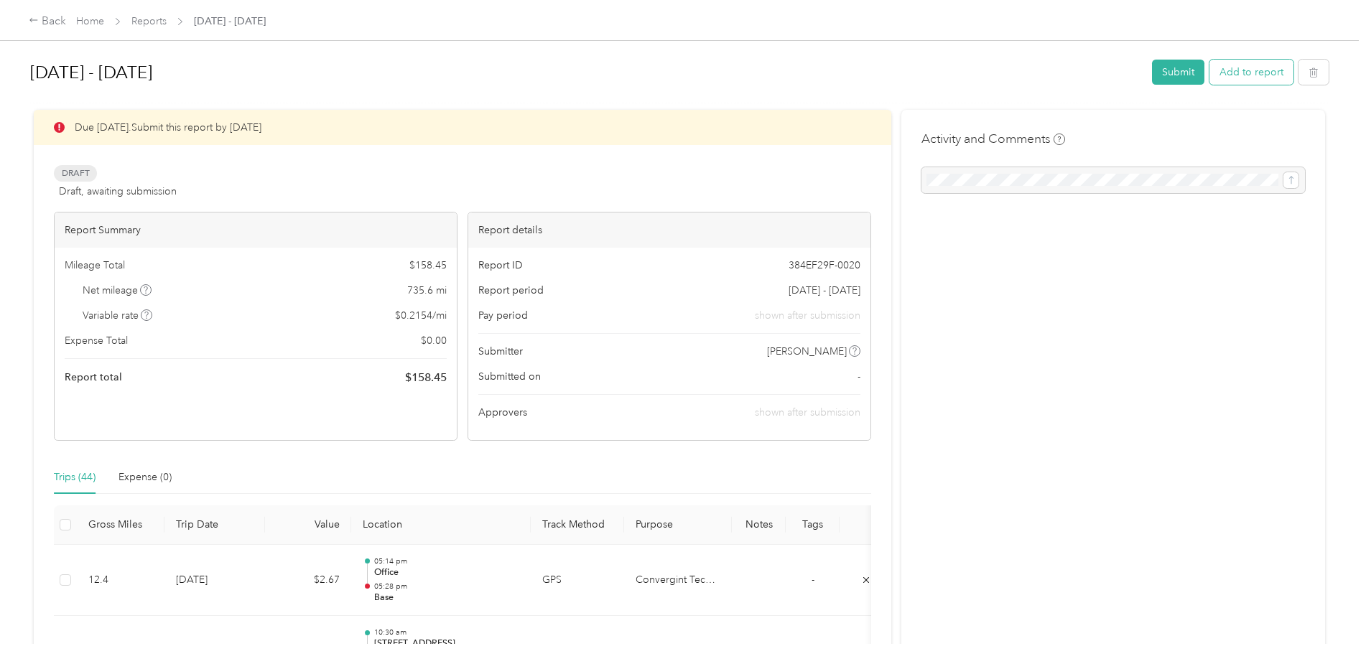
click at [1236, 74] on button "Add to report" at bounding box center [1251, 72] width 84 height 25
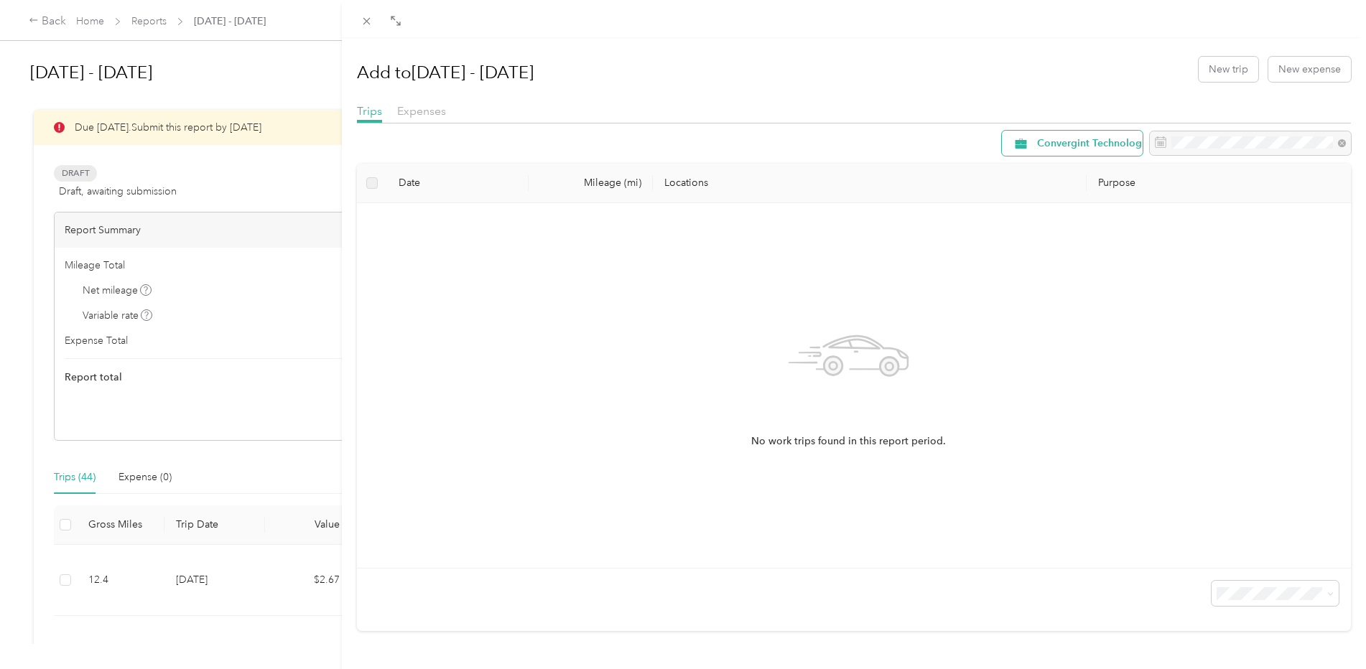
click at [1037, 142] on span "Convergint Technologies" at bounding box center [1096, 144] width 118 height 10
click at [1044, 171] on span "All Purposes" at bounding box center [1094, 169] width 136 height 15
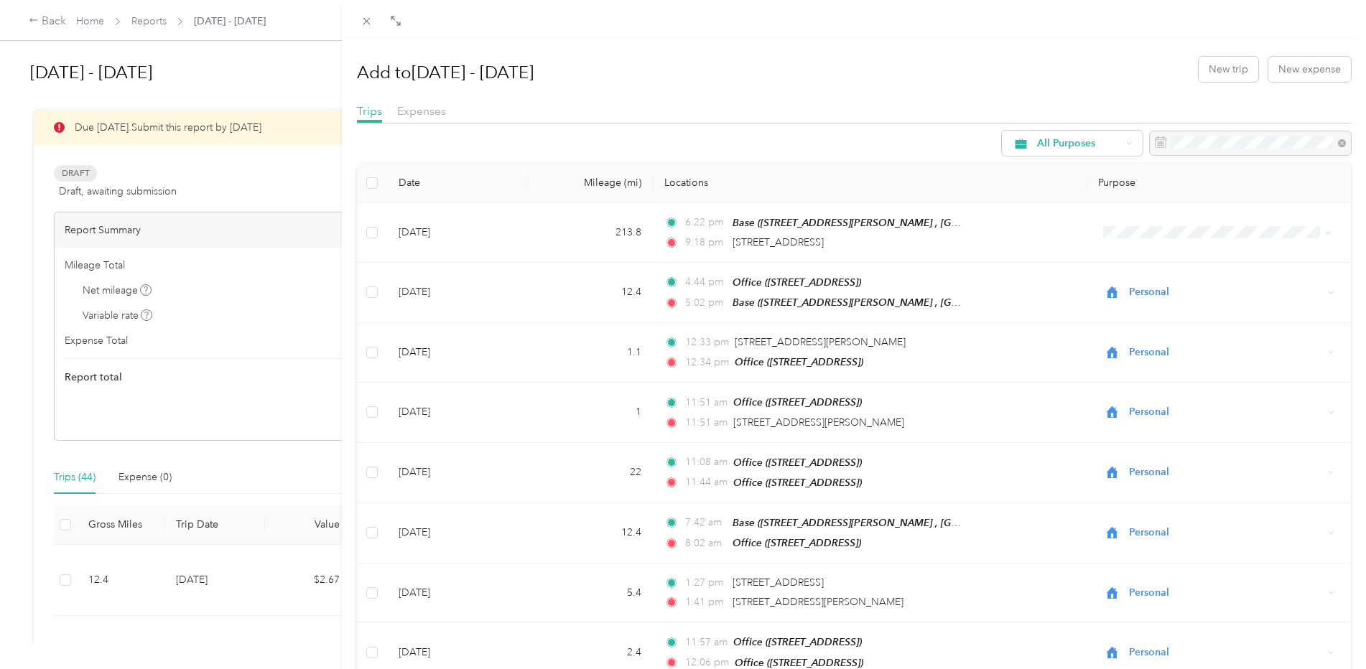
click at [414, 103] on div "Expenses" at bounding box center [421, 112] width 49 height 18
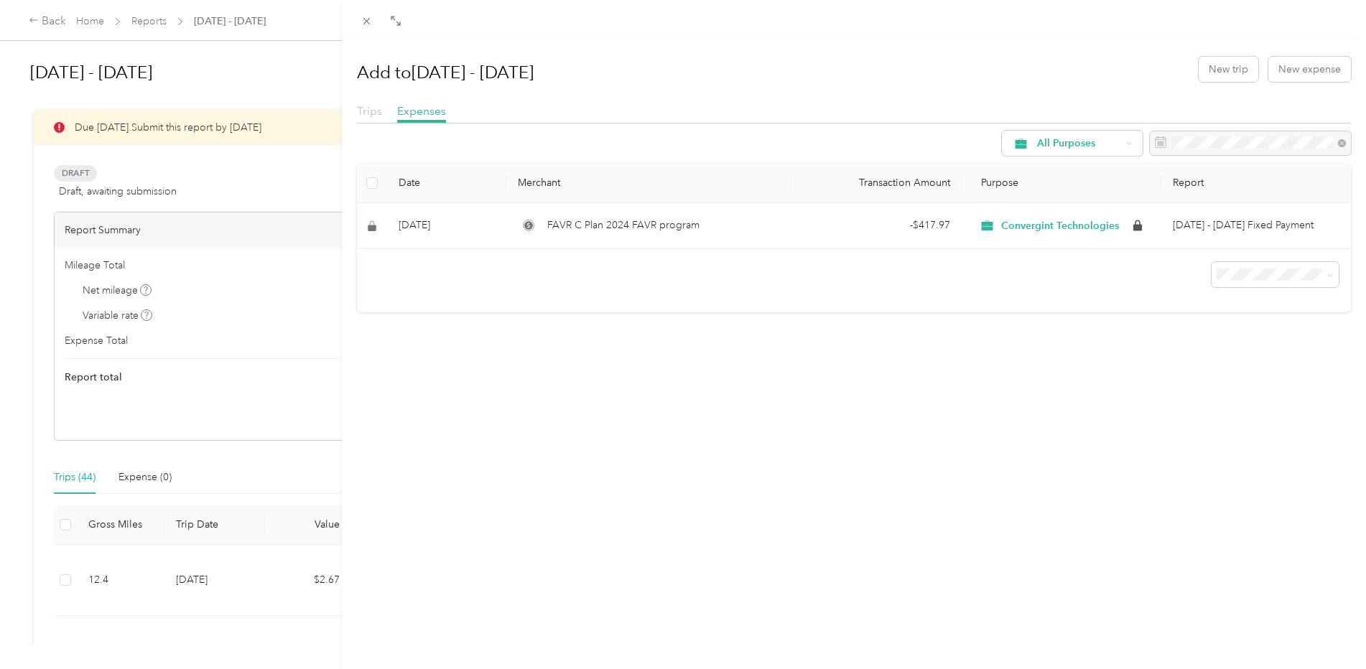
click at [363, 112] on span "Trips" at bounding box center [369, 111] width 25 height 14
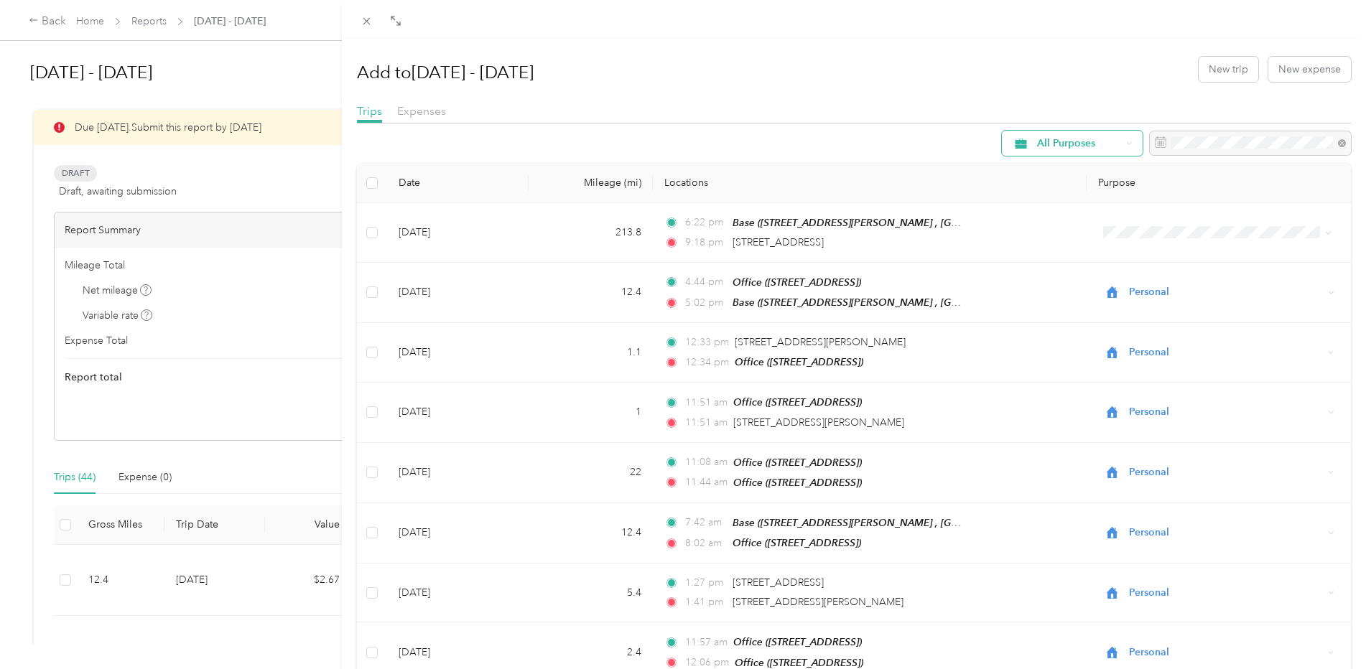
click at [1086, 145] on span "All Purposes" at bounding box center [1079, 144] width 84 height 10
click at [929, 67] on div "Add to [DATE] - [DATE] New trip New expense" at bounding box center [854, 69] width 994 height 42
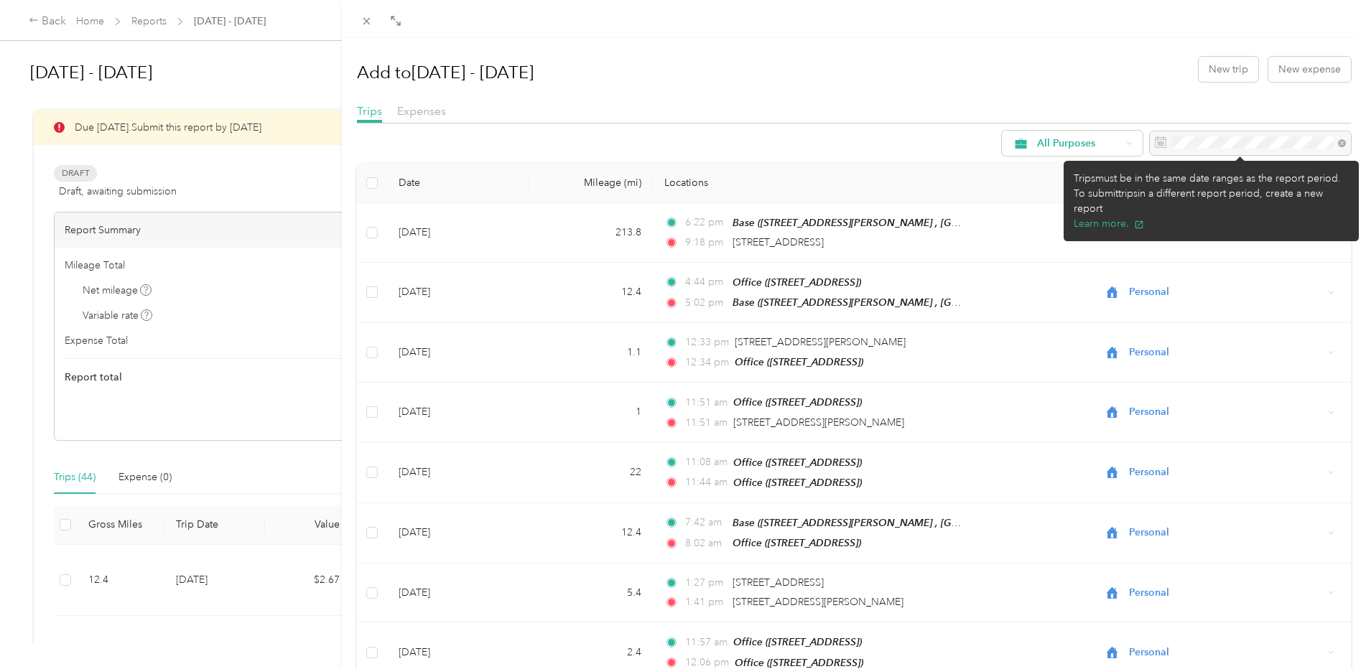
click at [1210, 143] on div at bounding box center [1250, 143] width 201 height 24
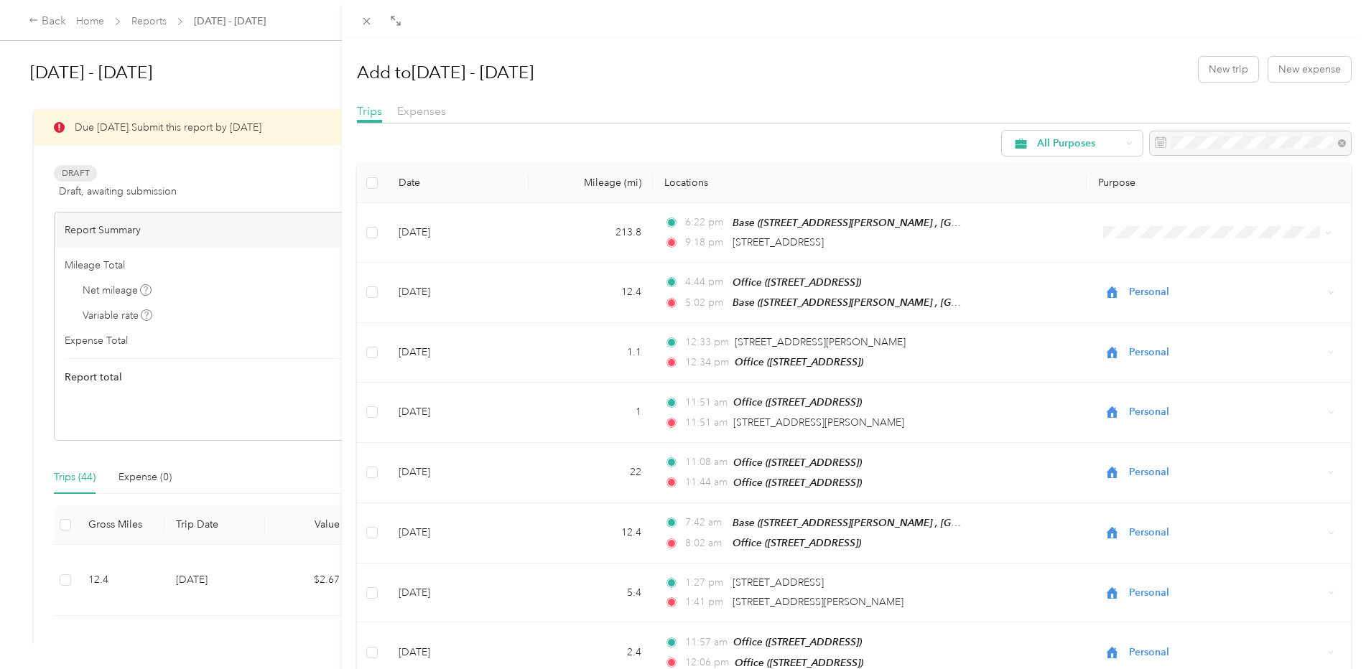
click at [76, 376] on div "Add to [DATE] - [DATE] New trip New expense Trips Expenses All Purposes Date Mi…" at bounding box center [683, 334] width 1366 height 669
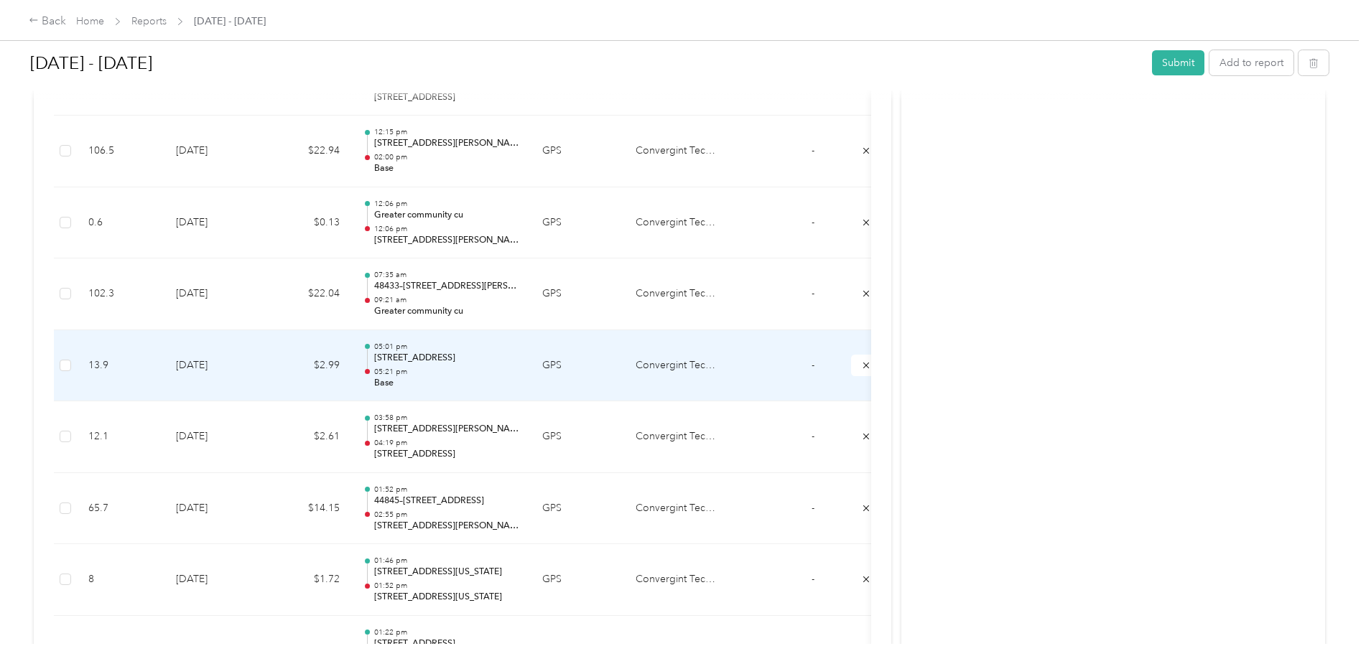
scroll to position [2085, 0]
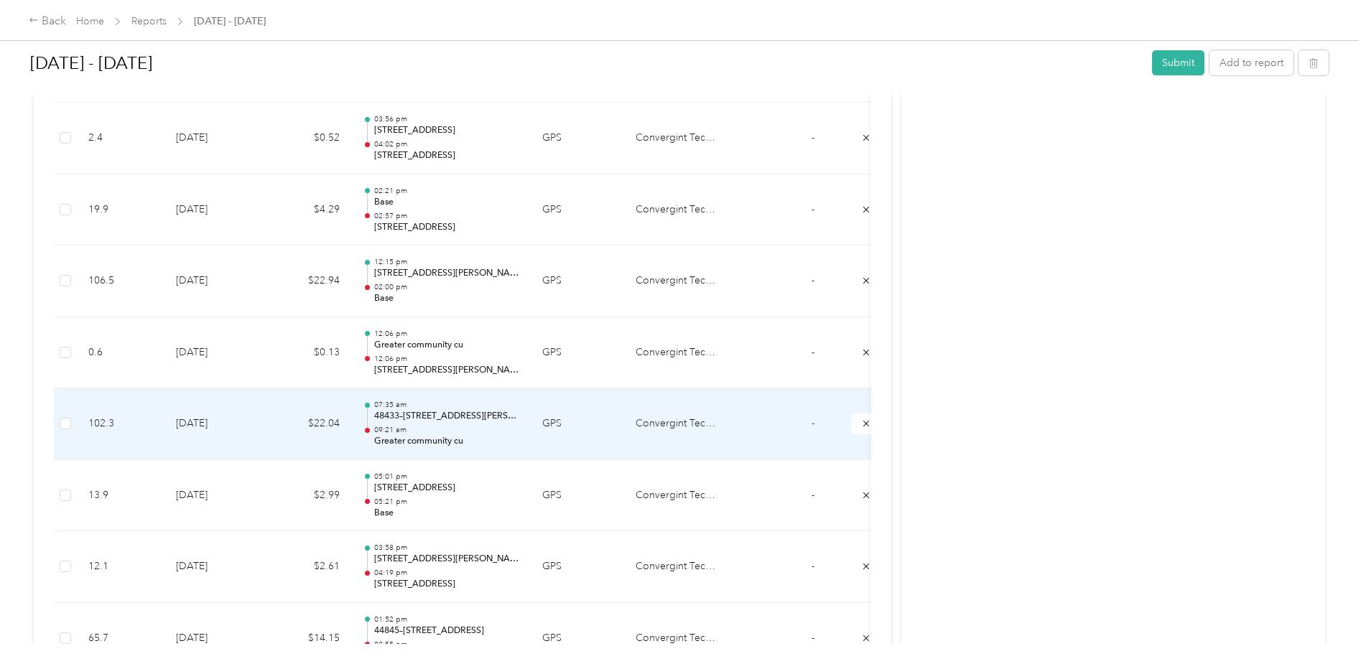
click at [440, 417] on p "48433–[STREET_ADDRESS][PERSON_NAME]" at bounding box center [446, 416] width 145 height 13
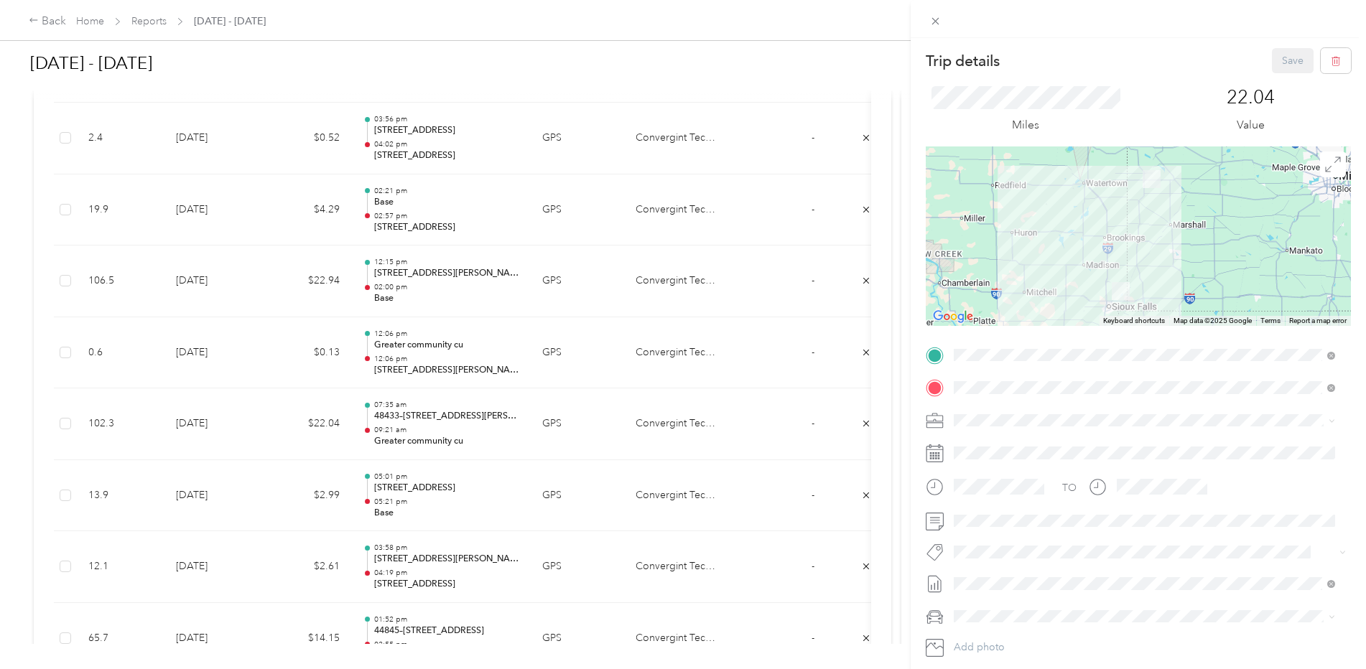
click at [1003, 422] on span "[STREET_ADDRESS][PERSON_NAME], [GEOGRAPHIC_DATA], [GEOGRAPHIC_DATA], [GEOGRAPHI…" at bounding box center [1122, 435] width 283 height 27
click at [1272, 60] on button "Save" at bounding box center [1293, 60] width 42 height 25
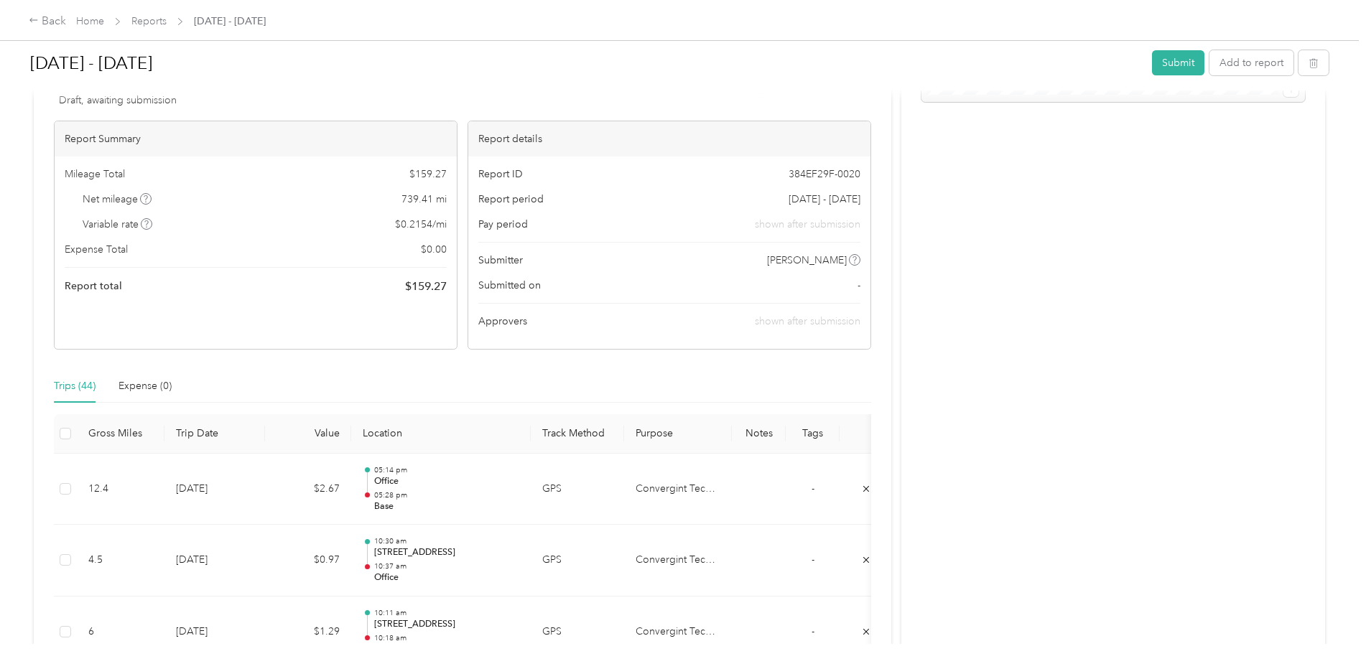
scroll to position [0, 0]
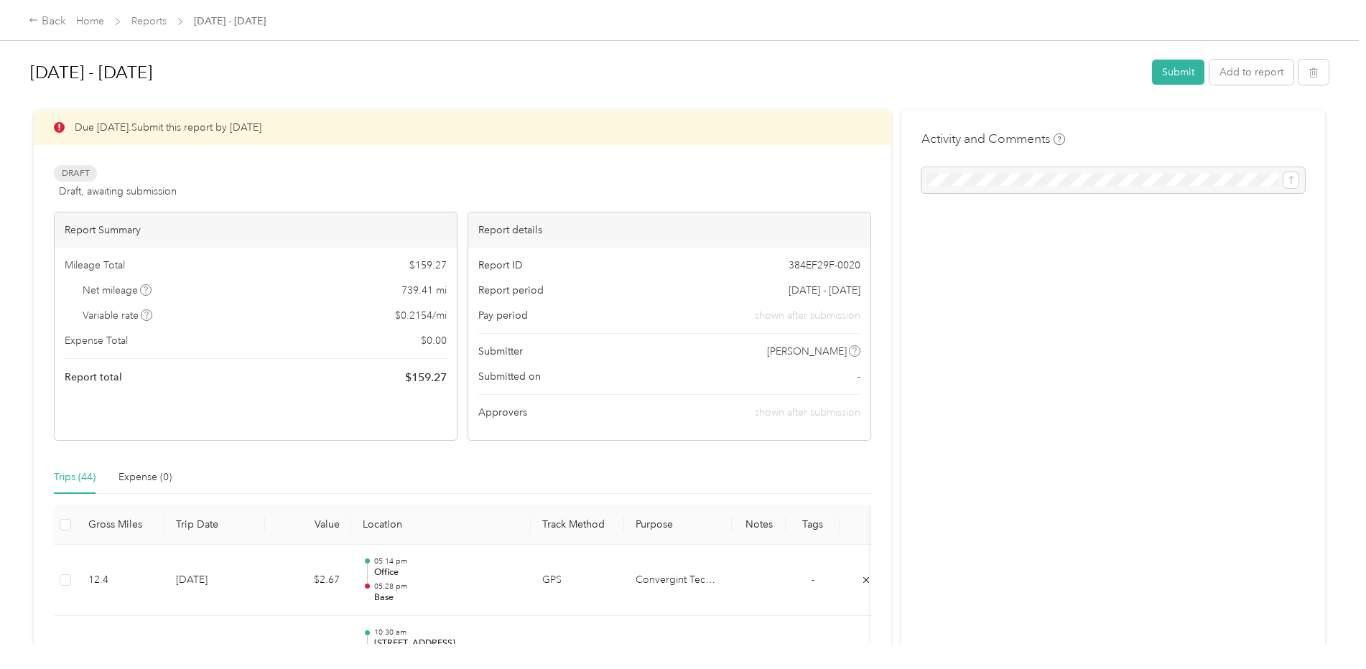
click at [109, 229] on div "Report Summary" at bounding box center [256, 230] width 402 height 35
click at [1162, 73] on button "Submit" at bounding box center [1178, 72] width 52 height 25
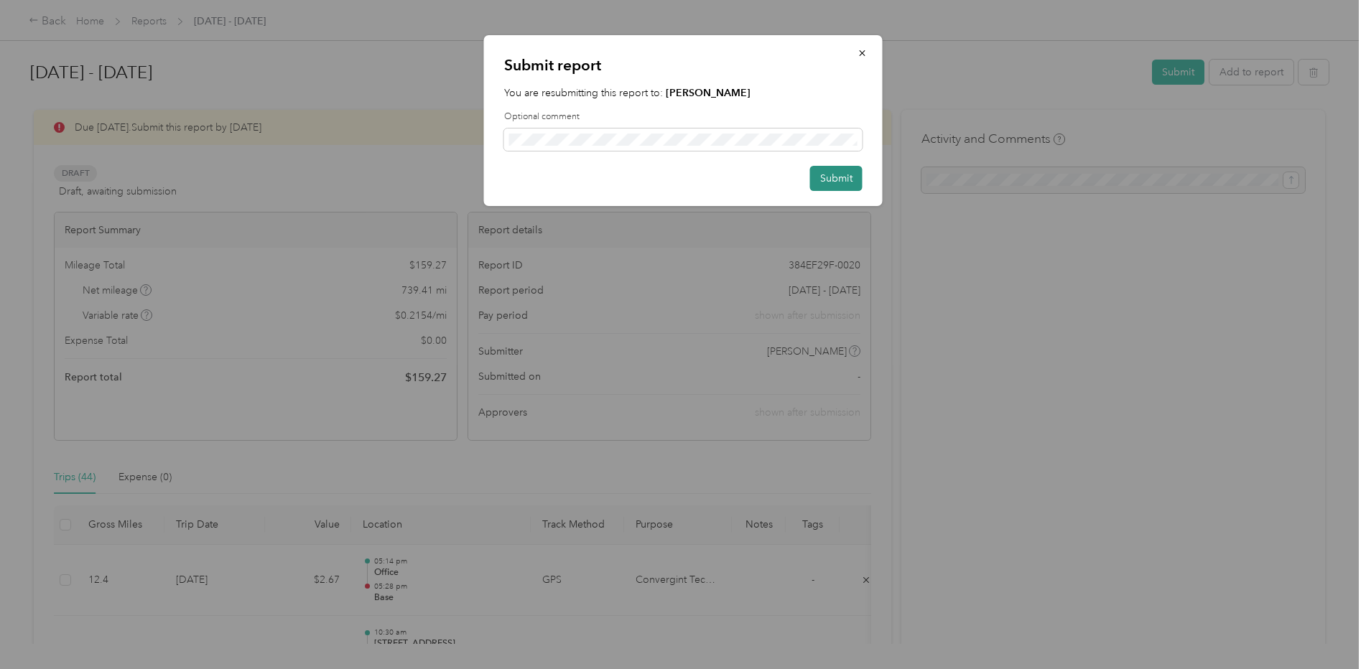
click at [833, 177] on button "Submit" at bounding box center [836, 178] width 52 height 25
